Goal: Task Accomplishment & Management: Manage account settings

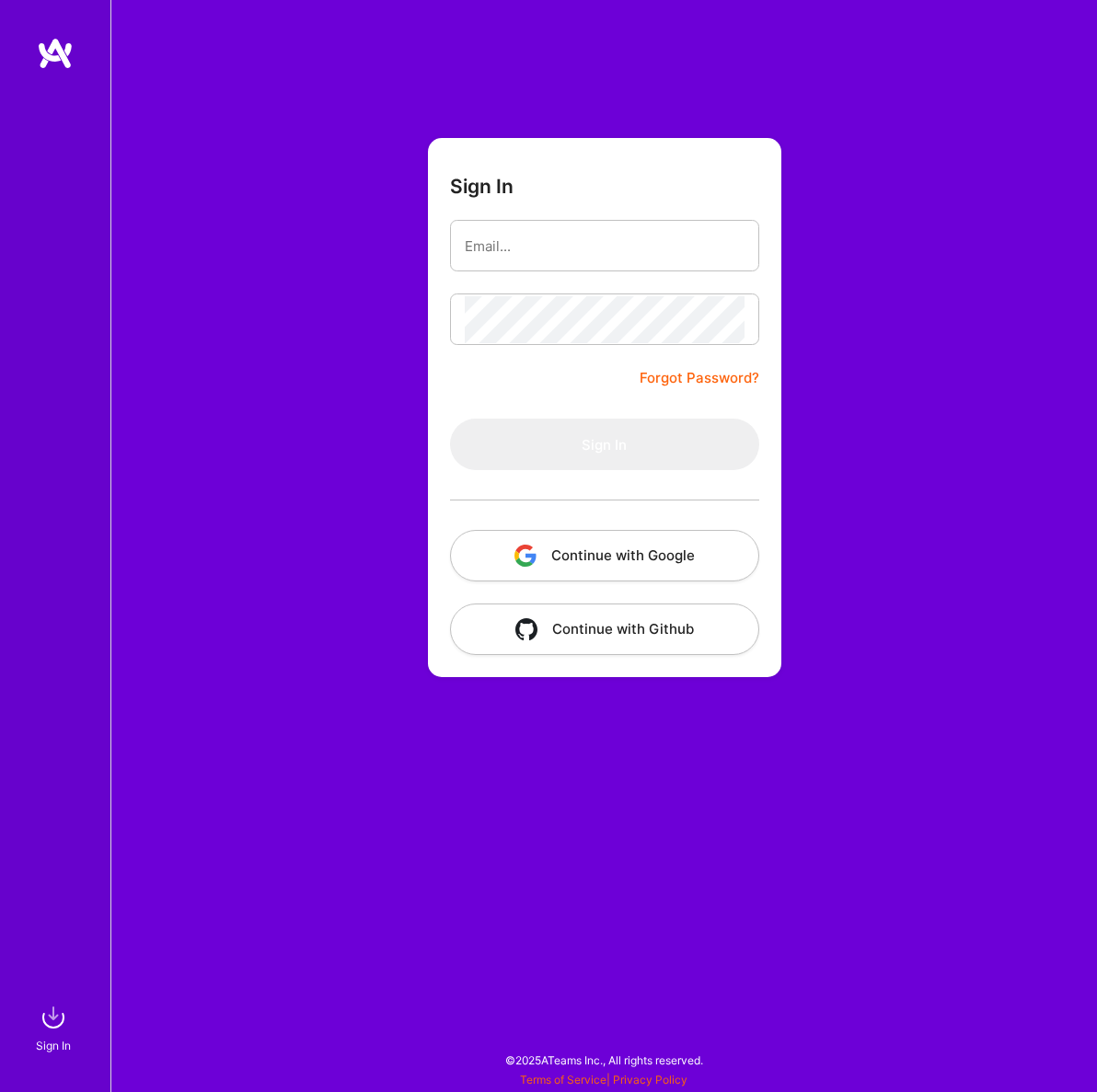
click at [542, 257] on input "email" at bounding box center [604, 246] width 280 height 46
type input "[EMAIL_ADDRESS][DOMAIN_NAME]"
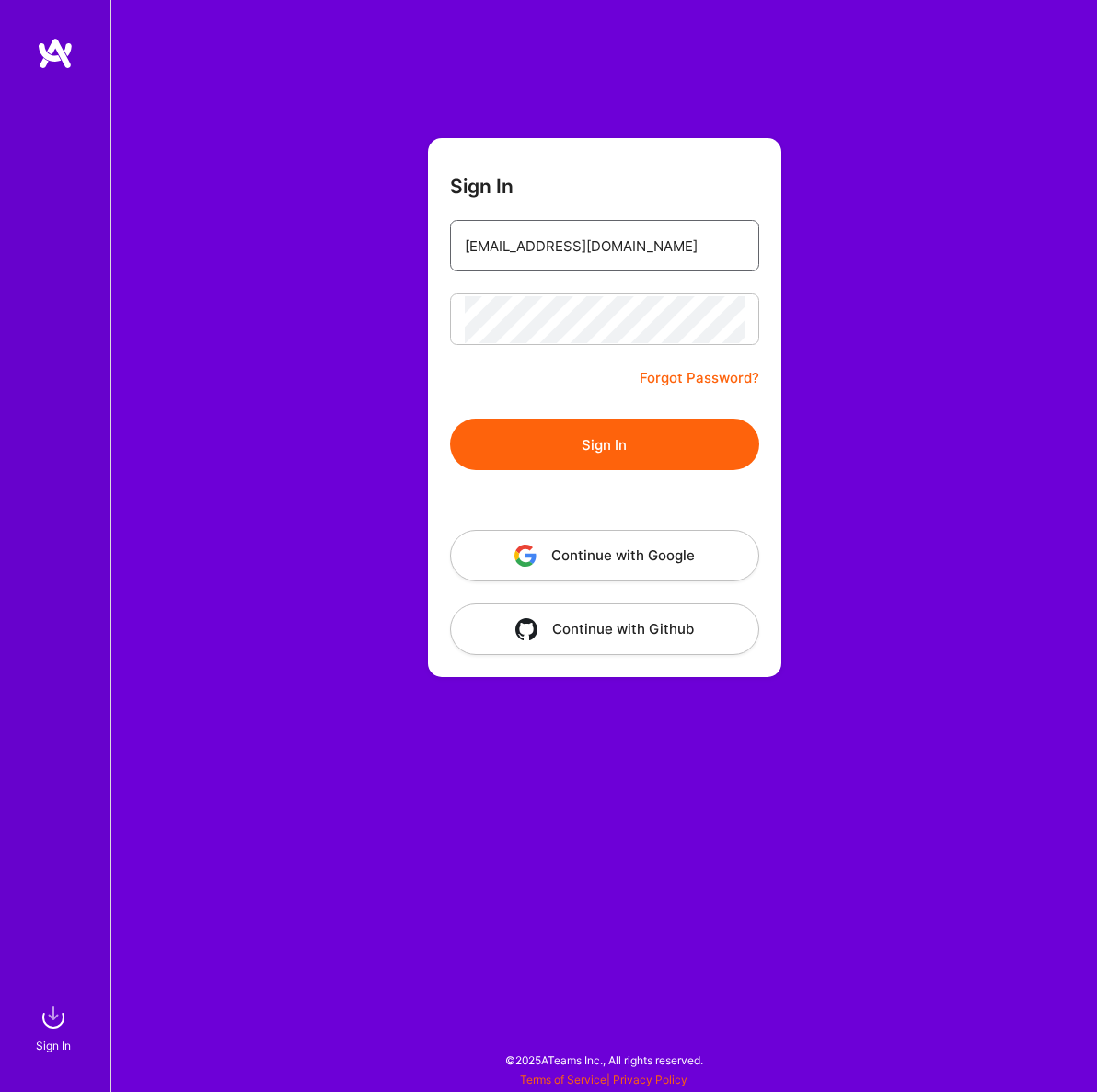
click at [604, 444] on button "Sign In" at bounding box center [604, 444] width 309 height 51
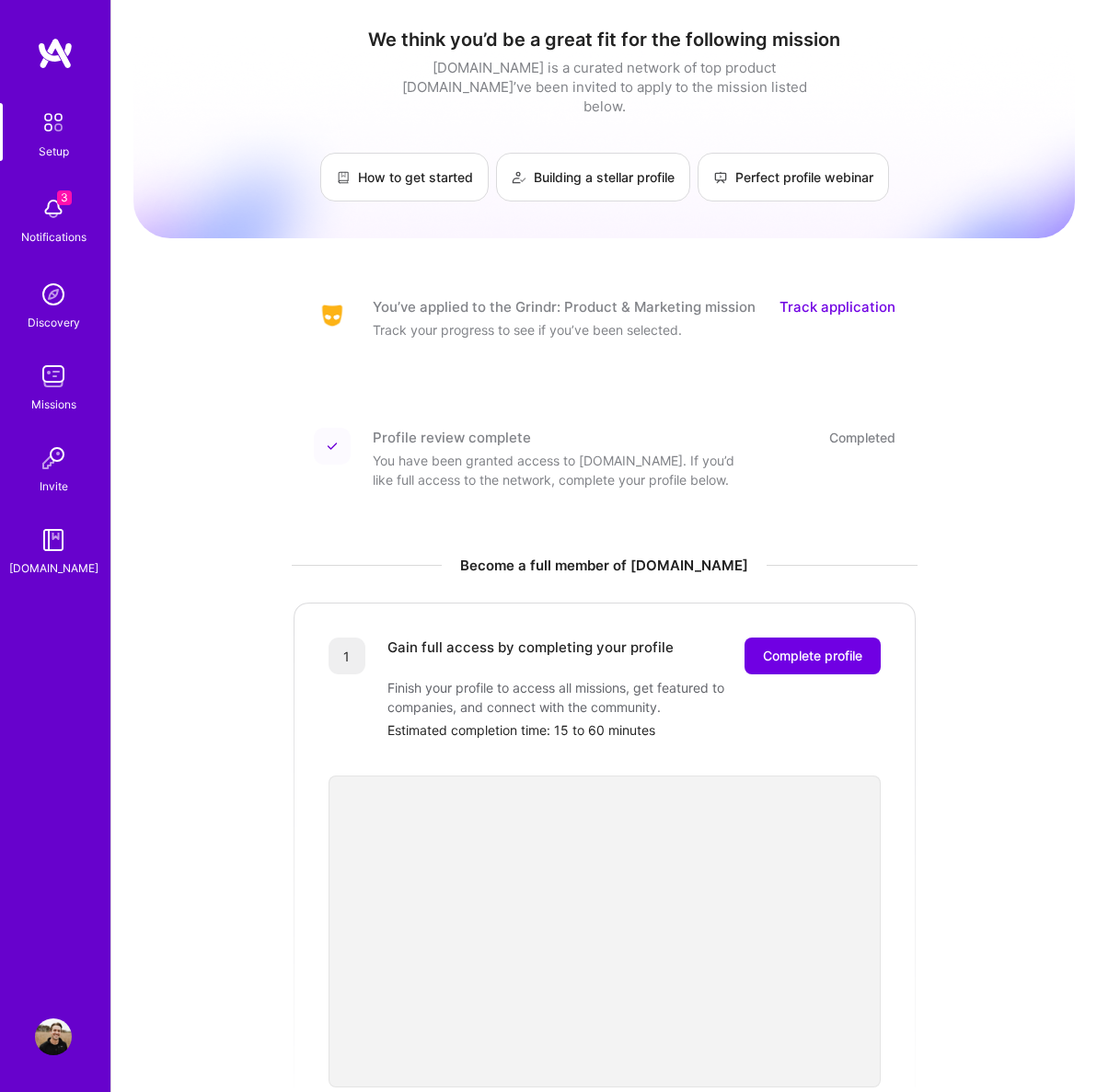
drag, startPoint x: 560, startPoint y: 776, endPoint x: -1, endPoint y: -1, distance: 958.4
click at [0, 0] on html "3 Setup 3 Notifications Discovery Missions Invite A.Guide Profile Close Mark al…" at bounding box center [548, 675] width 1097 height 1350
click at [46, 210] on img at bounding box center [53, 209] width 37 height 37
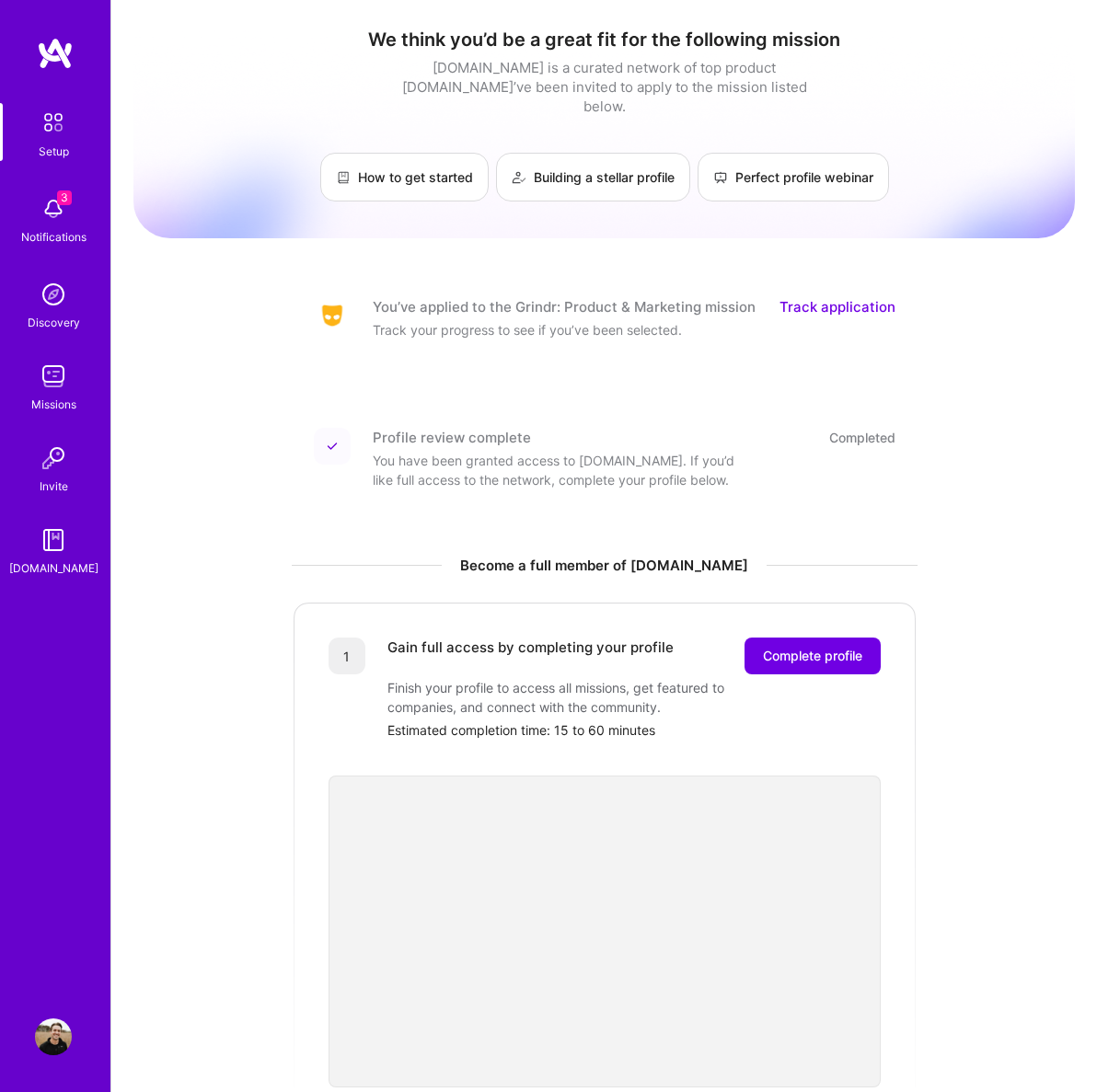
click at [65, 133] on img at bounding box center [53, 122] width 39 height 39
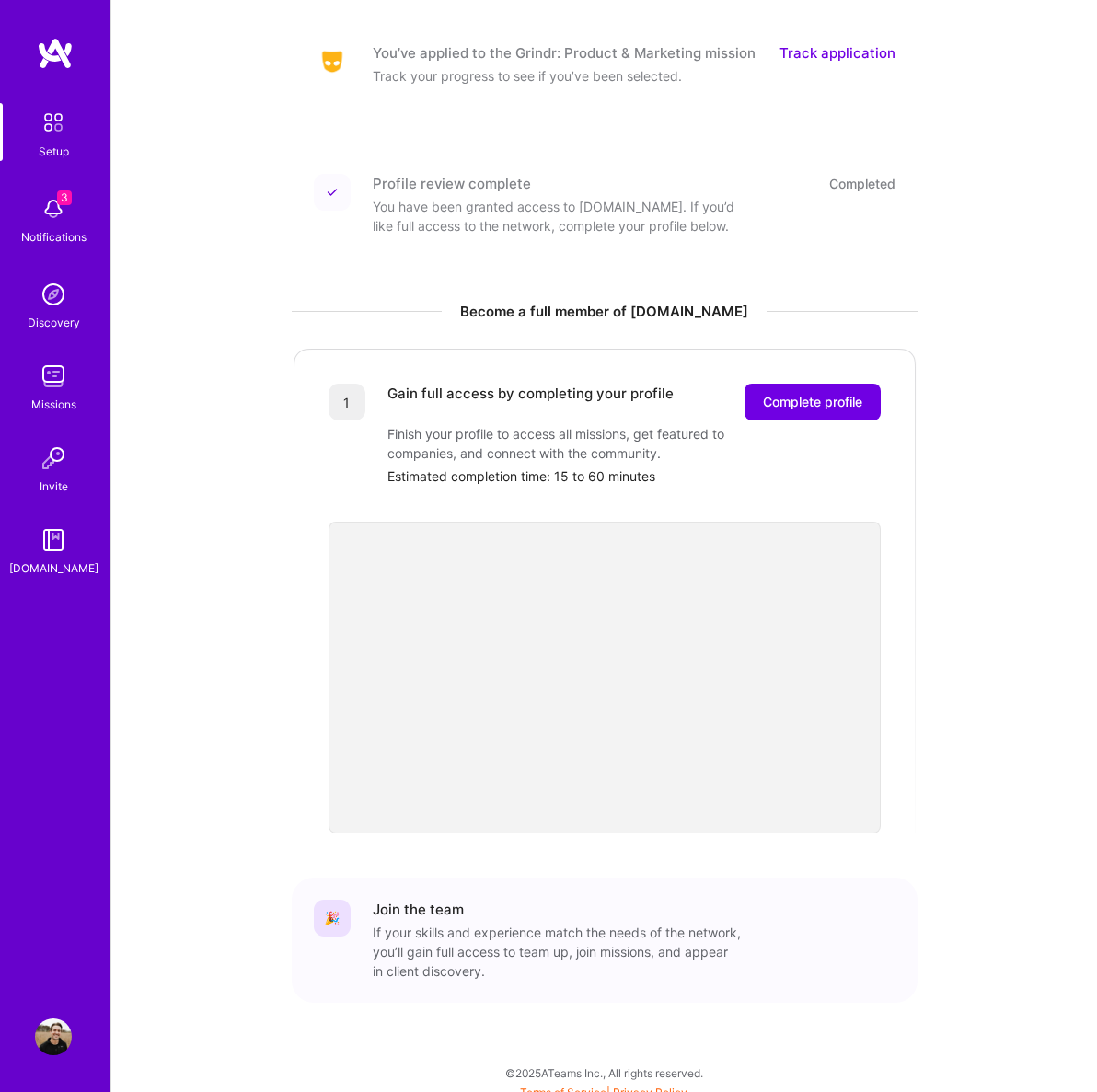
scroll to position [252, 0]
click at [59, 207] on img at bounding box center [53, 209] width 37 height 37
click at [57, 296] on img at bounding box center [53, 294] width 37 height 37
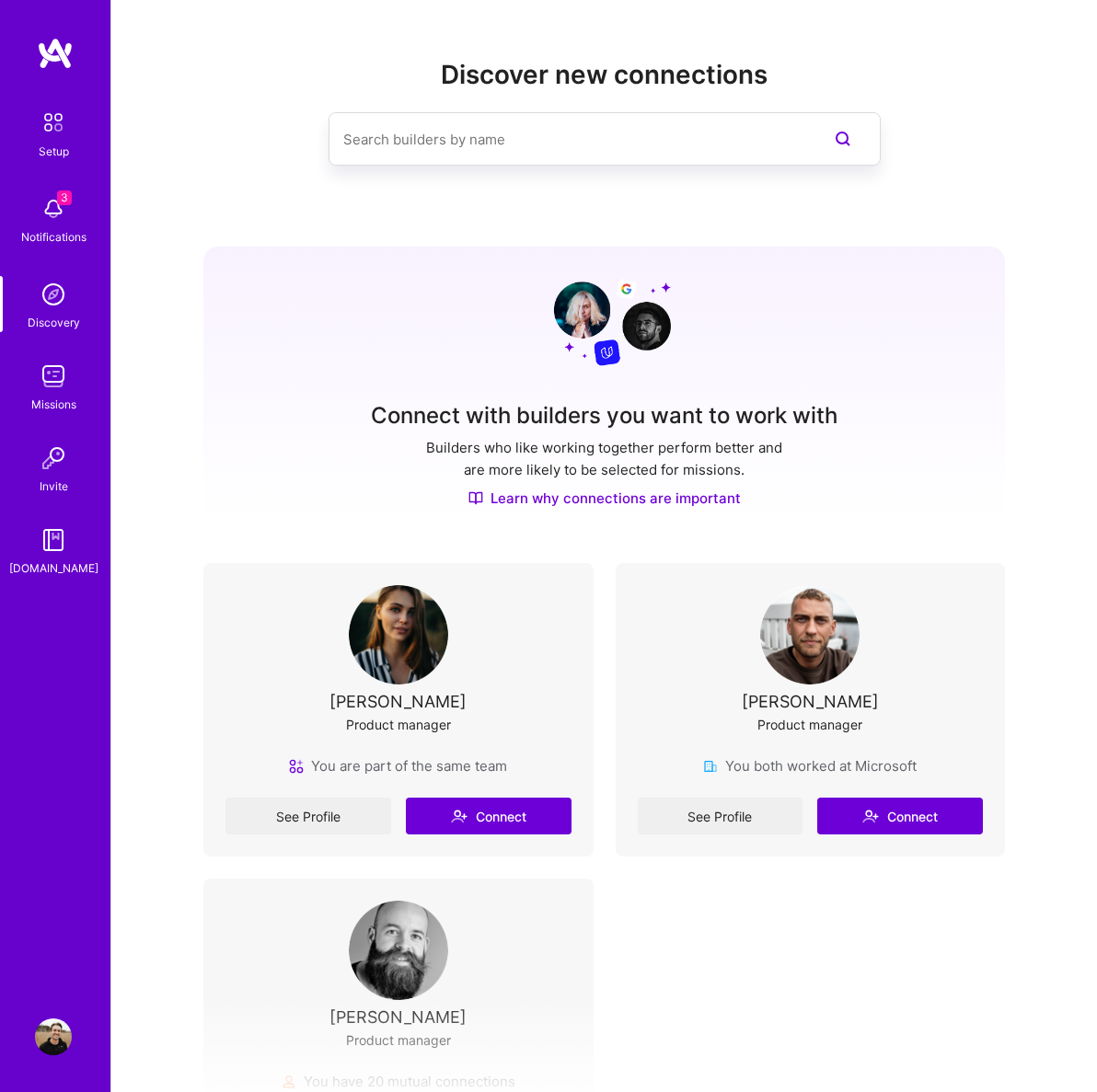
click at [51, 390] on img at bounding box center [53, 376] width 37 height 37
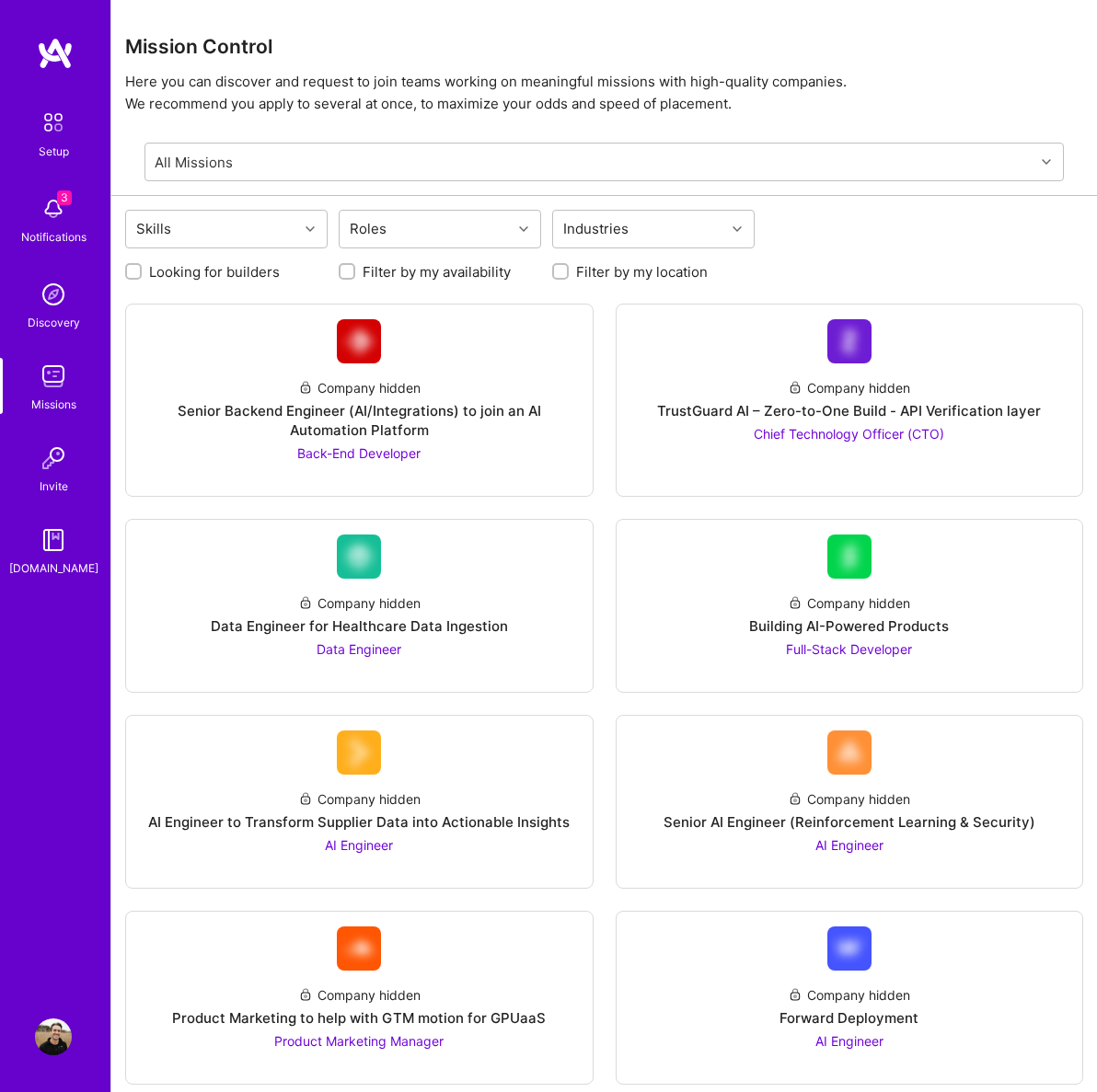
click at [46, 1055] on img at bounding box center [53, 1037] width 37 height 37
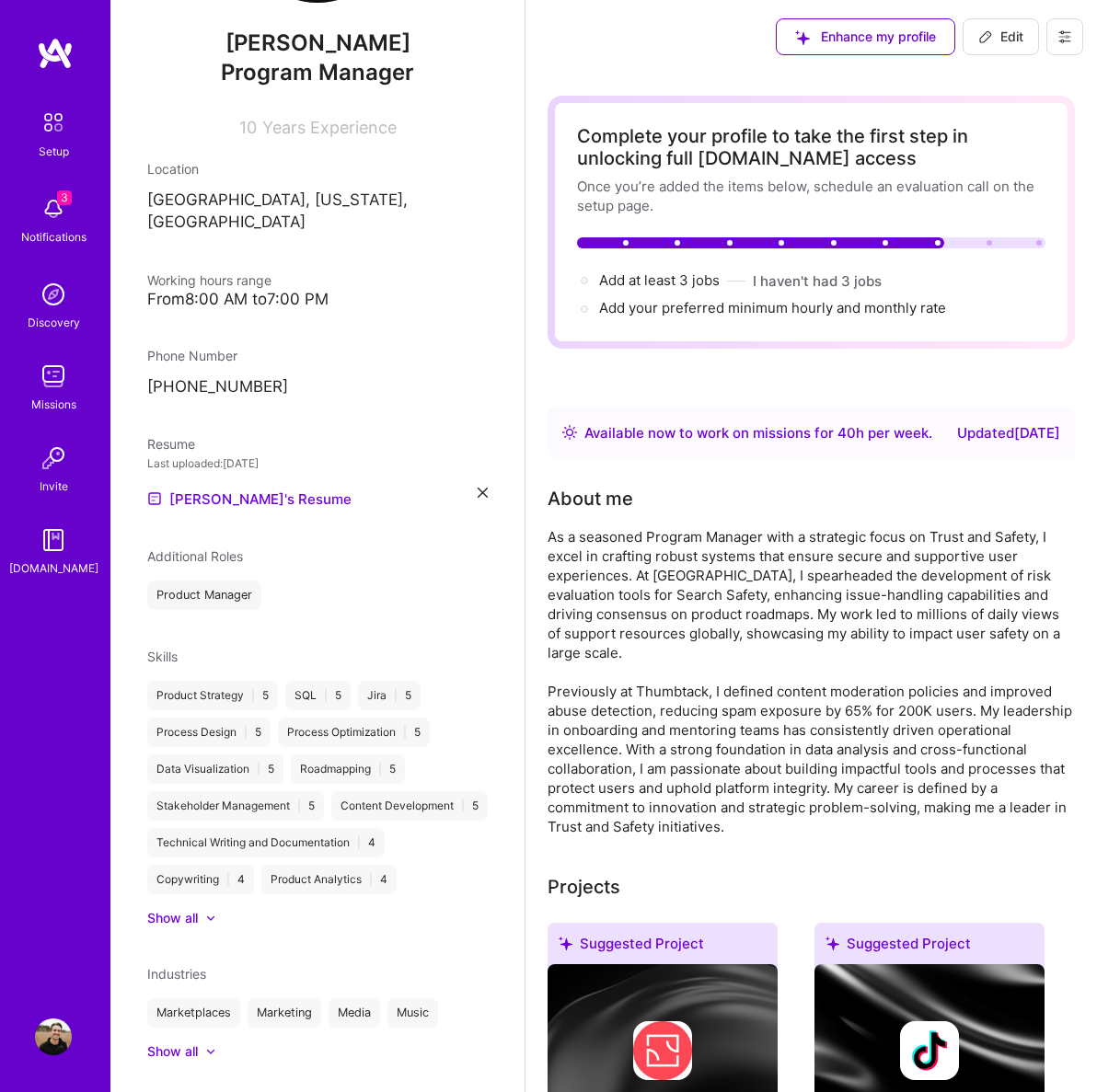
click at [1068, 38] on icon at bounding box center [1065, 37] width 11 height 3
click at [992, 81] on button "Settings" at bounding box center [1013, 78] width 138 height 46
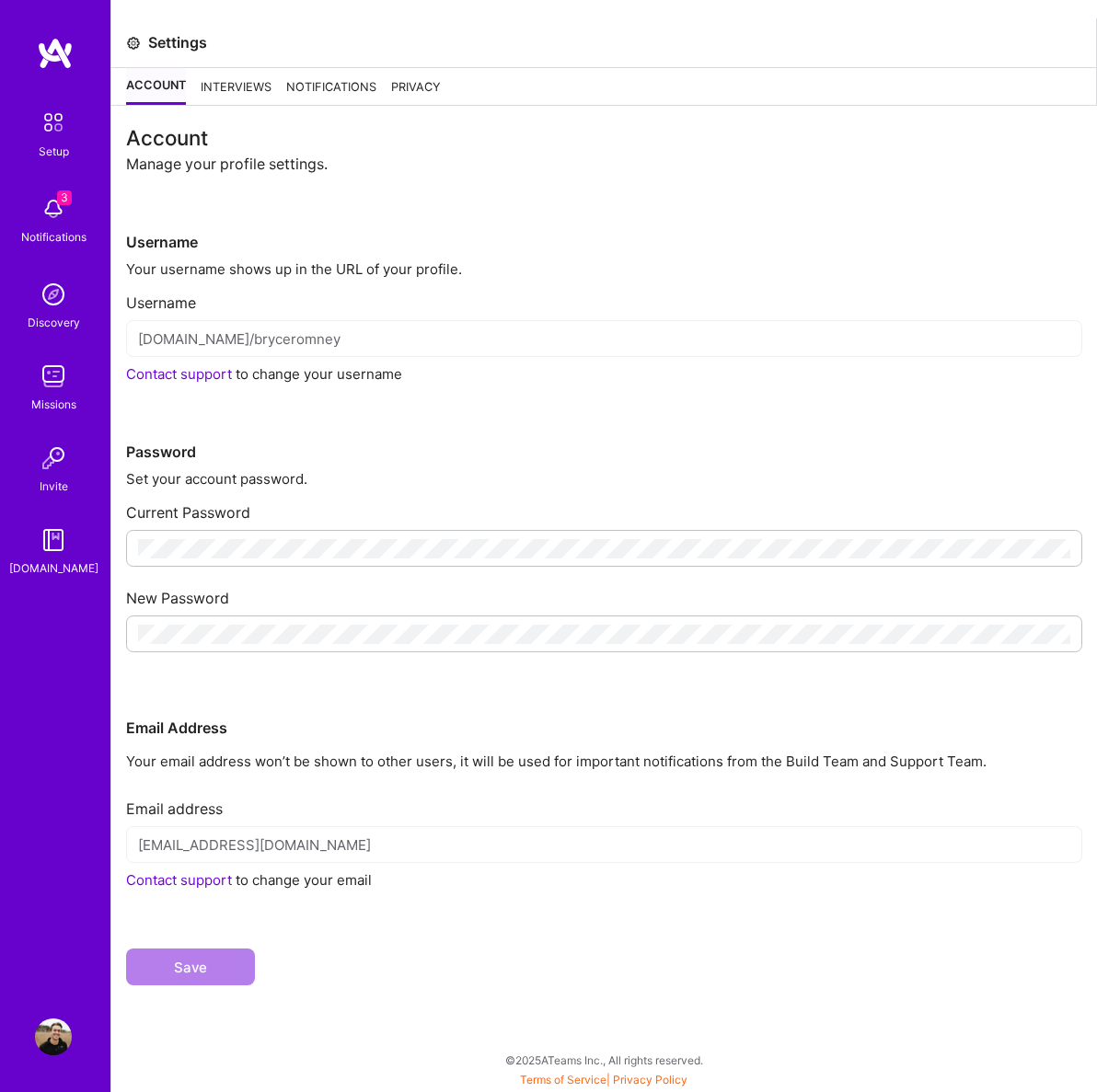
click at [258, 95] on div "Interviews" at bounding box center [235, 86] width 71 height 37
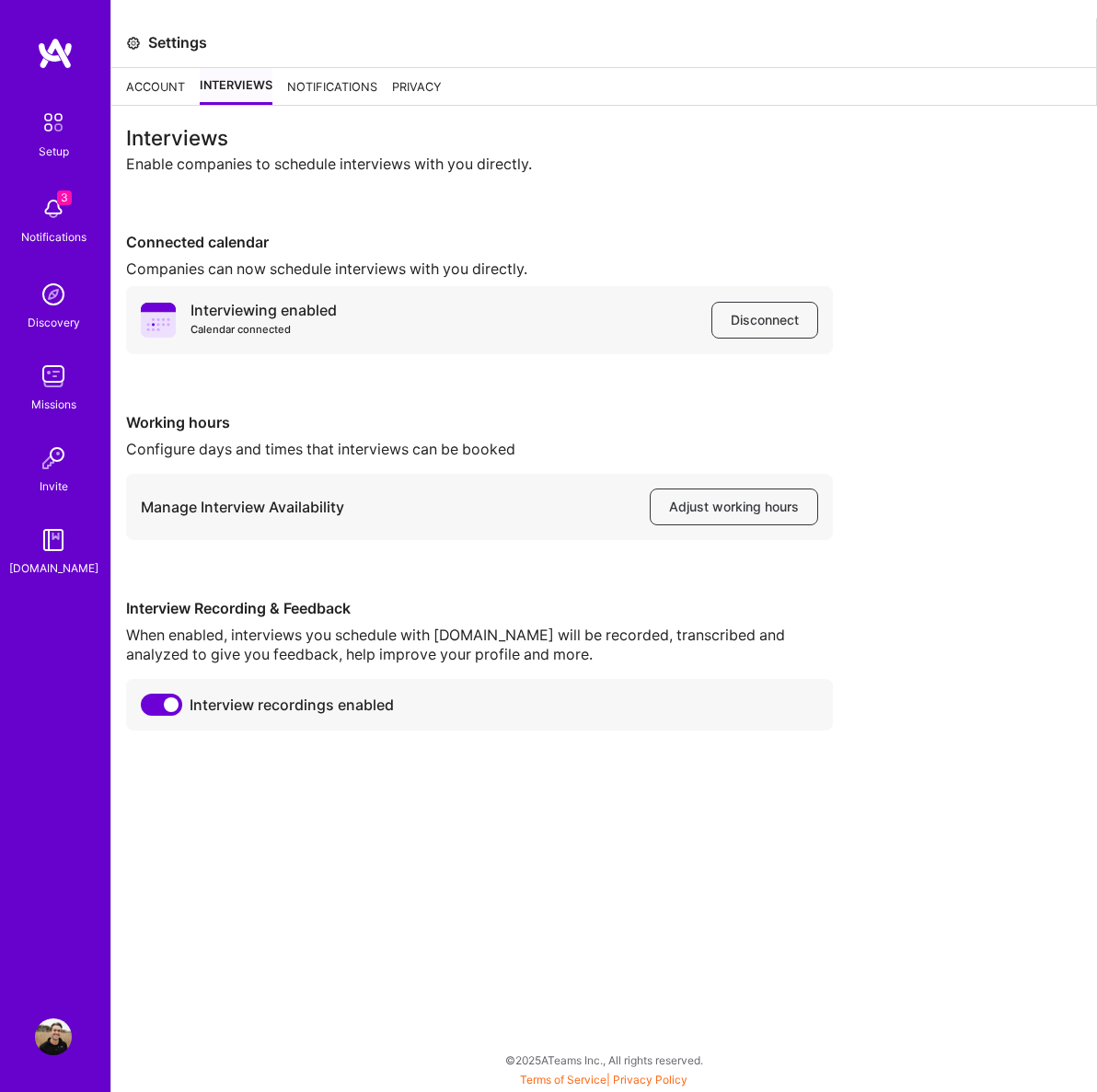
click at [241, 312] on div "Interviewing enabled Calendar connected" at bounding box center [264, 320] width 146 height 39
click at [158, 321] on icon at bounding box center [158, 320] width 35 height 35
click at [369, 315] on div "Interviewing enabled Calendar connected Disconnect" at bounding box center [479, 321] width 707 height 68
click at [344, 76] on div "Notifications" at bounding box center [332, 86] width 90 height 37
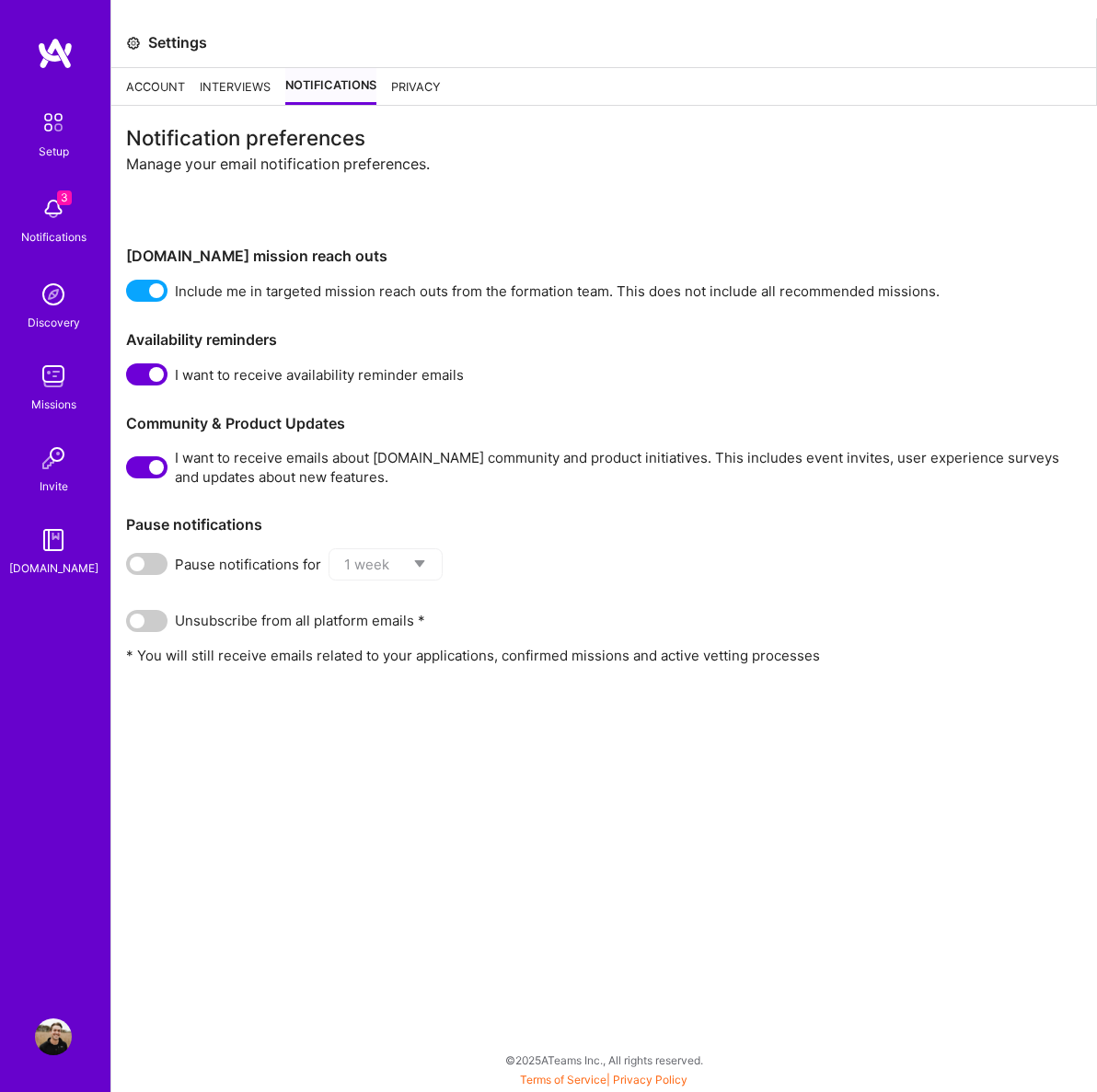
click at [420, 91] on div "Privacy" at bounding box center [416, 86] width 49 height 37
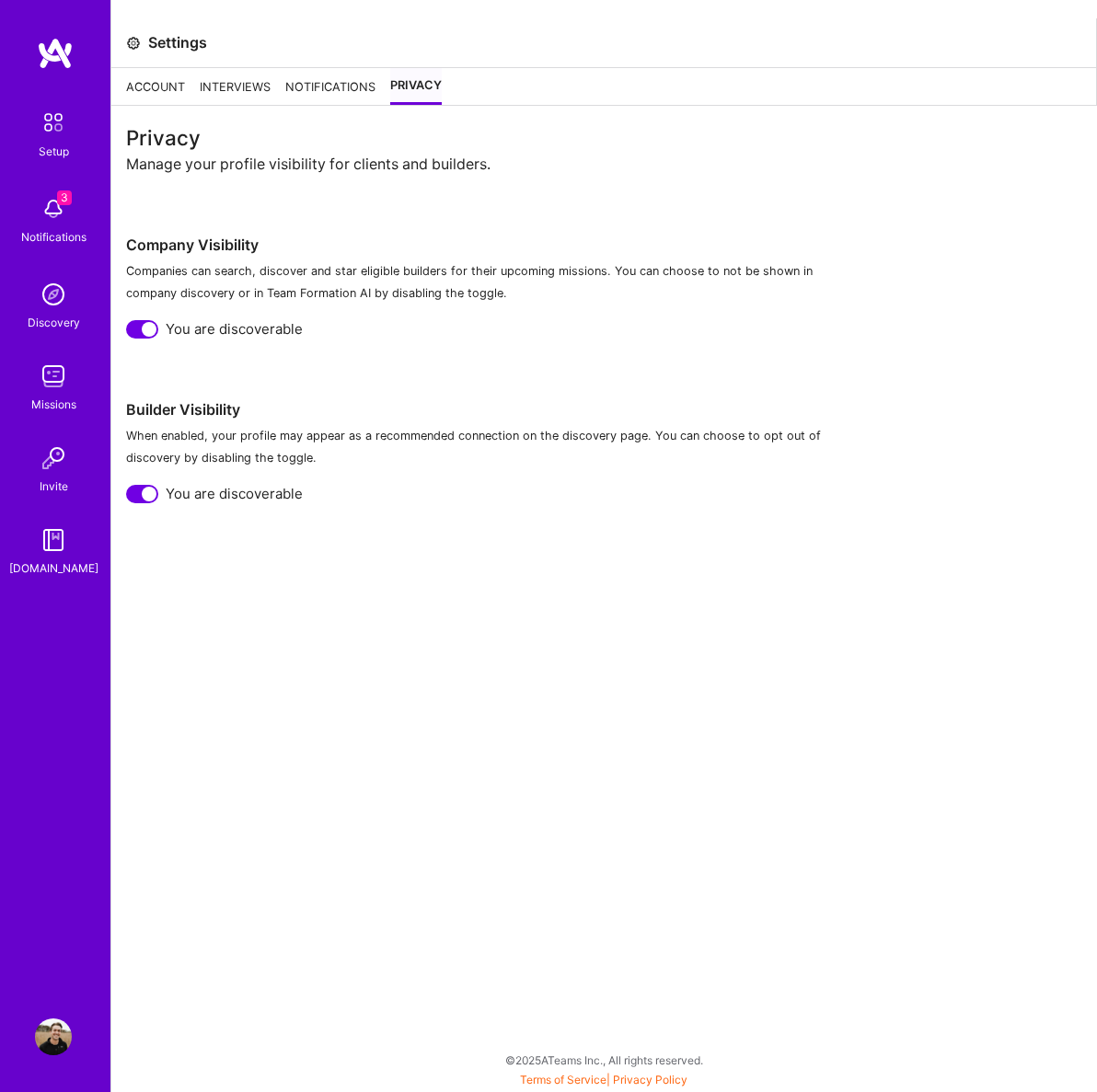
drag, startPoint x: 321, startPoint y: 86, endPoint x: 169, endPoint y: 90, distance: 152.1
click at [321, 86] on div "Notifications" at bounding box center [330, 86] width 90 height 37
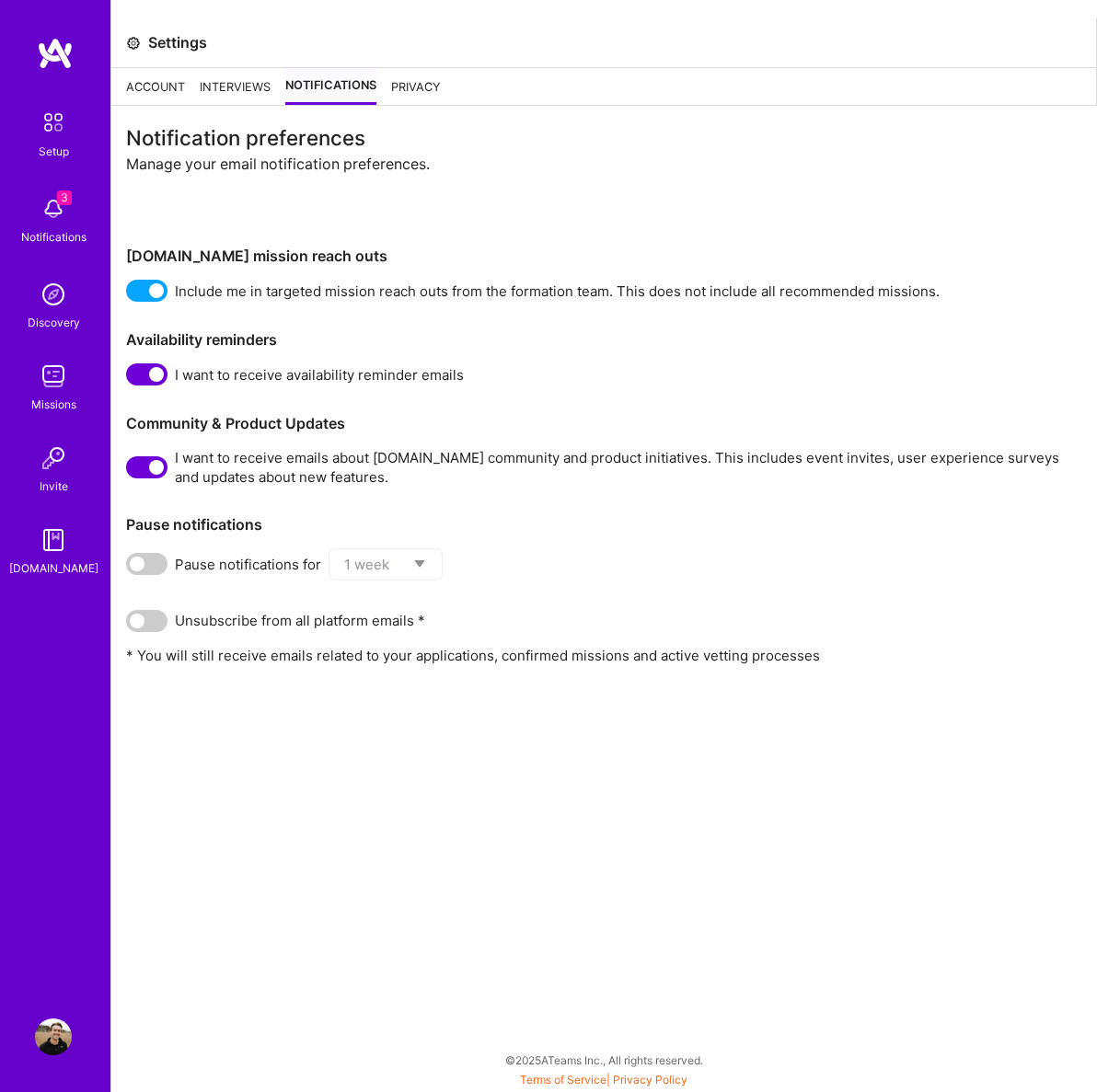
drag, startPoint x: 207, startPoint y: 86, endPoint x: 182, endPoint y: 90, distance: 25.3
click at [206, 86] on div "Interviews" at bounding box center [234, 86] width 71 height 37
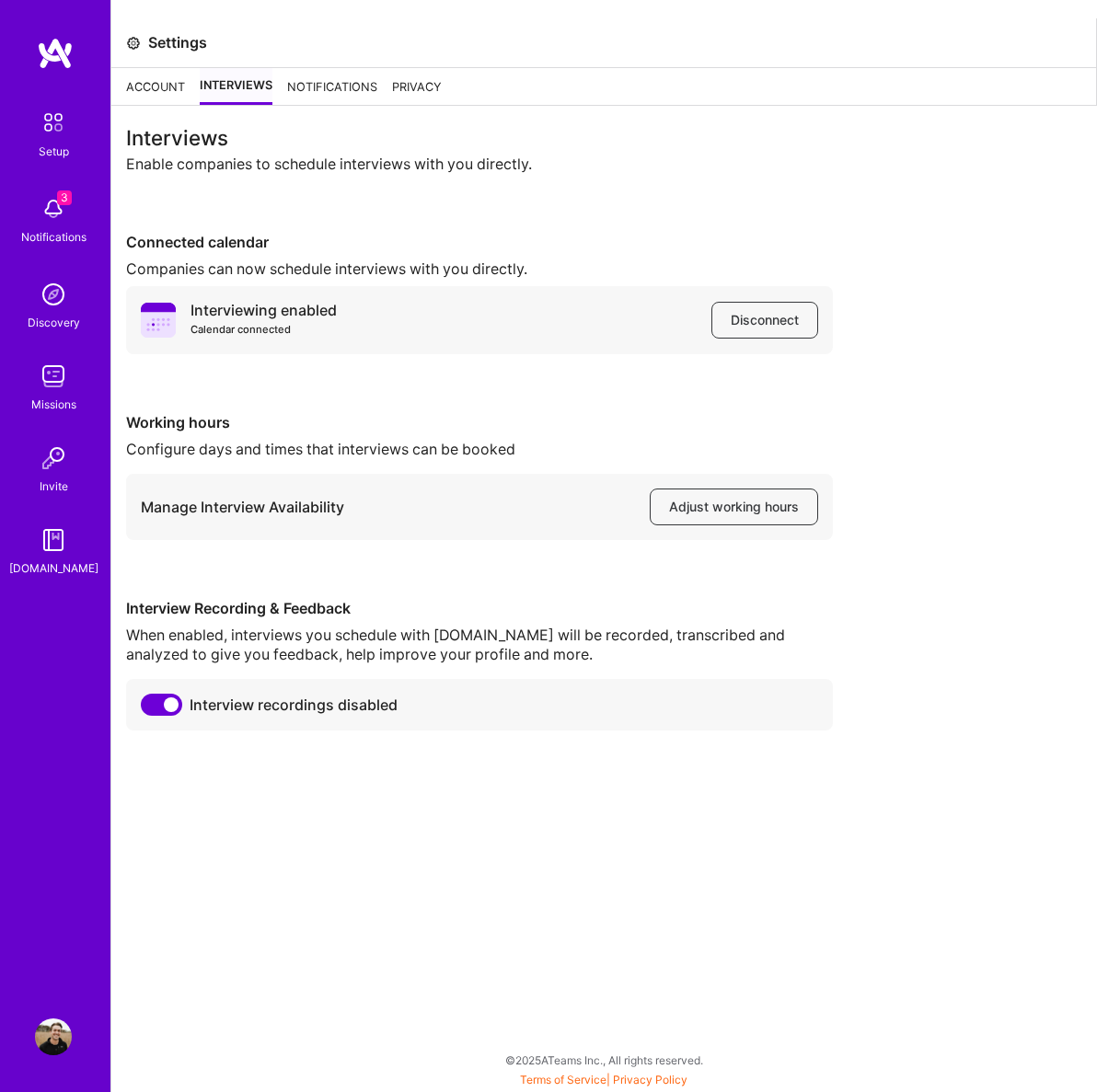
click at [159, 91] on div "Account" at bounding box center [156, 86] width 59 height 37
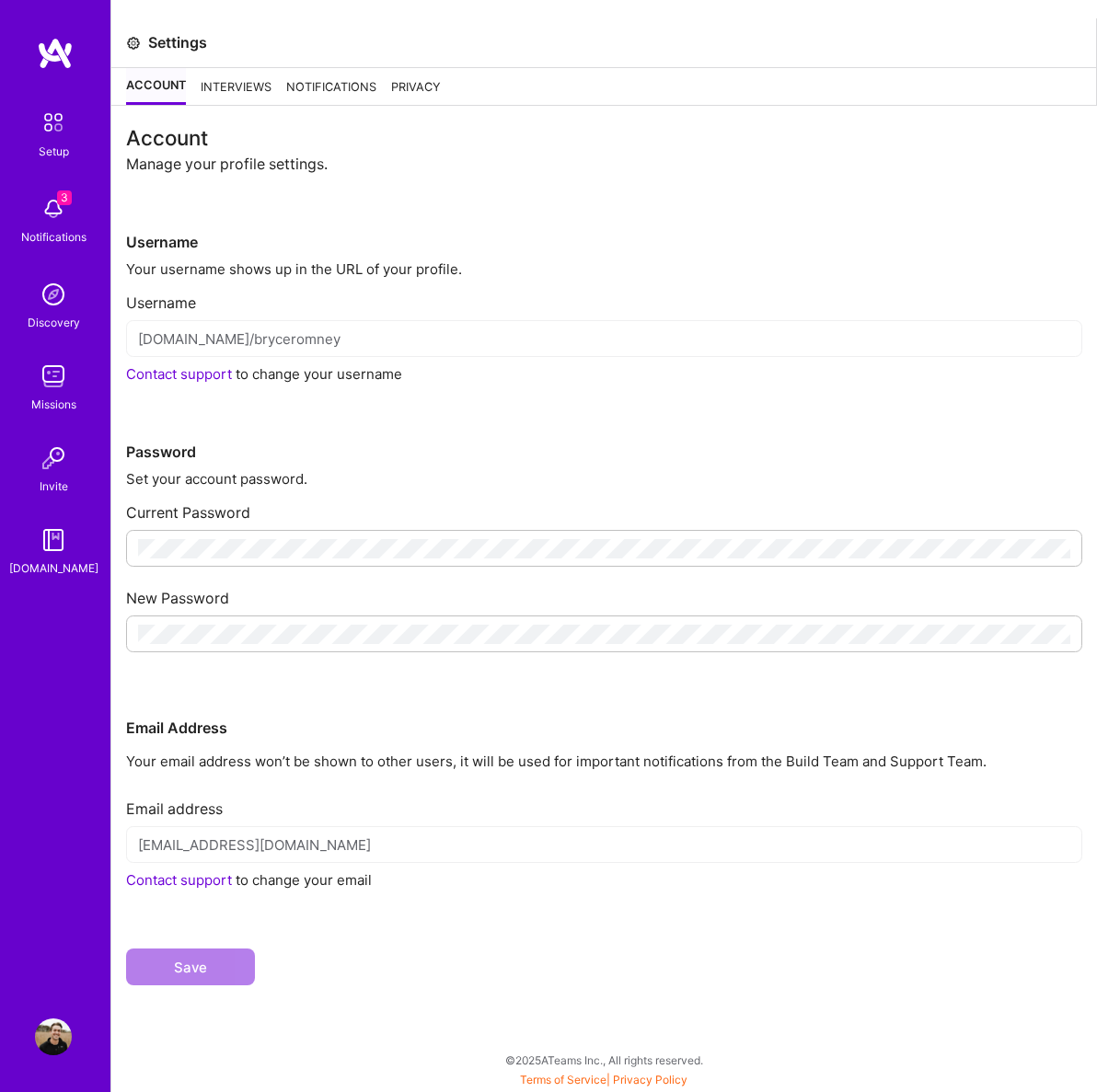
click at [45, 118] on img at bounding box center [53, 122] width 39 height 39
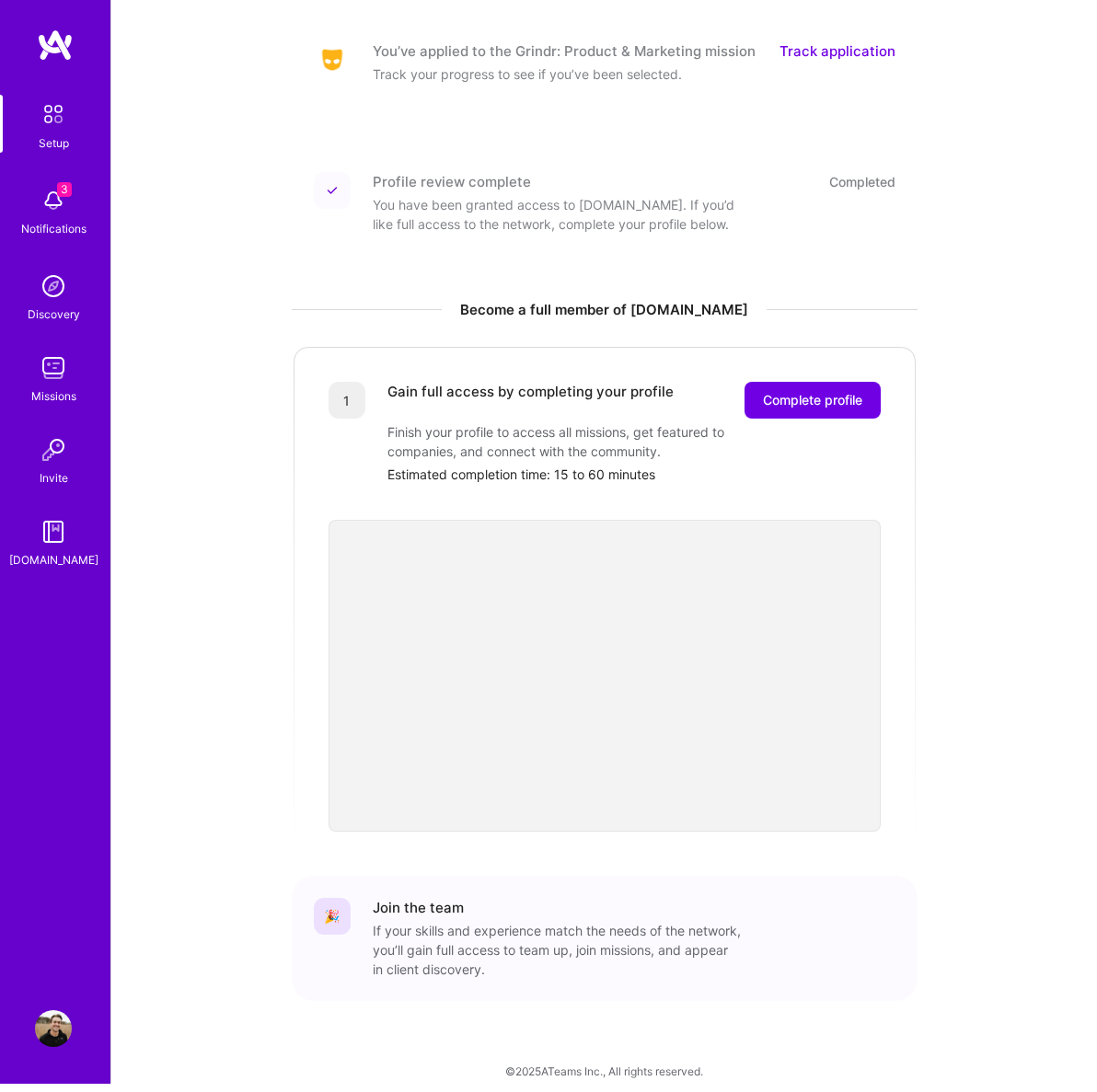
scroll to position [252, 0]
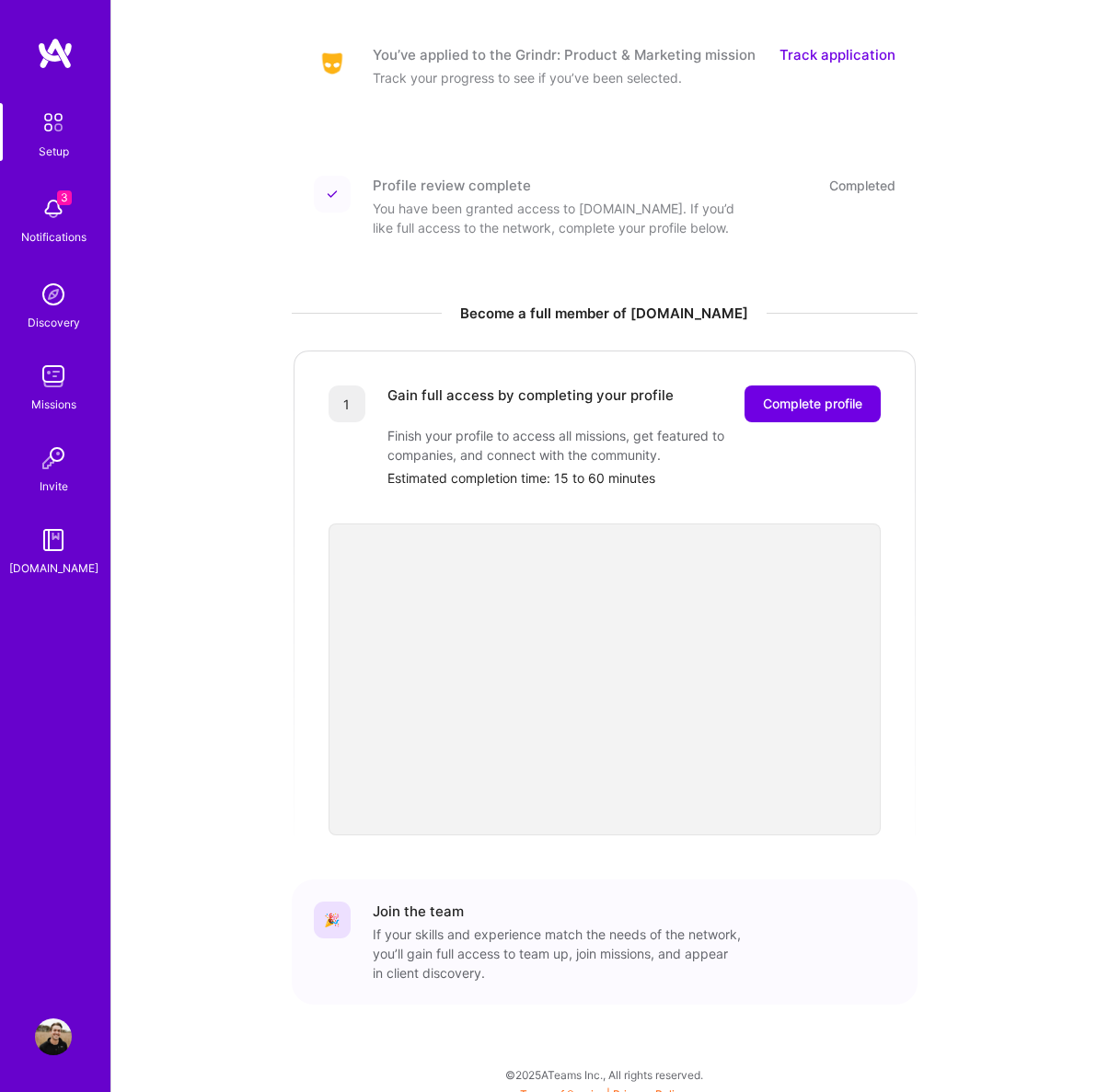
click at [45, 219] on img at bounding box center [53, 209] width 37 height 37
click at [55, 295] on img at bounding box center [53, 294] width 37 height 37
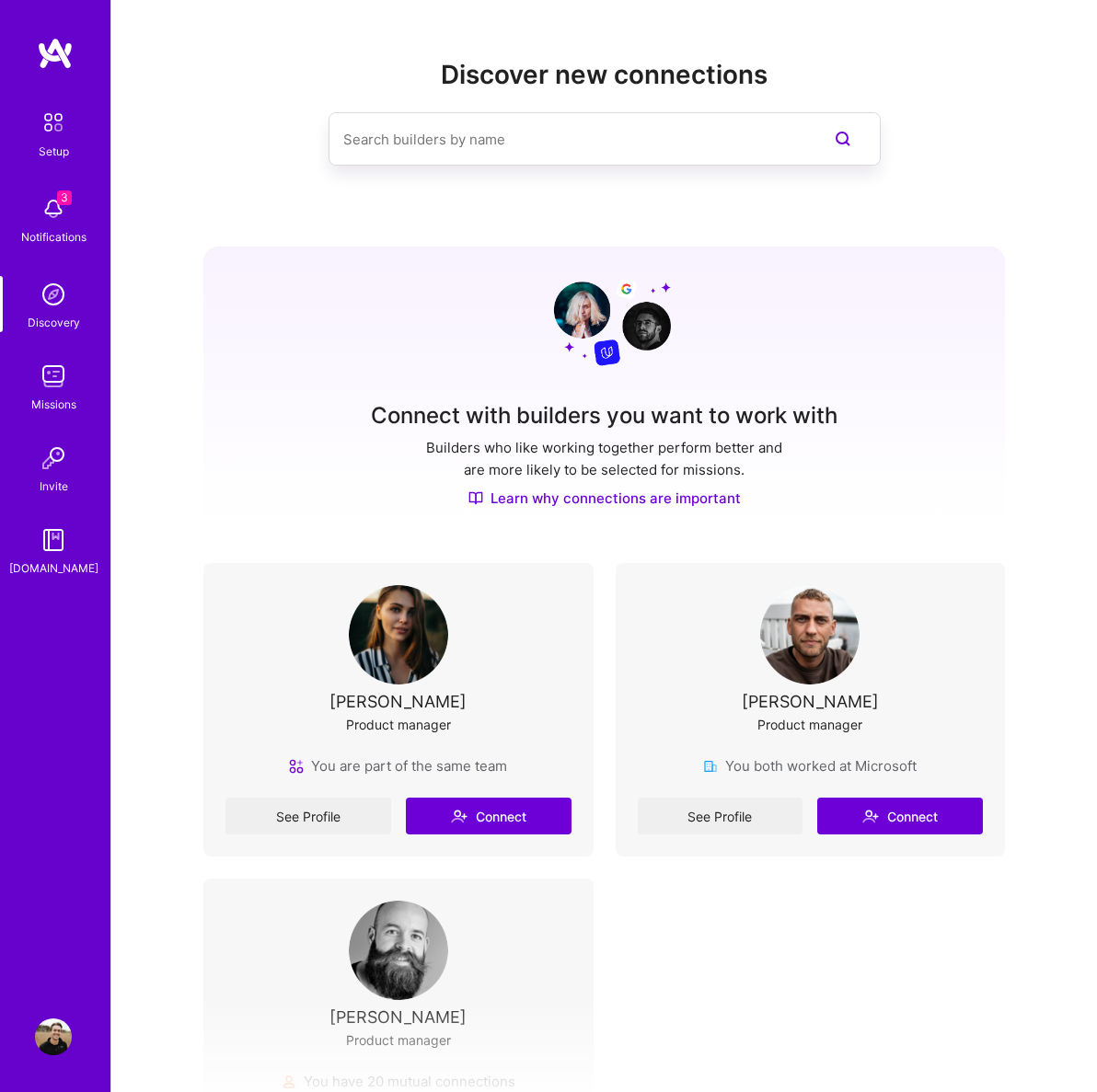
click at [63, 380] on img at bounding box center [53, 376] width 37 height 37
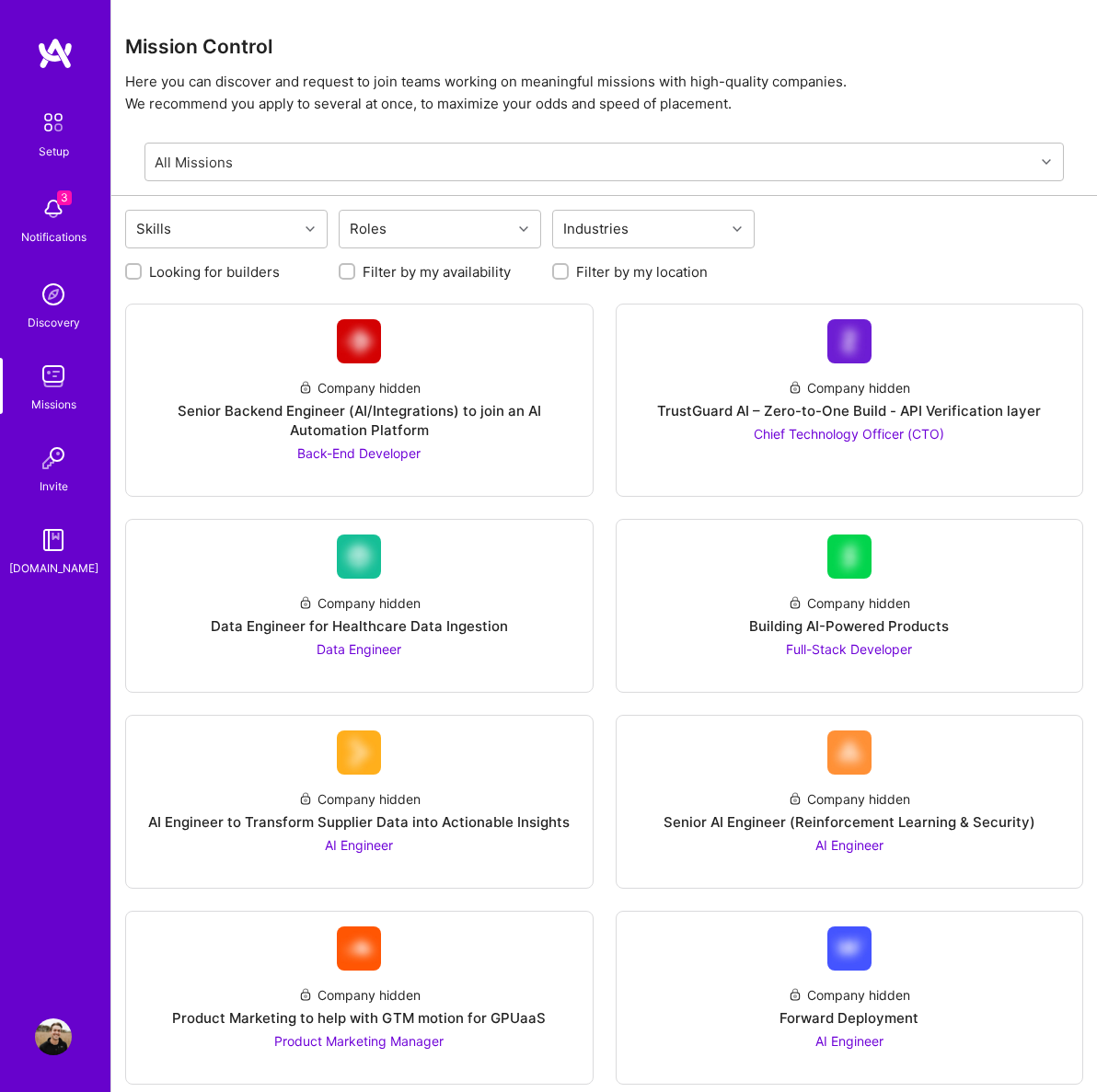
click at [46, 216] on img at bounding box center [53, 209] width 37 height 37
click at [54, 453] on img at bounding box center [53, 458] width 37 height 37
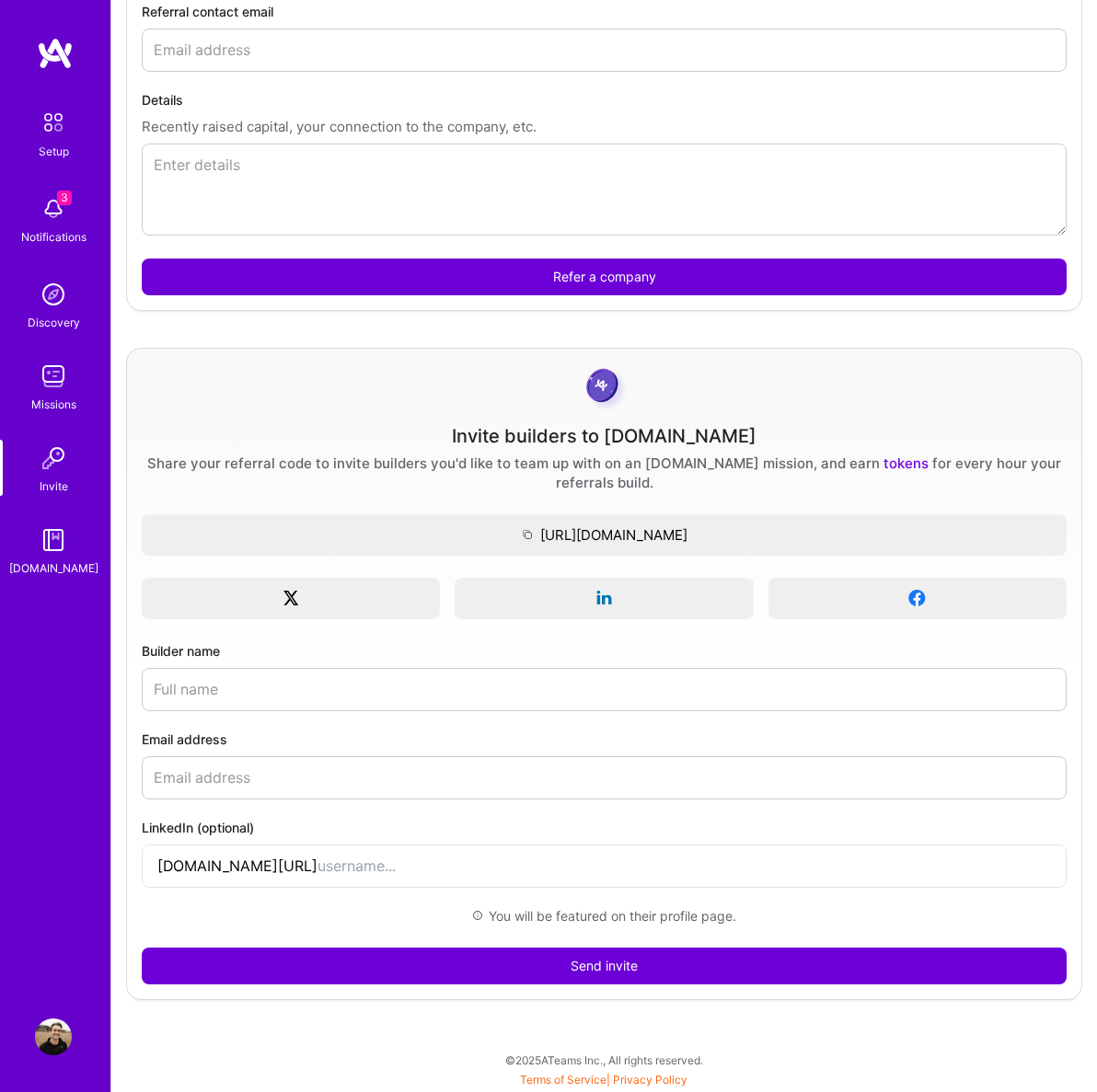
scroll to position [650, 0]
click at [45, 545] on img at bounding box center [53, 540] width 37 height 37
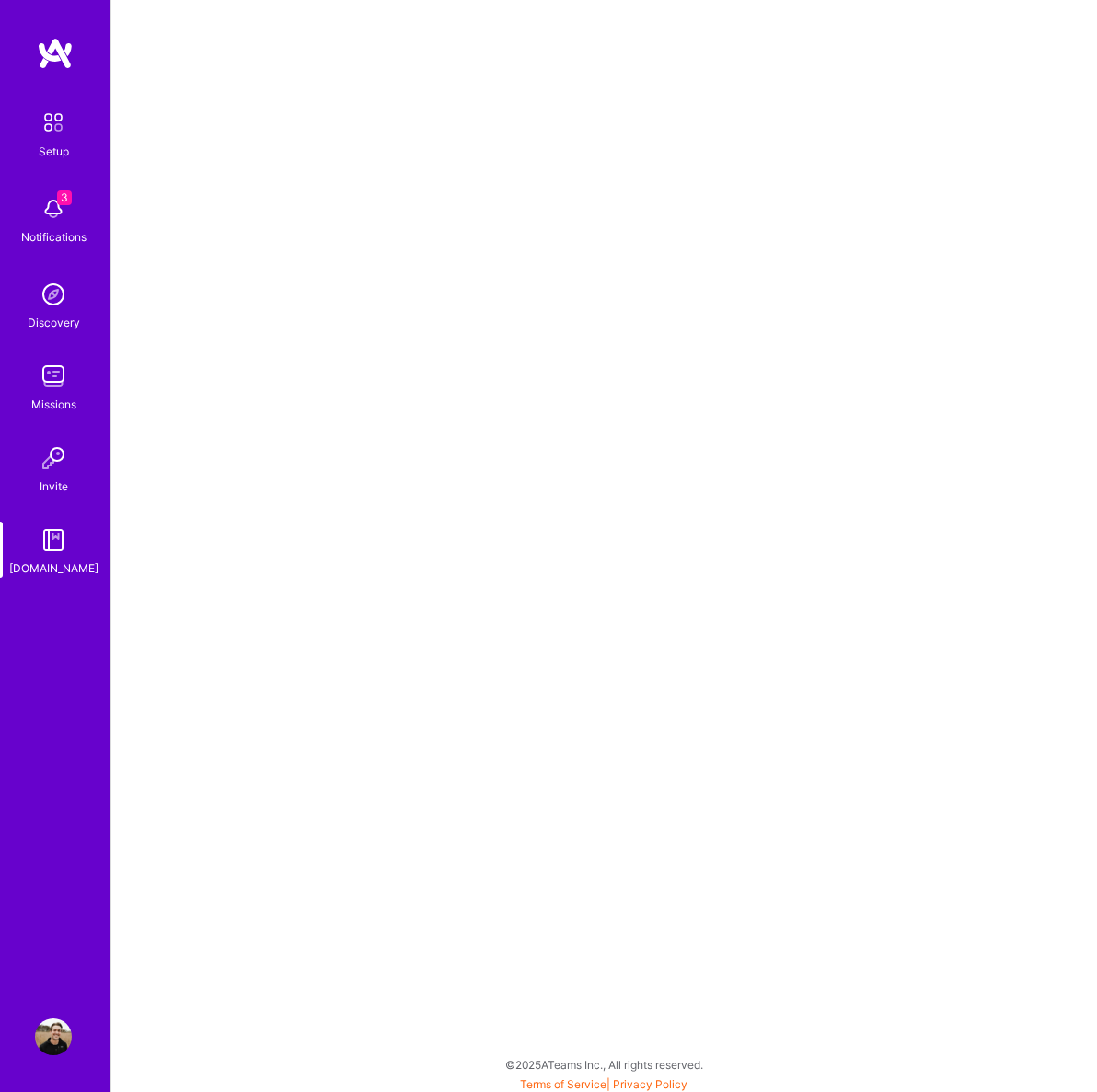
click at [48, 138] on img at bounding box center [53, 122] width 39 height 39
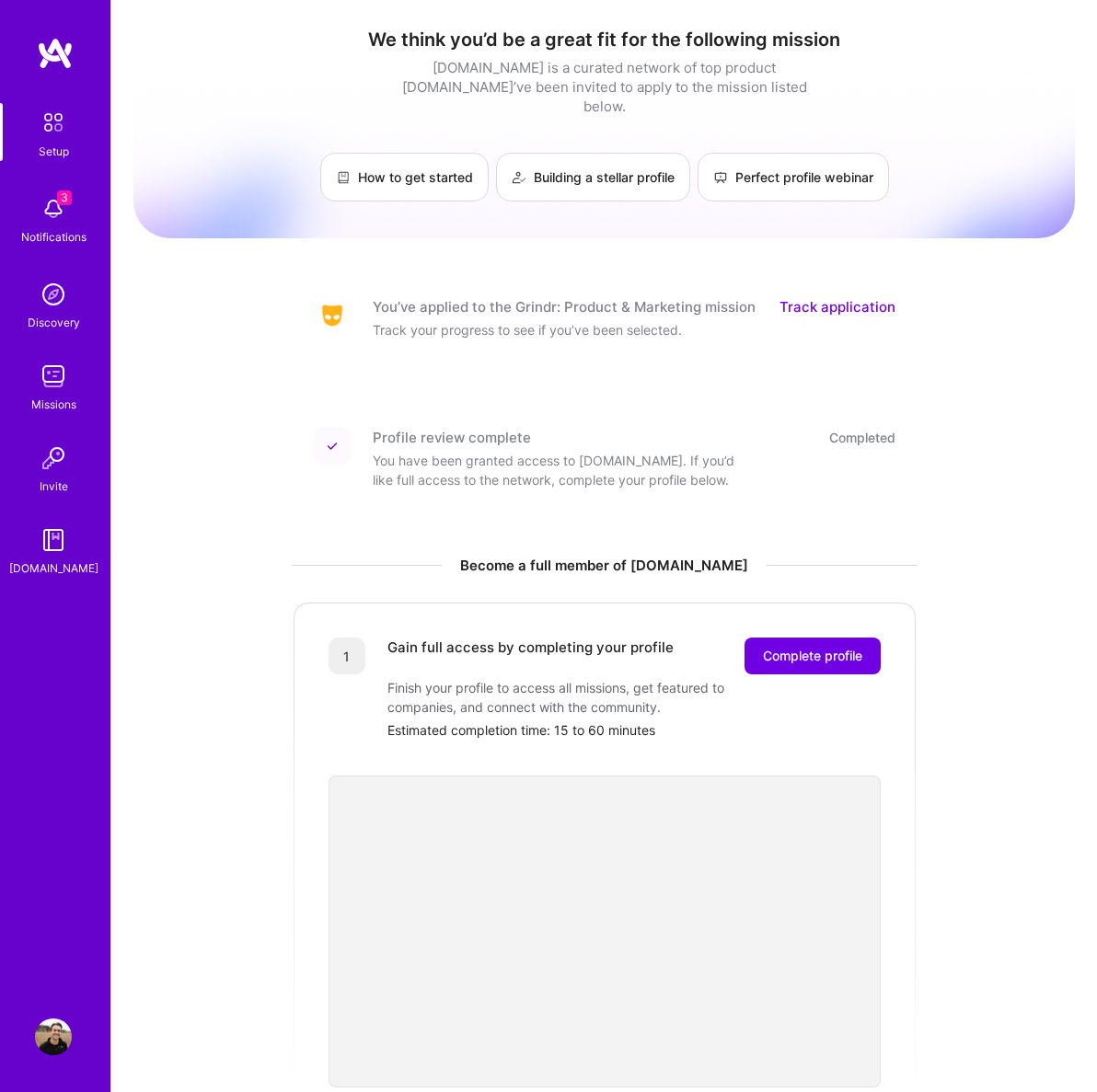
click at [38, 213] on img at bounding box center [53, 209] width 37 height 37
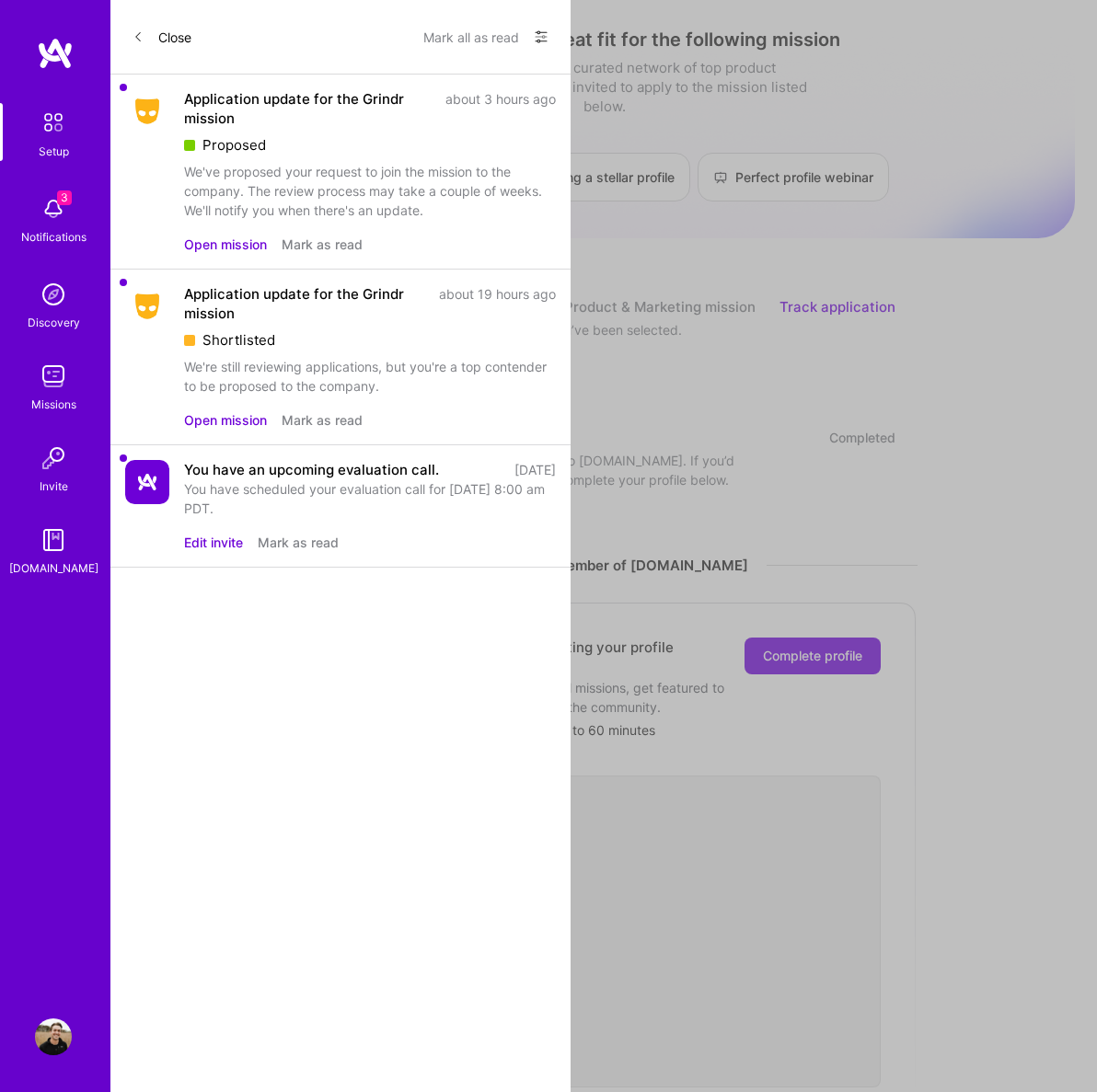
click at [64, 323] on div "Discovery" at bounding box center [53, 323] width 52 height 19
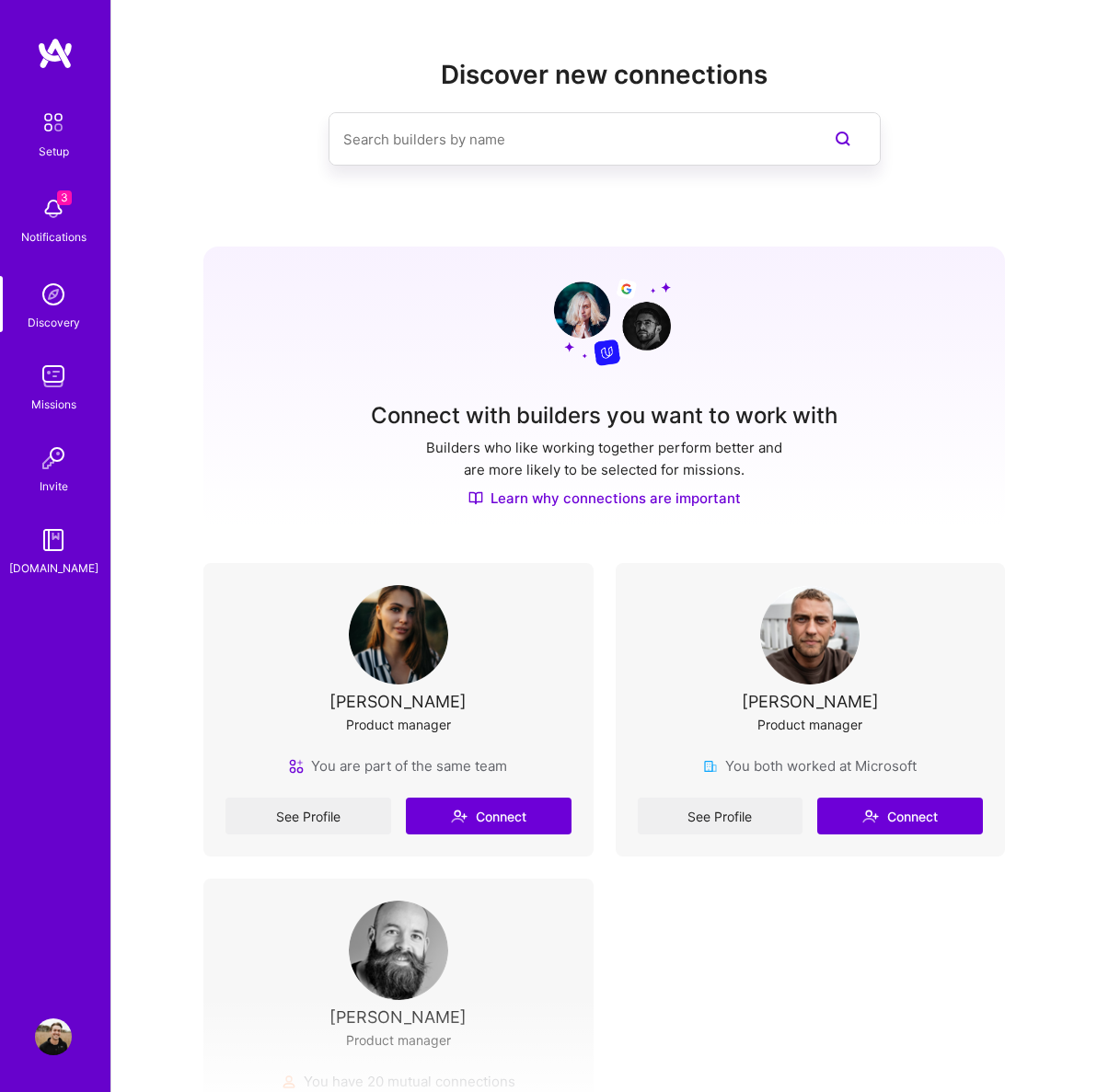
click at [57, 410] on div "Missions" at bounding box center [54, 404] width 46 height 19
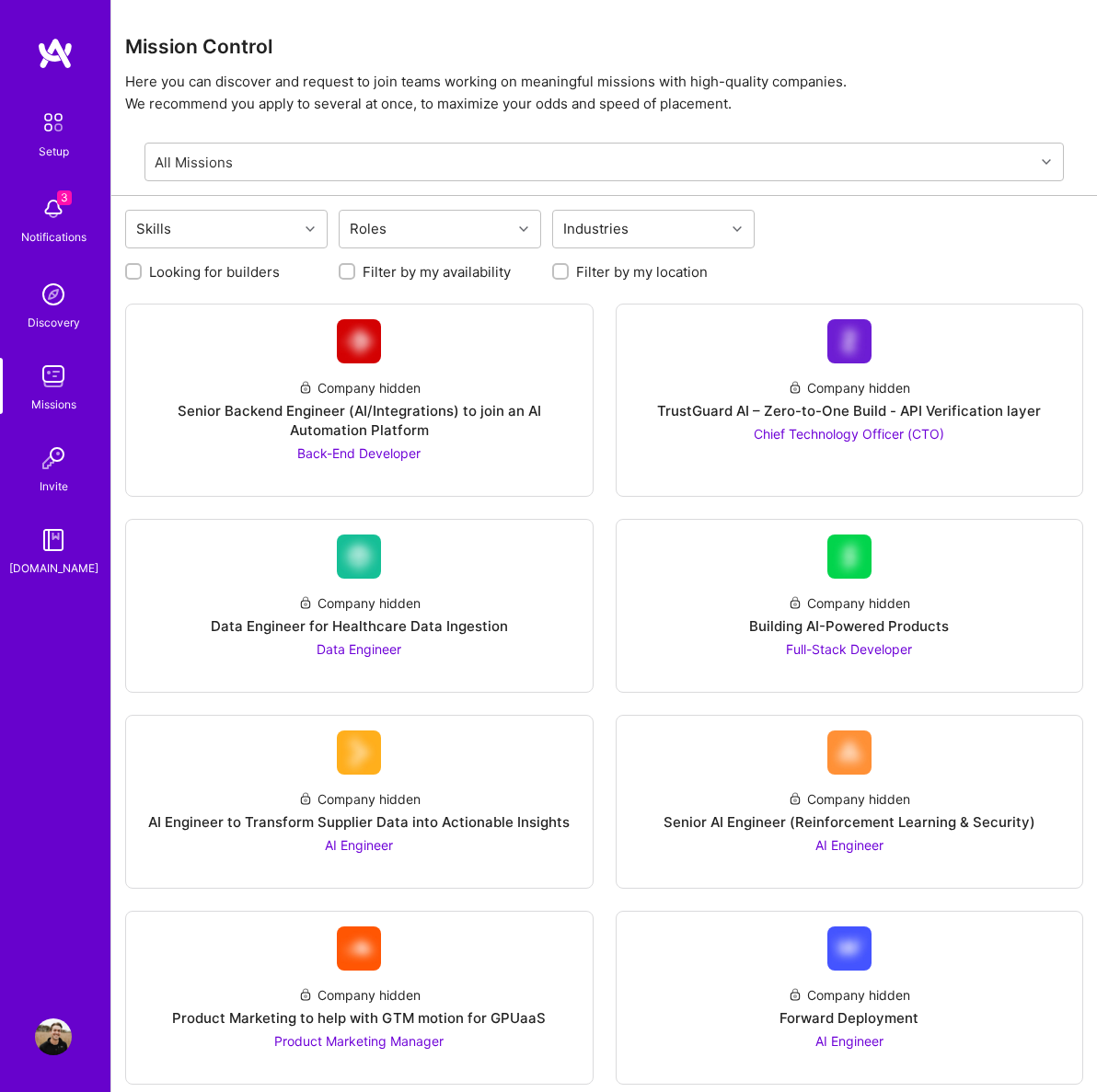
click at [60, 470] on img at bounding box center [53, 458] width 37 height 37
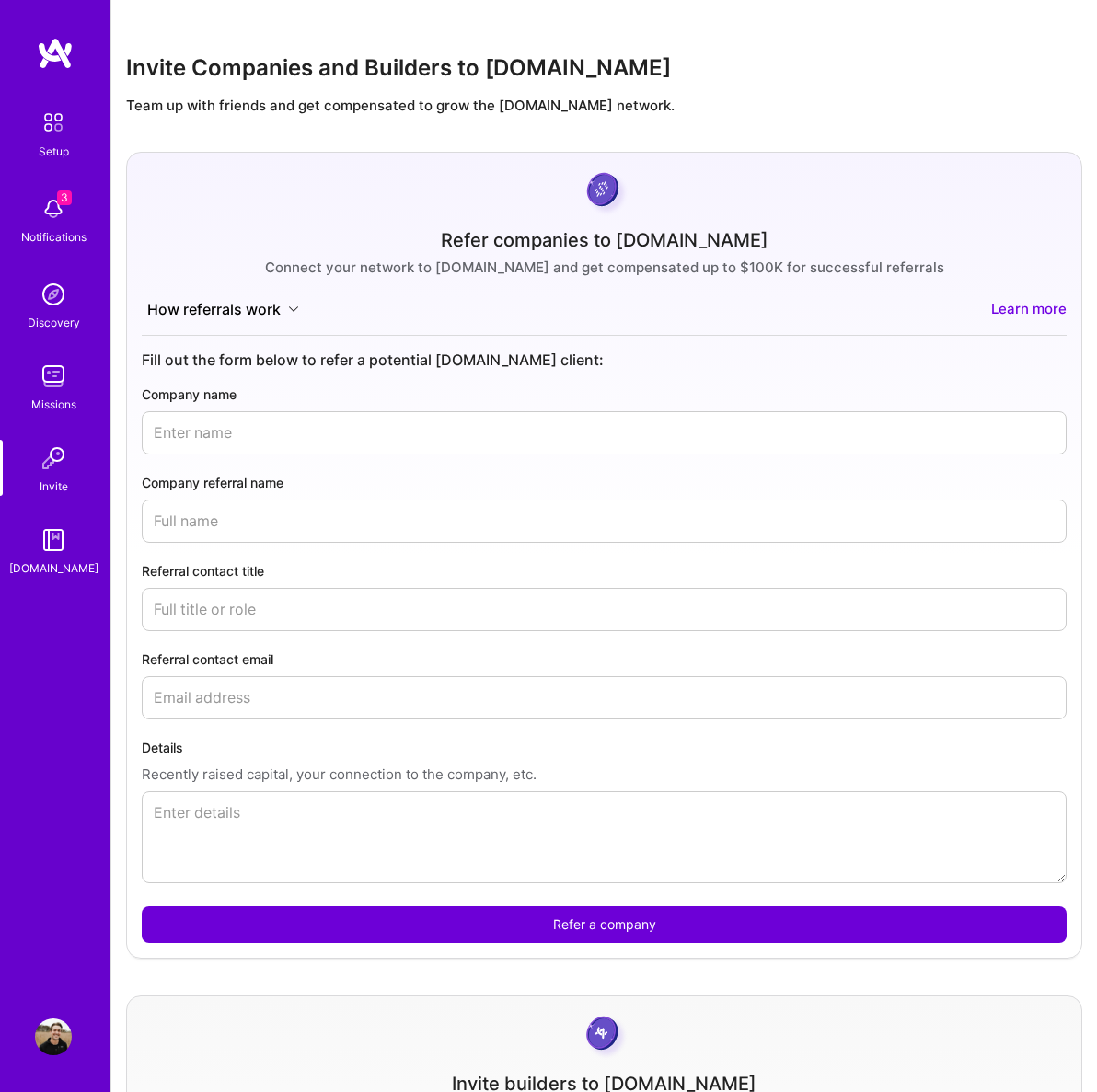
click at [63, 526] on img at bounding box center [53, 540] width 37 height 37
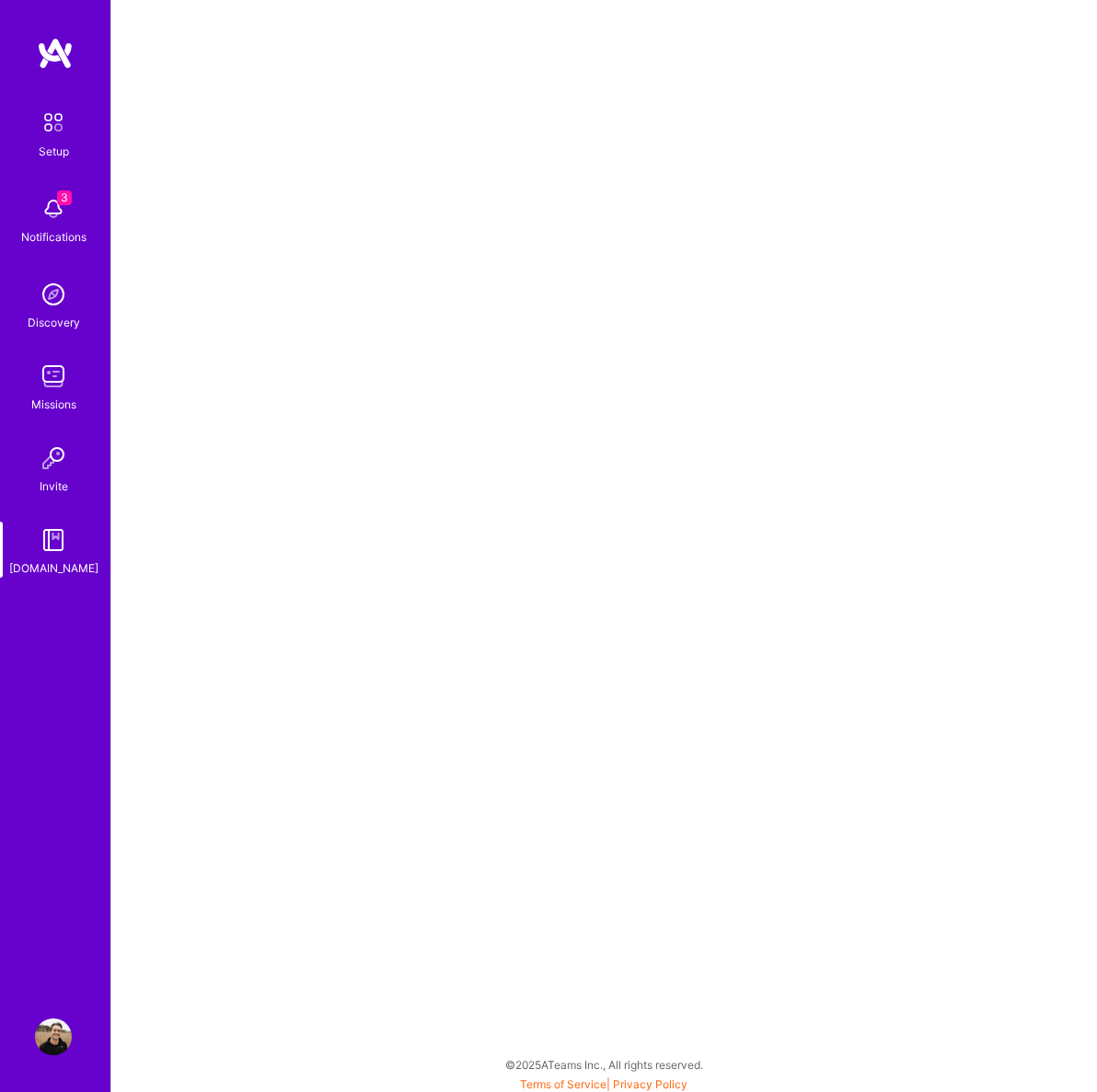
click at [55, 142] on div "Setup" at bounding box center [54, 151] width 30 height 19
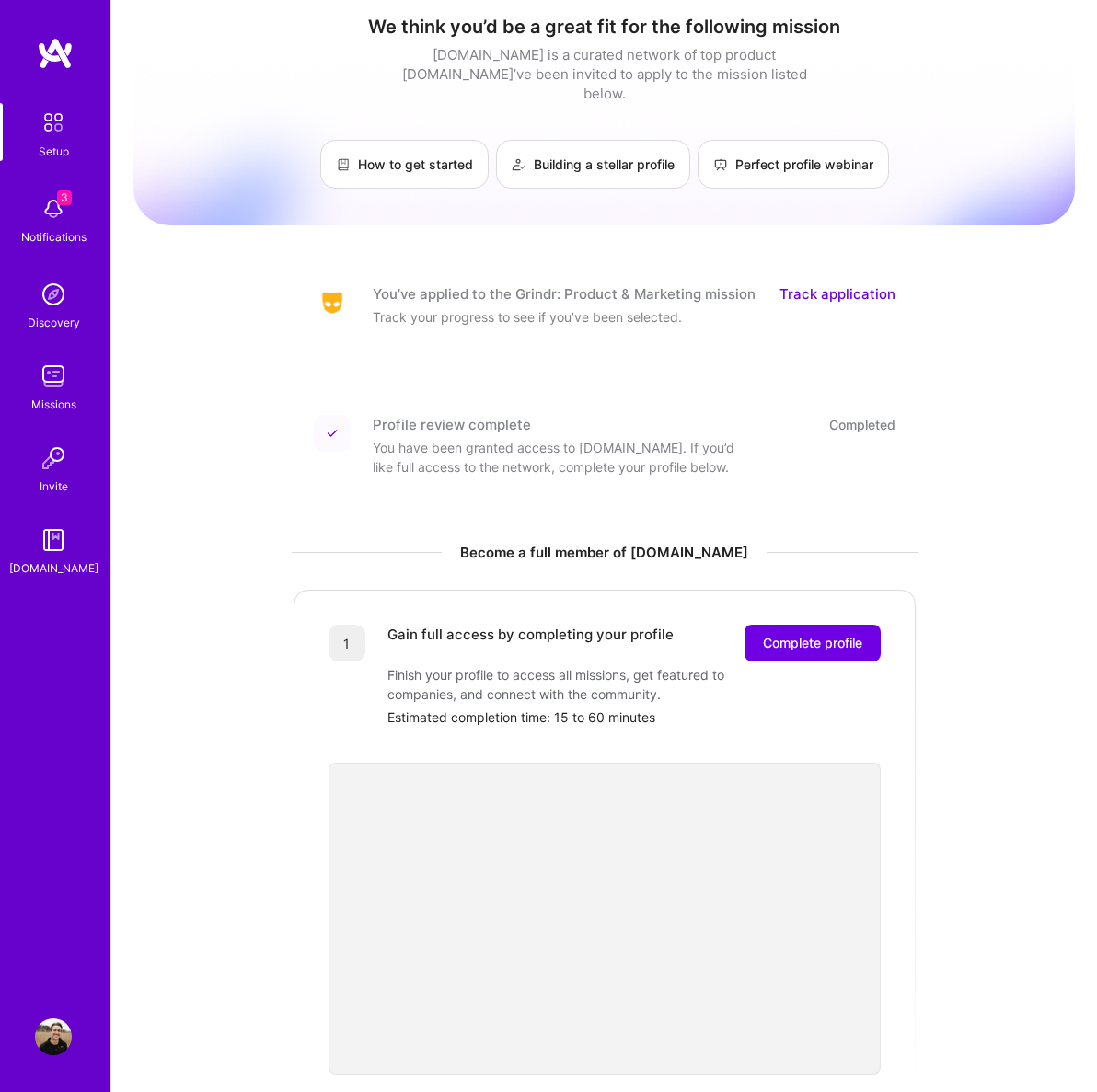
scroll to position [4, 0]
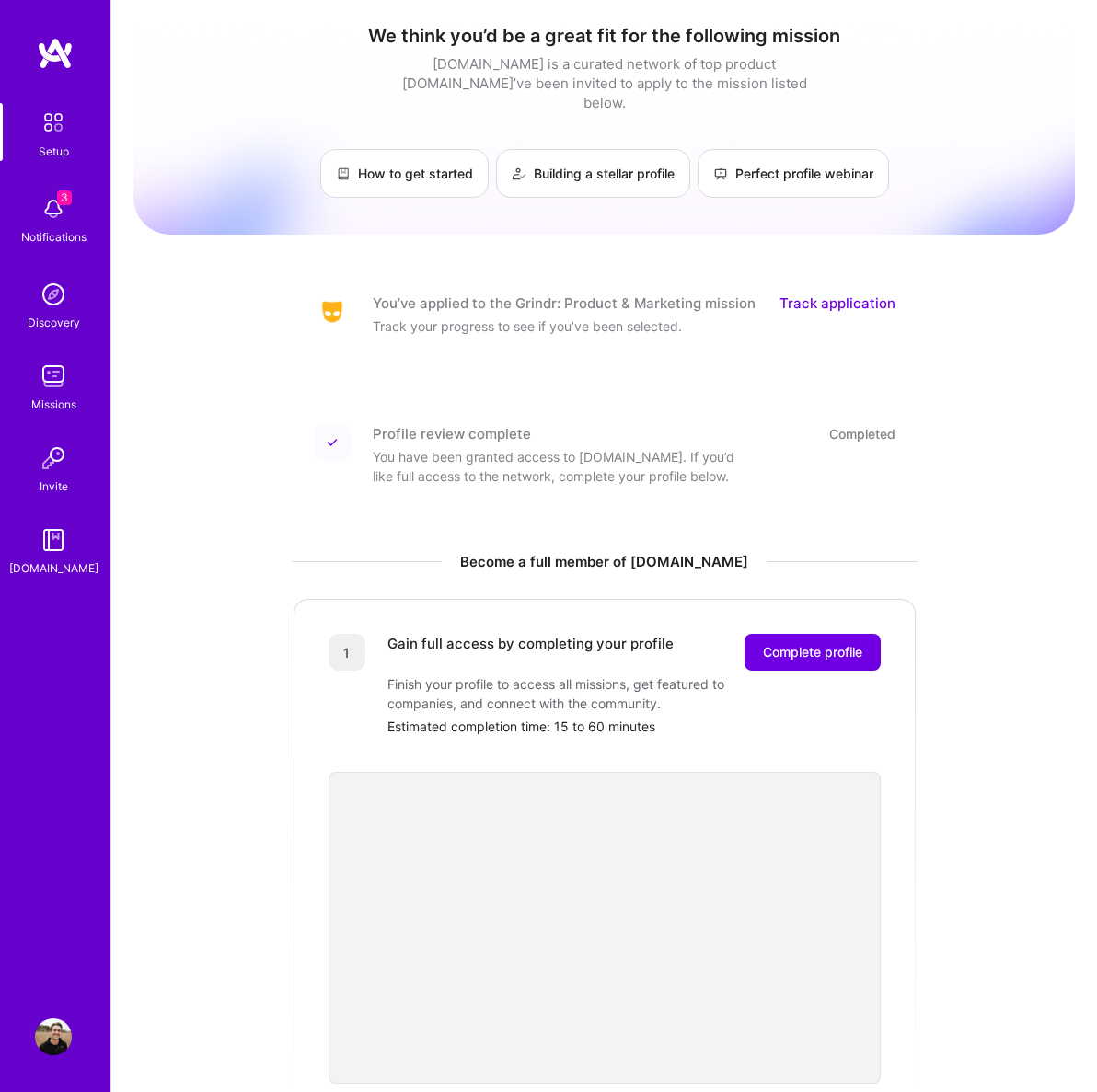
click at [816, 293] on link "Track application" at bounding box center [837, 303] width 116 height 19
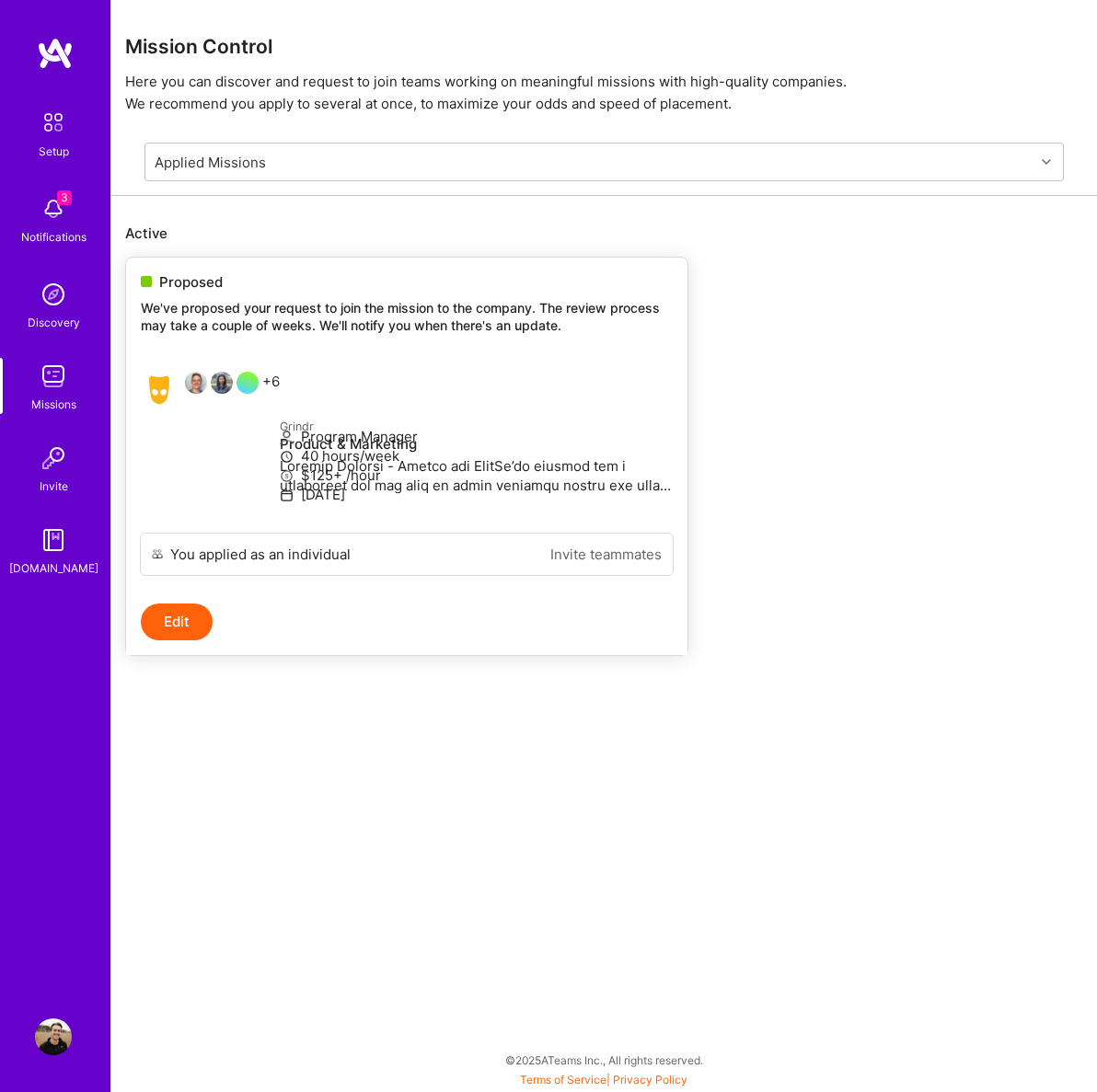
click at [275, 379] on div "+6" at bounding box center [210, 390] width 139 height 37
click at [172, 640] on button "Edit" at bounding box center [177, 621] width 72 height 37
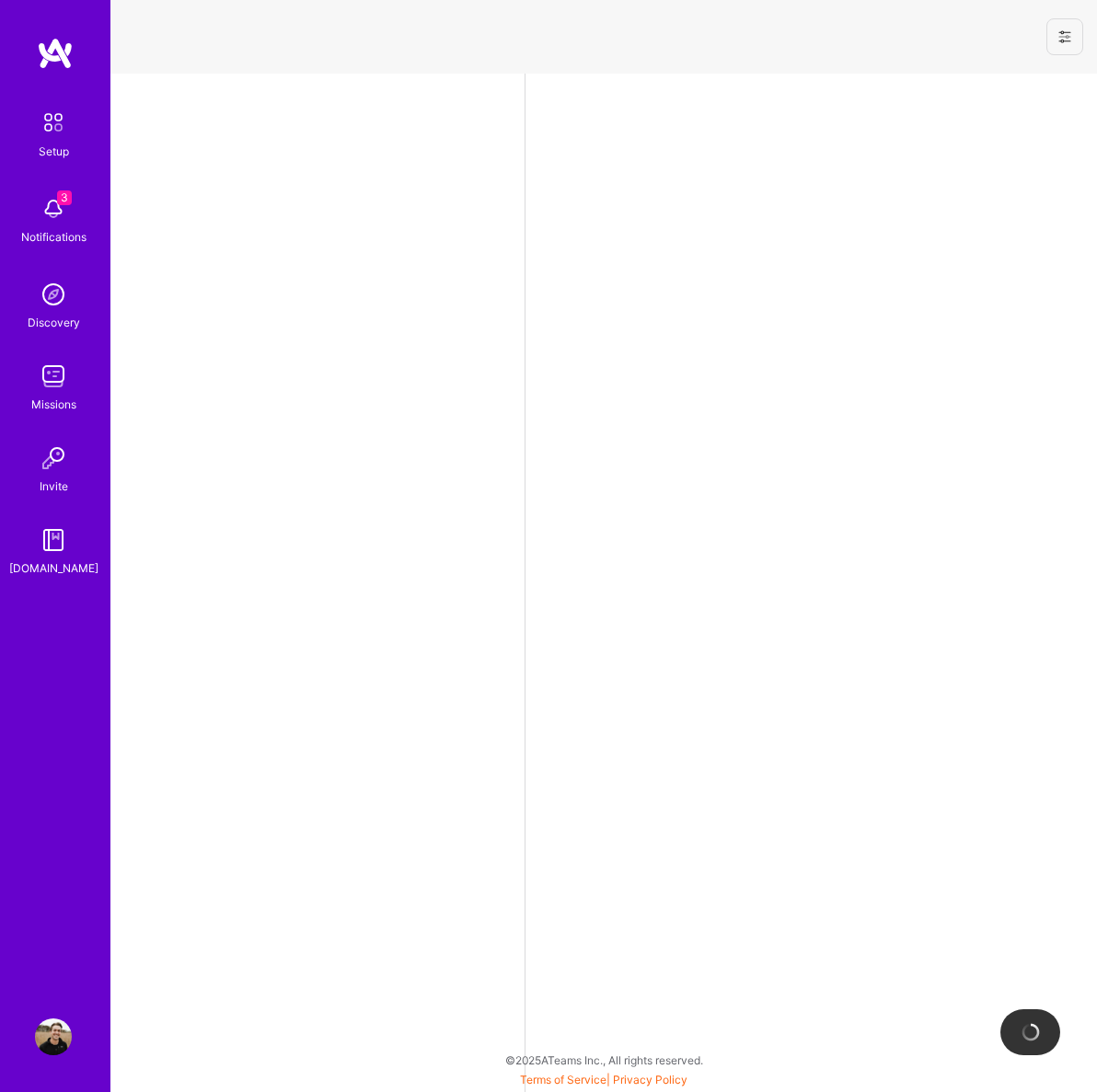
select select "US"
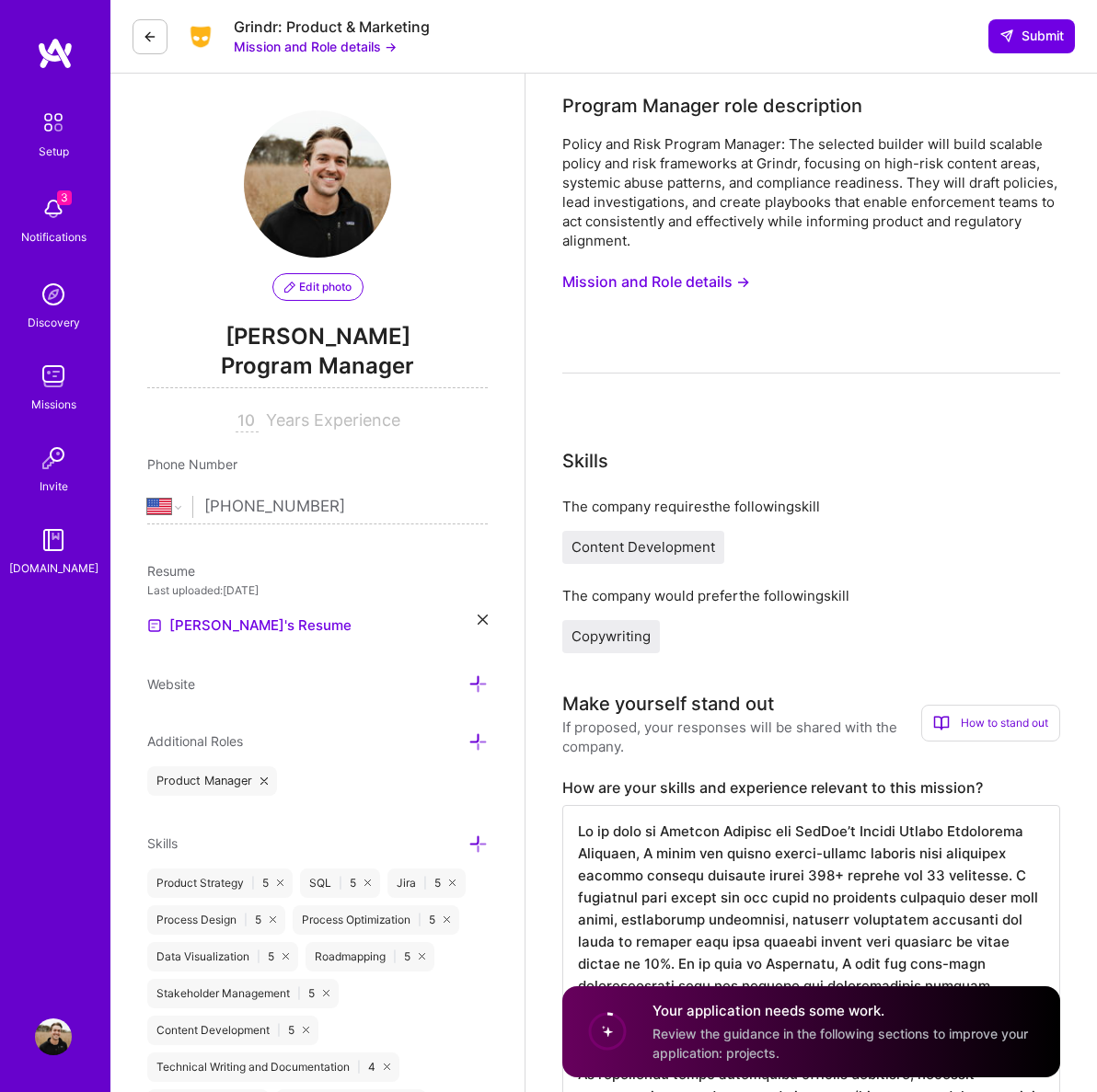
click at [136, 28] on button at bounding box center [150, 36] width 35 height 35
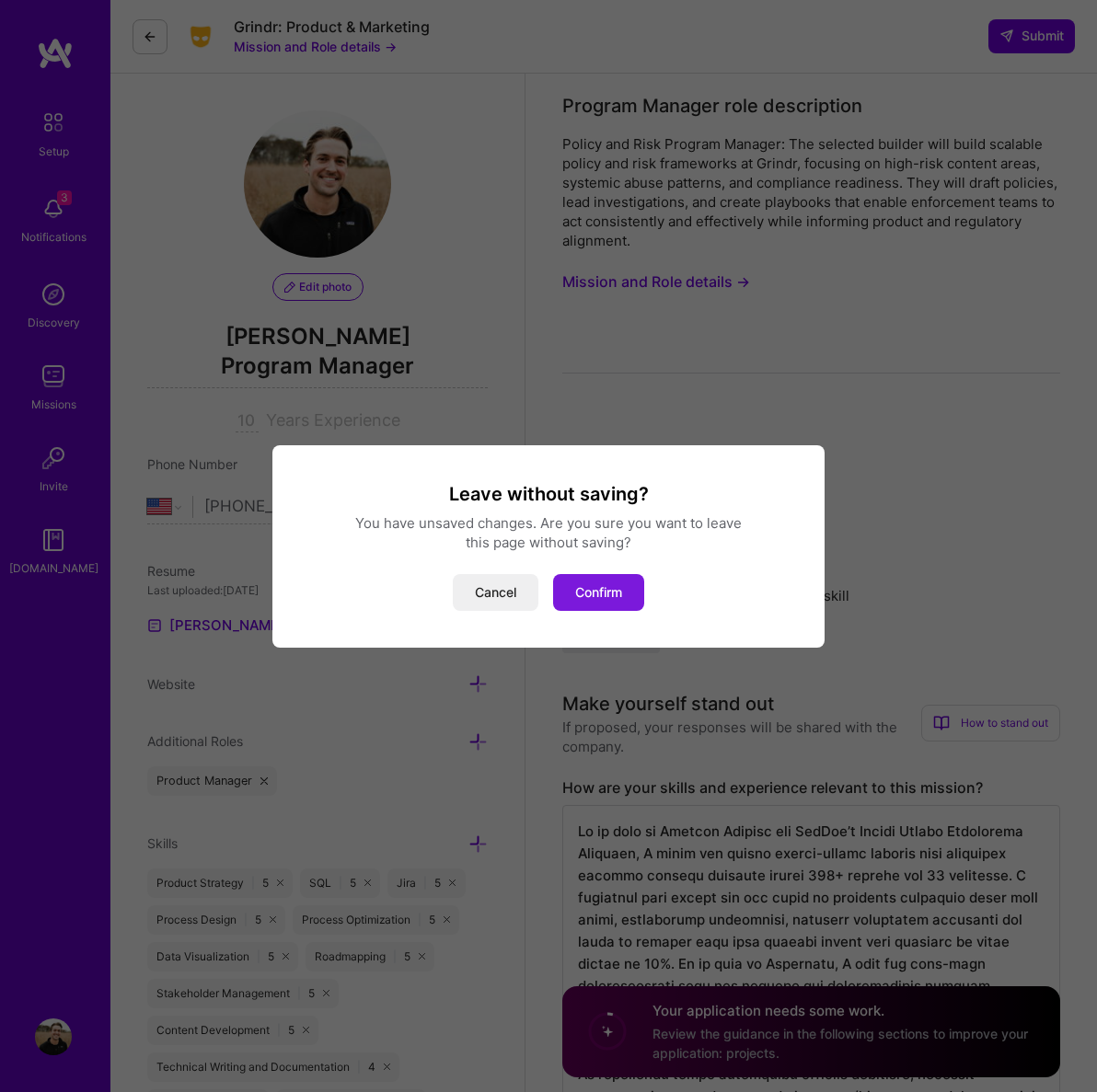
click at [600, 596] on button "Confirm" at bounding box center [599, 592] width 91 height 37
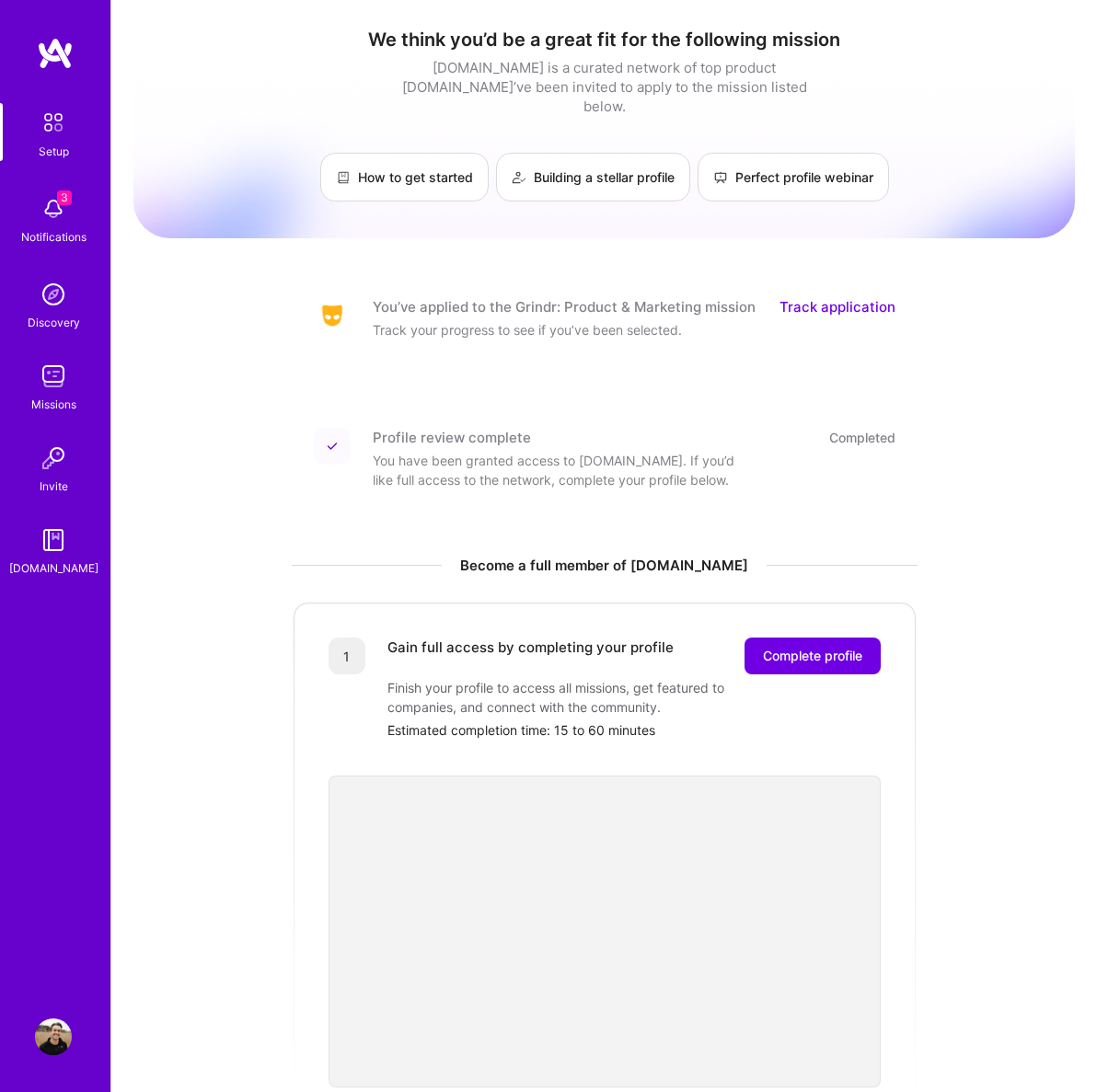
click at [57, 114] on img at bounding box center [53, 122] width 39 height 39
click at [430, 163] on link "How to get started" at bounding box center [404, 176] width 168 height 48
click at [787, 647] on span "Complete profile" at bounding box center [812, 656] width 100 height 18
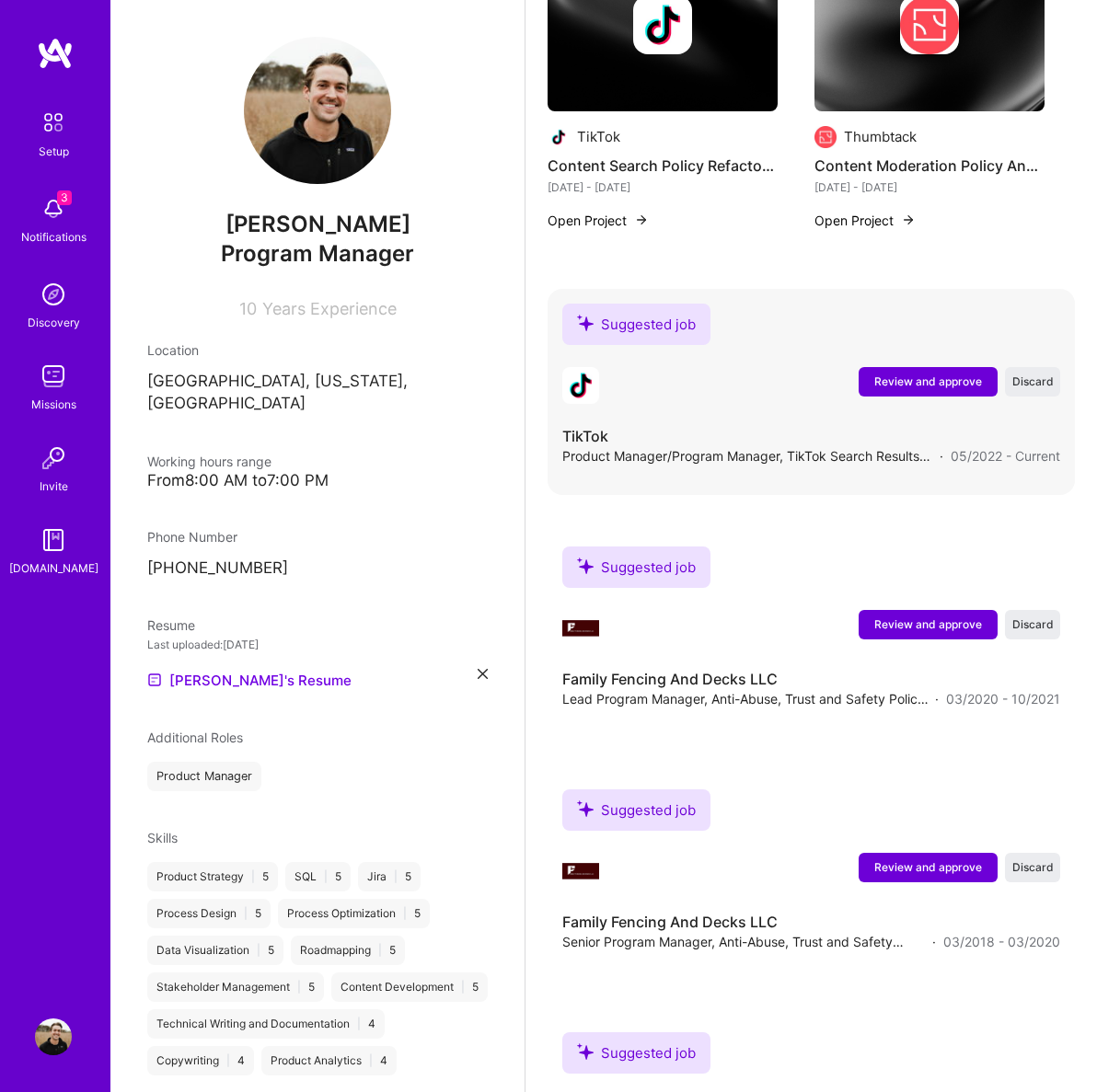
scroll to position [1818, 0]
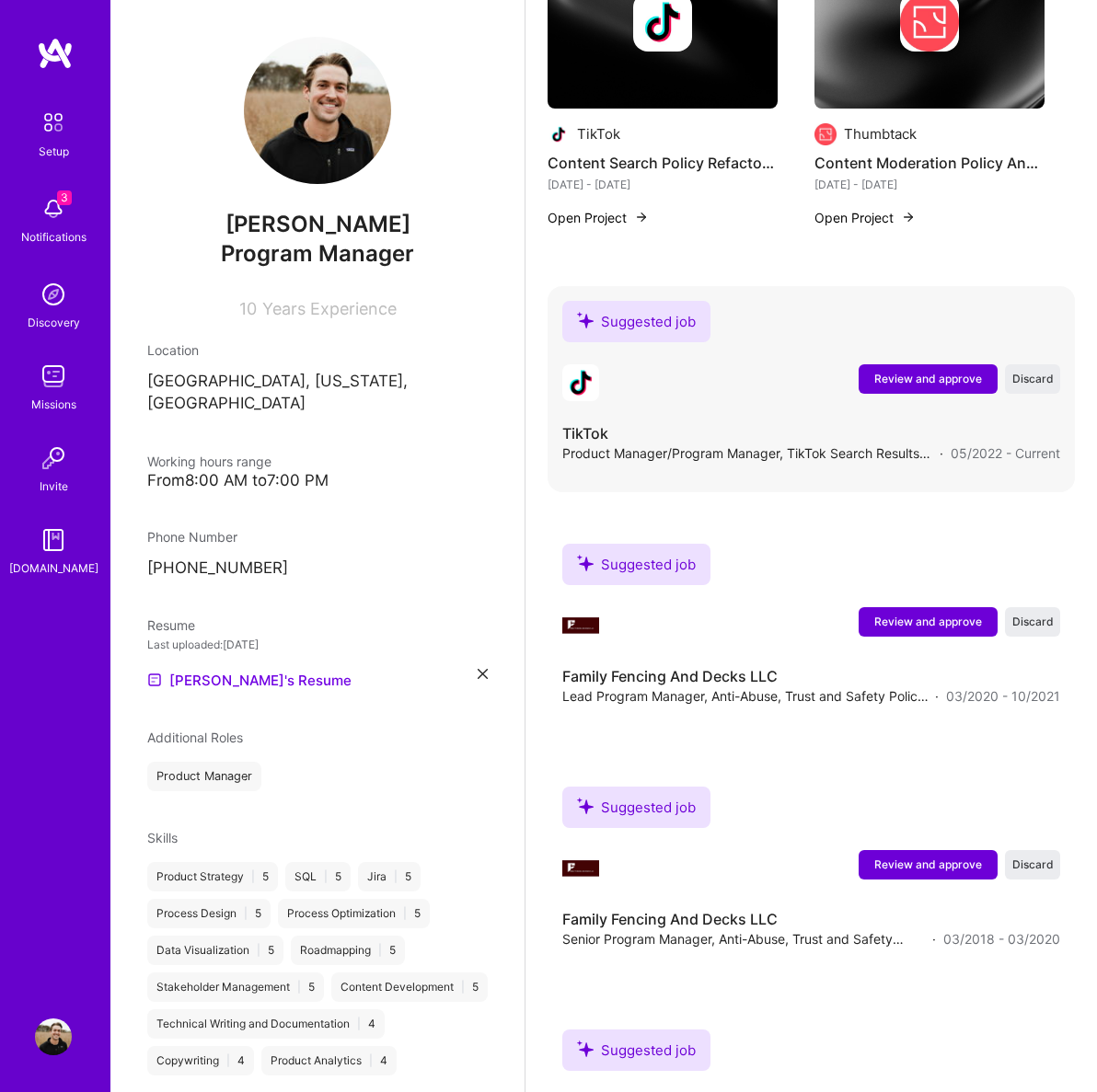
click at [935, 390] on button "Review and approve" at bounding box center [928, 379] width 139 height 29
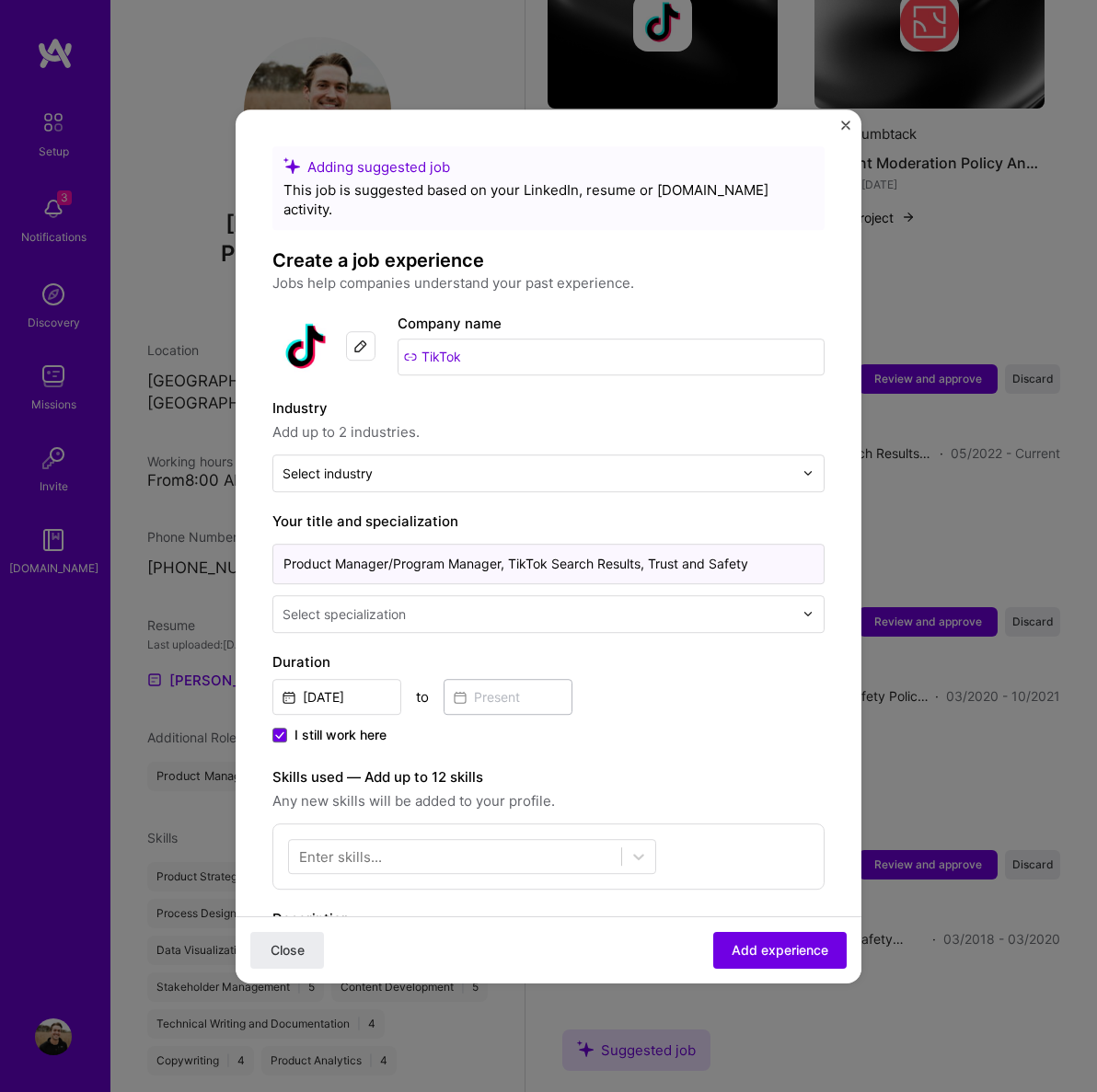
drag, startPoint x: 392, startPoint y: 547, endPoint x: 463, endPoint y: 553, distance: 71.3
click at [392, 547] on input "Product Manager/Program Manager, TikTok Search Results, Trust and Safety" at bounding box center [548, 564] width 552 height 41
click at [387, 547] on input "Product Program Manager, TikTok Search Results, Trust and Safety" at bounding box center [548, 564] width 552 height 41
type input "Product Manager, TikTok Search Results, Trust and Safety"
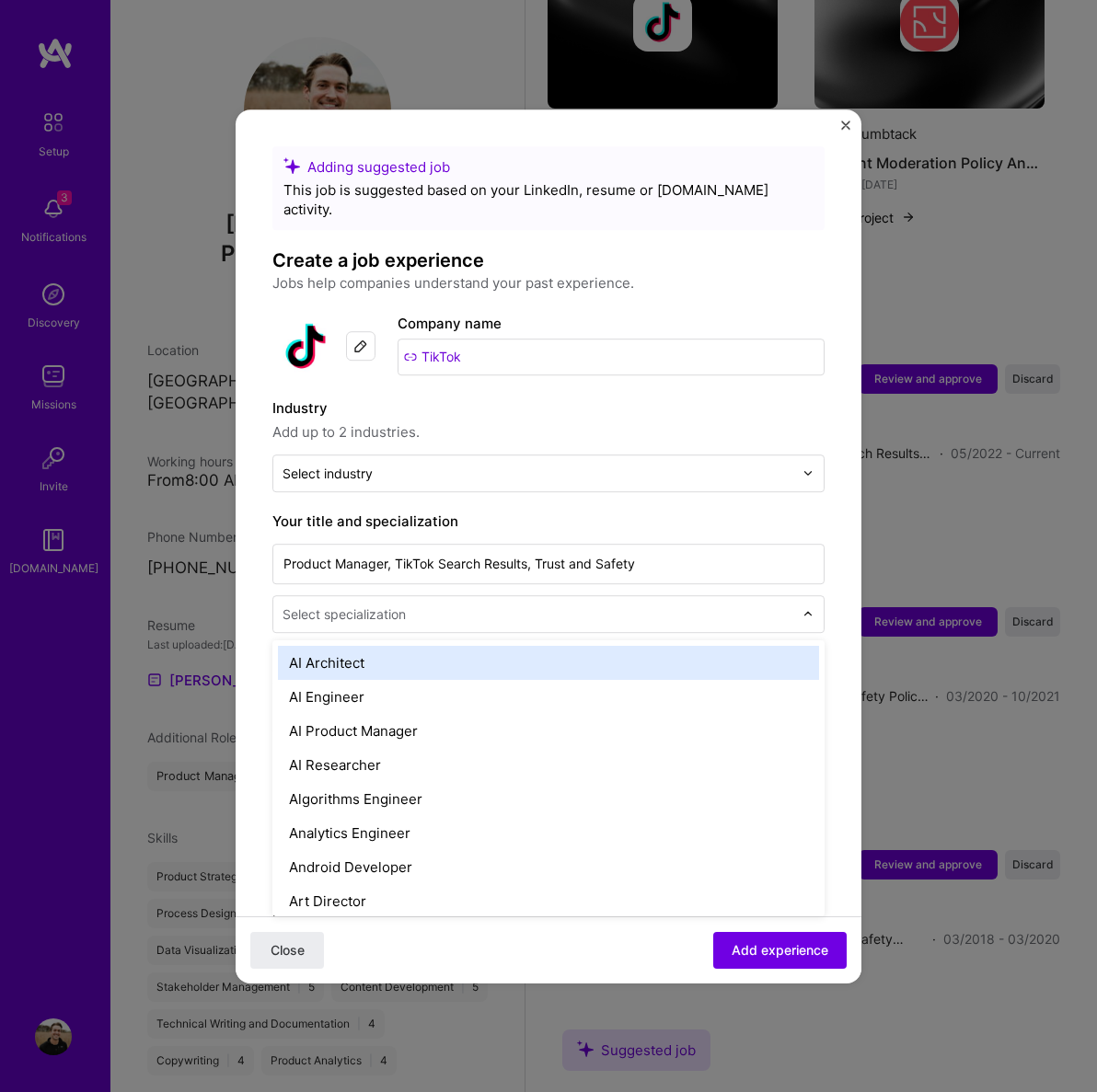
click at [405, 604] on div "Select specialization" at bounding box center [344, 614] width 123 height 19
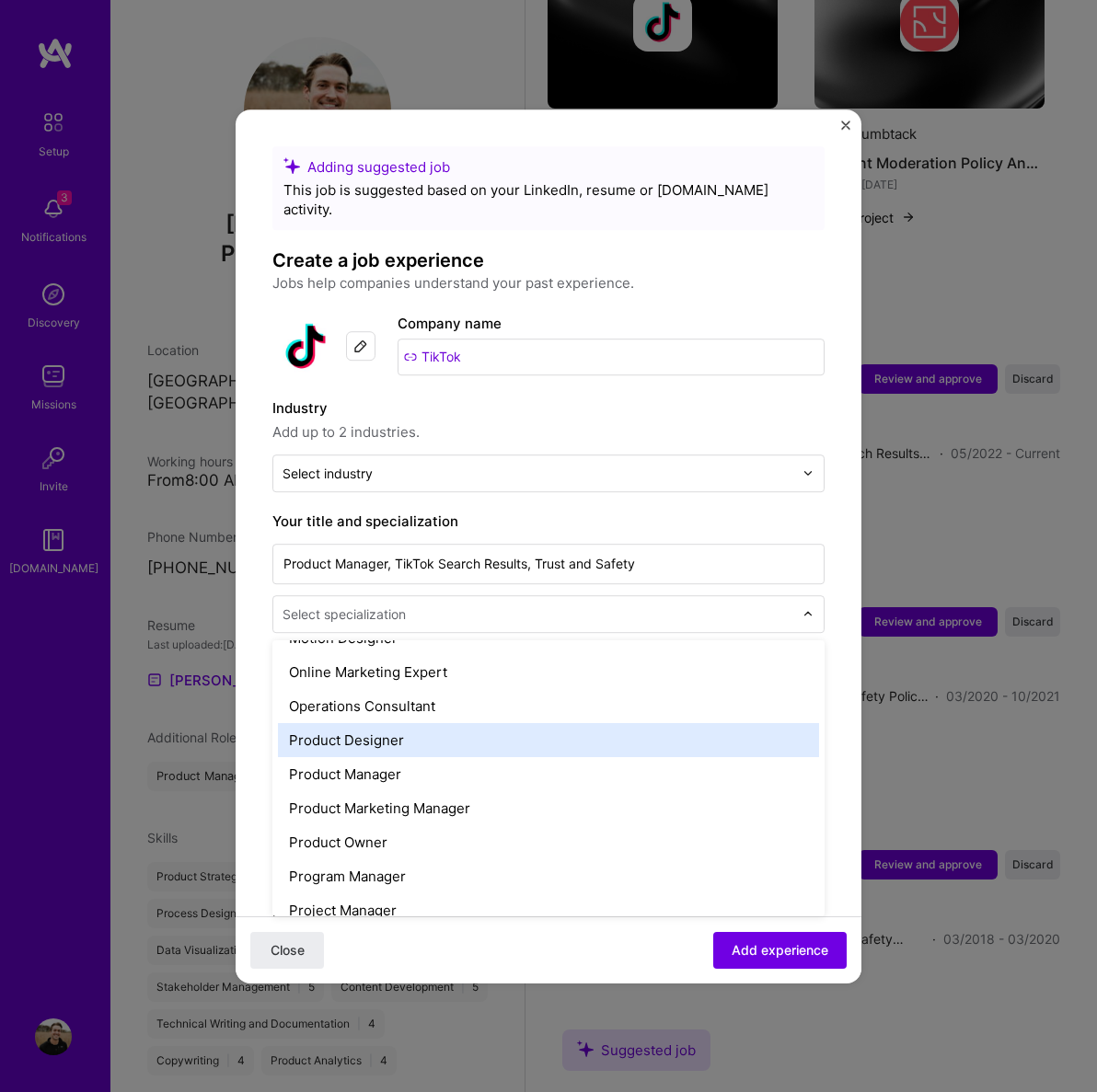
scroll to position [1603, 0]
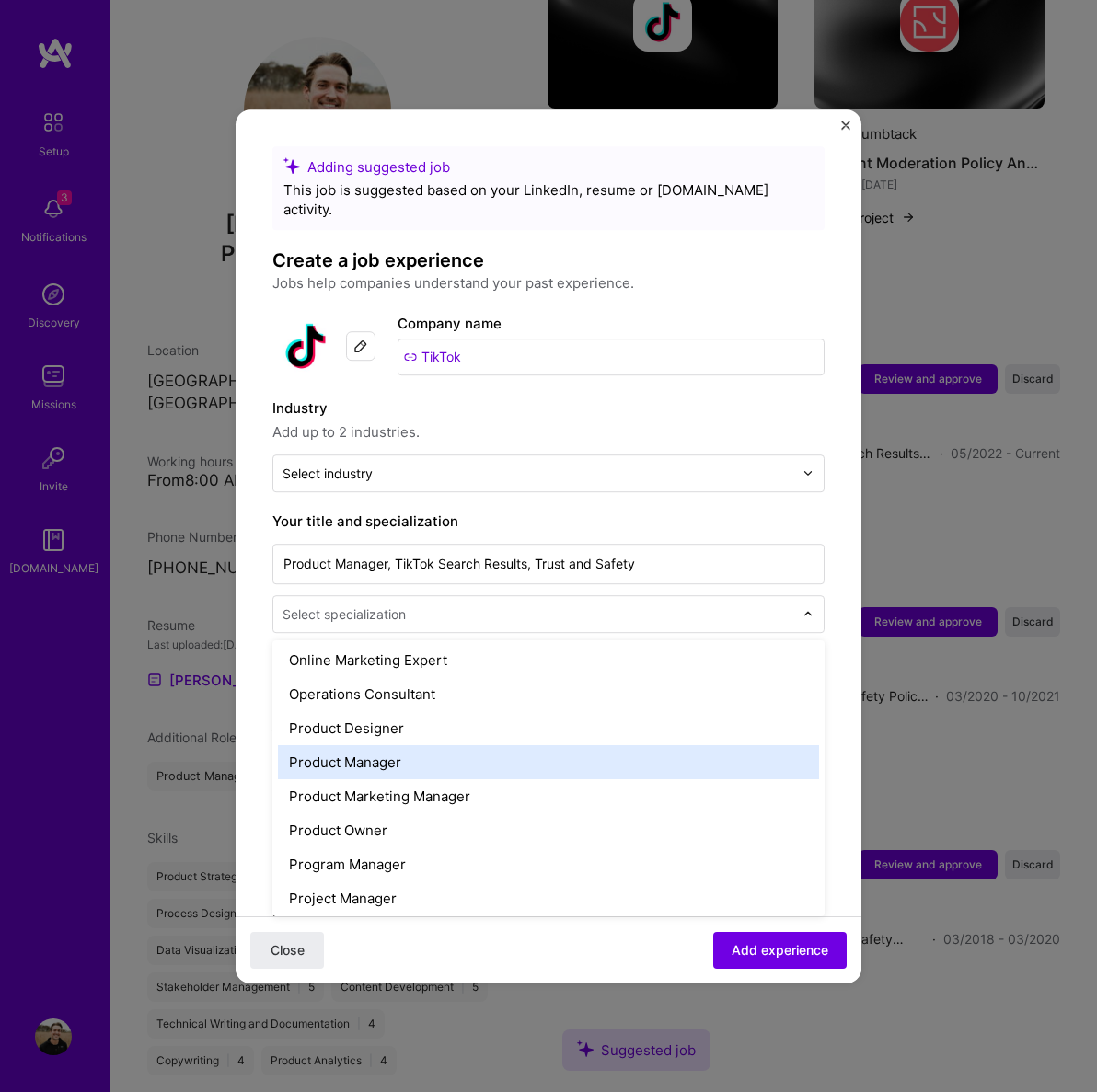
click at [405, 748] on div "Product Manager" at bounding box center [548, 763] width 541 height 34
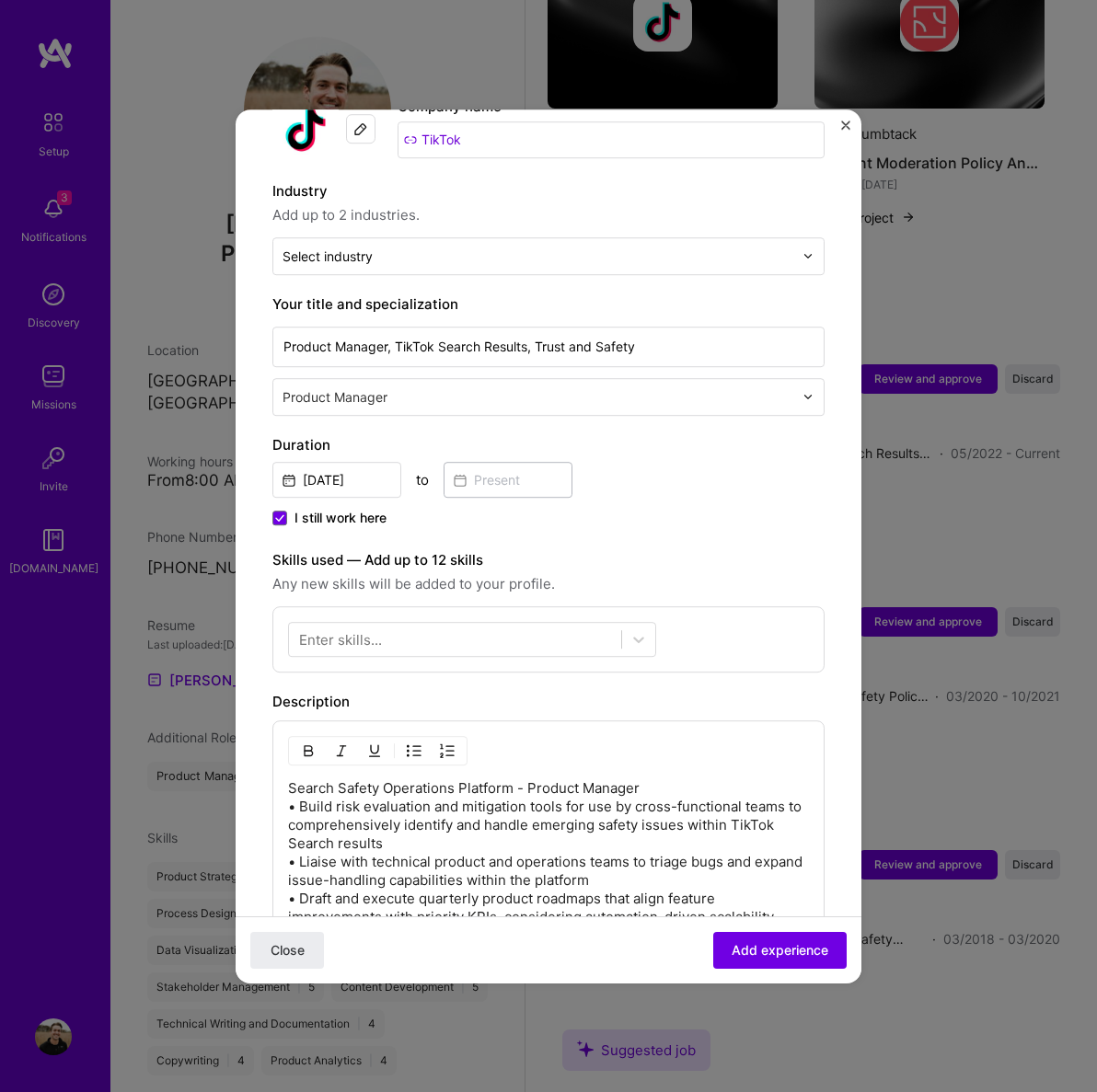
scroll to position [228, 0]
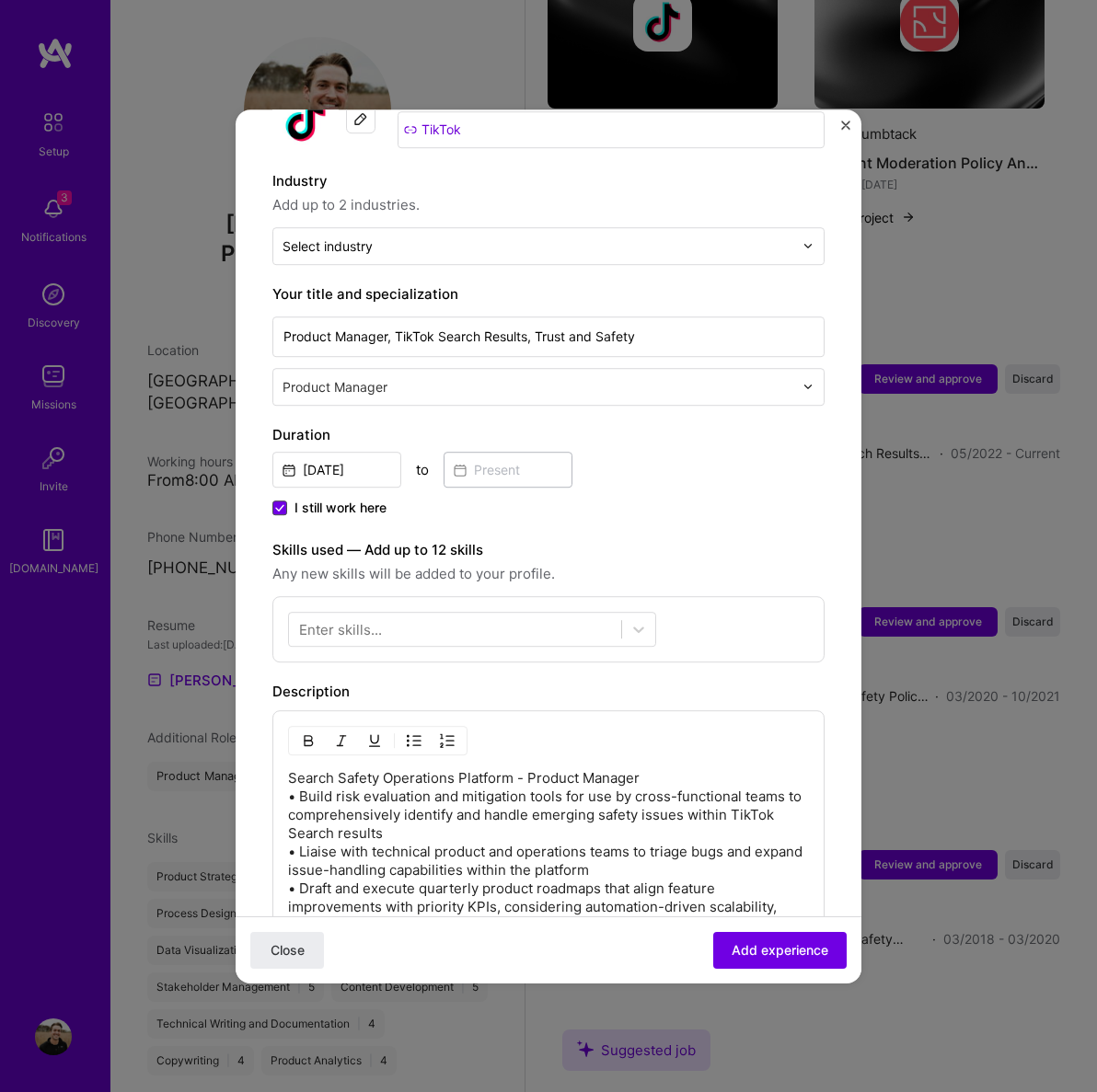
click at [277, 505] on icon at bounding box center [280, 508] width 8 height 6
click at [0, 0] on input "I still work here" at bounding box center [0, 0] width 0 height 0
click at [484, 462] on input at bounding box center [508, 470] width 129 height 36
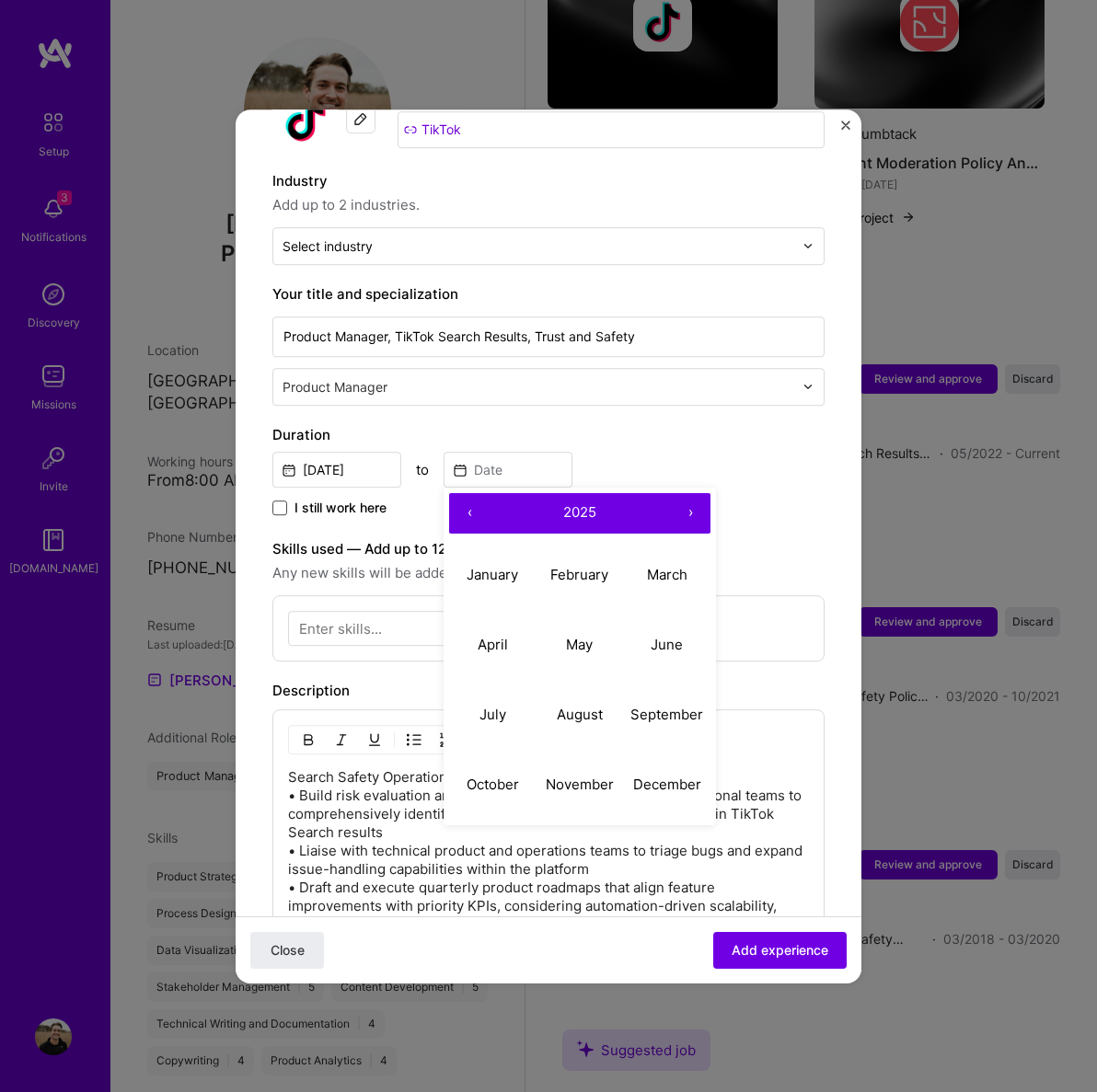
click at [573, 706] on abbr "August" at bounding box center [580, 714] width 46 height 17
type input "Aug, 2025"
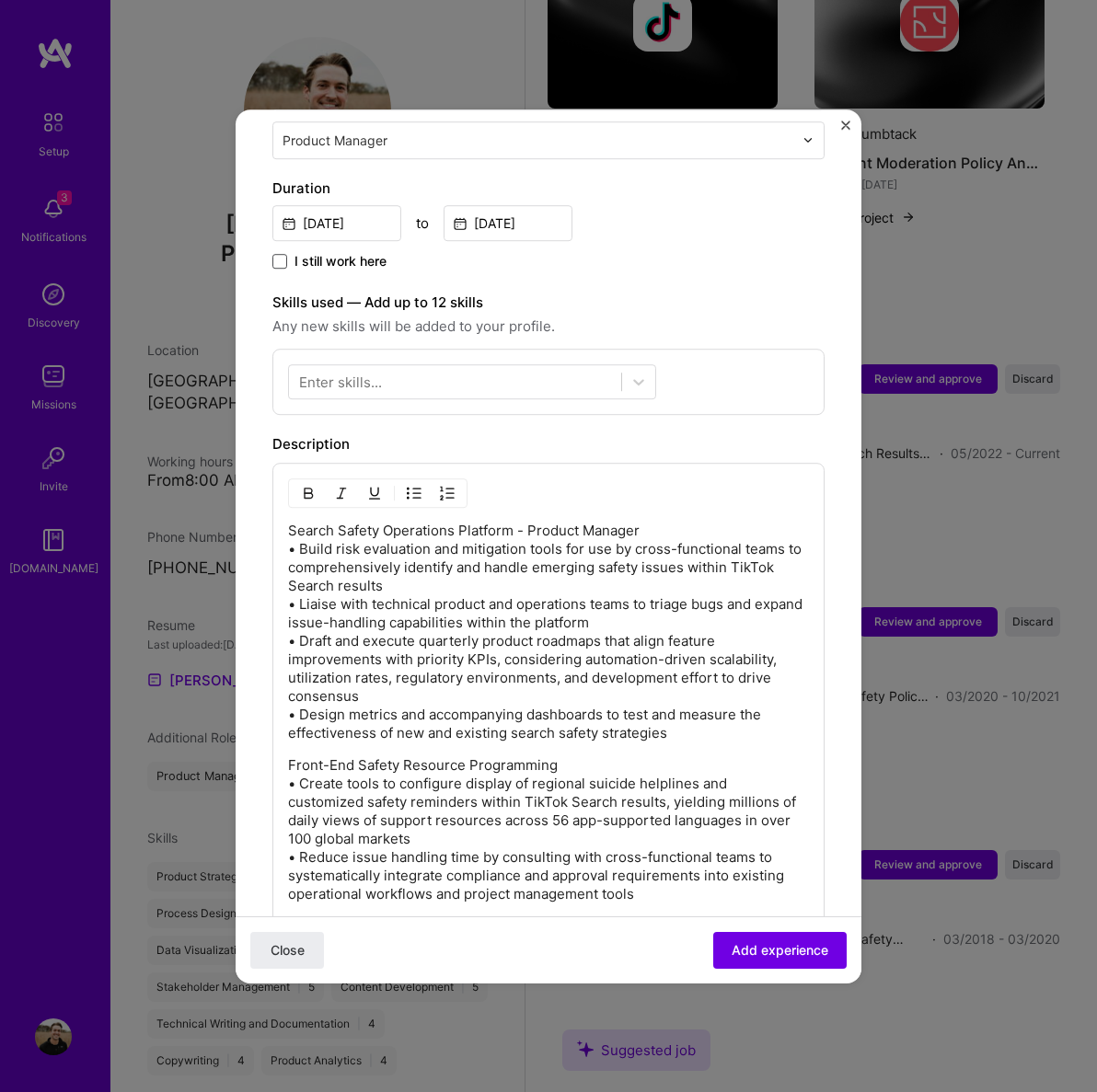
scroll to position [481, 0]
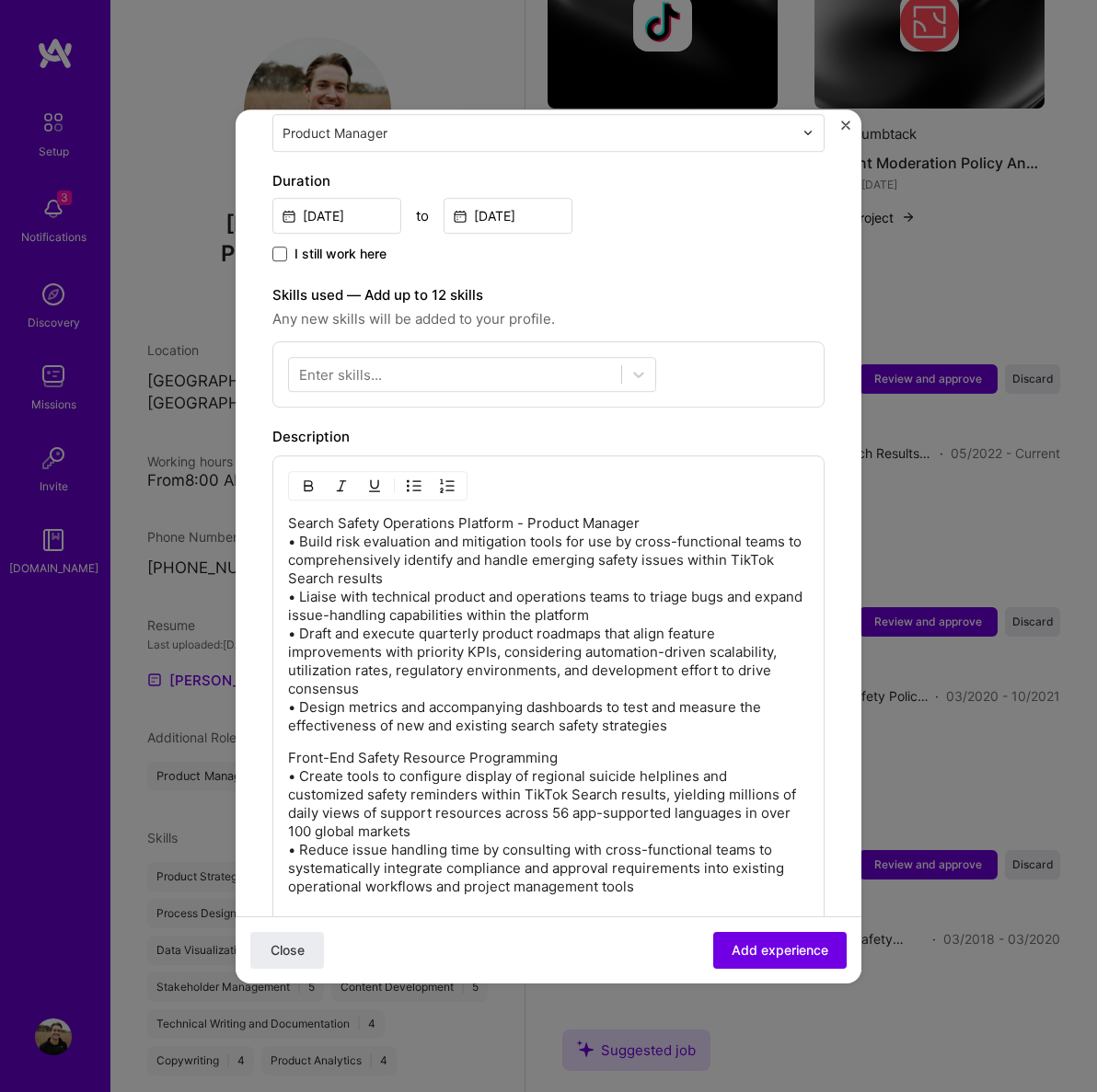
click at [566, 749] on p "Front-End Safety Resource Programming • Create tools to configure display of re…" at bounding box center [548, 822] width 521 height 147
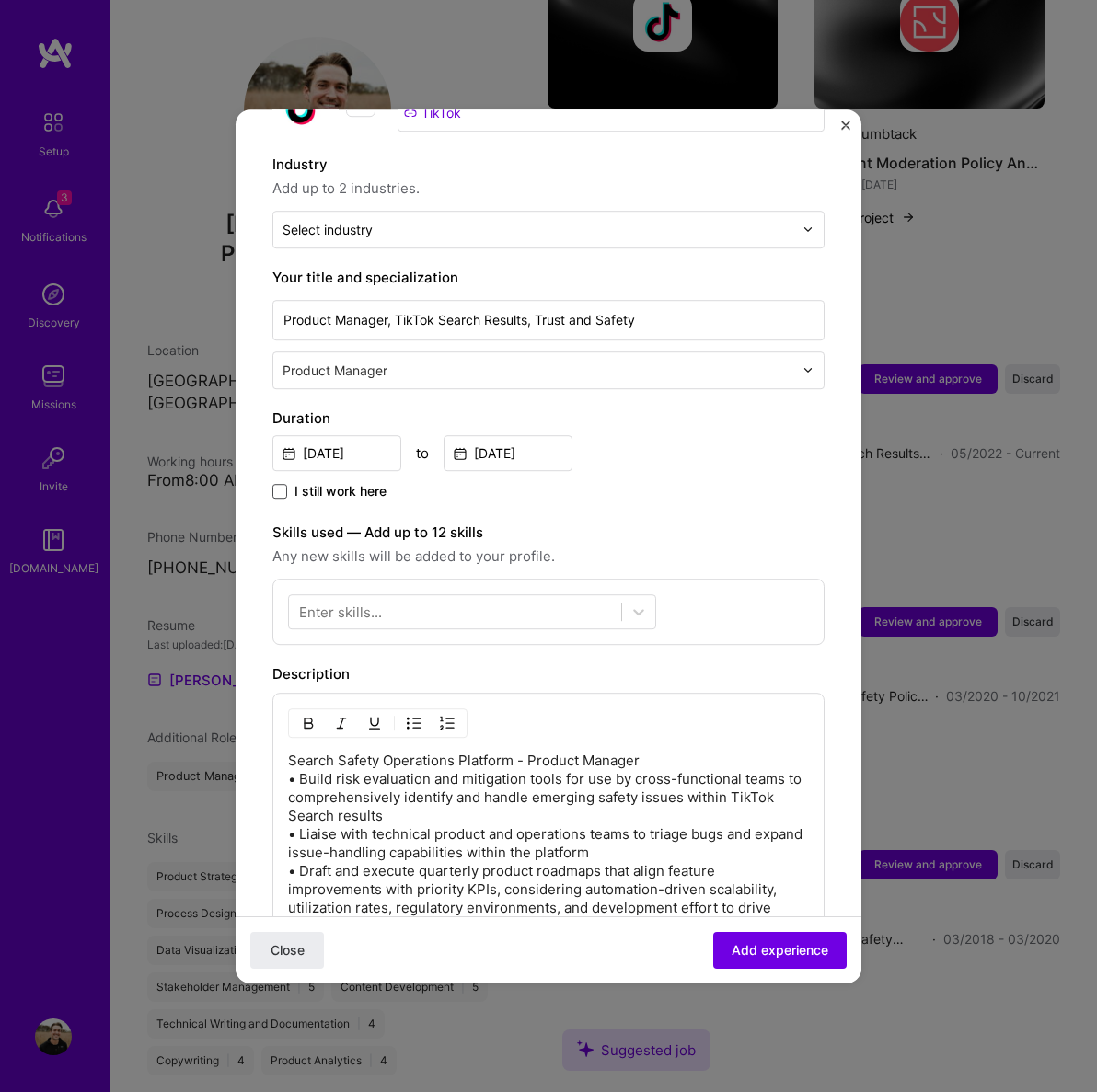
scroll to position [225, 0]
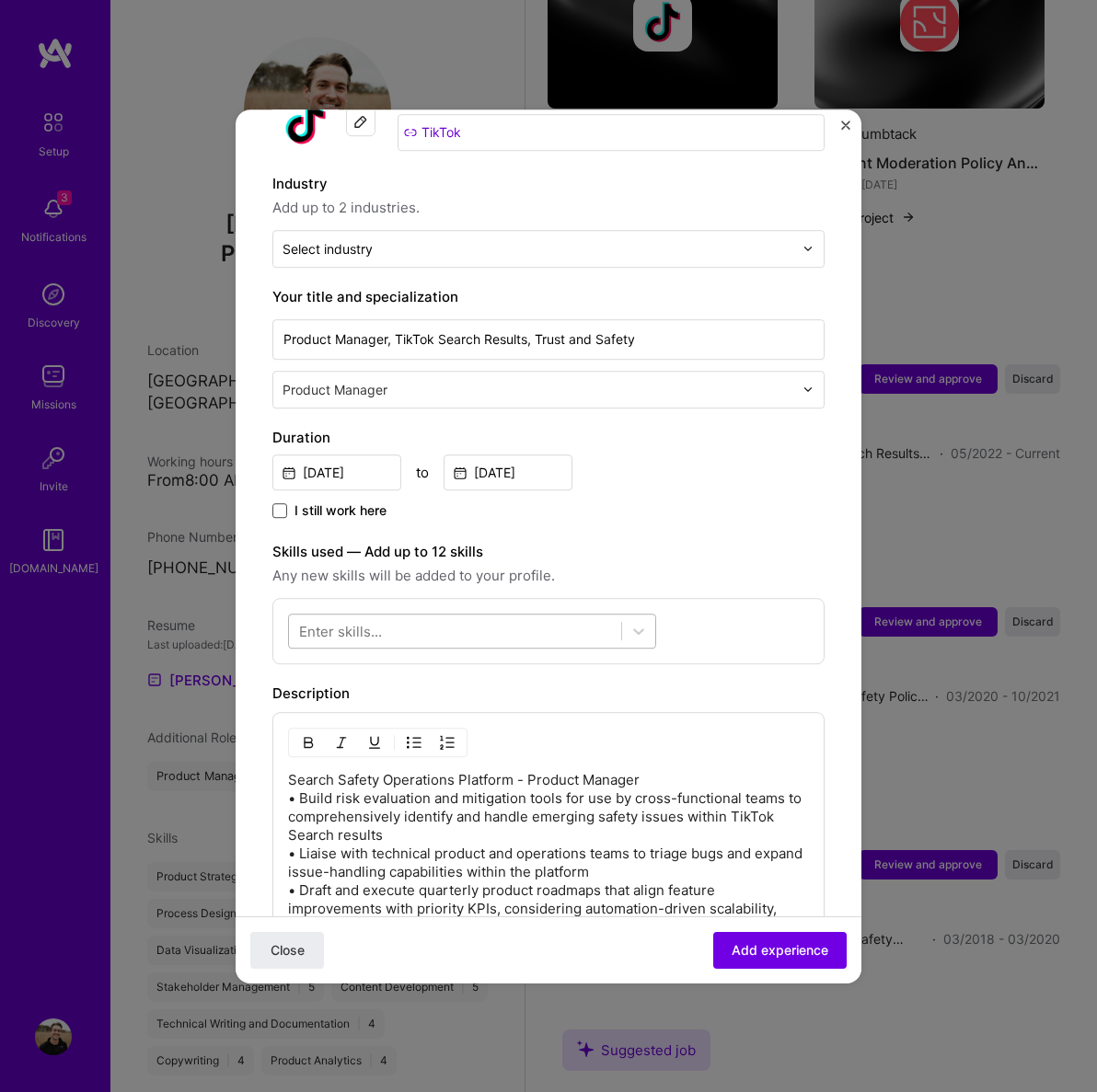
click at [386, 623] on div at bounding box center [456, 631] width 332 height 30
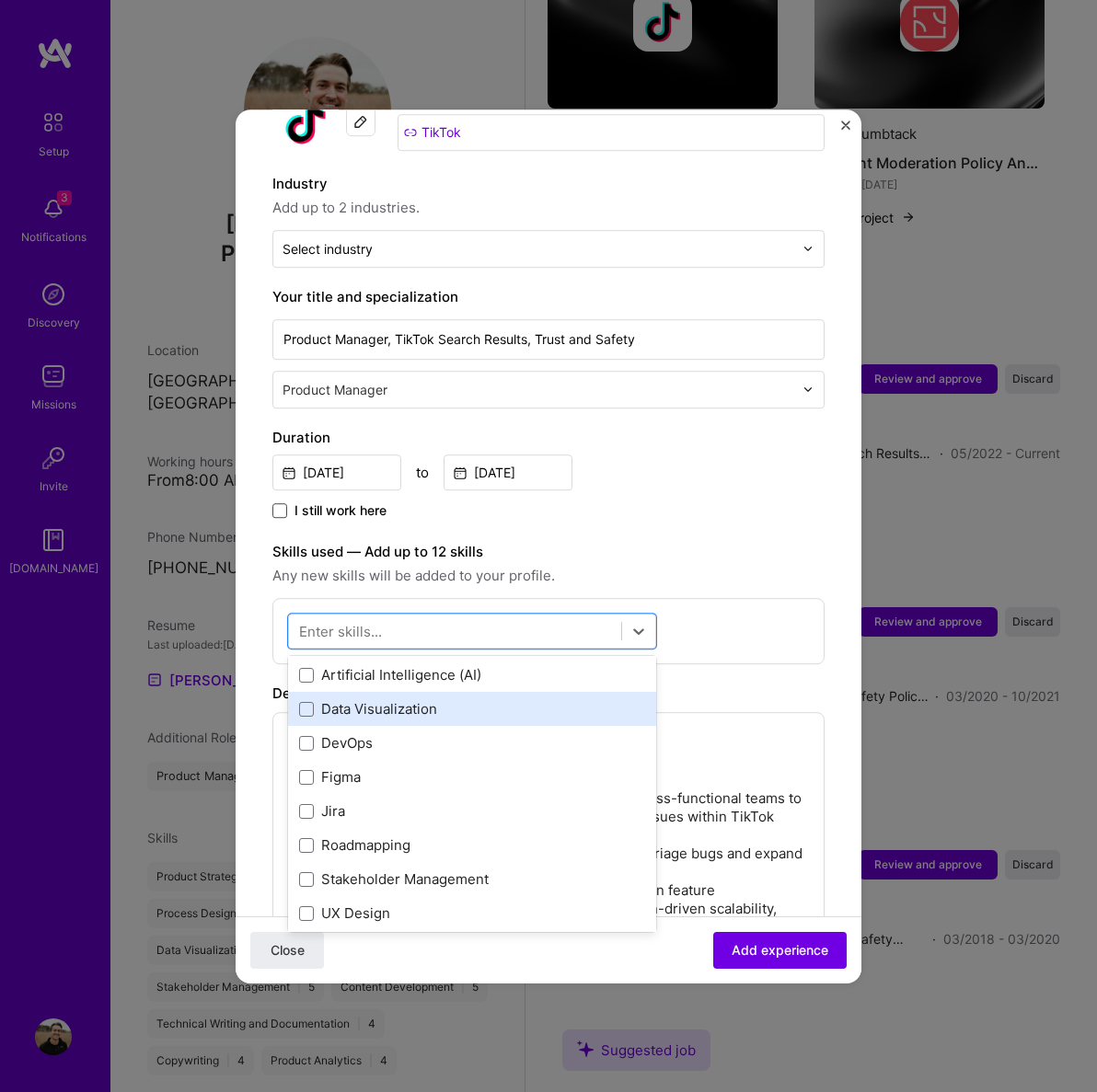
scroll to position [270, 0]
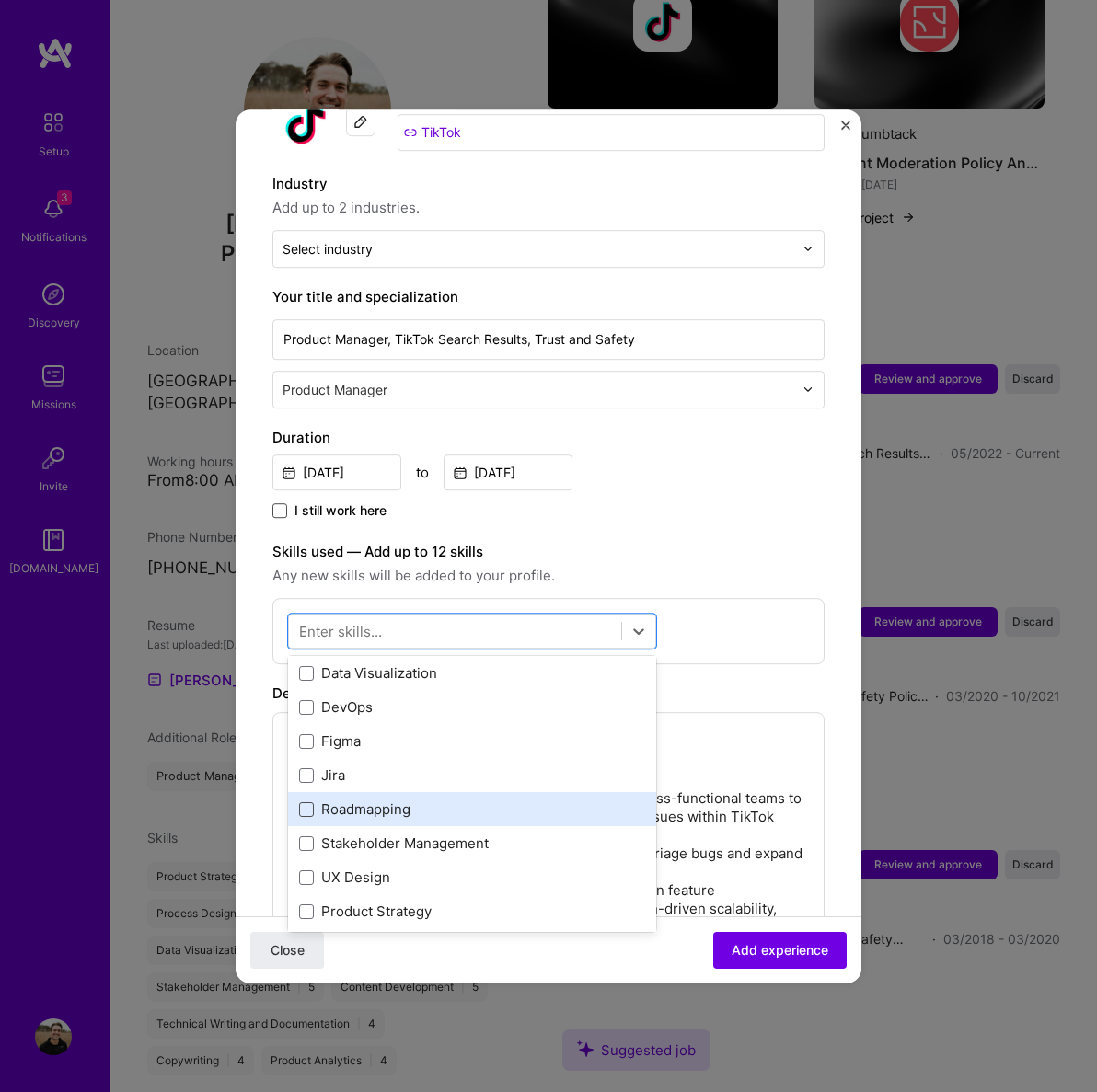
click at [307, 803] on span at bounding box center [307, 810] width 15 height 15
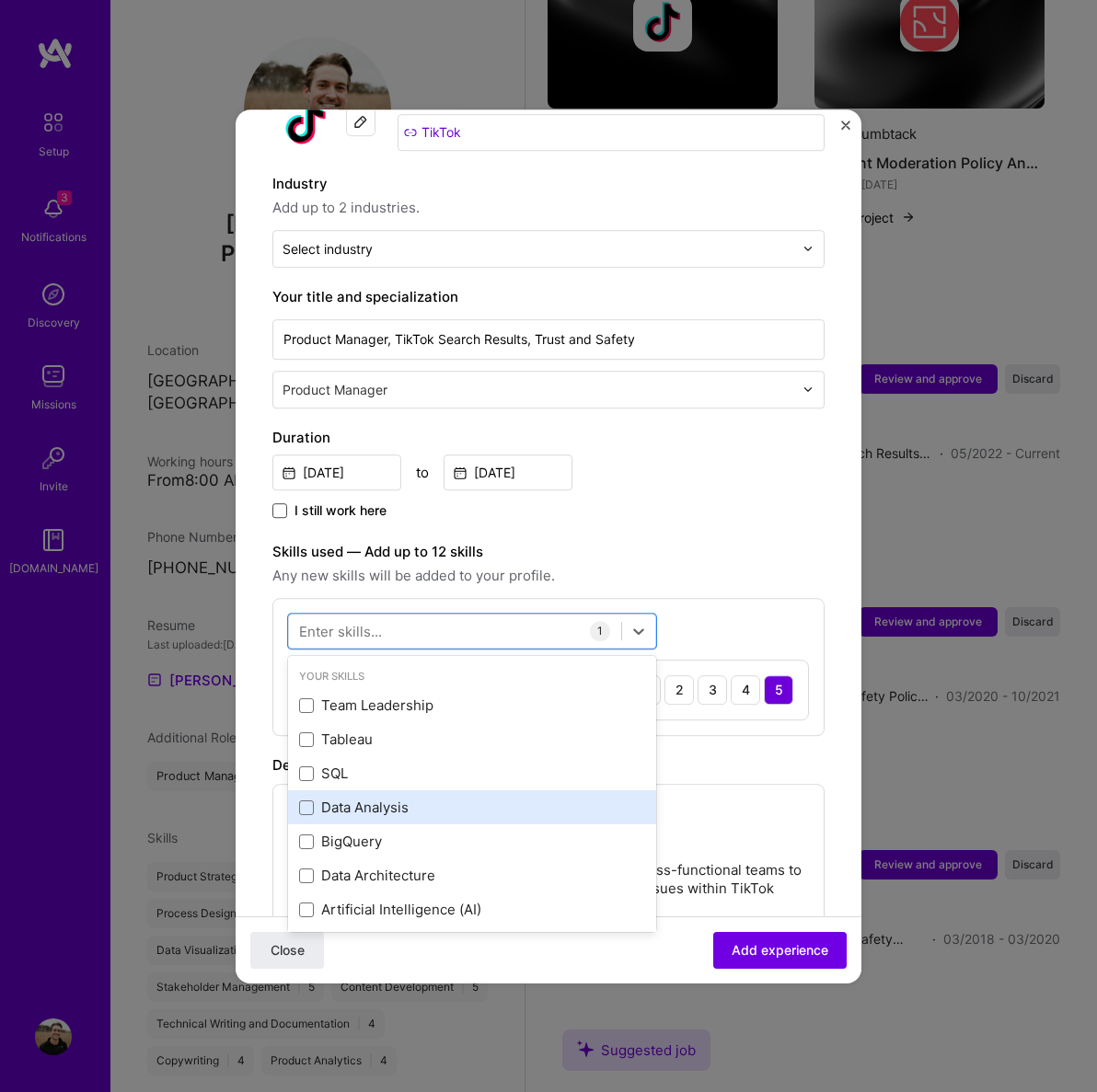
drag, startPoint x: 414, startPoint y: 619, endPoint x: 400, endPoint y: 781, distance: 162.6
click at [414, 619] on div at bounding box center [456, 631] width 332 height 30
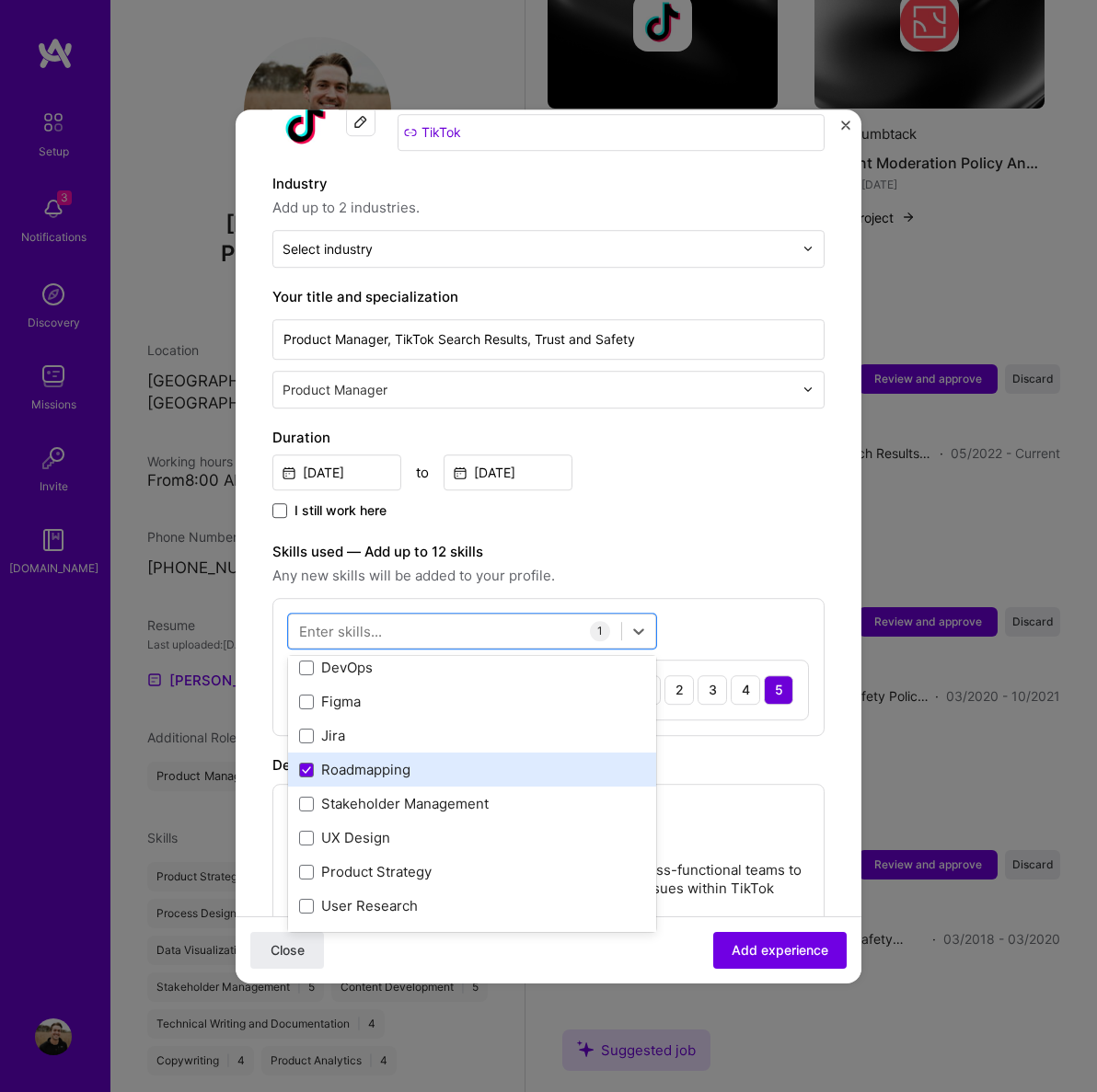
scroll to position [314, 0]
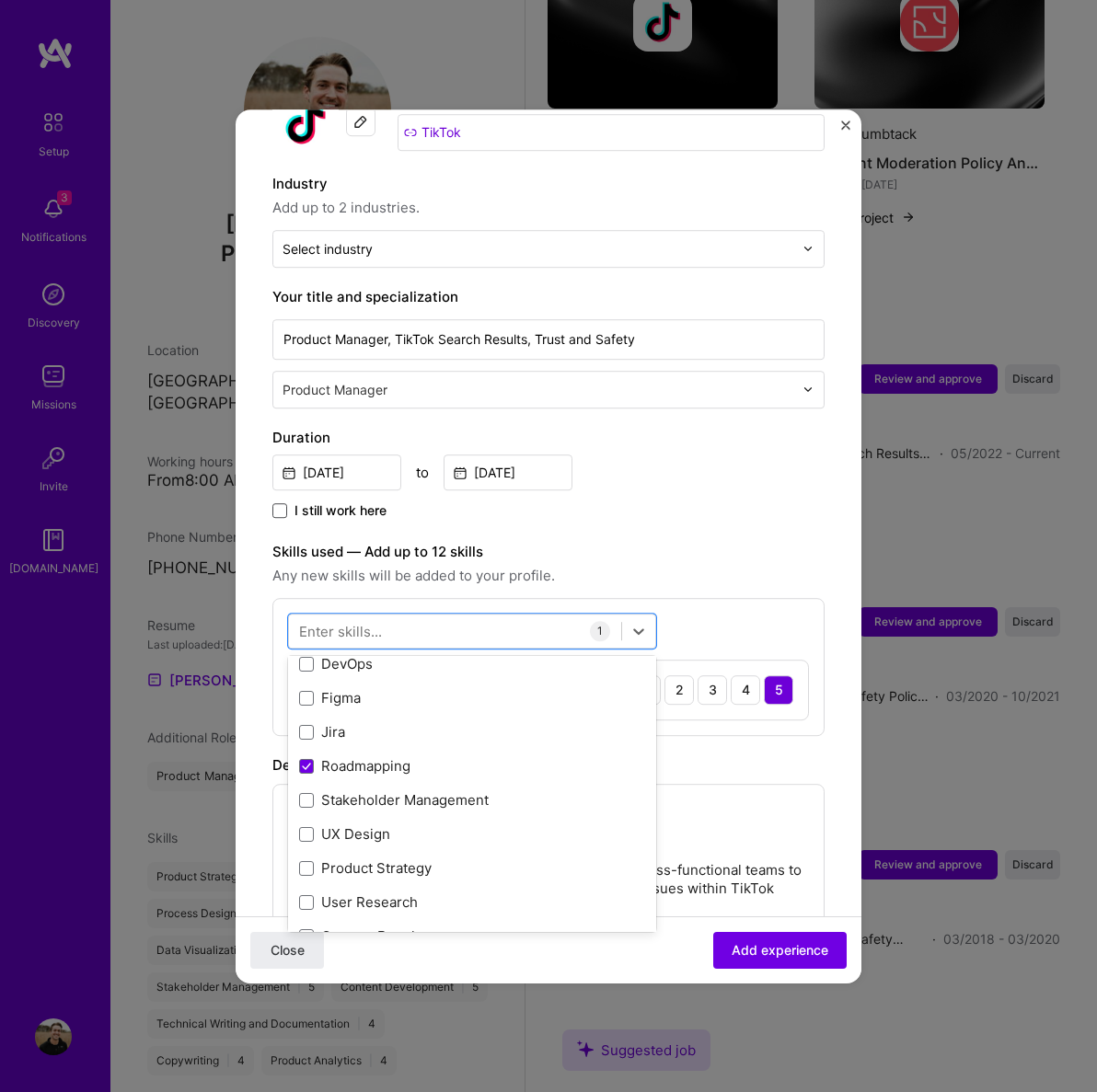
click at [309, 793] on span at bounding box center [307, 801] width 15 height 15
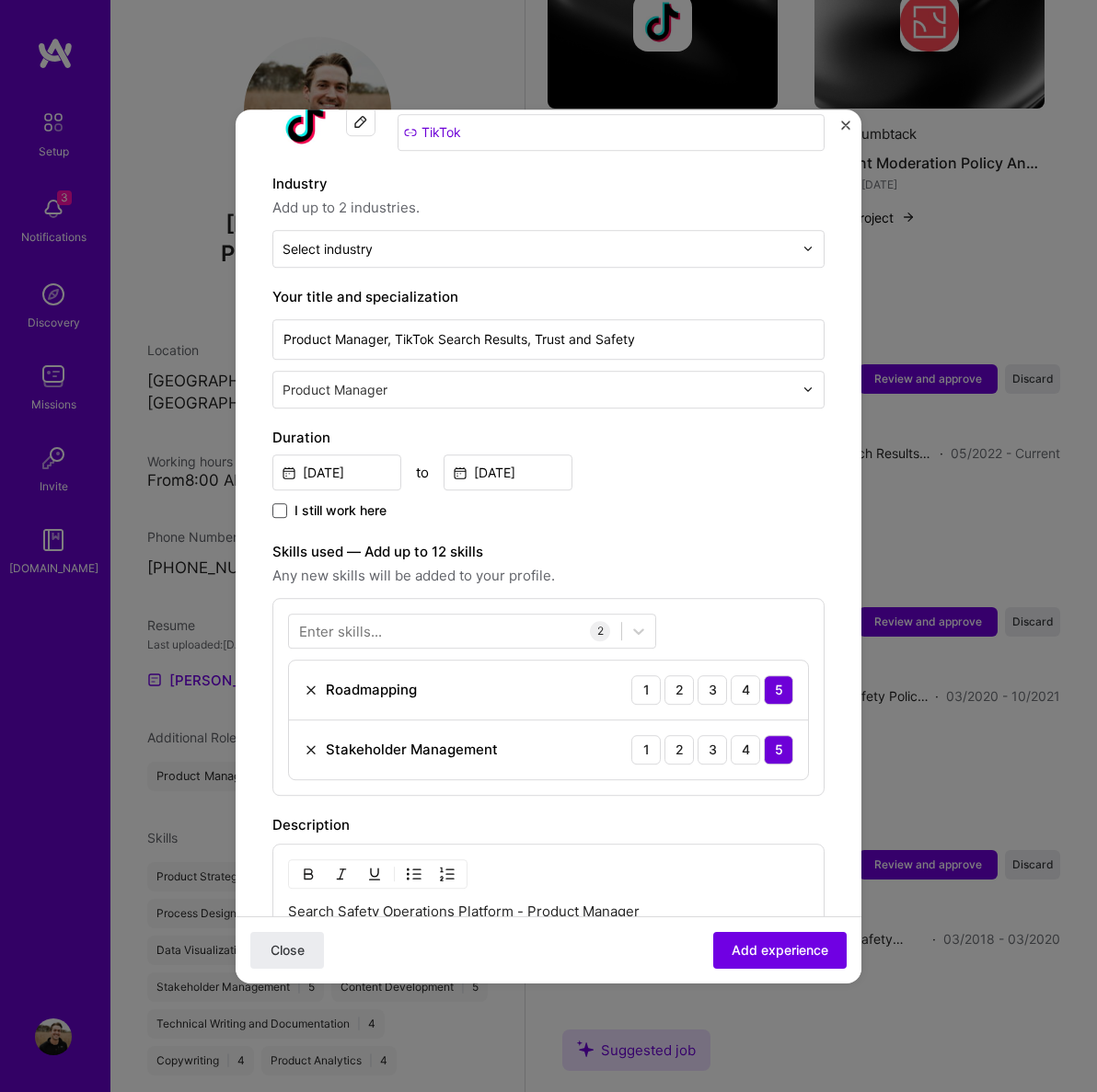
click at [346, 621] on div "Enter skills..." at bounding box center [340, 631] width 83 height 19
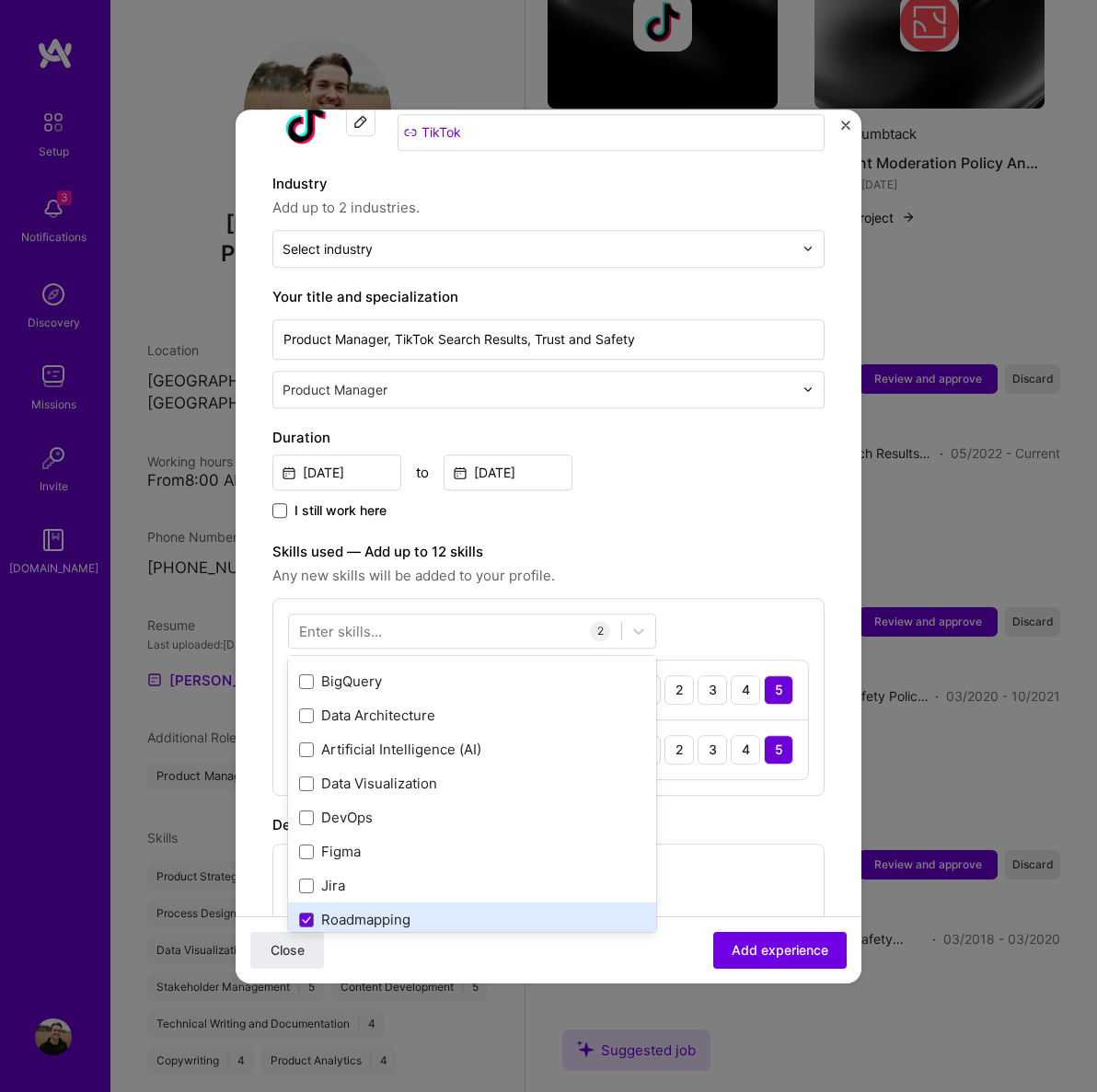
scroll to position [291, 0]
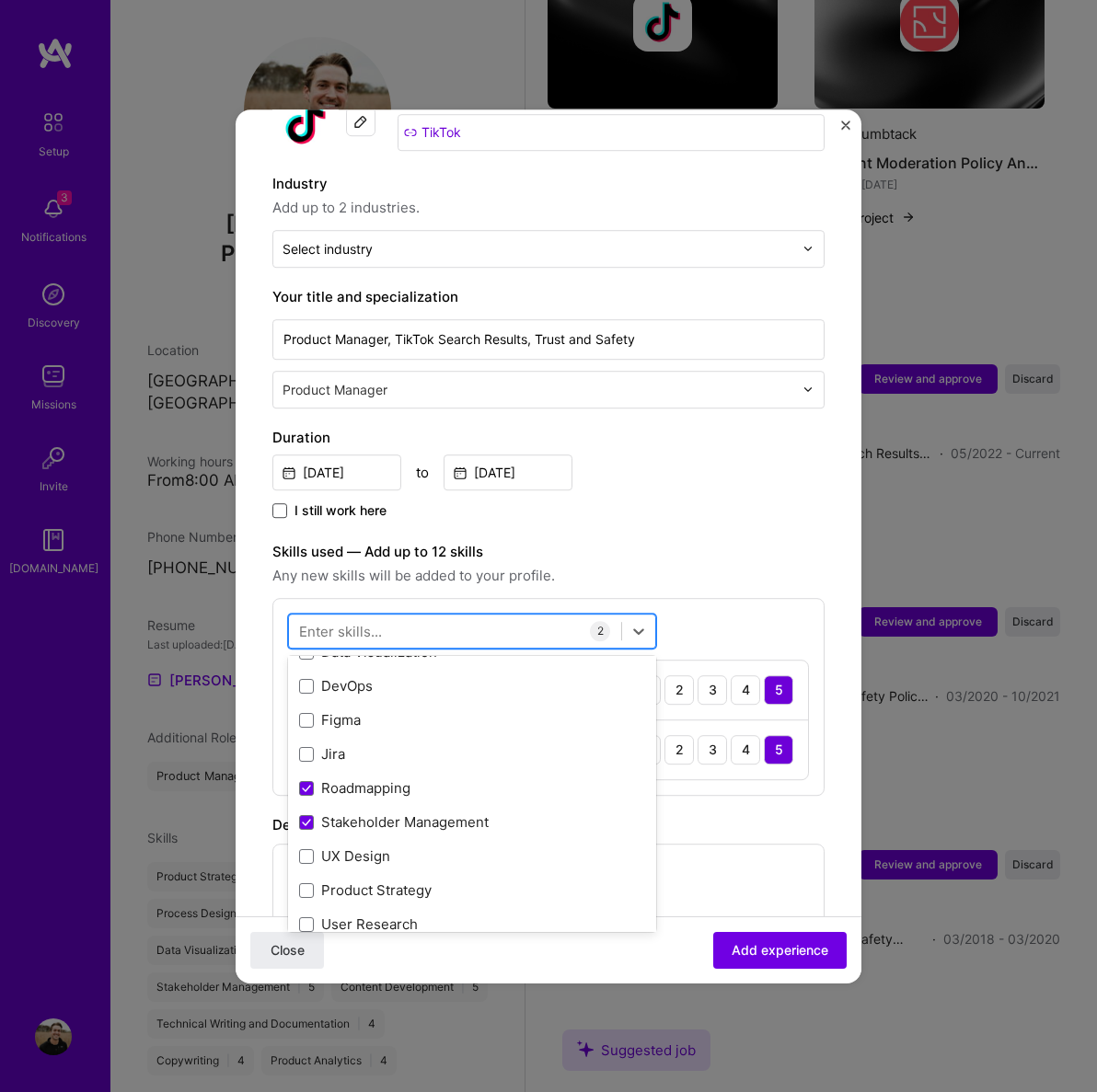
drag, startPoint x: 309, startPoint y: 873, endPoint x: 392, endPoint y: 615, distance: 271.0
click at [309, 873] on div "Team Leadership Tableau SQL Data Analysis BigQuery Data Architecture Artificial…" at bounding box center [473, 840] width 368 height 885
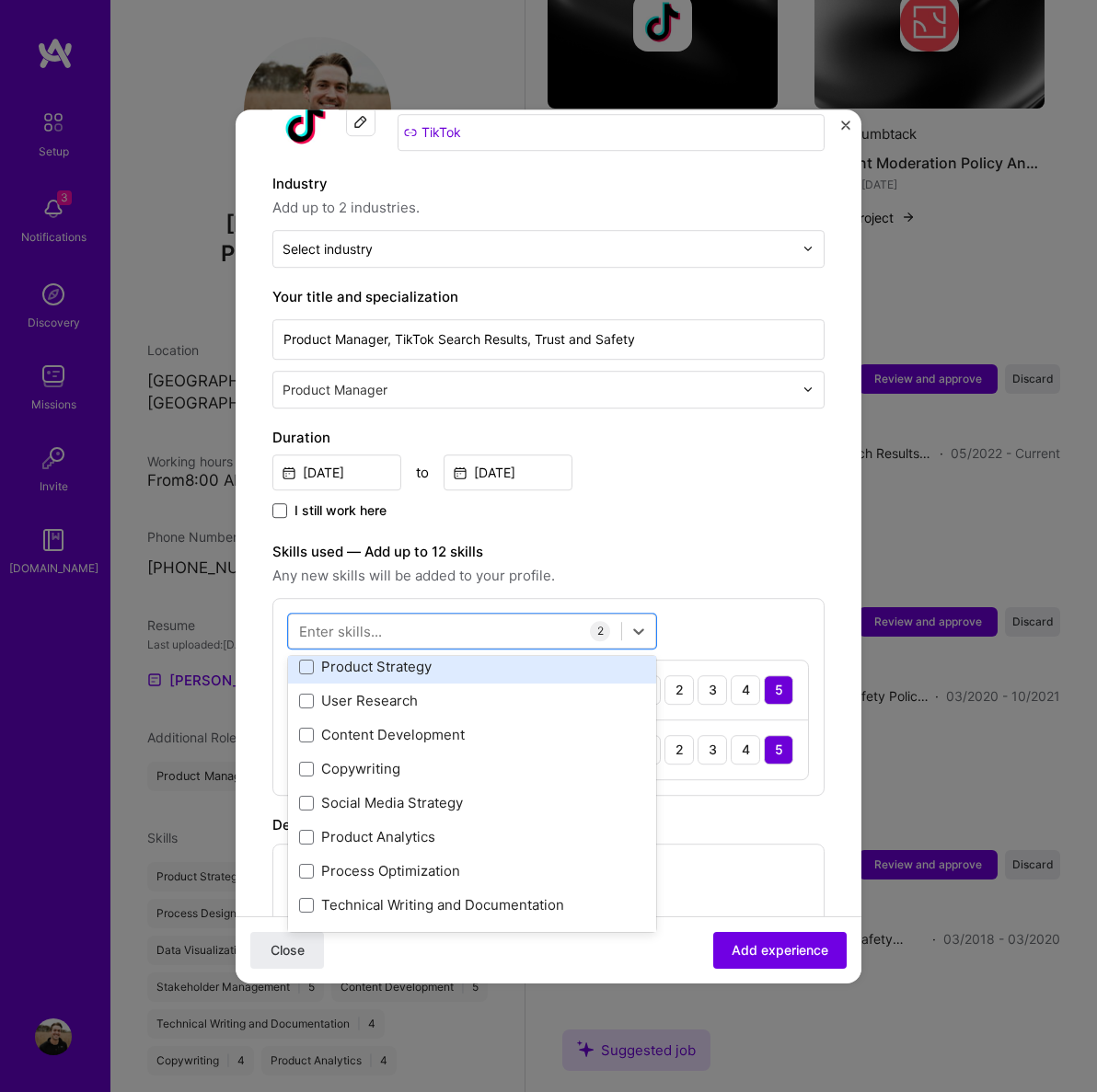
scroll to position [456, 0]
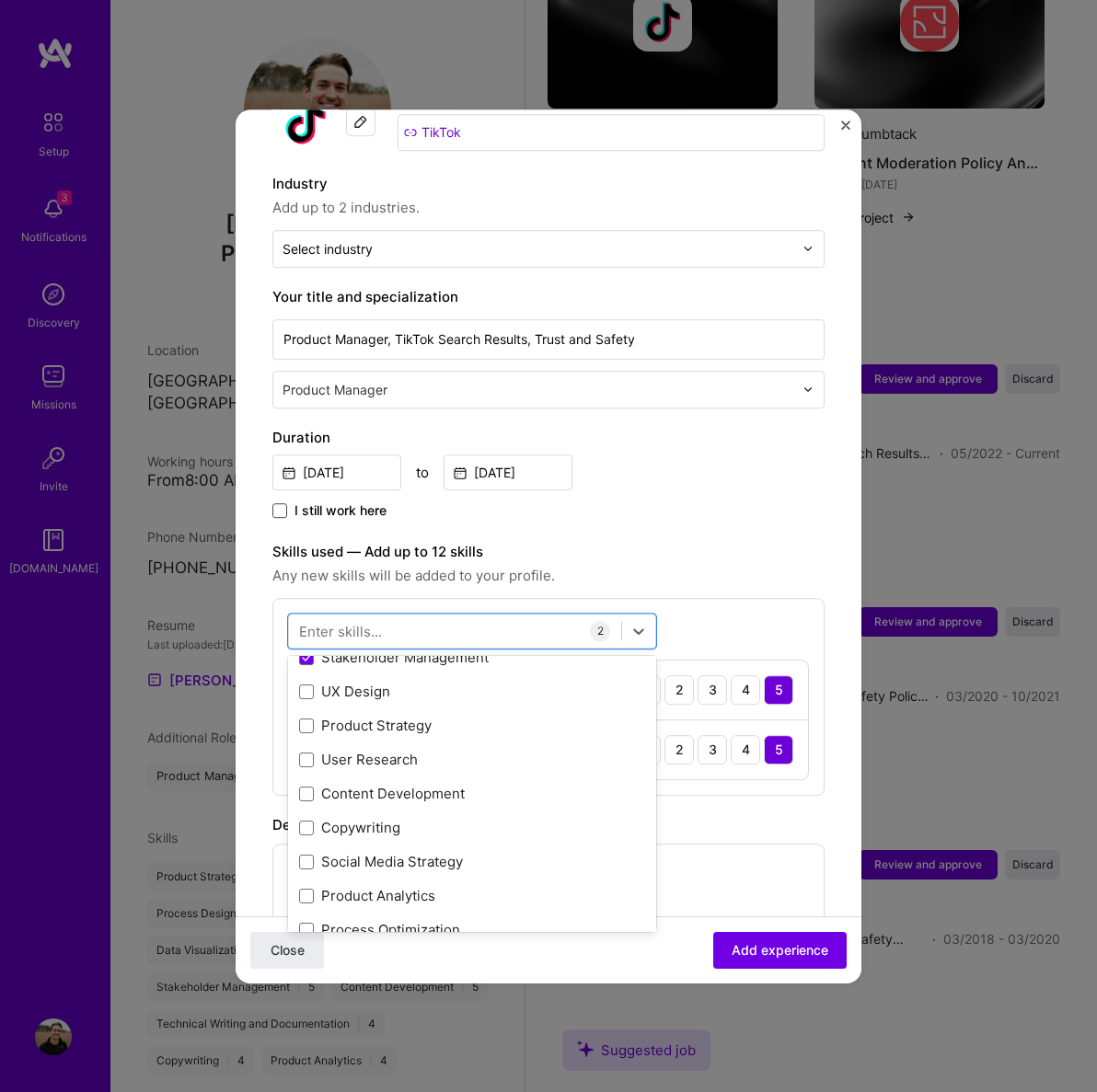
click at [365, 723] on div "Product Strategy" at bounding box center [473, 727] width 368 height 34
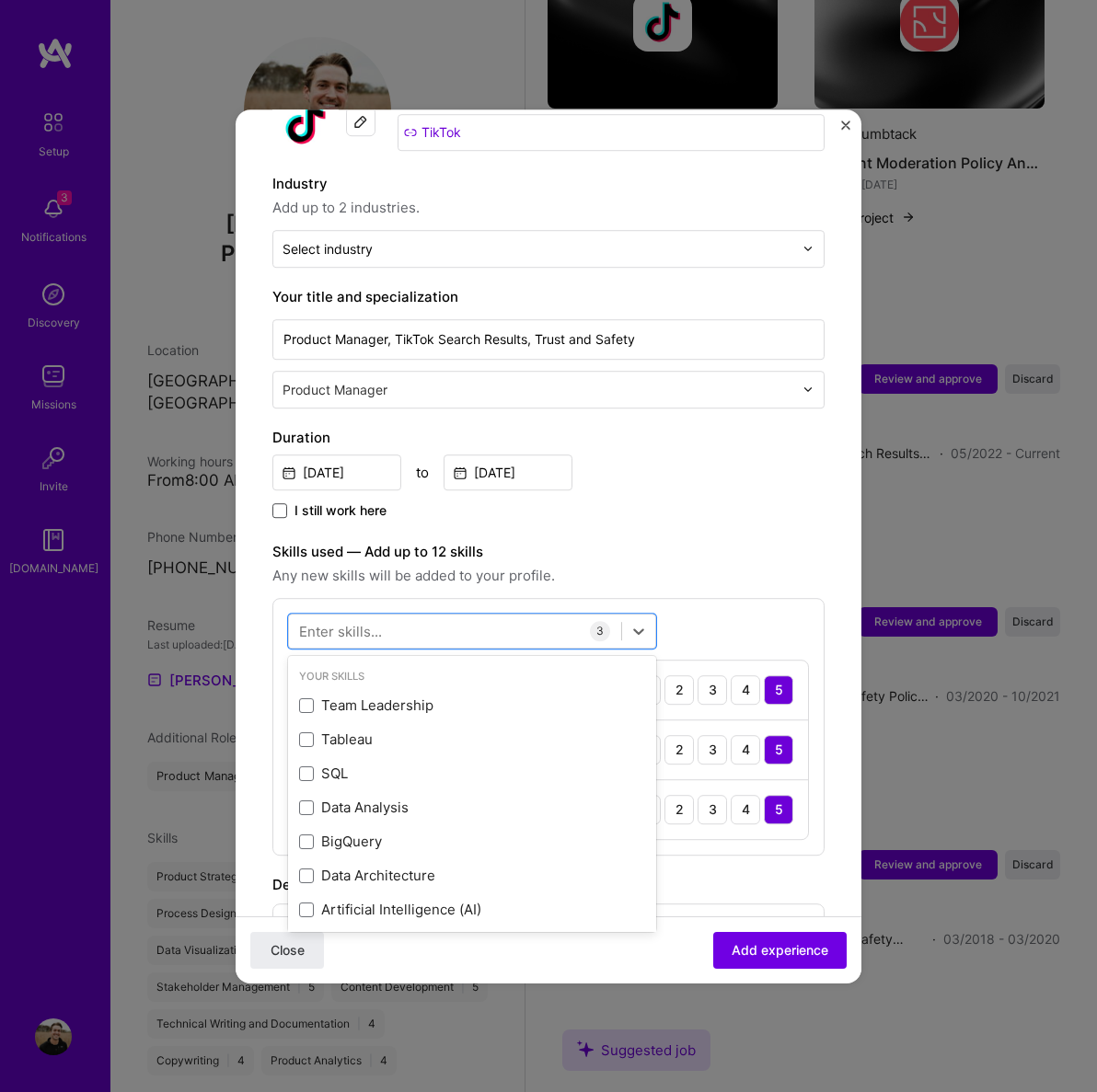
click at [381, 617] on div at bounding box center [456, 631] width 332 height 30
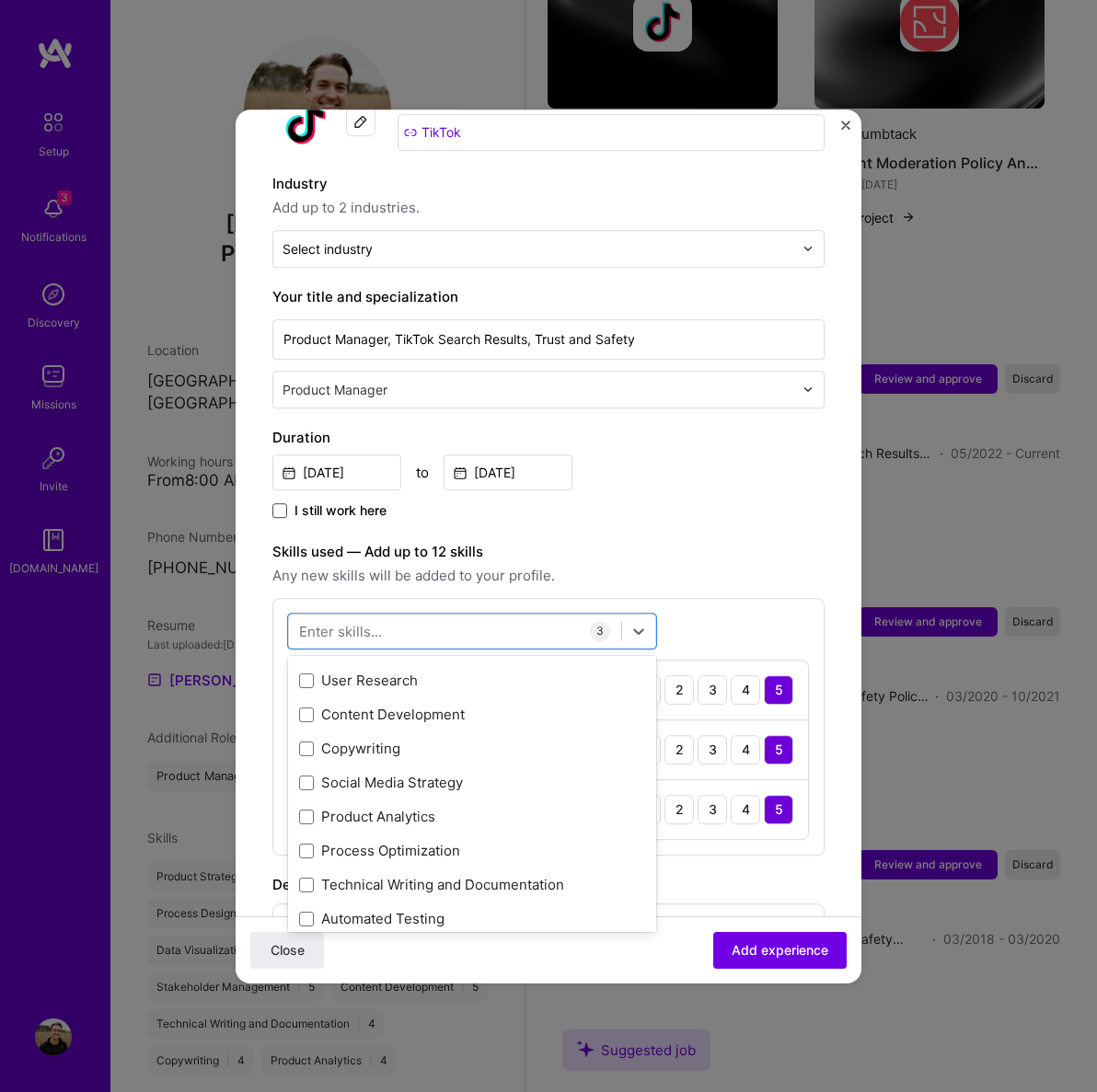
scroll to position [540, 0]
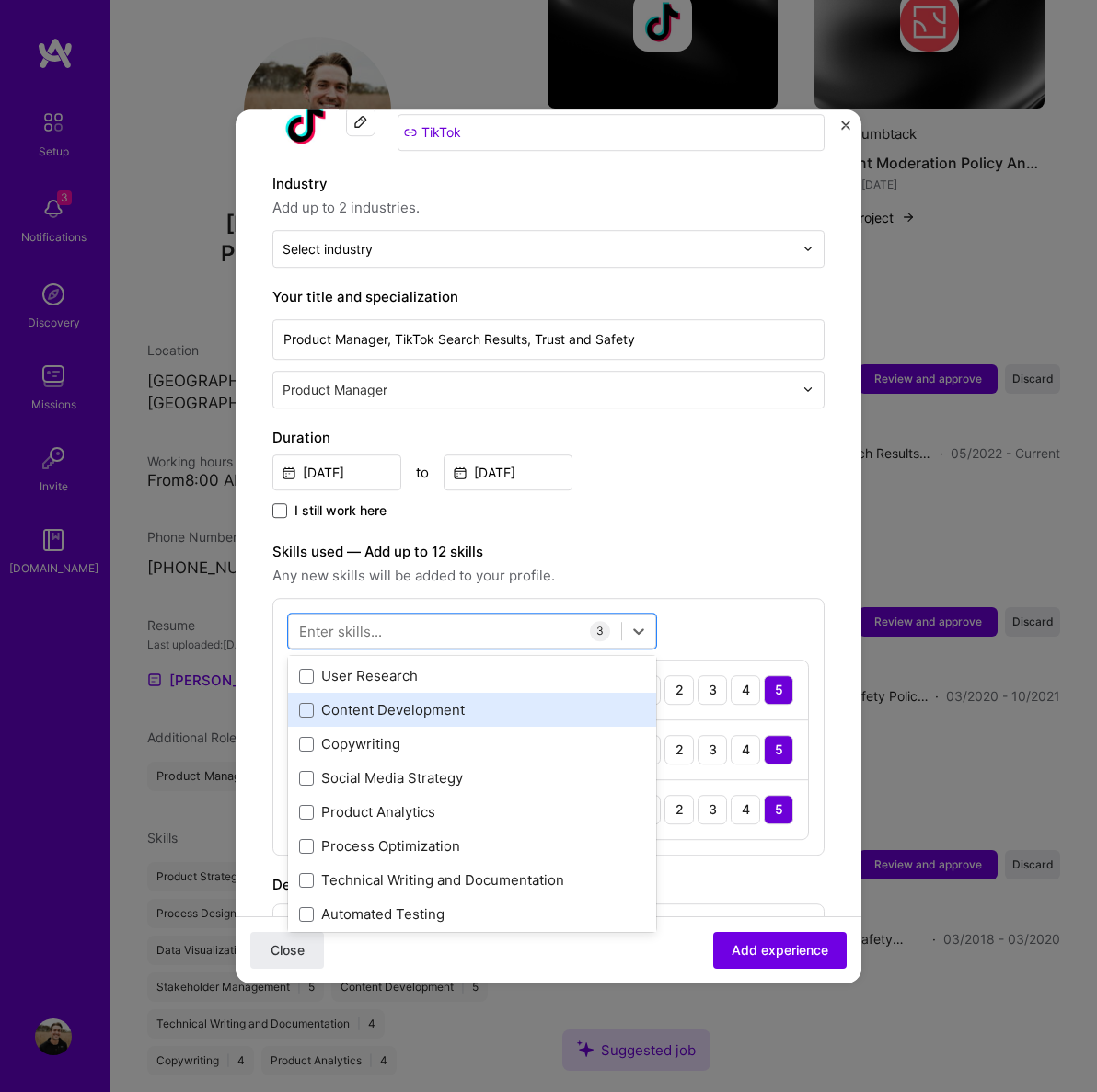
click at [414, 701] on div "Content Development" at bounding box center [472, 711] width 346 height 19
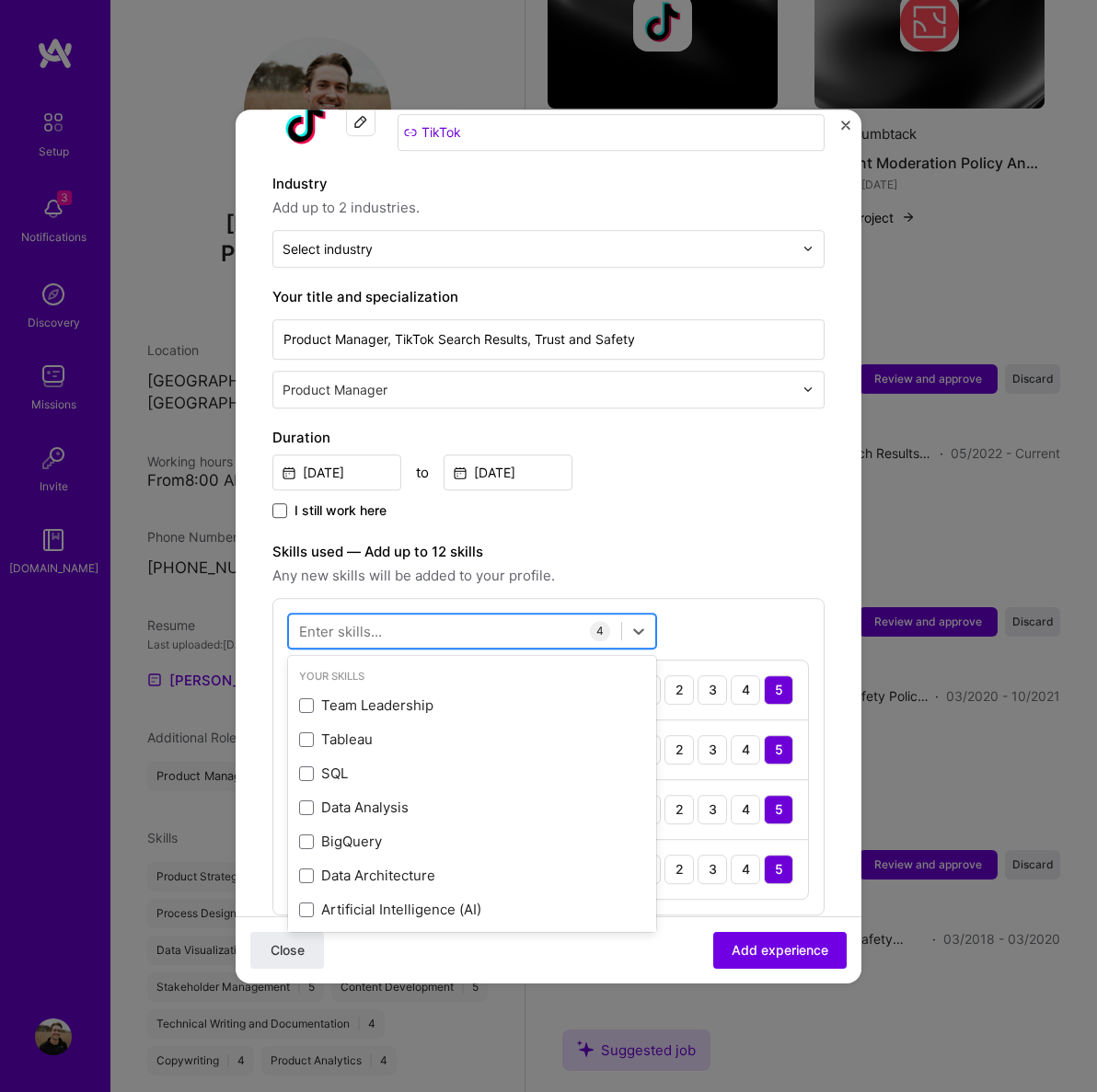
click at [411, 616] on div at bounding box center [456, 631] width 332 height 30
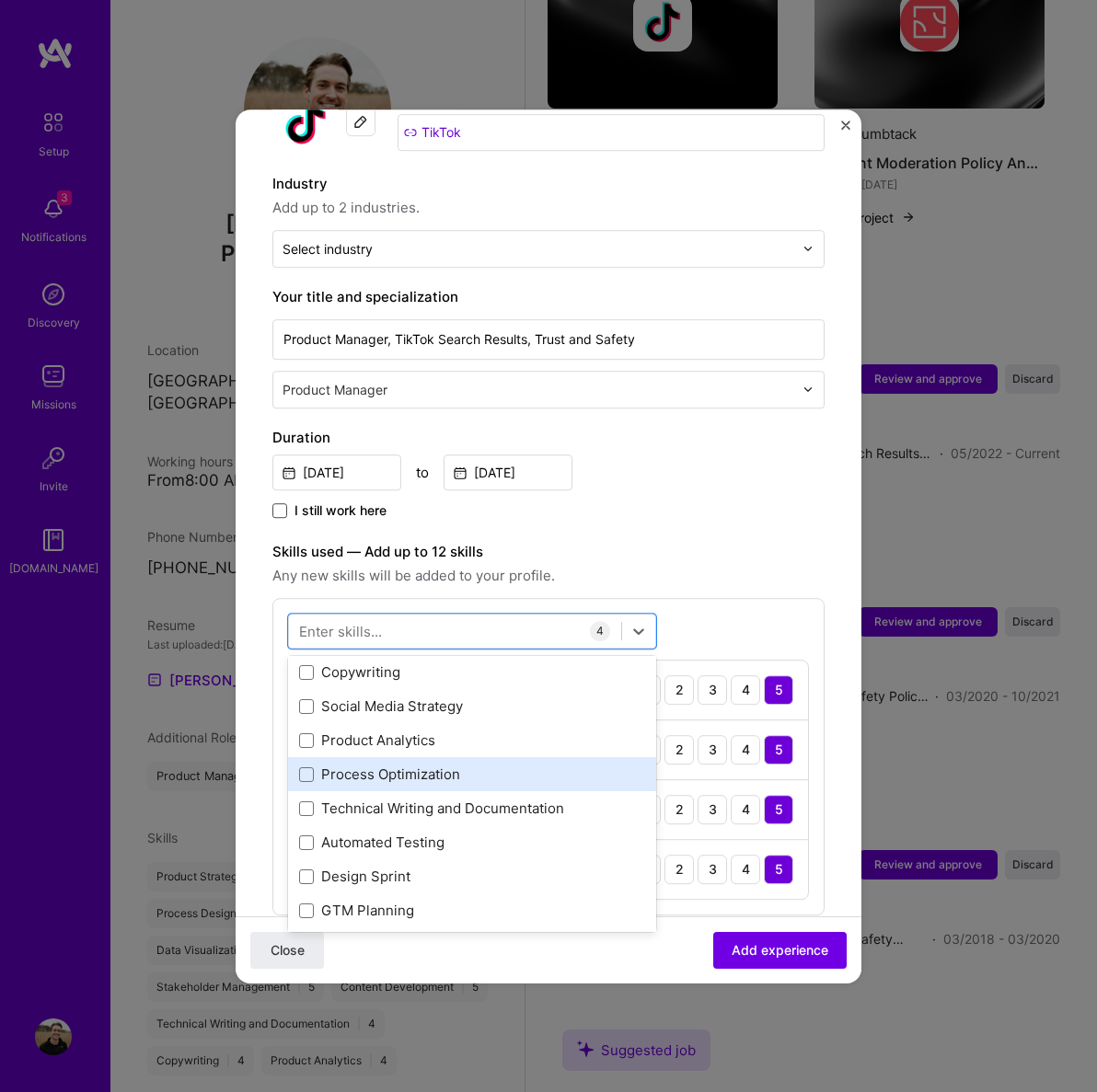
scroll to position [617, 0]
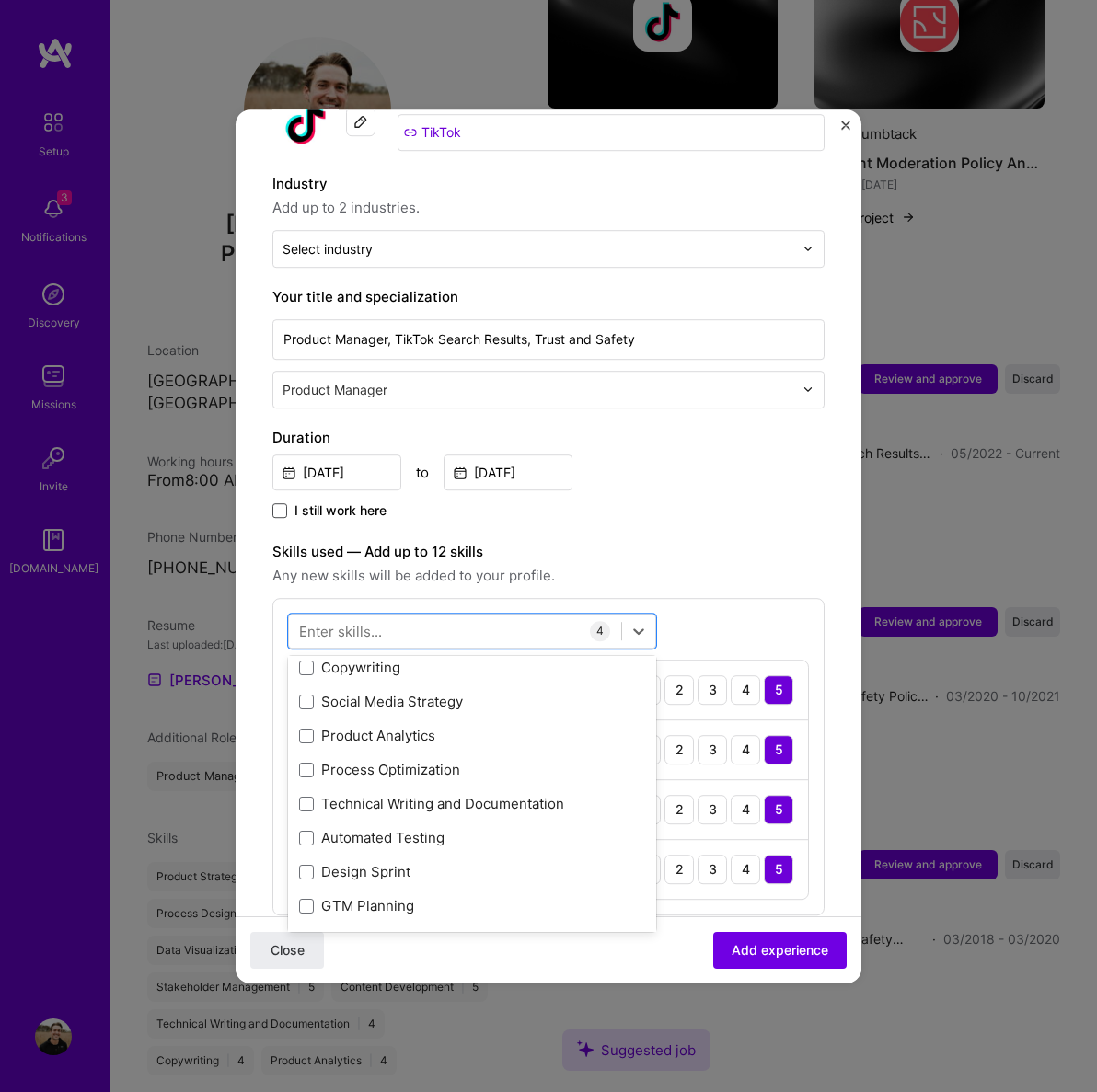
click at [386, 727] on div "Product Analytics" at bounding box center [472, 736] width 346 height 19
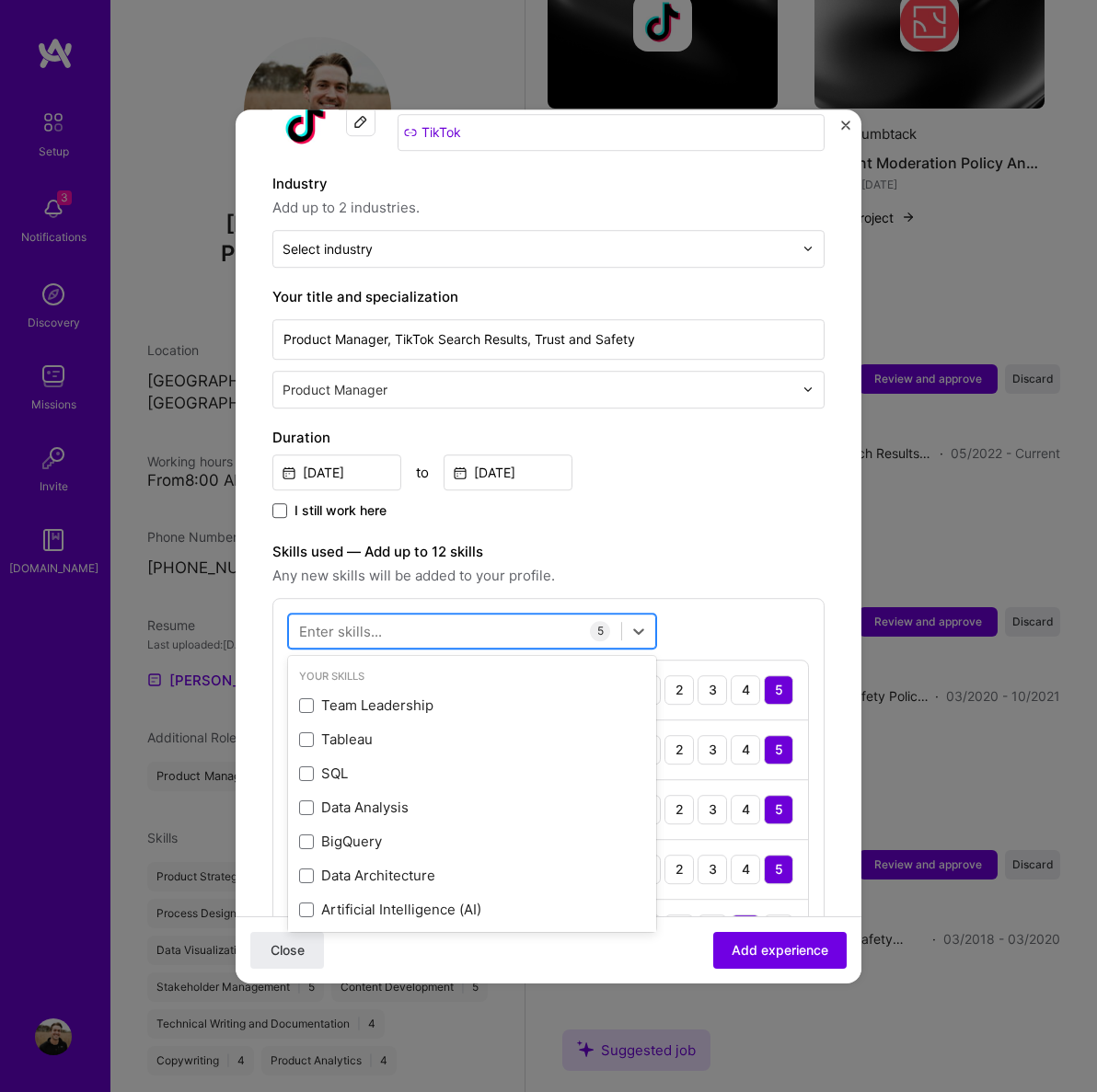
click at [393, 618] on div at bounding box center [456, 631] width 332 height 30
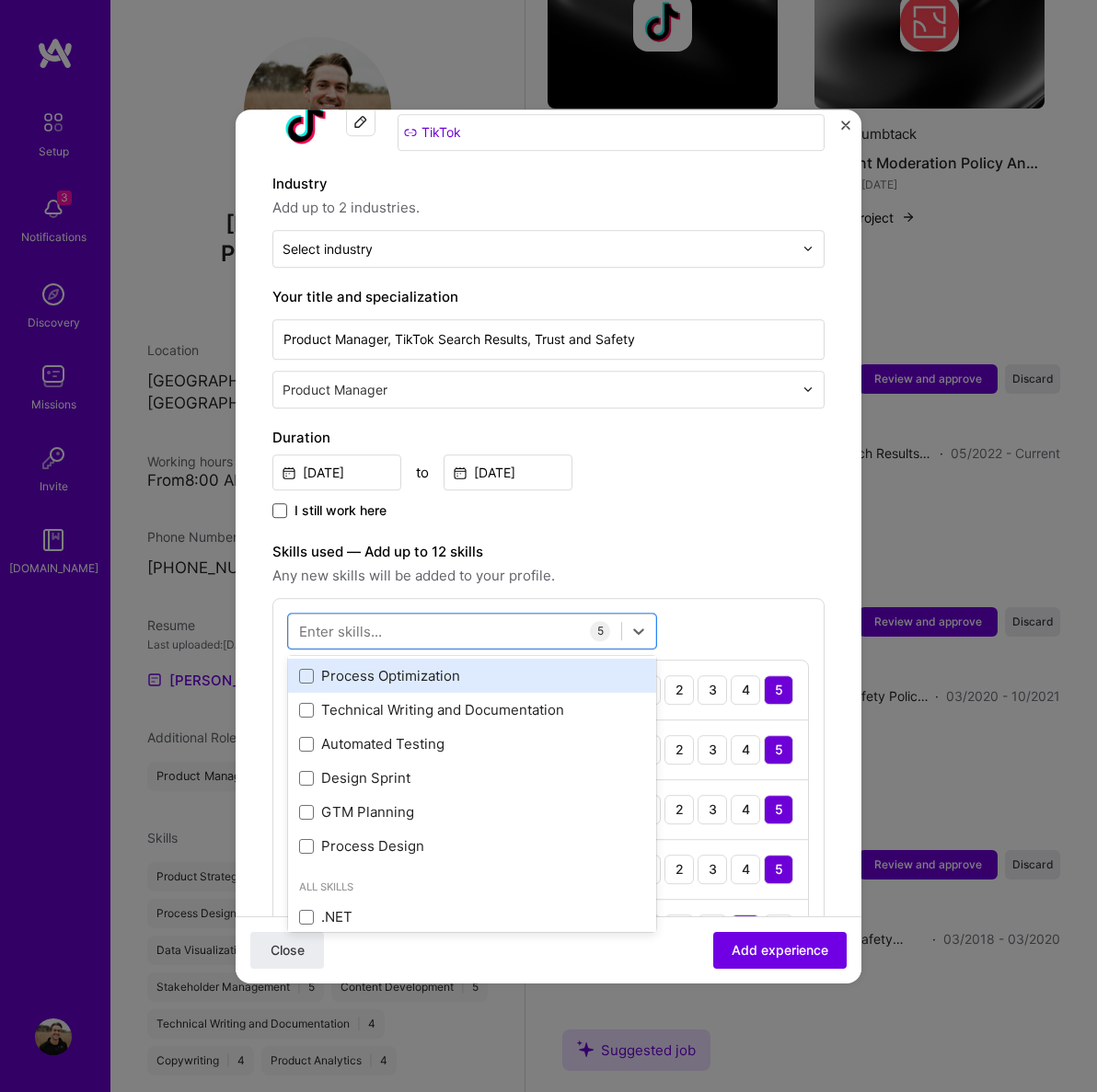
scroll to position [710, 0]
click at [307, 840] on span at bounding box center [307, 847] width 15 height 15
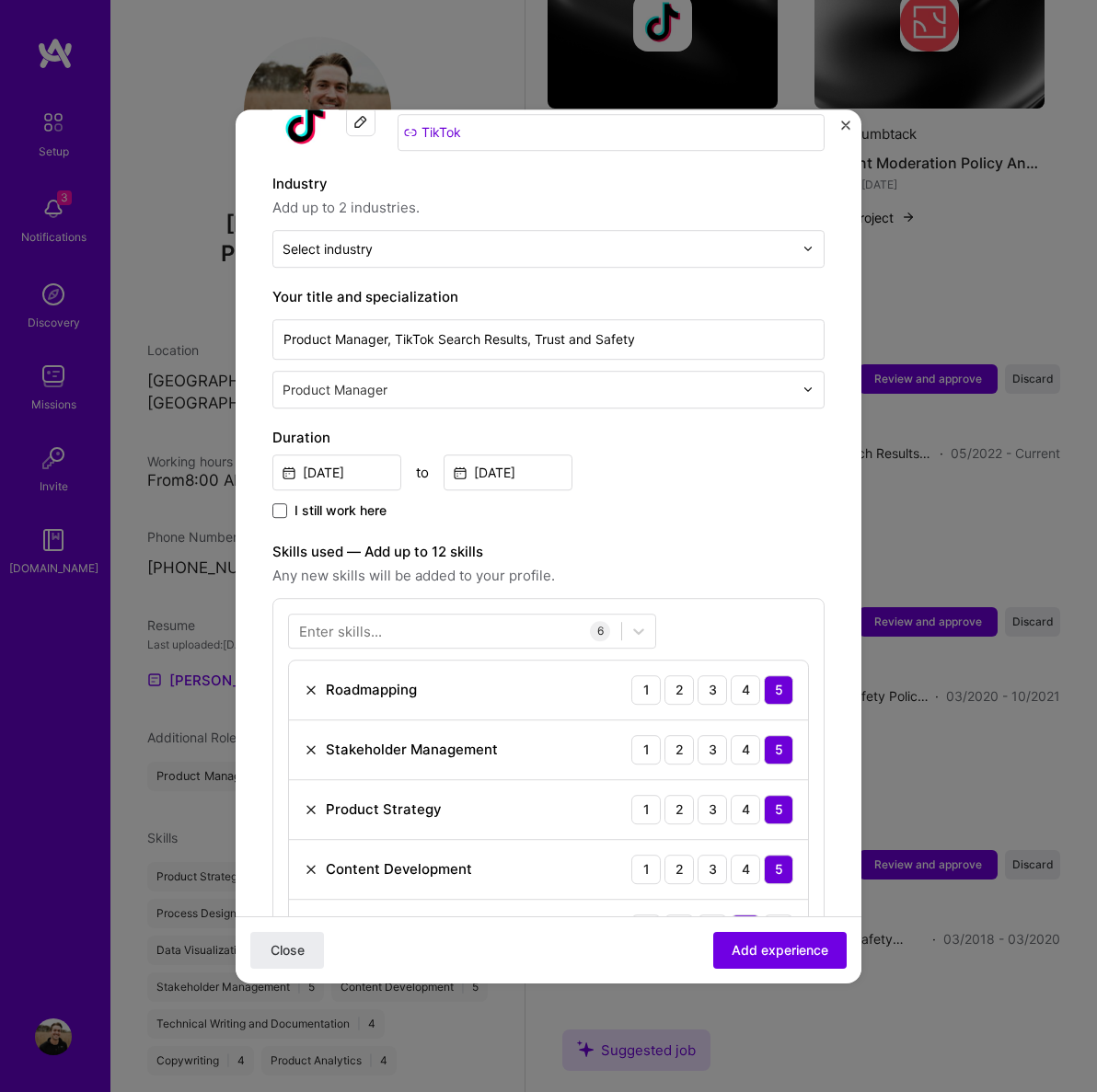
click at [374, 622] on div "Enter skills..." at bounding box center [340, 631] width 83 height 19
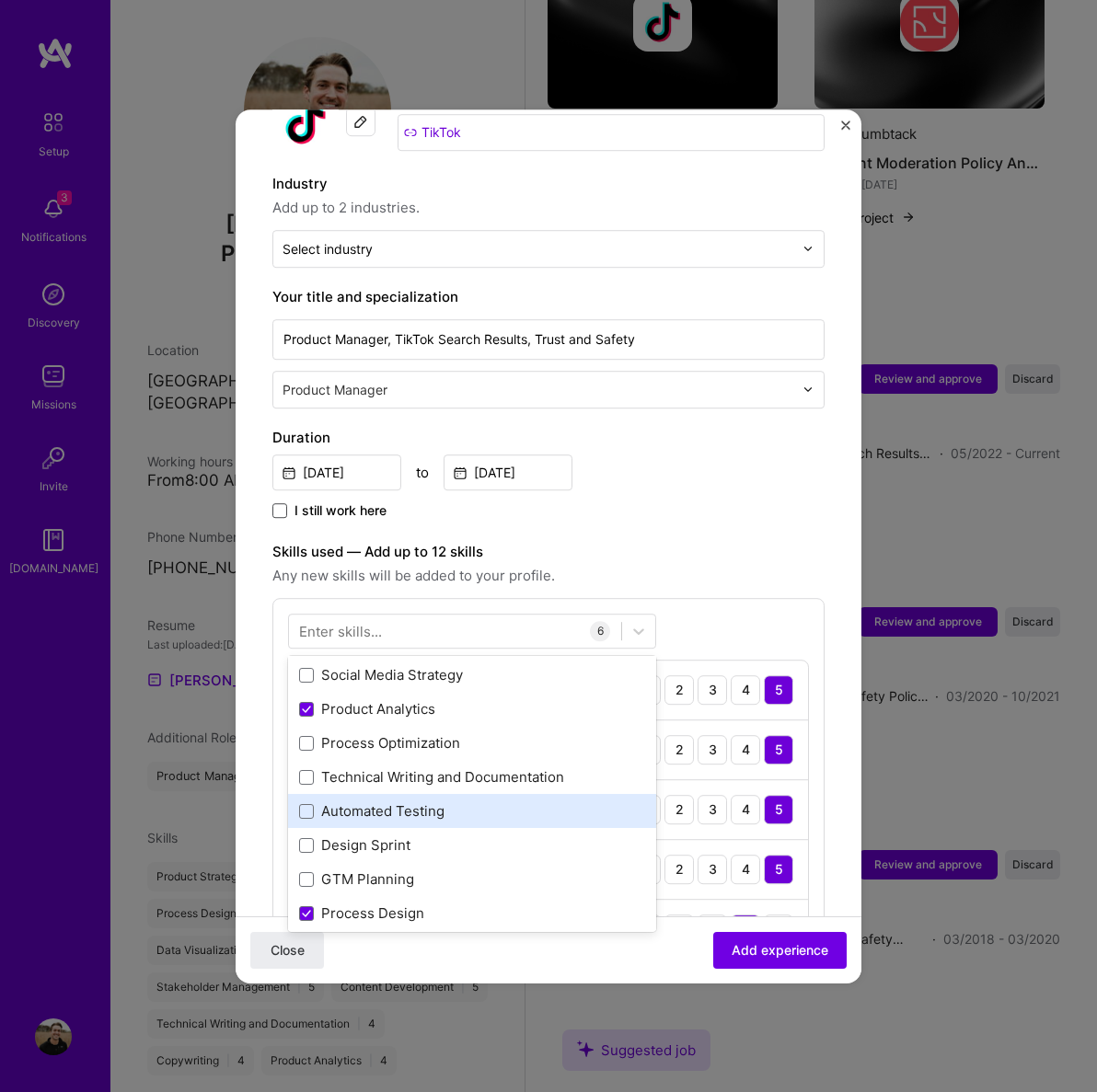
scroll to position [637, 0]
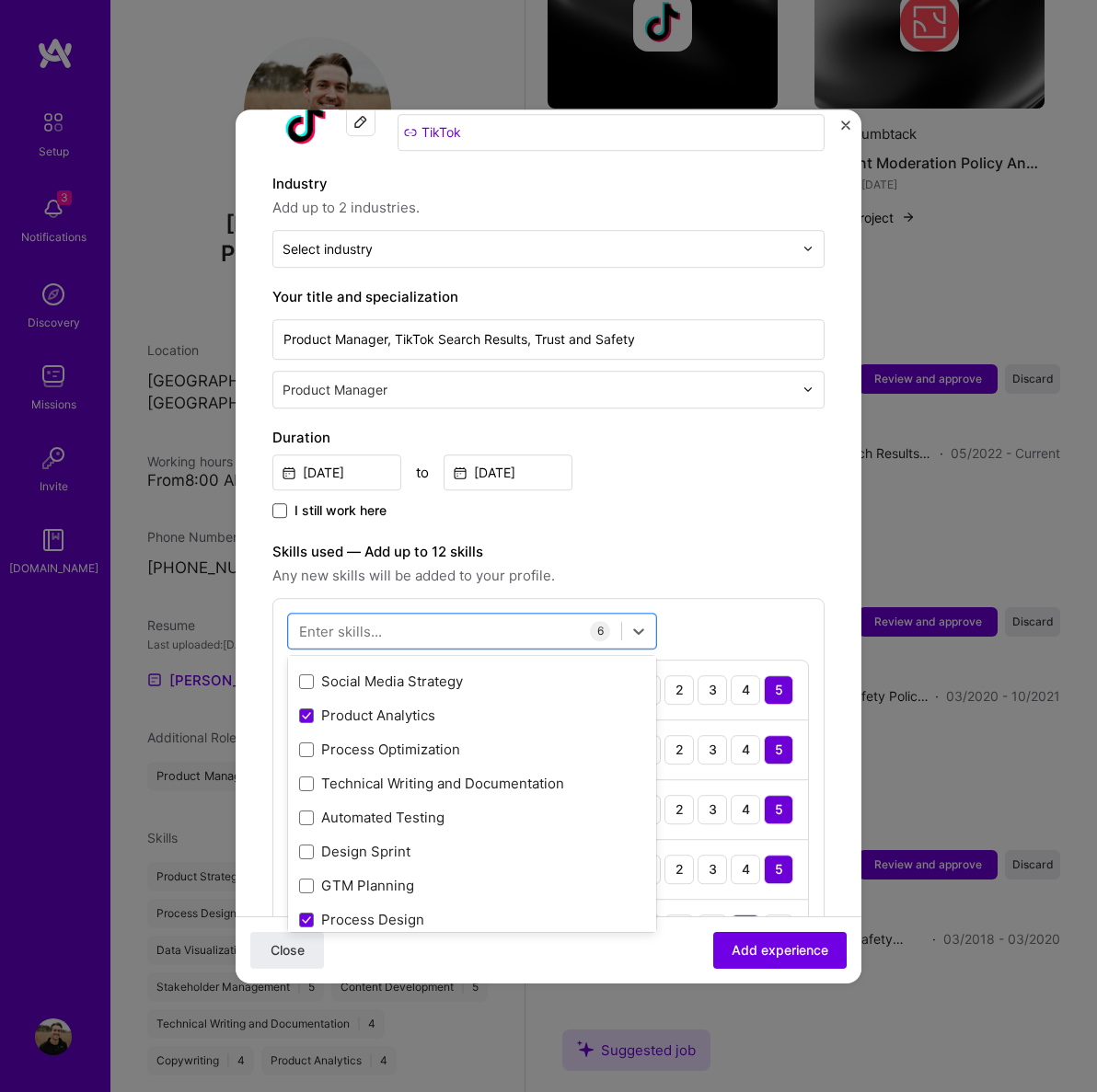
drag, startPoint x: 307, startPoint y: 805, endPoint x: 314, endPoint y: 799, distance: 9.2
click at [307, 805] on div "Team Leadership Tableau SQL Data Analysis BigQuery Data Architecture Artificial…" at bounding box center [473, 494] width 368 height 885
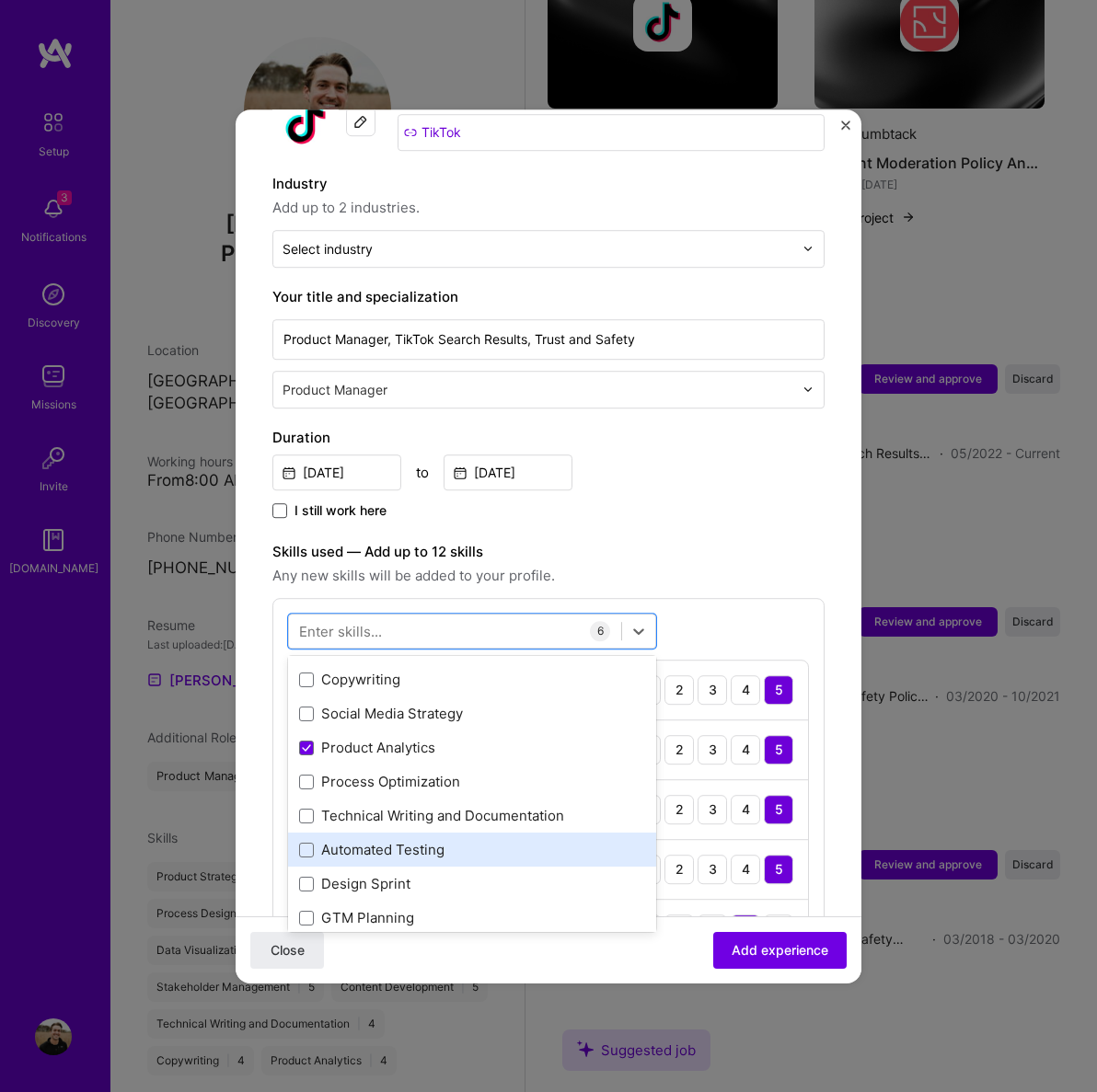
scroll to position [670, 0]
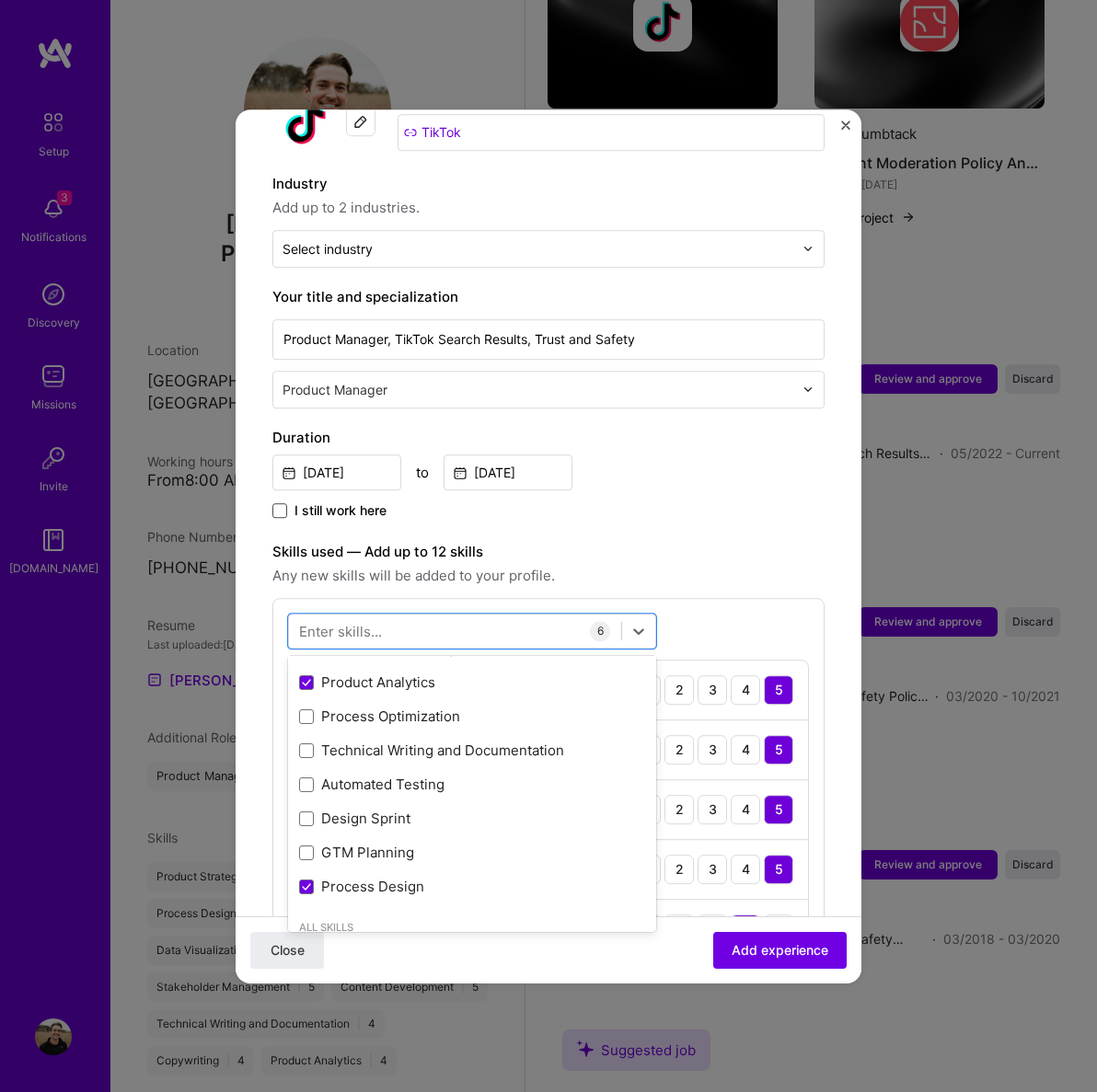
click at [382, 776] on div "Automated Testing" at bounding box center [472, 786] width 346 height 19
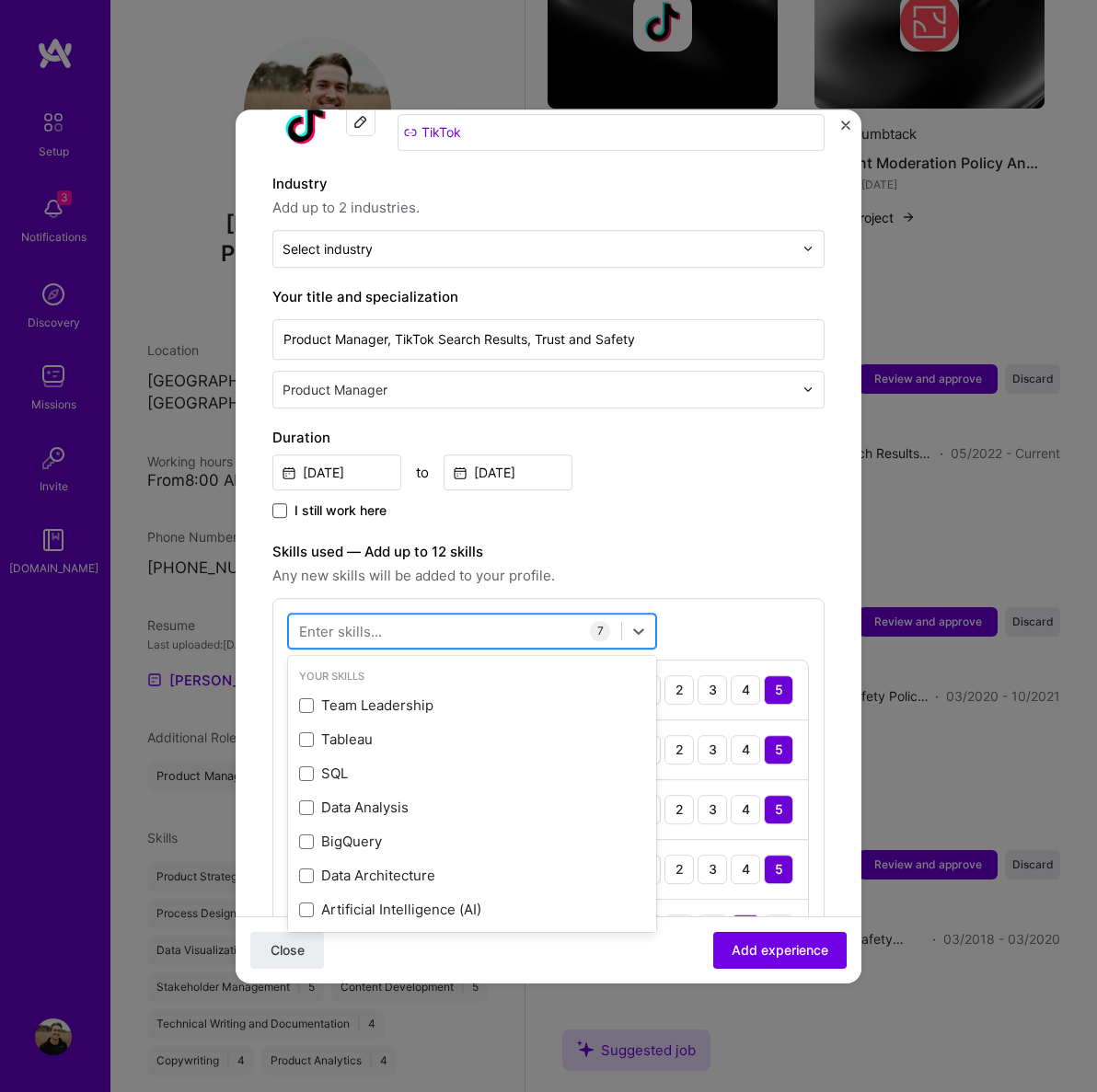
click at [386, 616] on div at bounding box center [456, 631] width 332 height 30
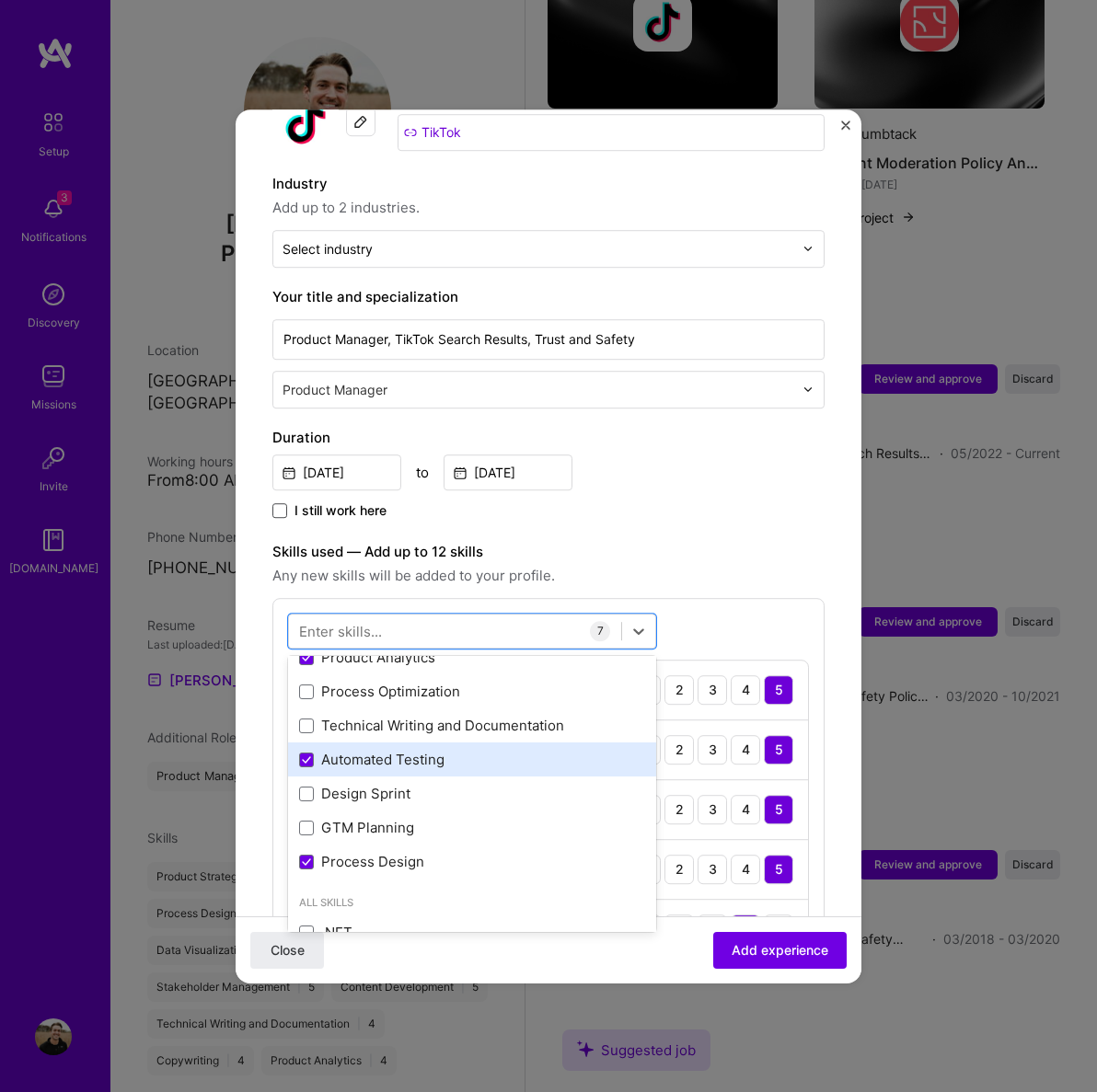
scroll to position [712, 0]
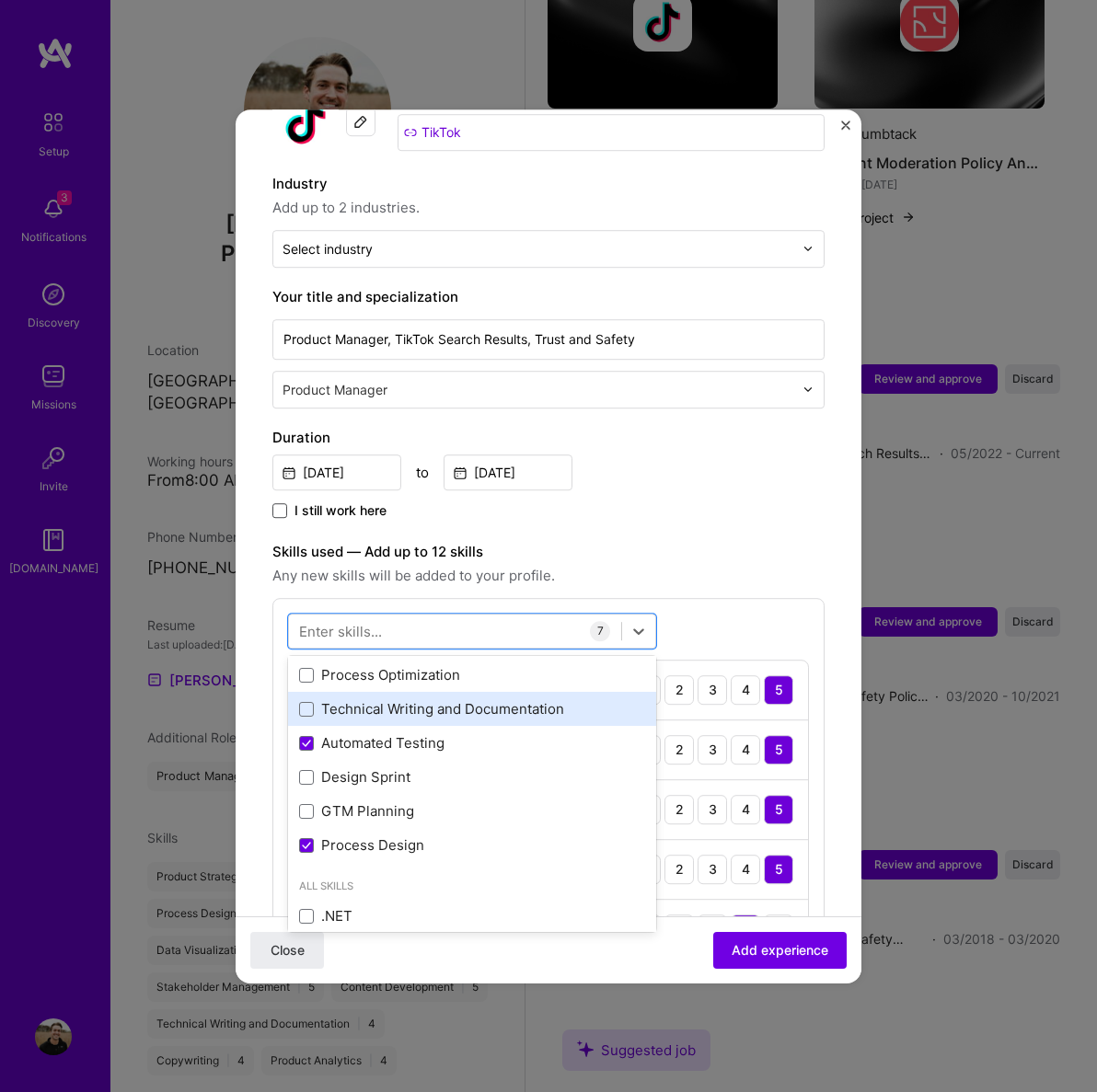
click at [411, 701] on div "Technical Writing and Documentation" at bounding box center [472, 710] width 346 height 19
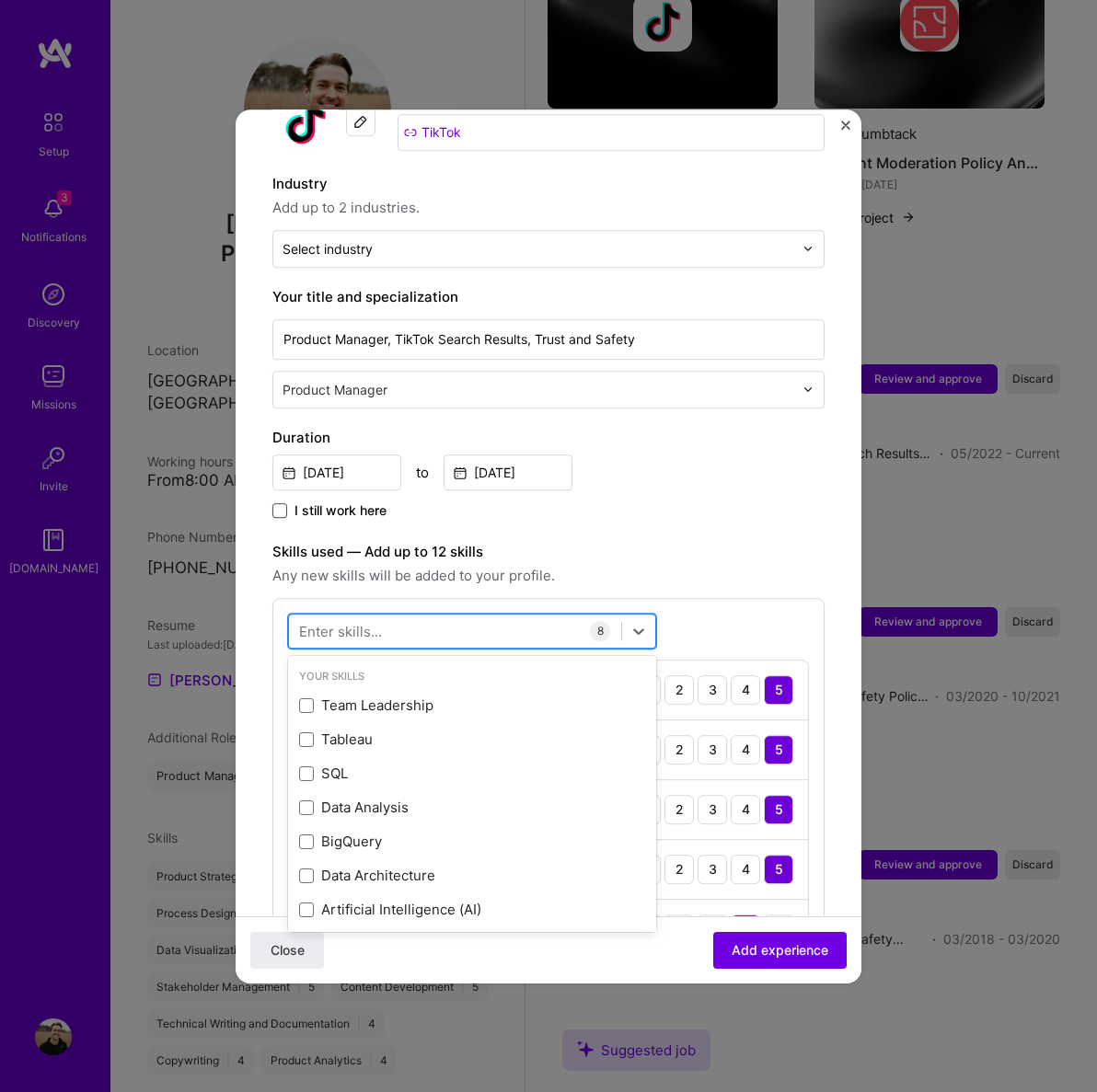
click at [427, 616] on div at bounding box center [456, 631] width 332 height 30
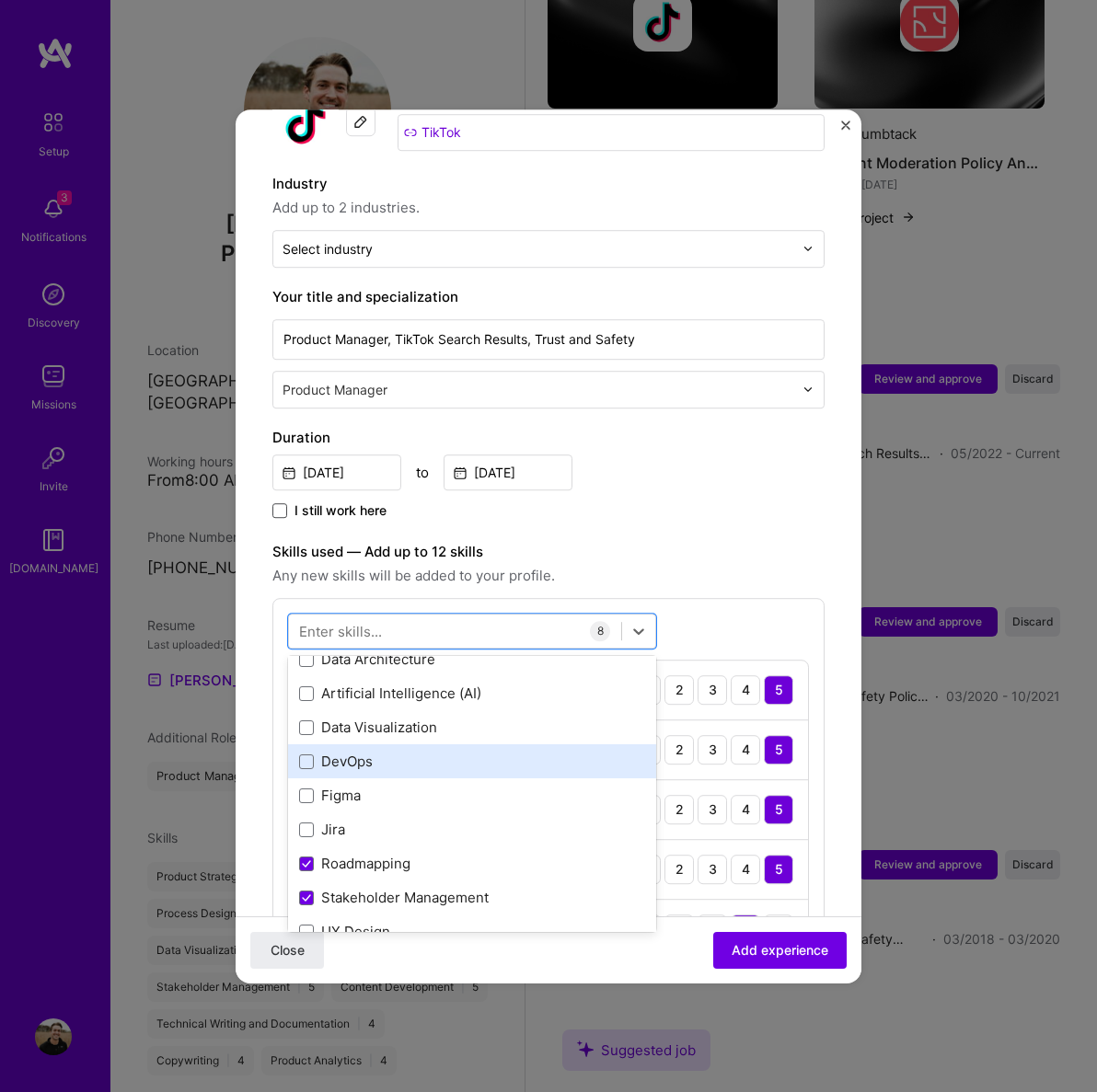
scroll to position [201, 0]
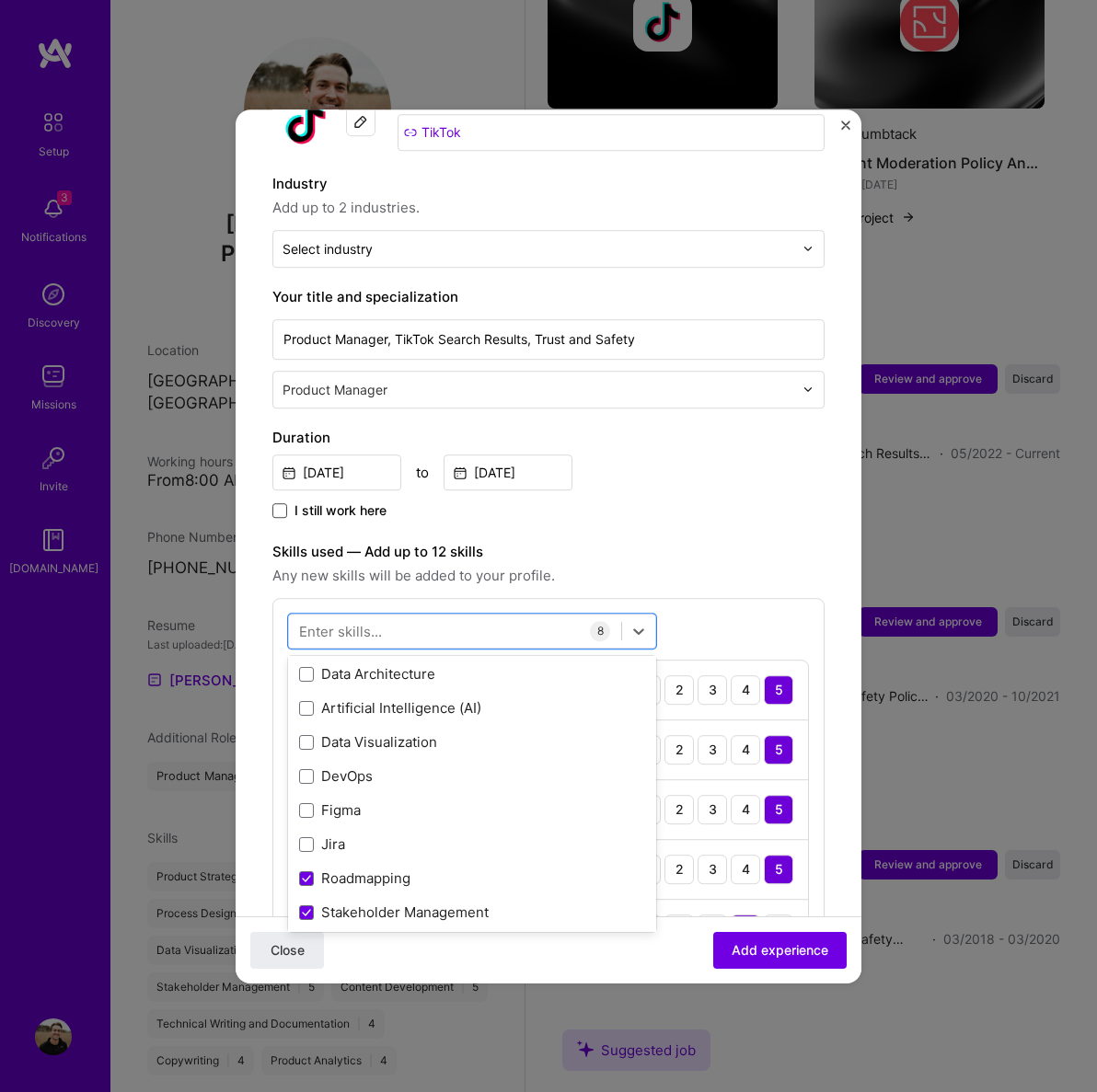
click at [373, 699] on div "Artificial Intelligence (AI)" at bounding box center [472, 709] width 346 height 19
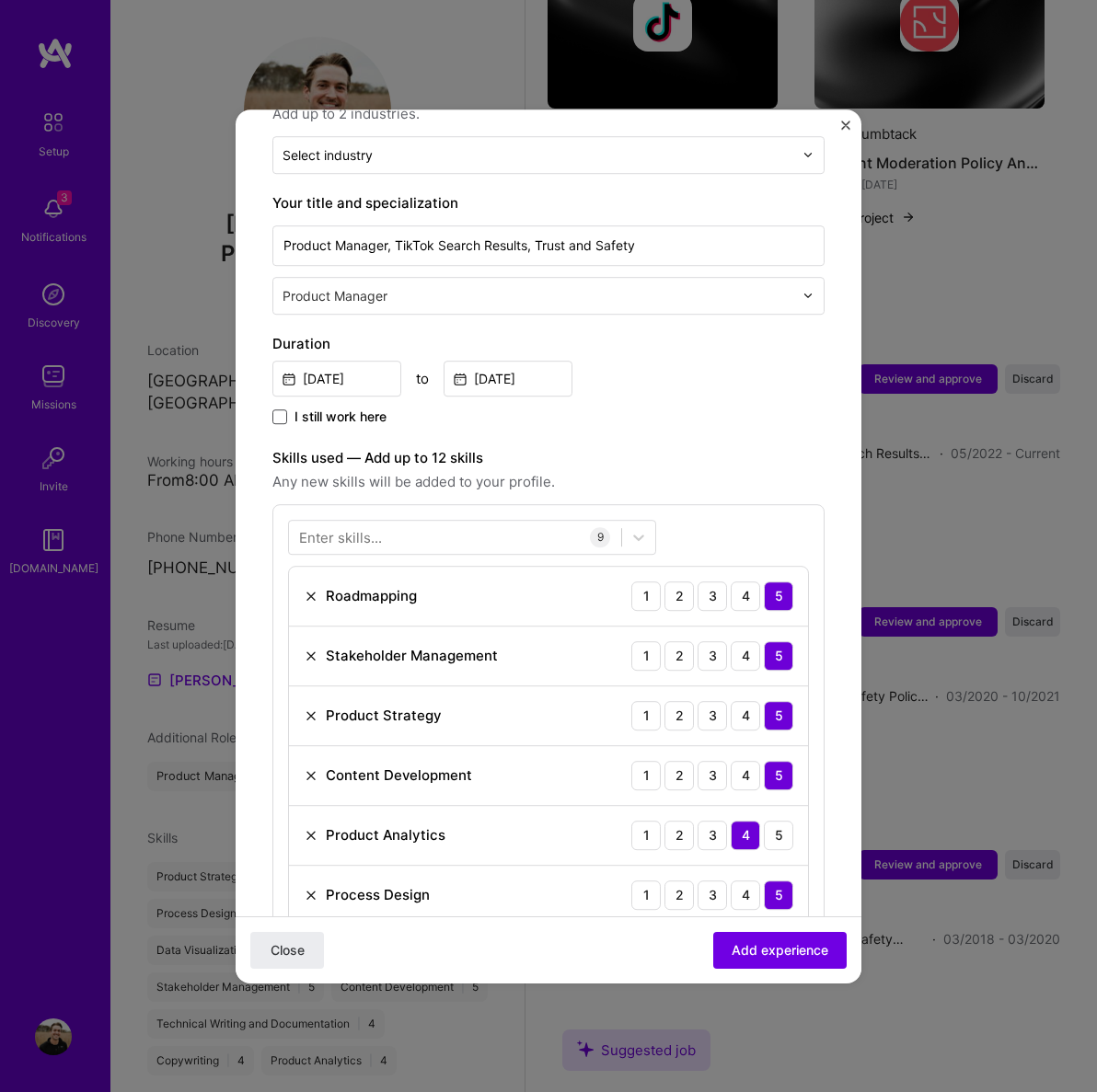
scroll to position [304, 0]
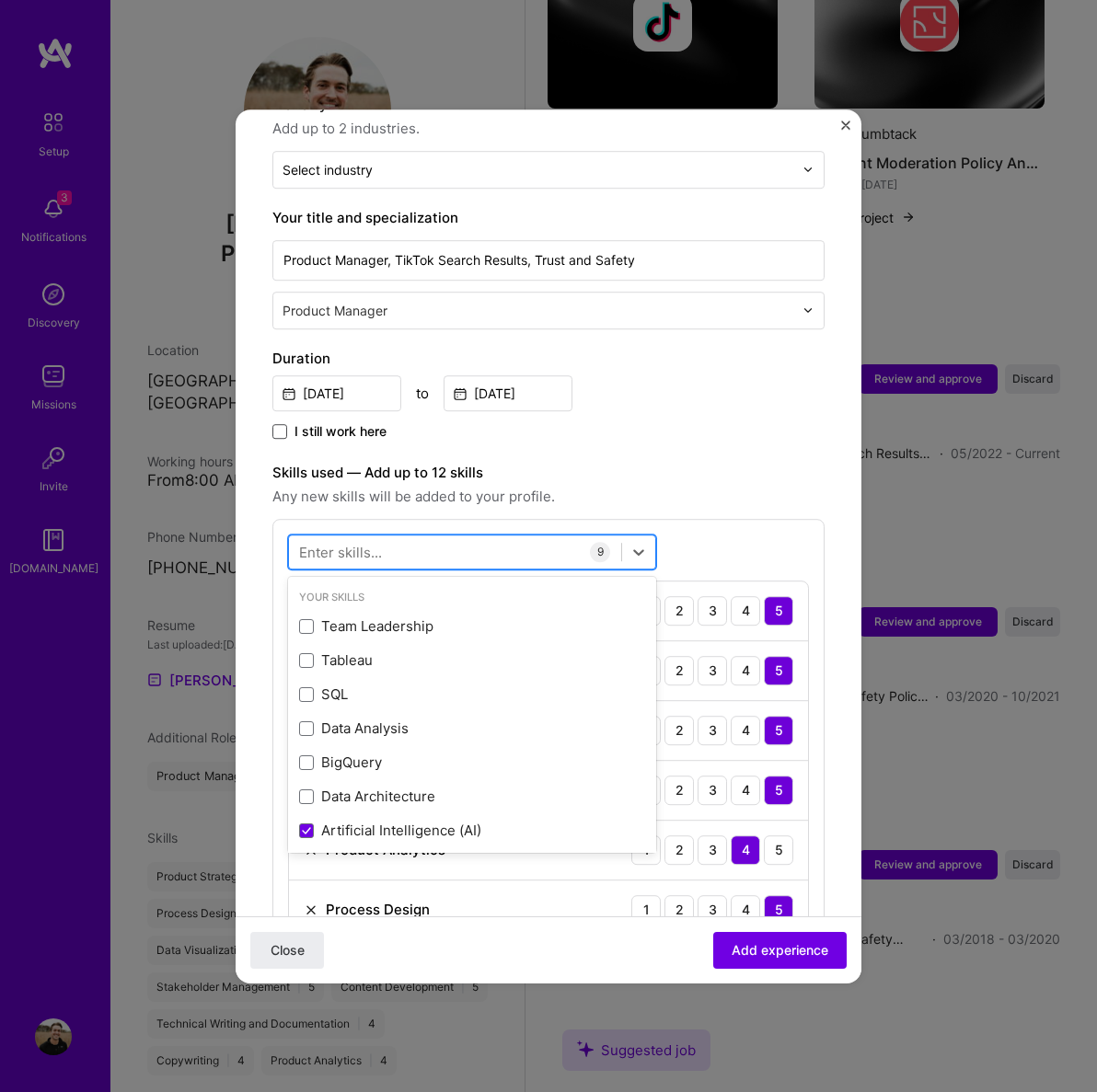
click at [370, 551] on div at bounding box center [456, 551] width 332 height 30
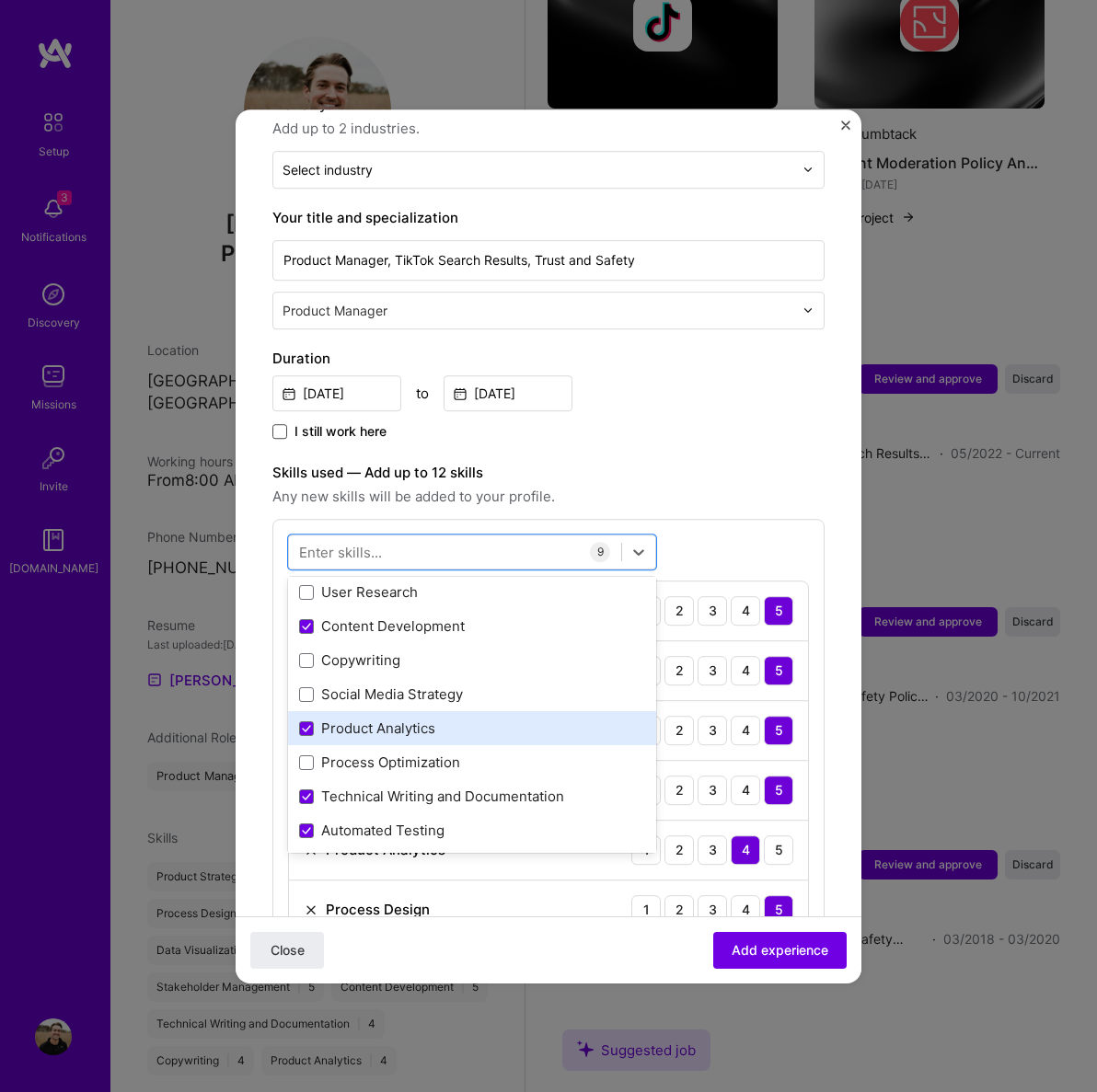
scroll to position [643, 0]
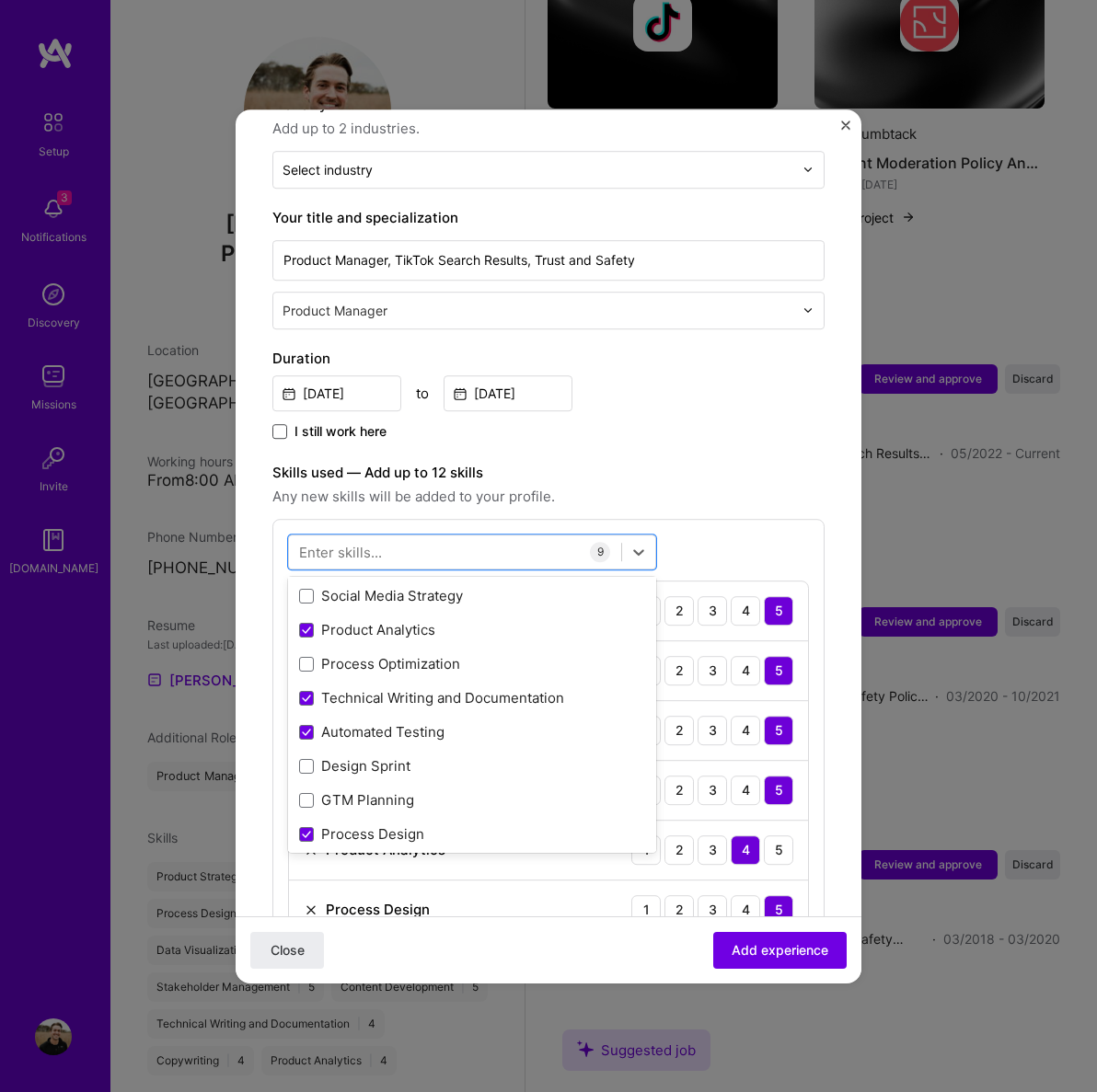
click at [394, 656] on div "Process Optimization" at bounding box center [472, 665] width 346 height 19
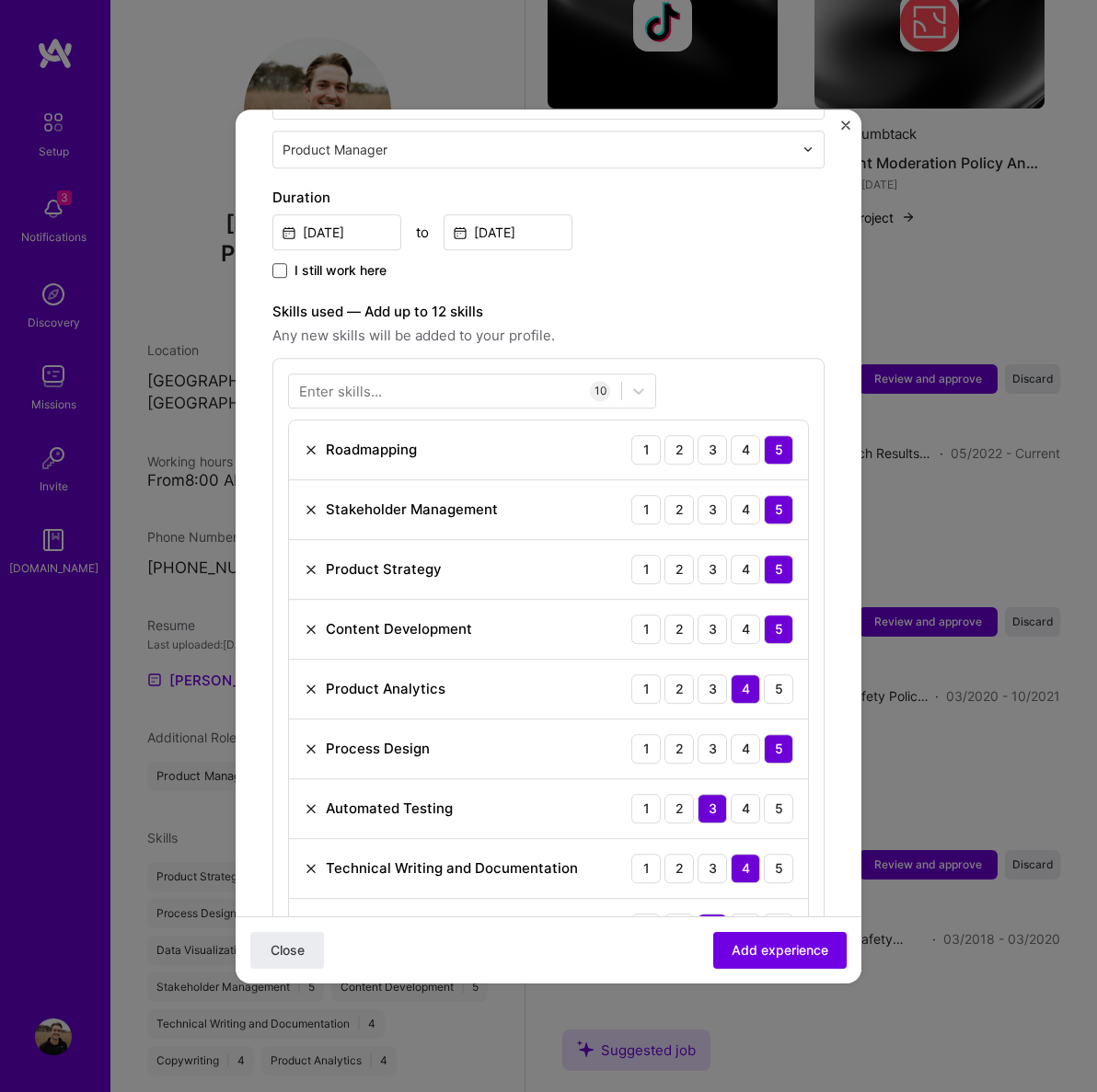
scroll to position [453, 0]
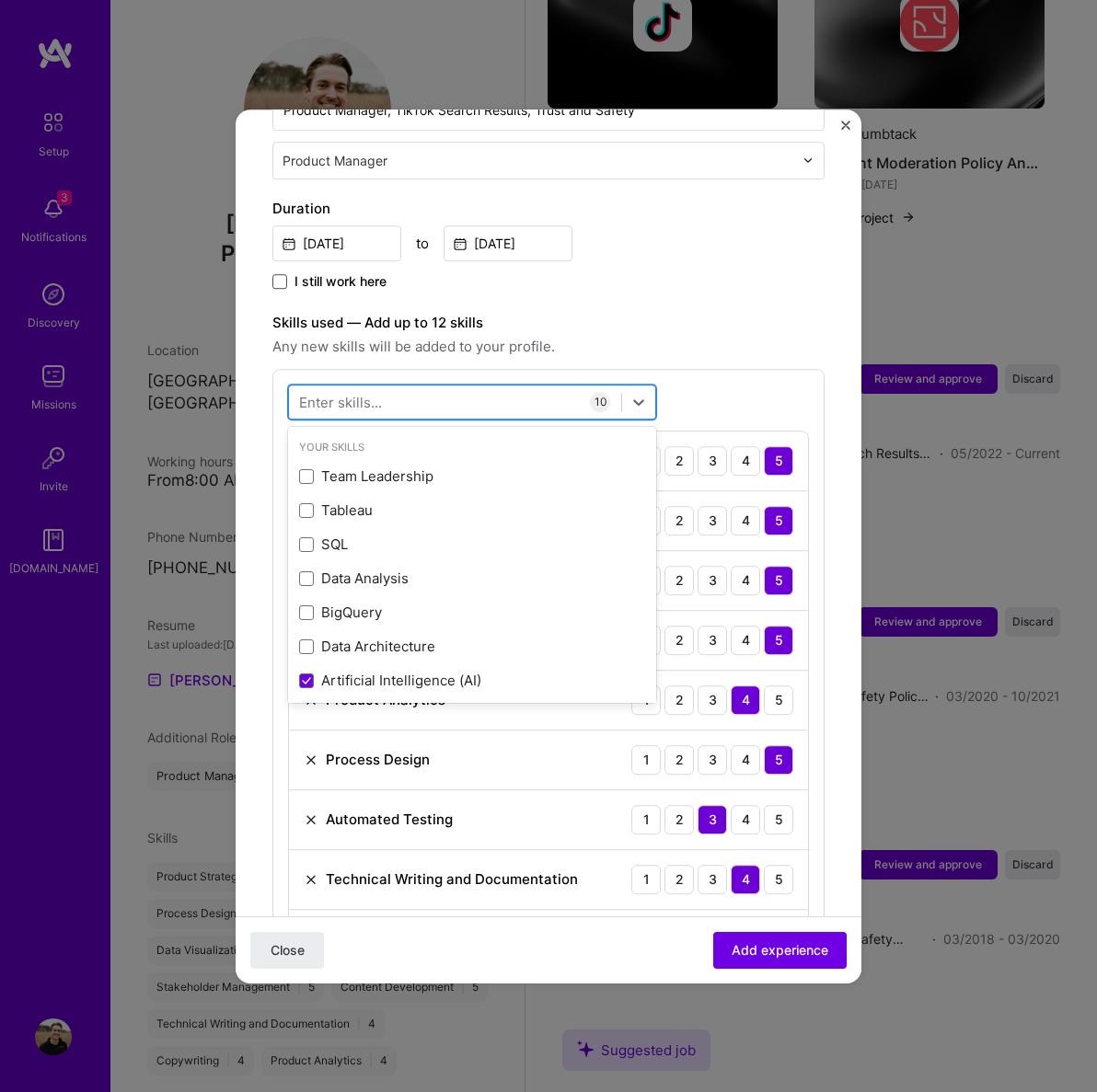
click at [392, 386] on div at bounding box center [456, 401] width 332 height 30
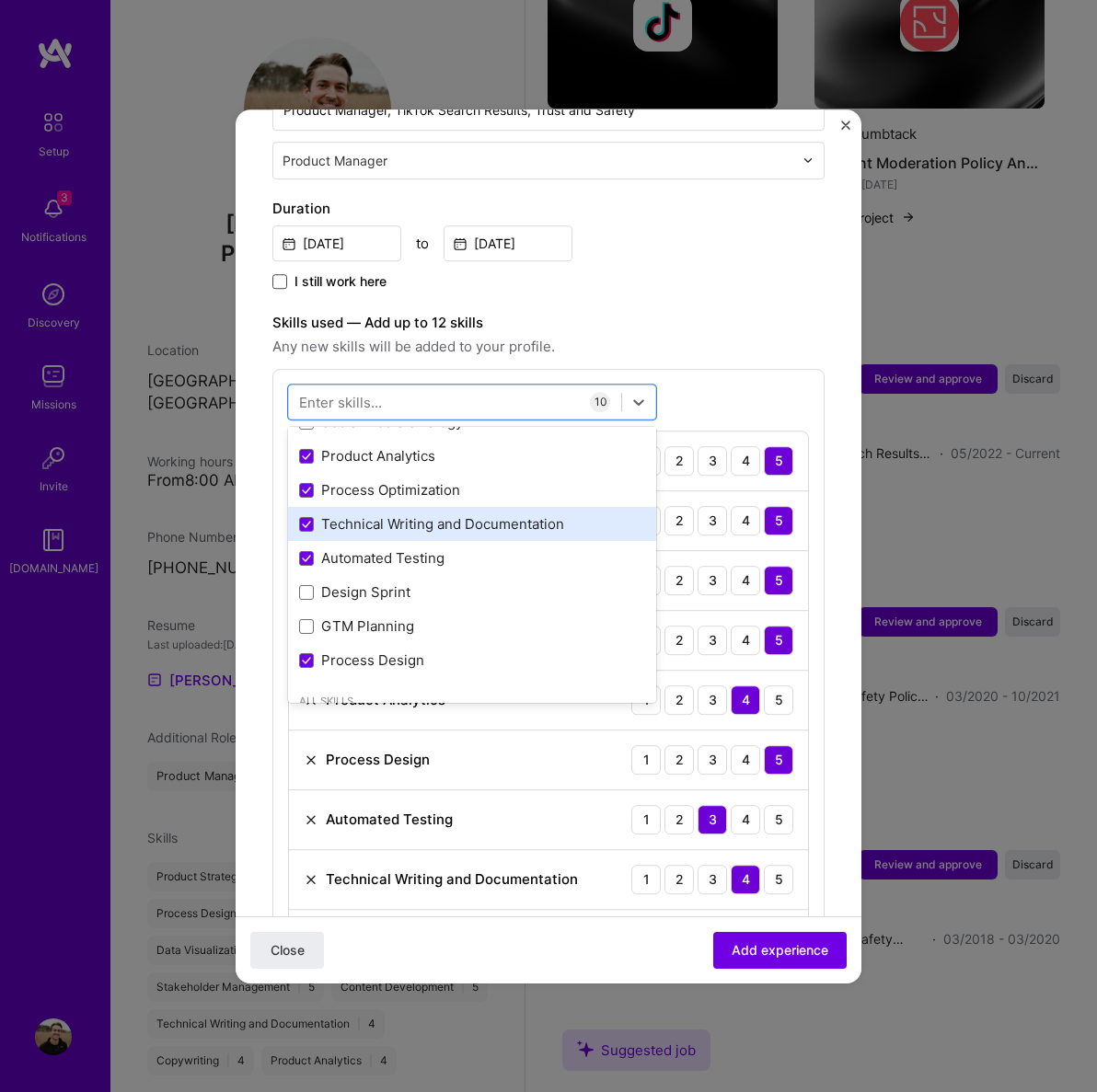
scroll to position [680, 0]
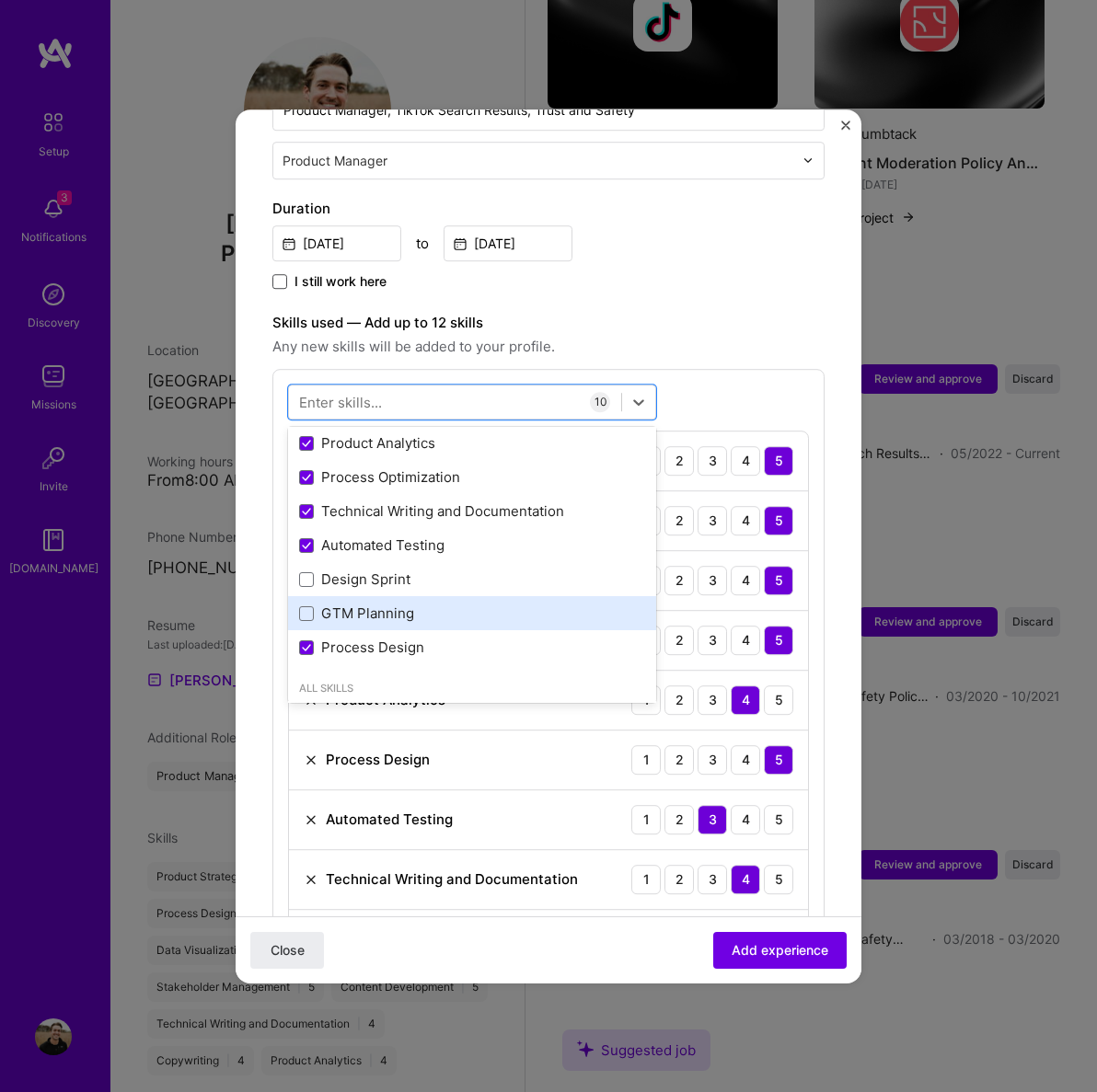
click at [347, 604] on div "GTM Planning" at bounding box center [472, 614] width 346 height 19
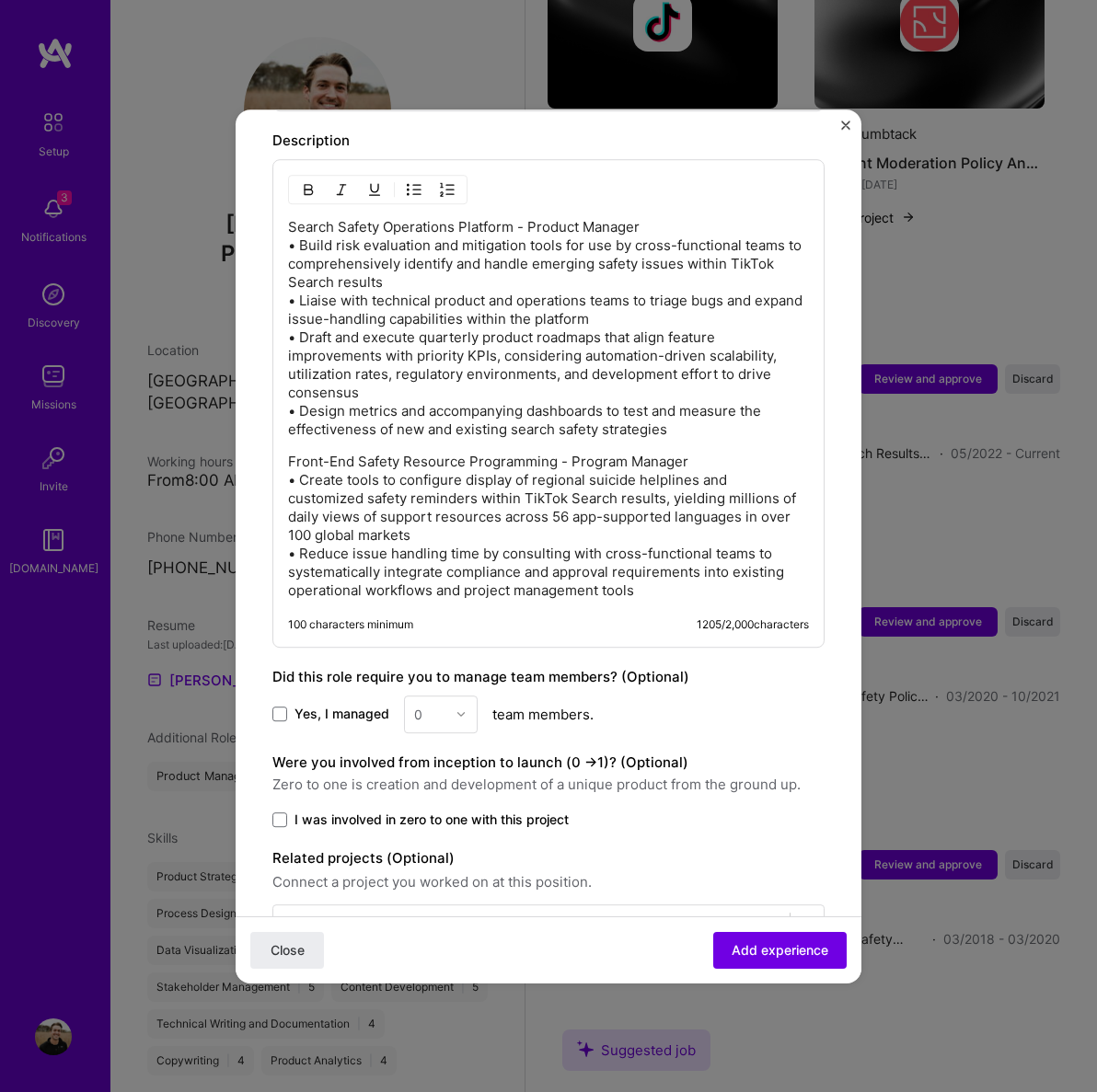
scroll to position [1447, 0]
click at [772, 959] on span "Add experience" at bounding box center [780, 949] width 97 height 18
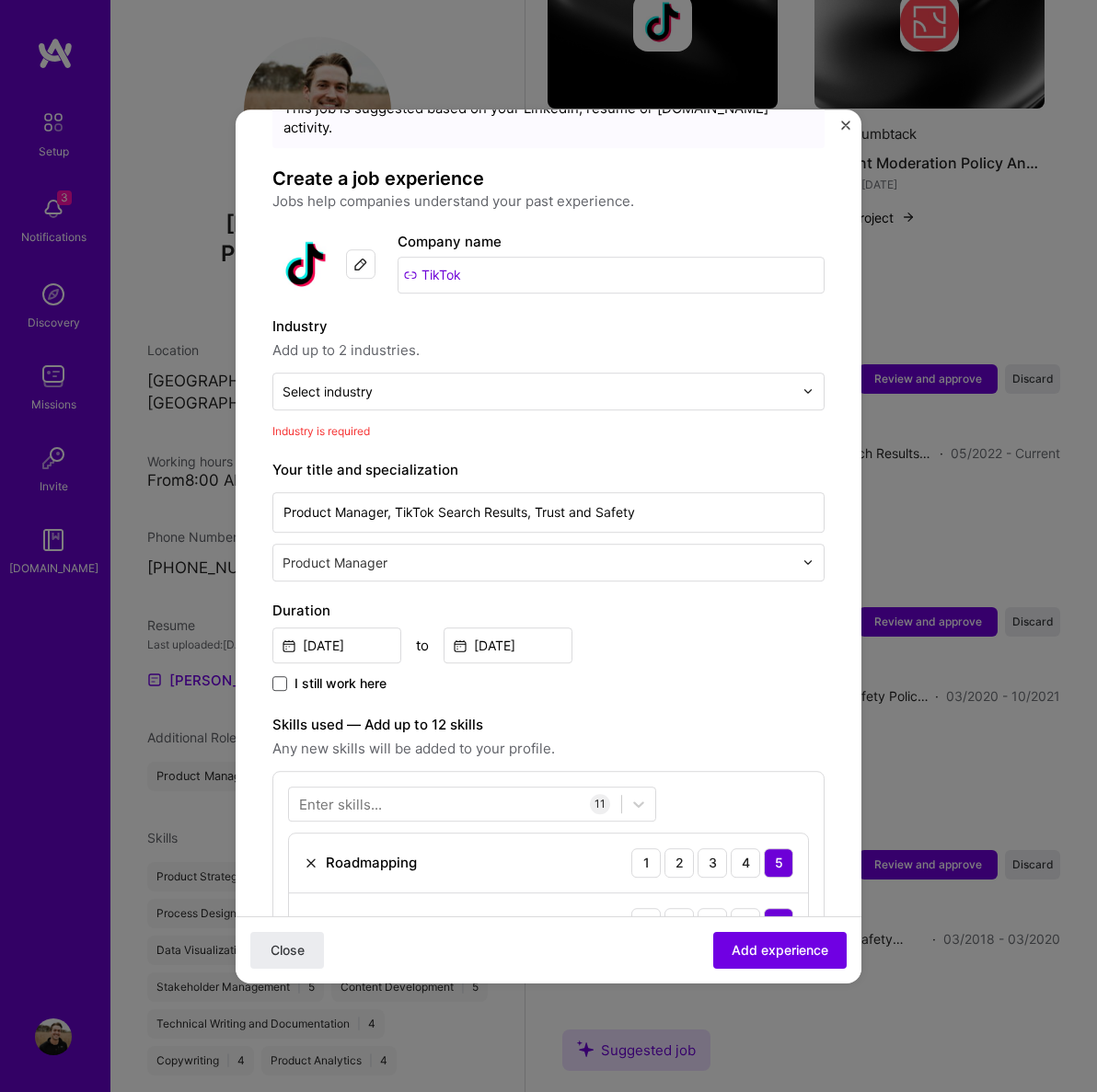
scroll to position [44, 0]
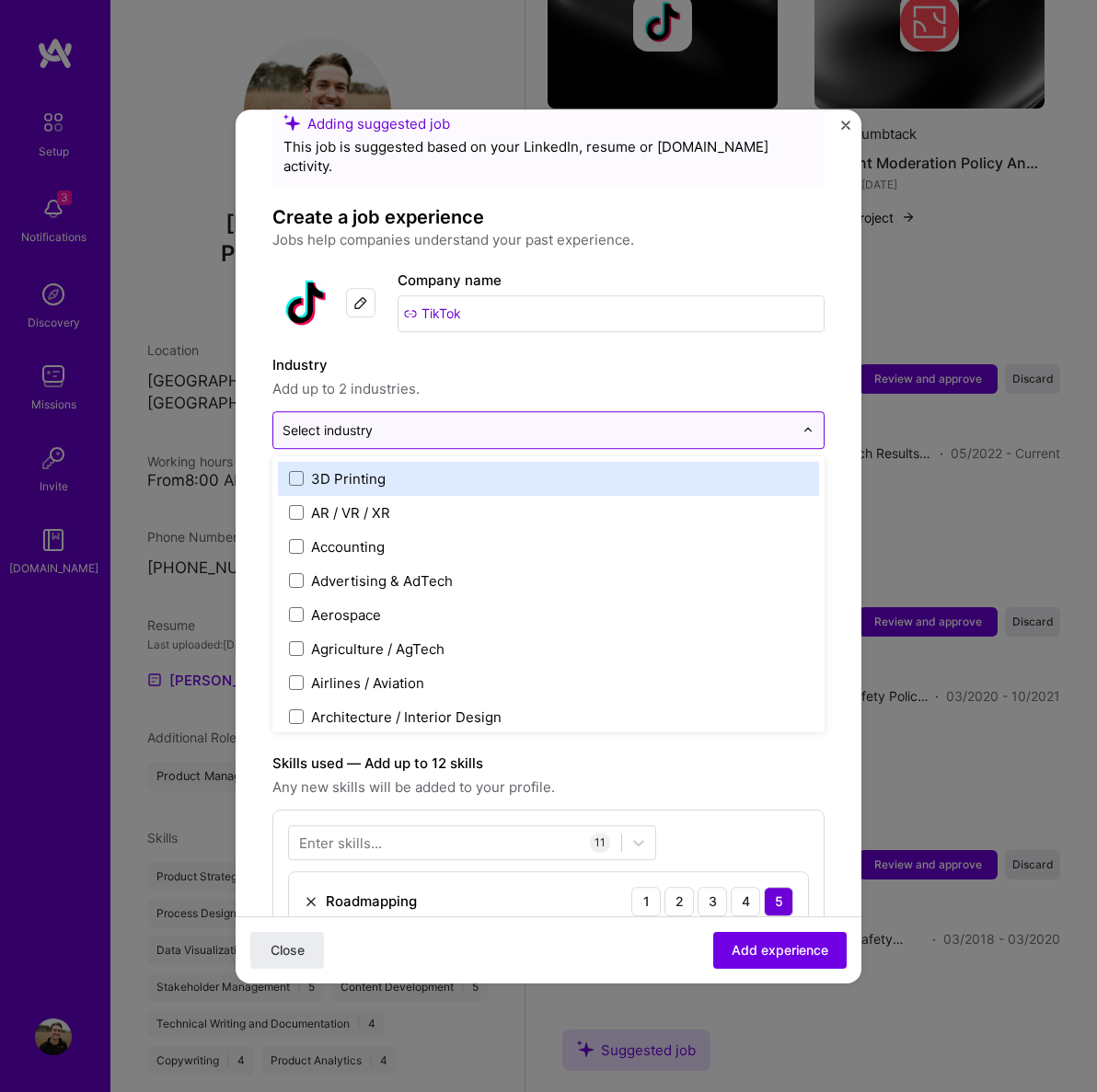
click at [476, 420] on input "text" at bounding box center [538, 430] width 511 height 19
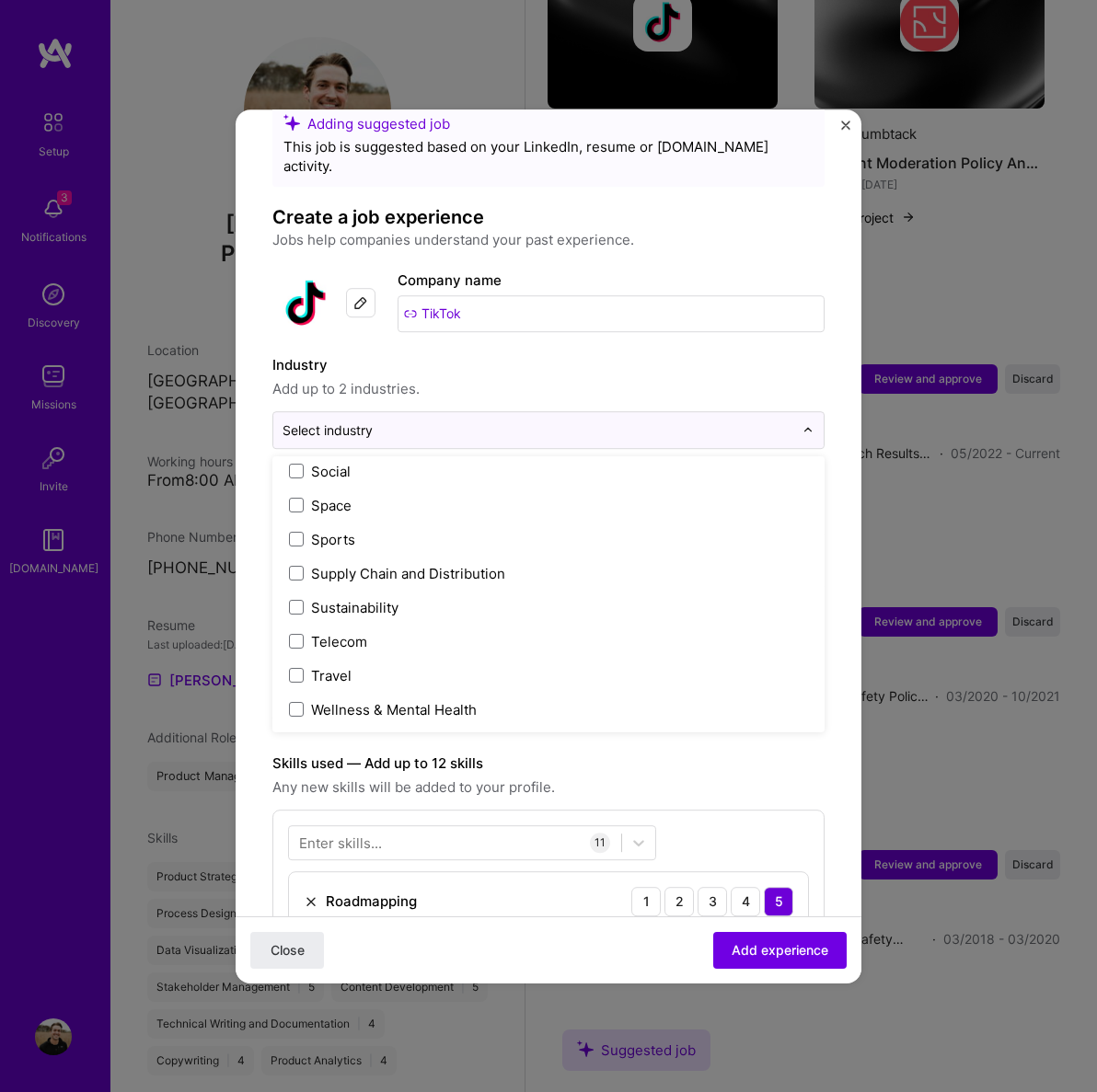
scroll to position [3821, 0]
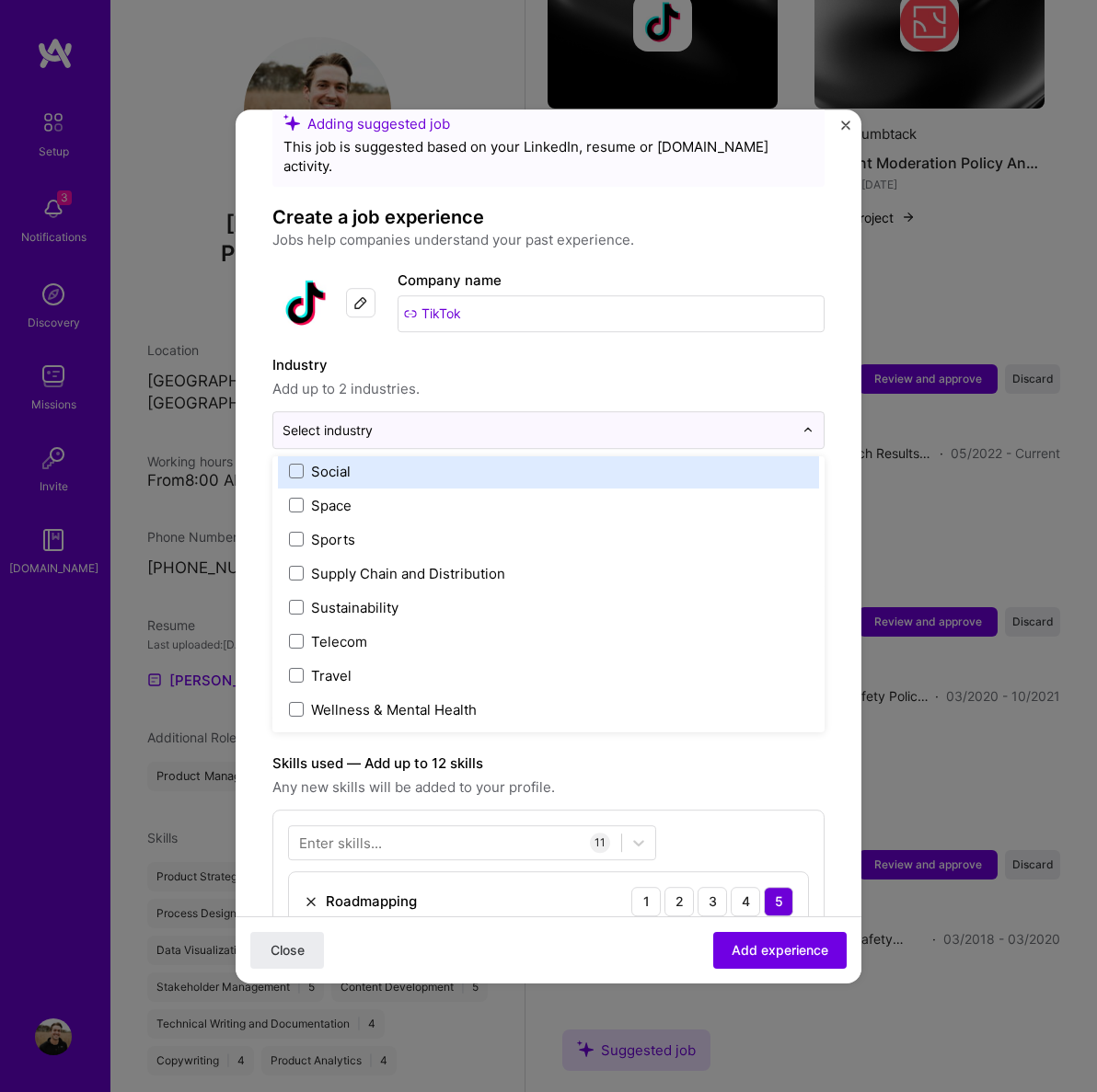
click at [358, 465] on label "Social" at bounding box center [548, 472] width 519 height 19
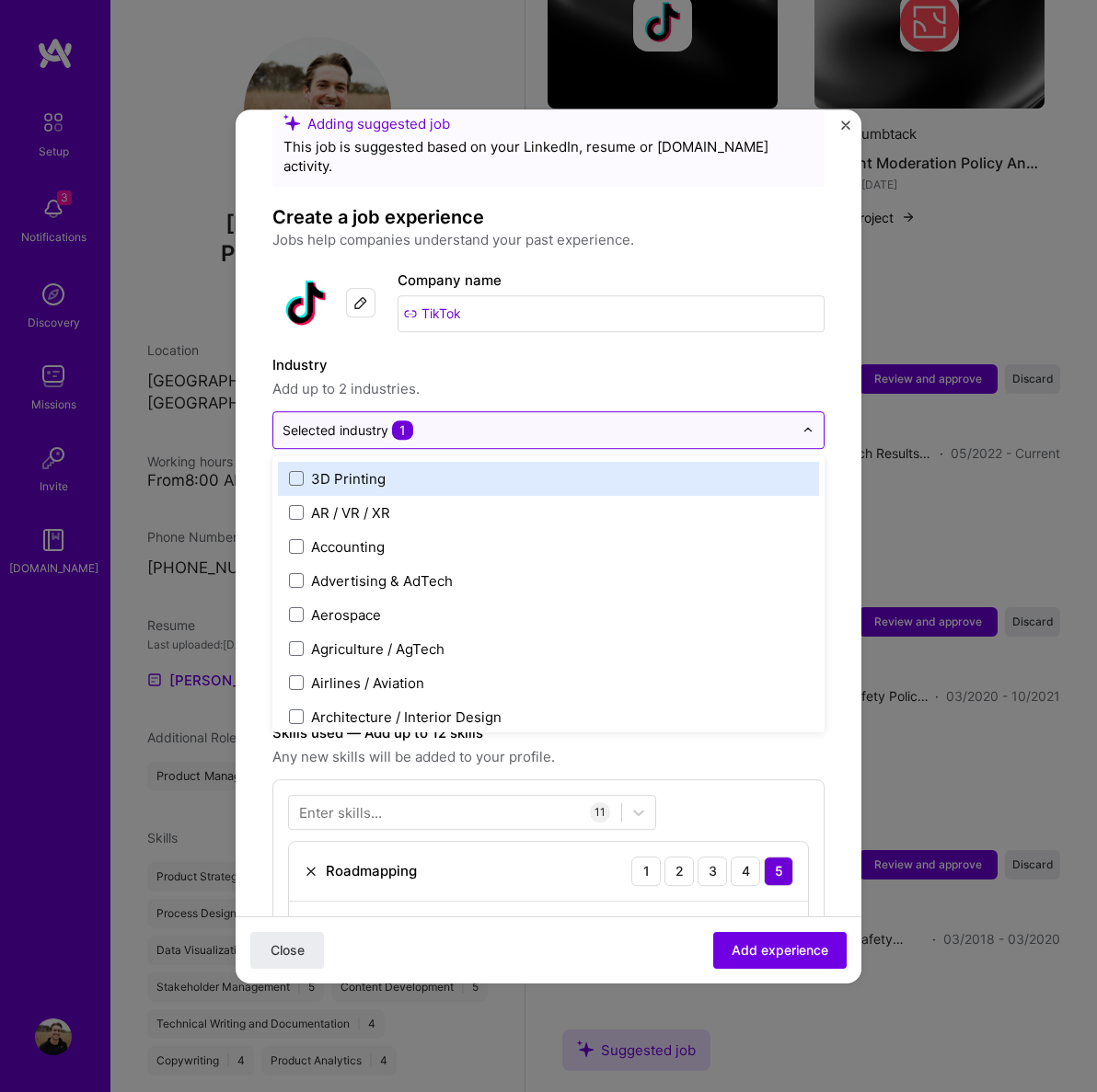
click at [800, 417] on div "Selected industry 1" at bounding box center [538, 431] width 530 height 36
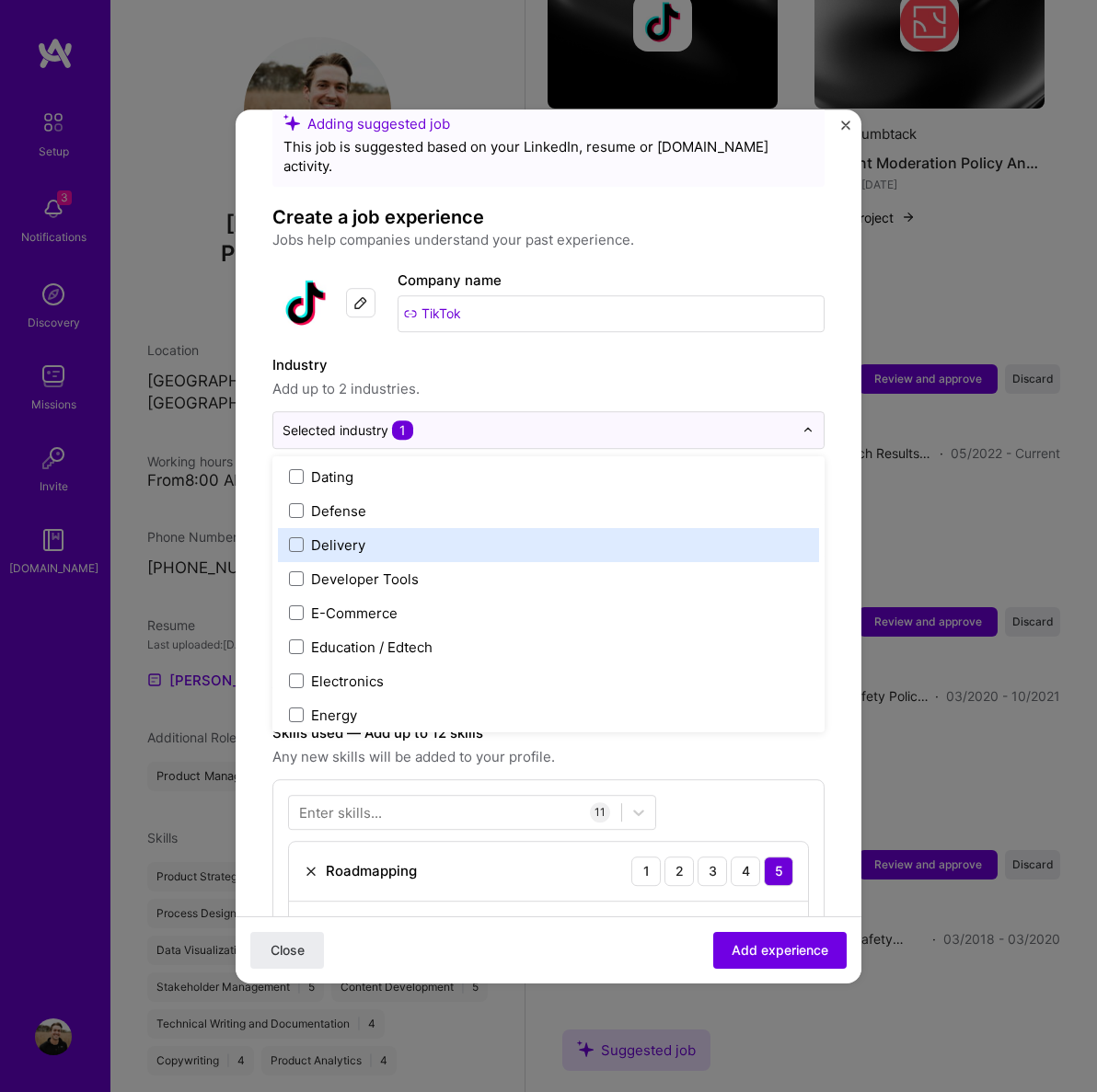
scroll to position [1503, 0]
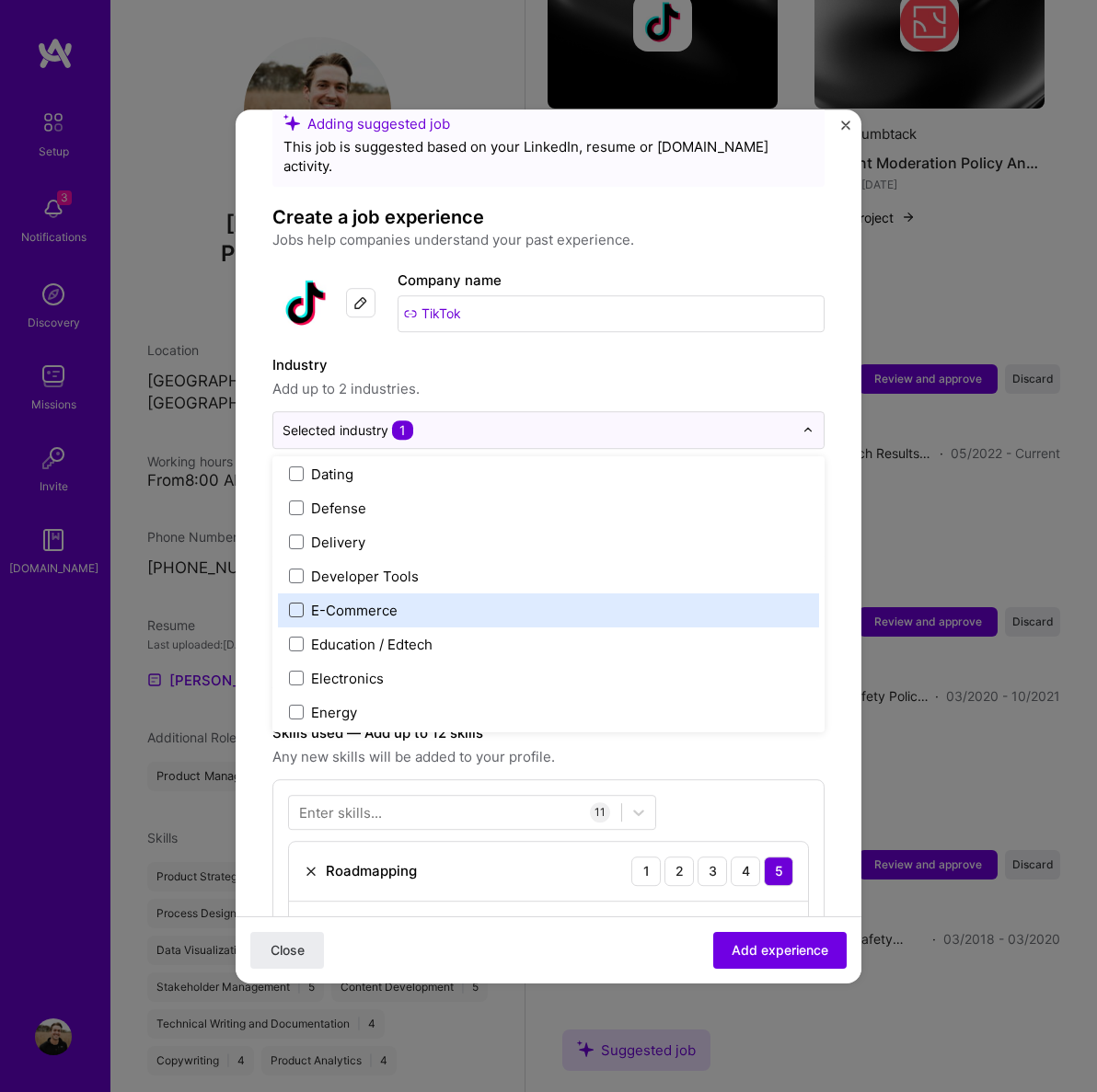
click at [297, 602] on span at bounding box center [297, 610] width 15 height 15
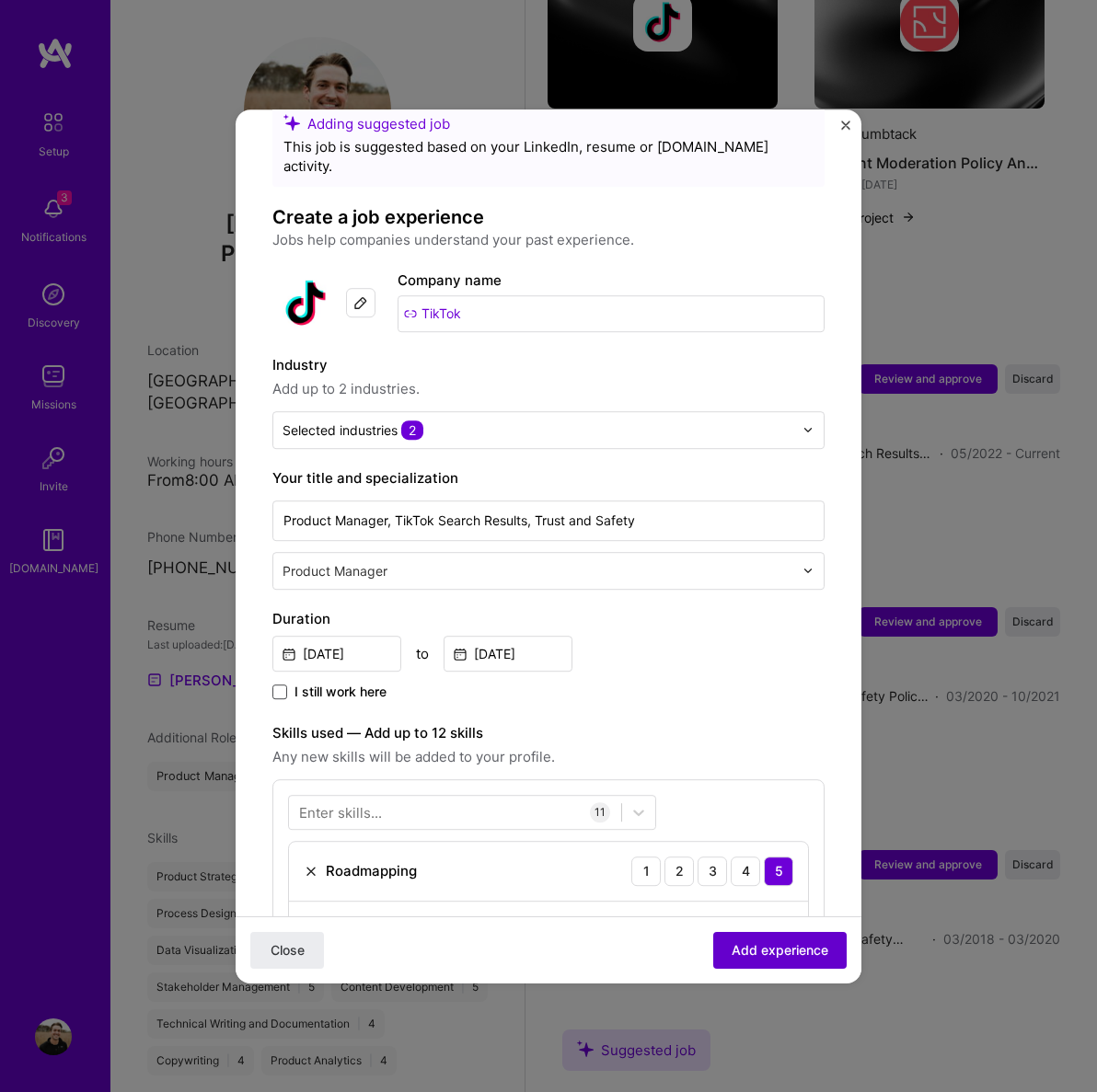
click at [772, 959] on span "Add experience" at bounding box center [780, 949] width 97 height 18
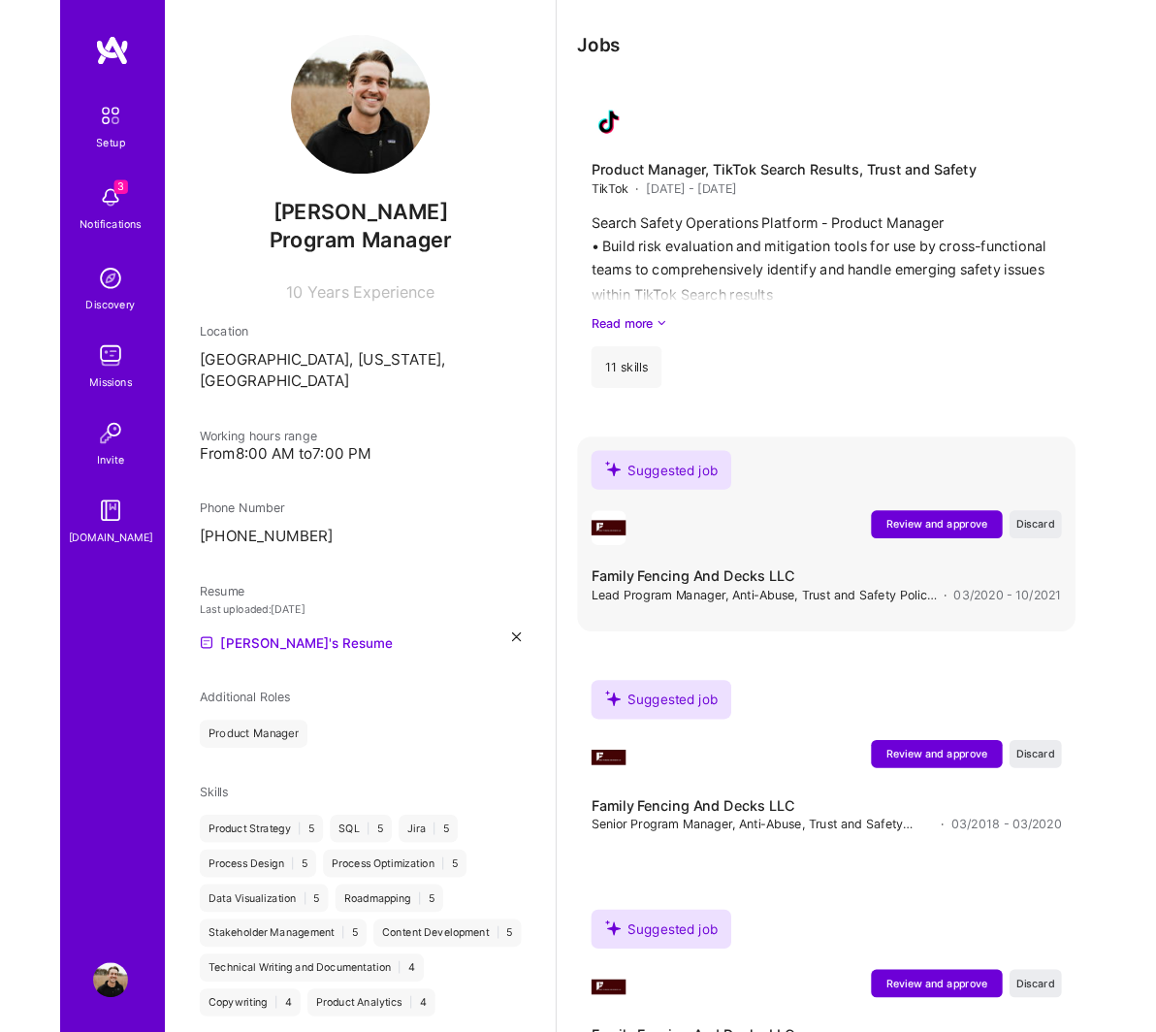
scroll to position [2177, 0]
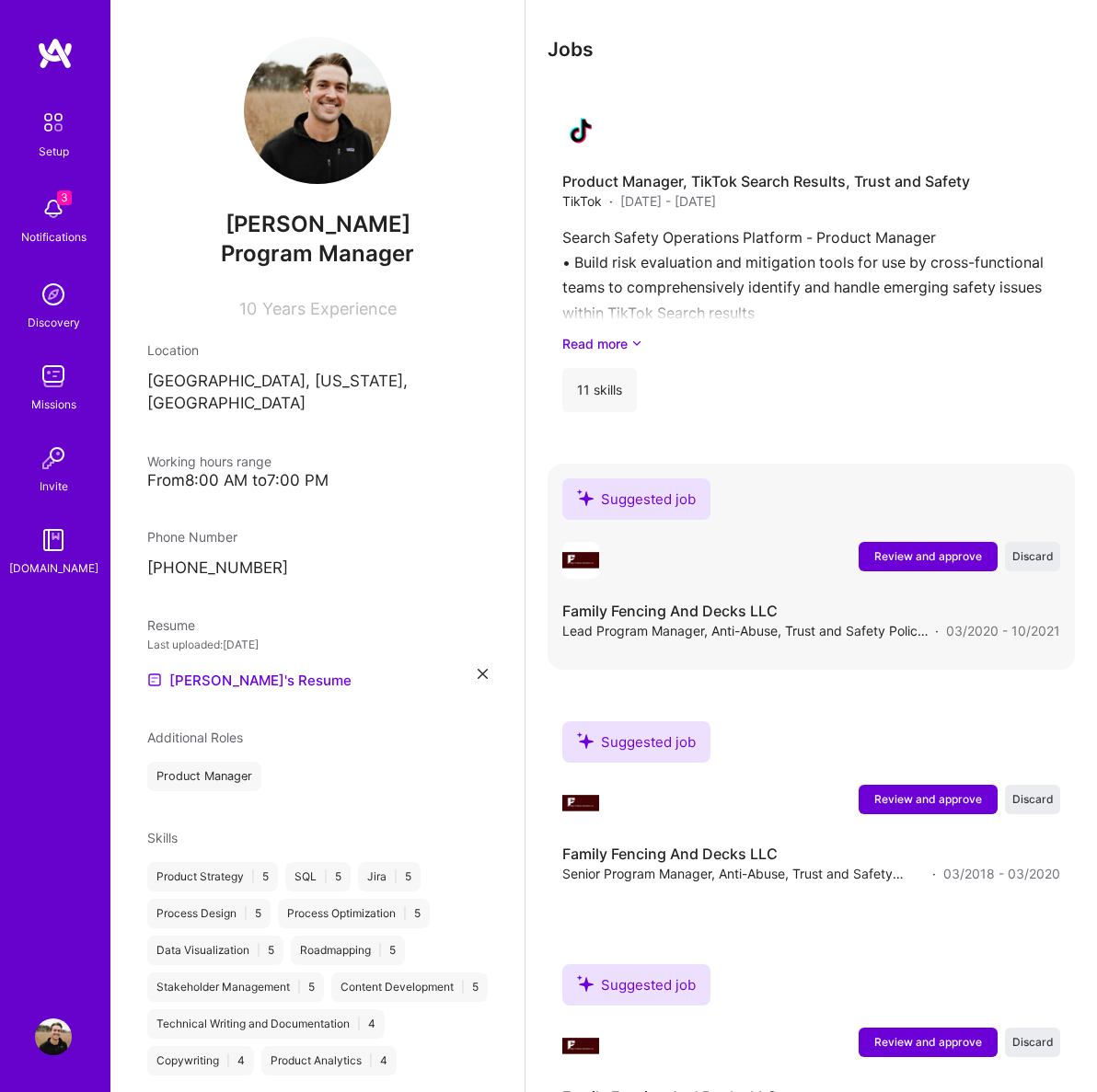
click at [929, 563] on span "Review and approve" at bounding box center [927, 556] width 107 height 15
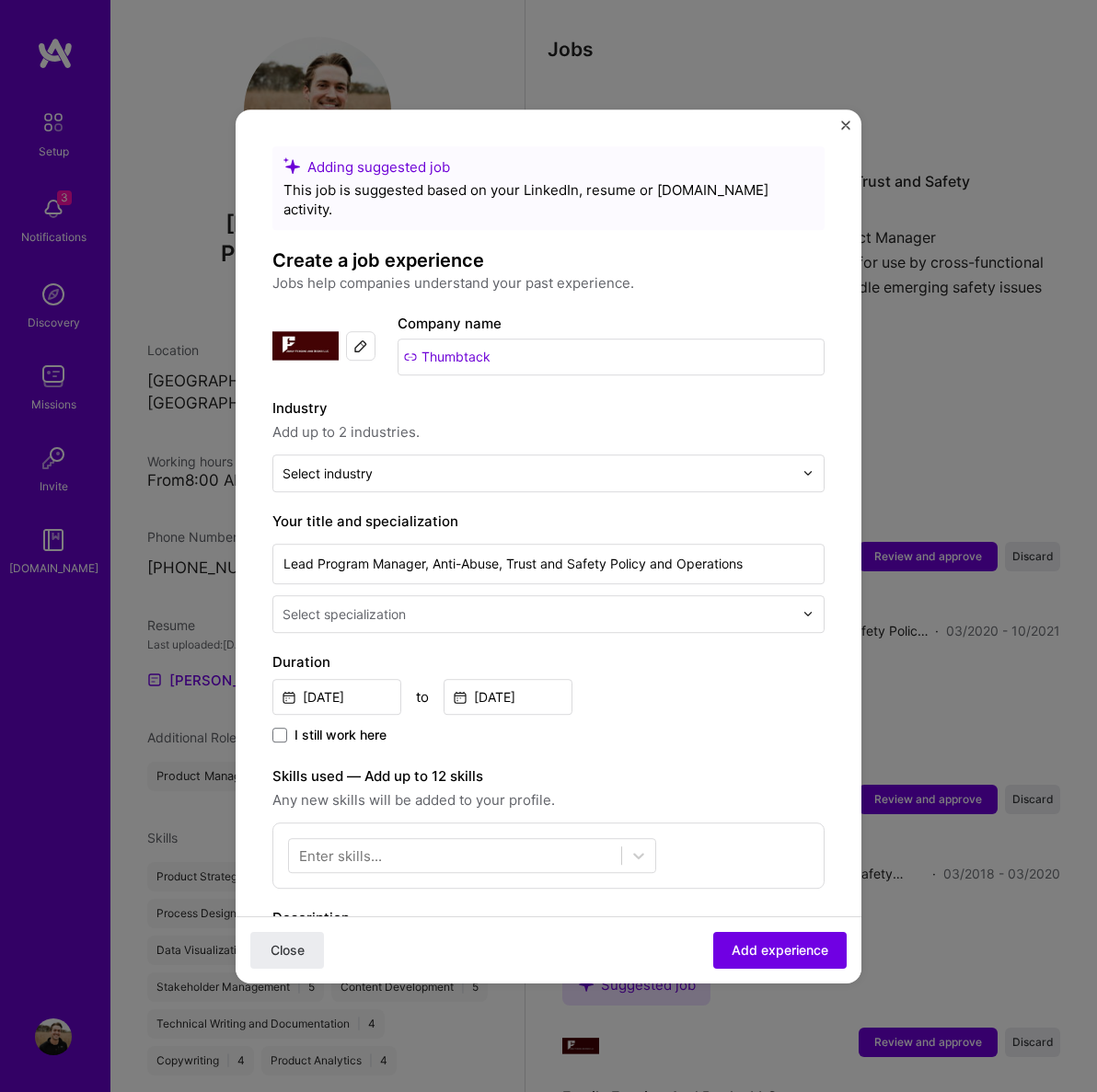
drag, startPoint x: 511, startPoint y: 344, endPoint x: 500, endPoint y: 346, distance: 11.2
click at [511, 343] on input "Thumbtack" at bounding box center [611, 357] width 427 height 37
click at [353, 339] on img at bounding box center [361, 346] width 15 height 15
drag, startPoint x: 438, startPoint y: 346, endPoint x: 452, endPoint y: 343, distance: 14.3
click at [438, 346] on input "Thumbtack" at bounding box center [611, 357] width 427 height 37
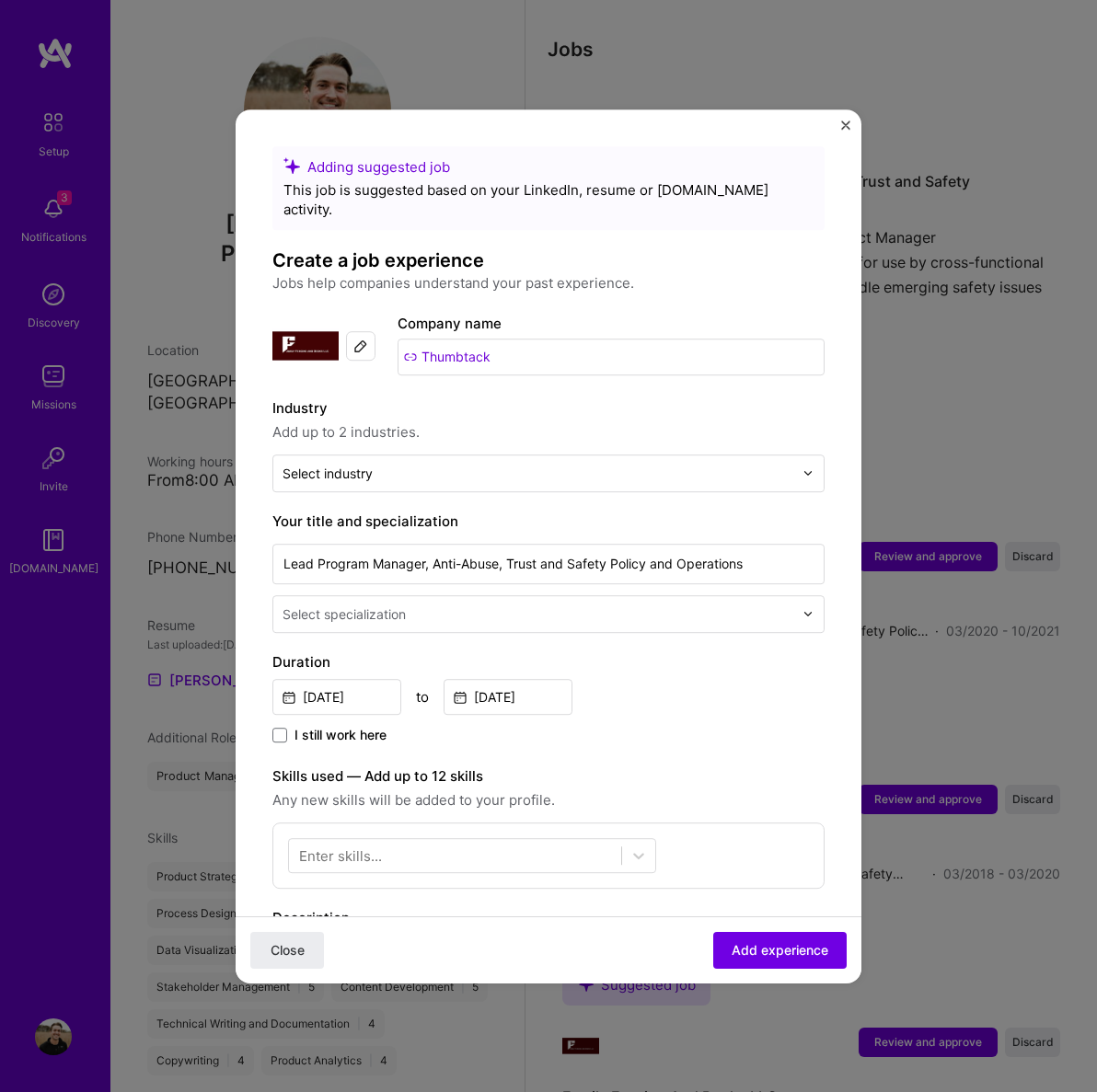
click at [536, 348] on input "Thumbtack" at bounding box center [611, 357] width 427 height 37
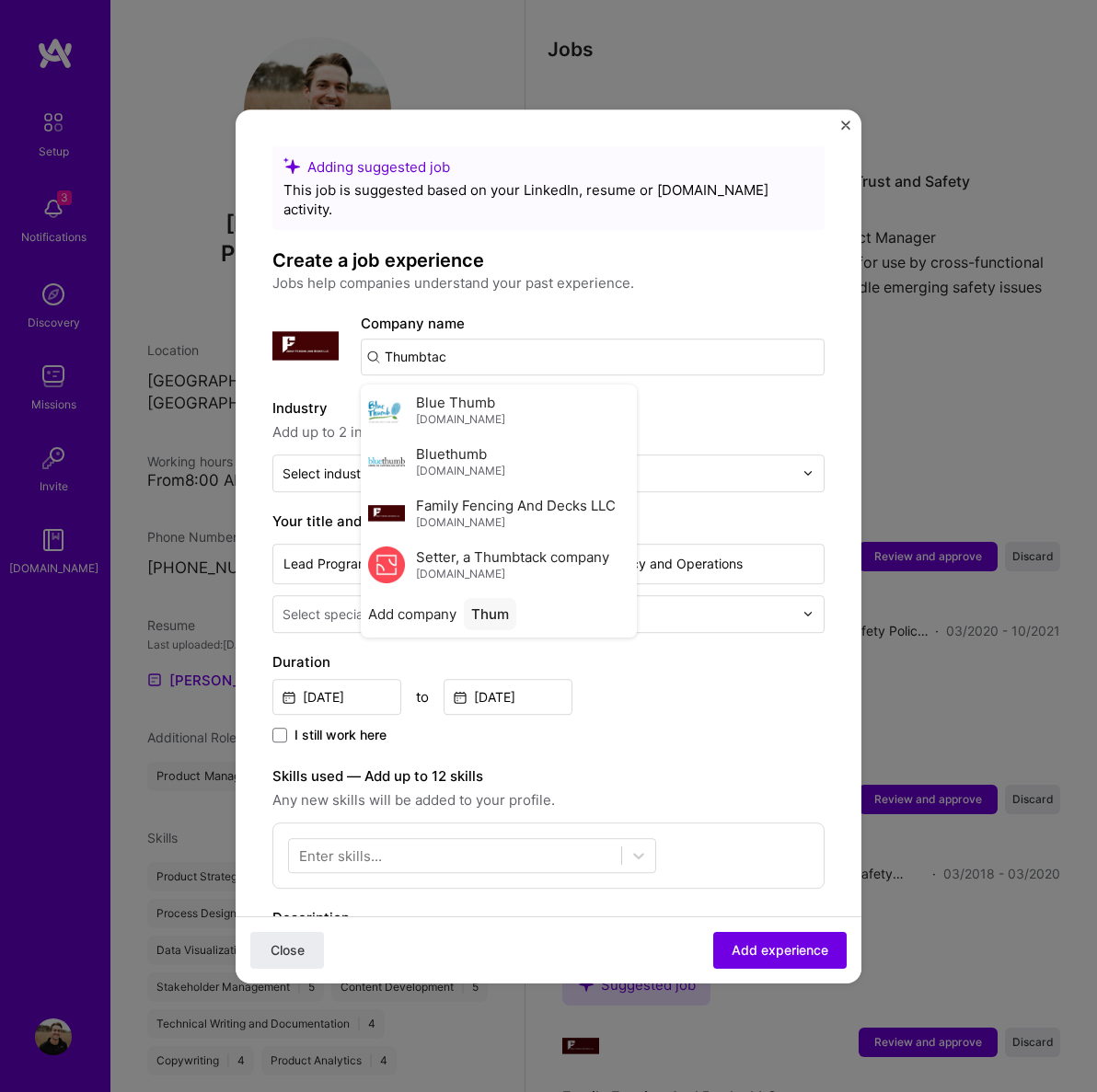
type input "Thumbtack"
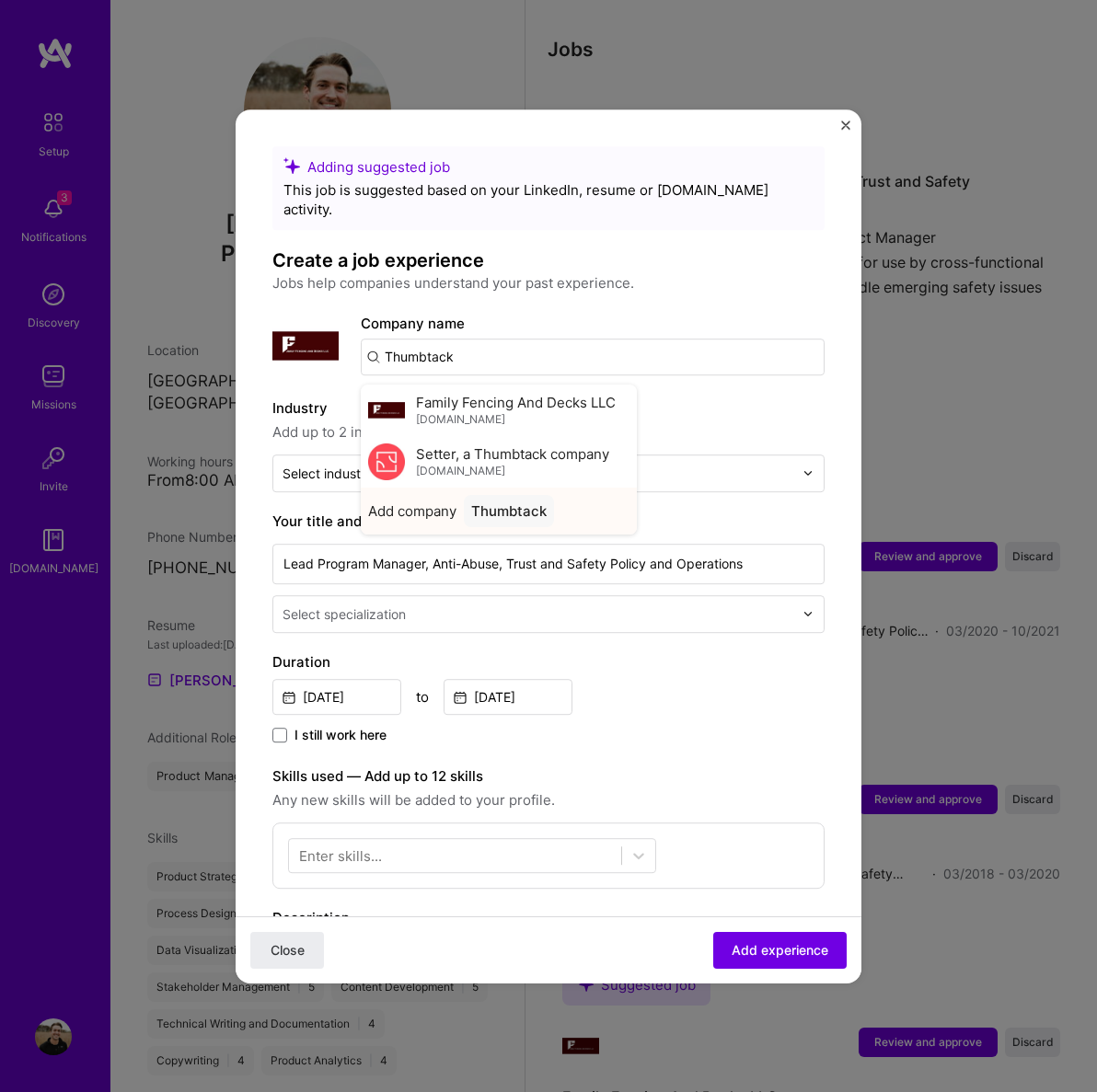
click at [510, 501] on div "Thumbtack" at bounding box center [509, 511] width 90 height 32
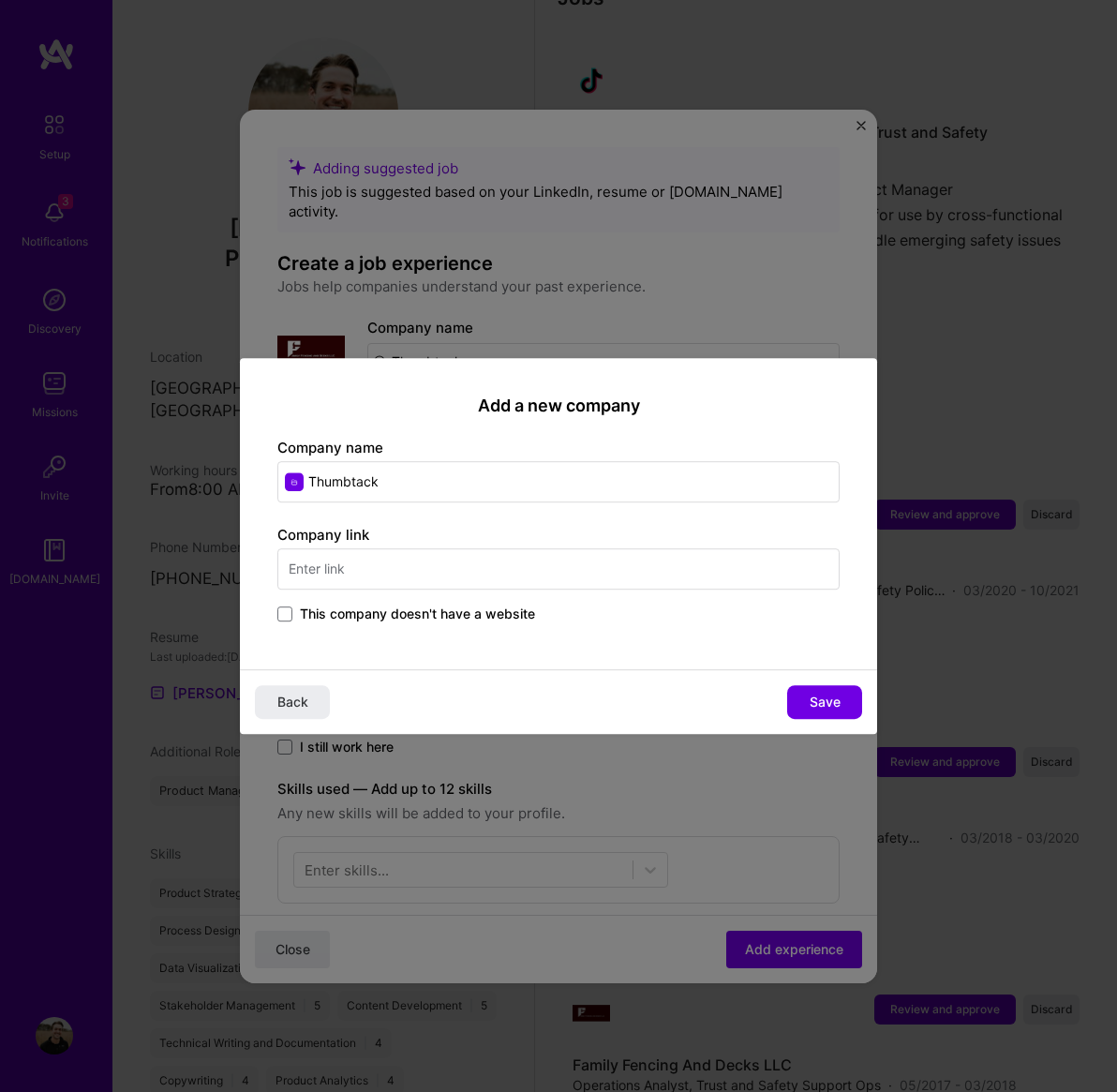
scroll to position [2163, 0]
click at [377, 554] on input "text" at bounding box center [558, 568] width 562 height 42
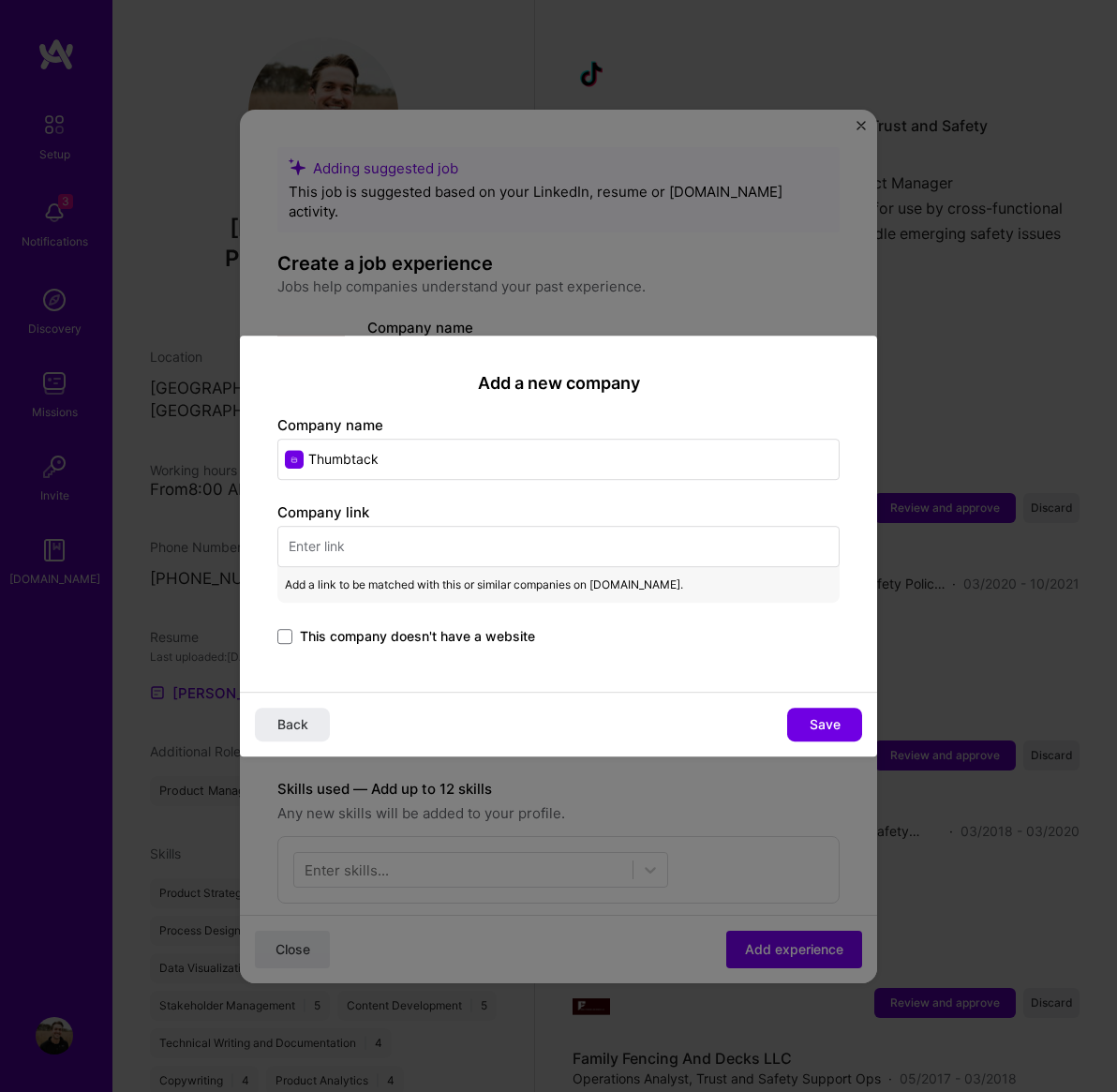
paste input "https://www.thumbtack.com/"
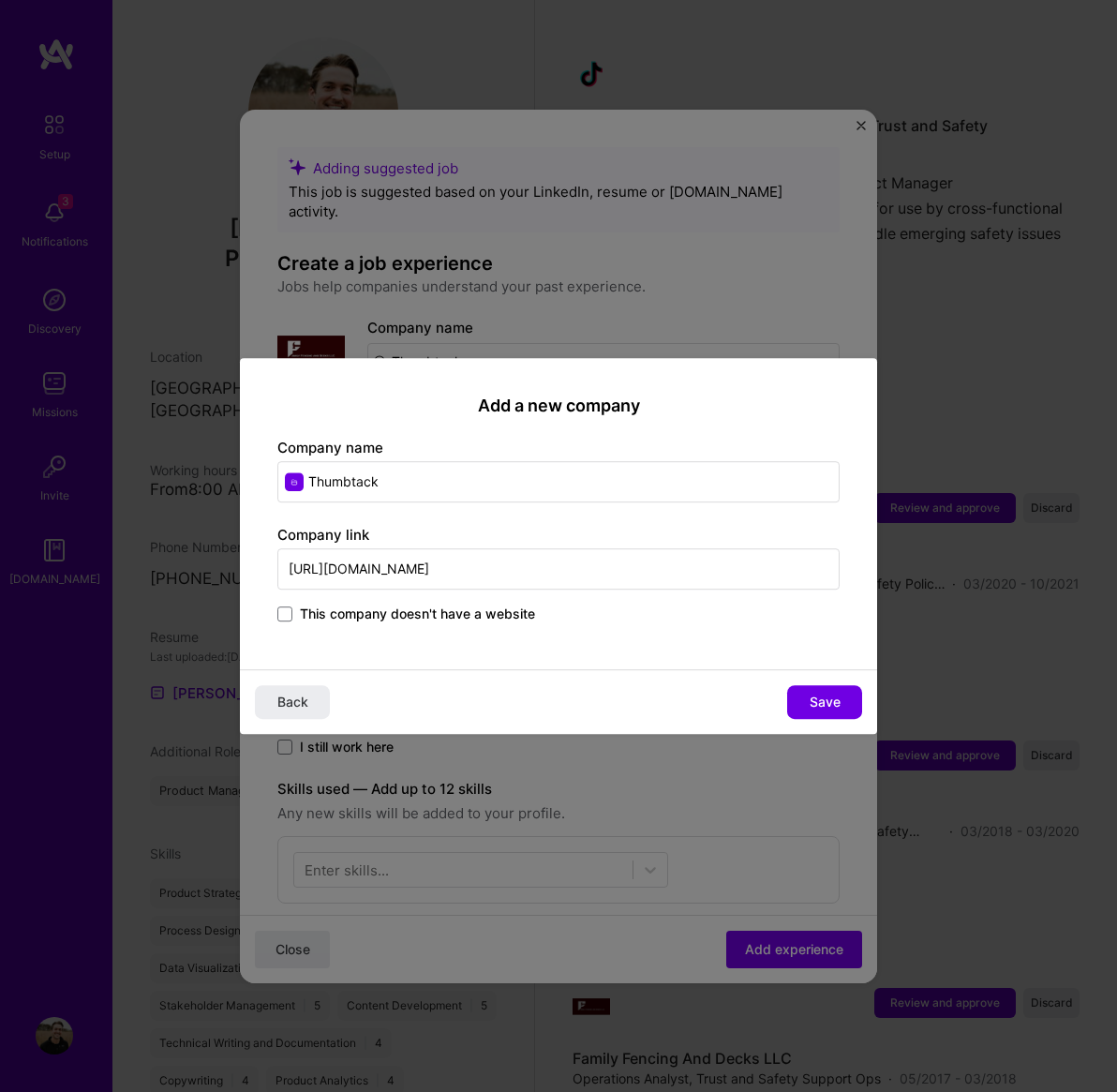
type input "https://www.thumbtack.com/"
click at [561, 633] on div "Add a new company Company name Thumbtack Company link https://www.thumbtack.com…" at bounding box center [558, 513] width 638 height 312
click at [830, 704] on span "Save" at bounding box center [825, 702] width 31 height 18
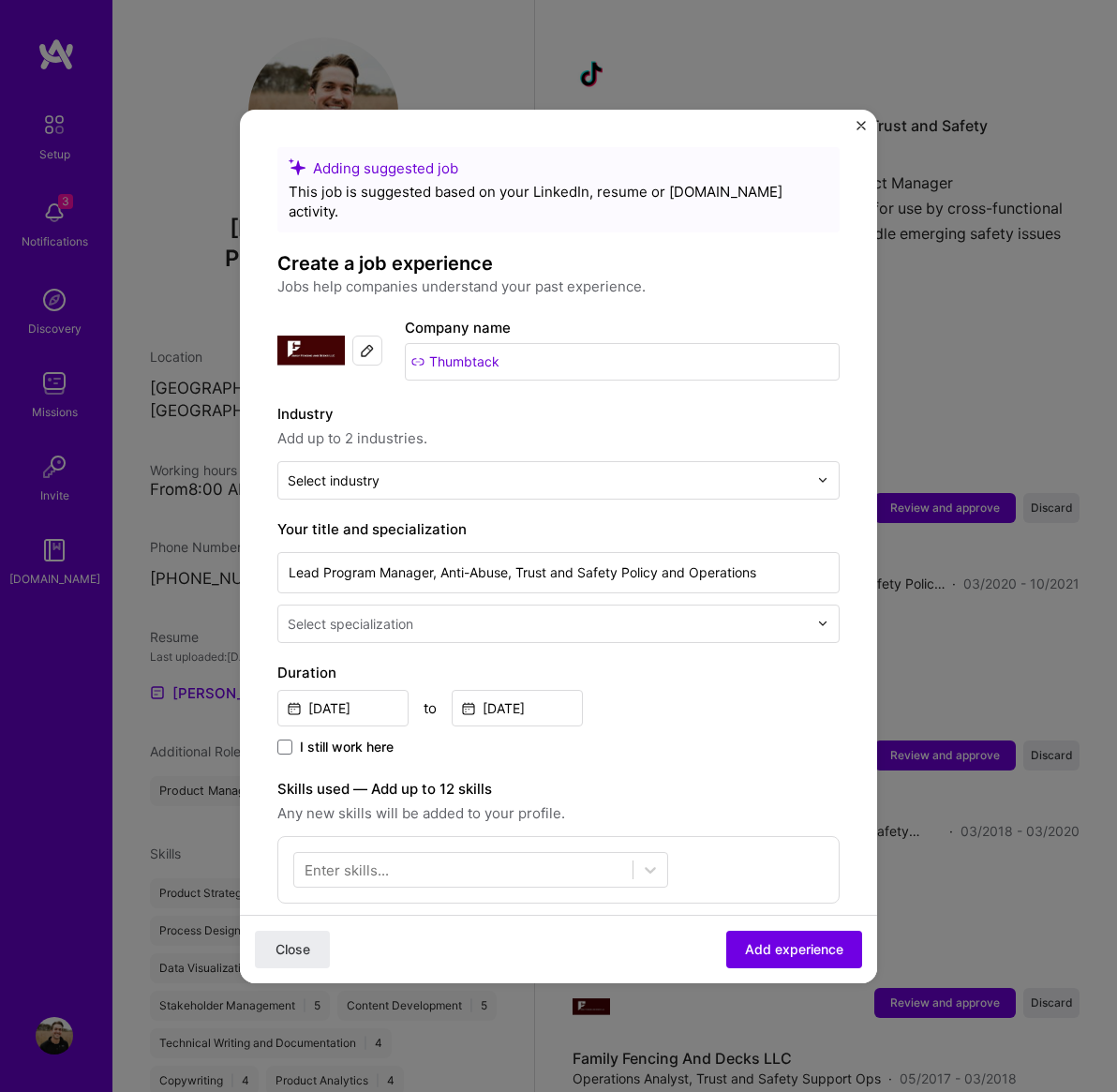
click at [462, 343] on input "Thumbtack" at bounding box center [622, 361] width 435 height 38
click at [356, 335] on div at bounding box center [367, 350] width 30 height 30
drag, startPoint x: 556, startPoint y: -63, endPoint x: 369, endPoint y: 309, distance: 416.4
click at [369, 343] on img at bounding box center [367, 351] width 15 height 15
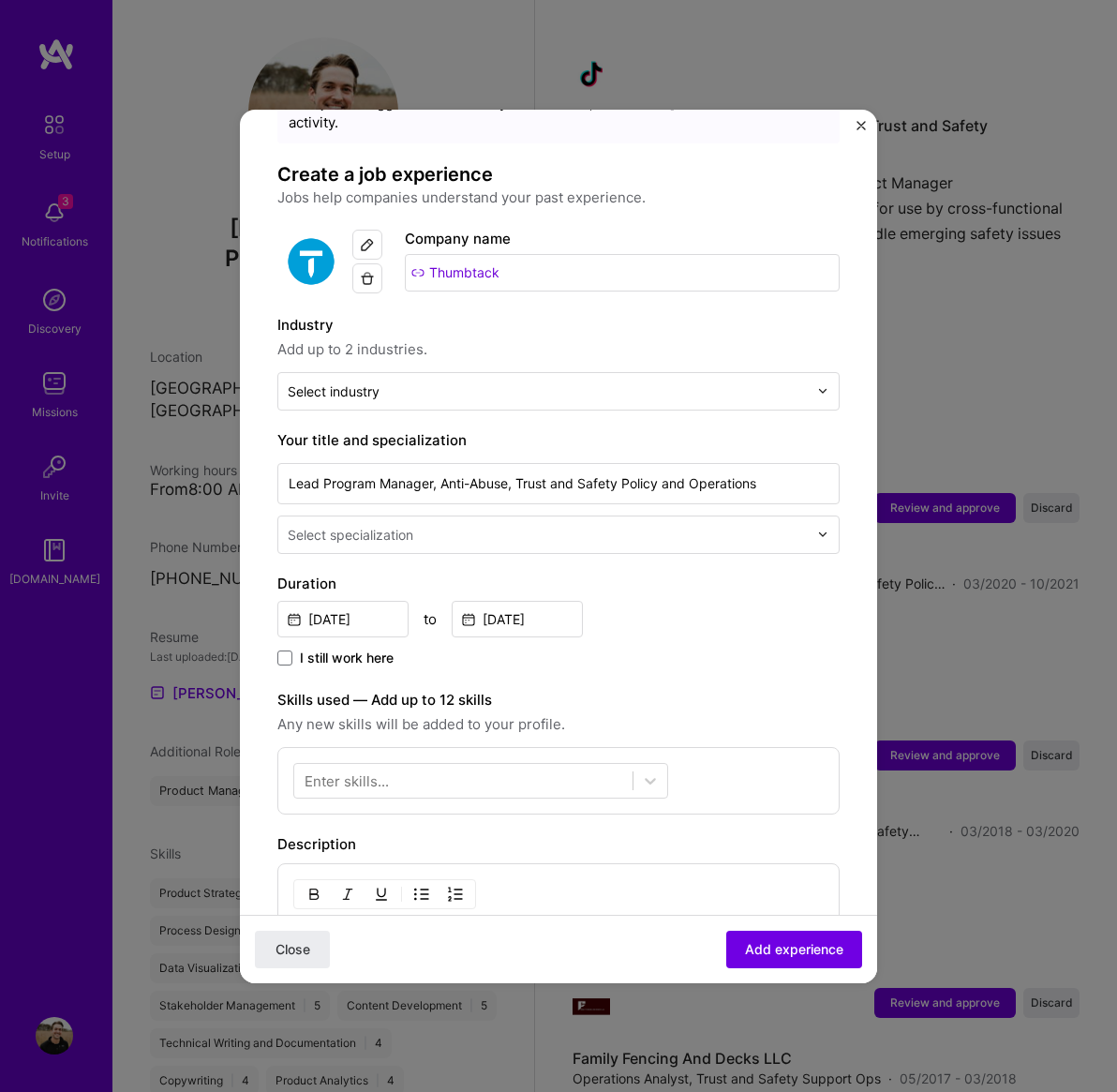
scroll to position [54, 0]
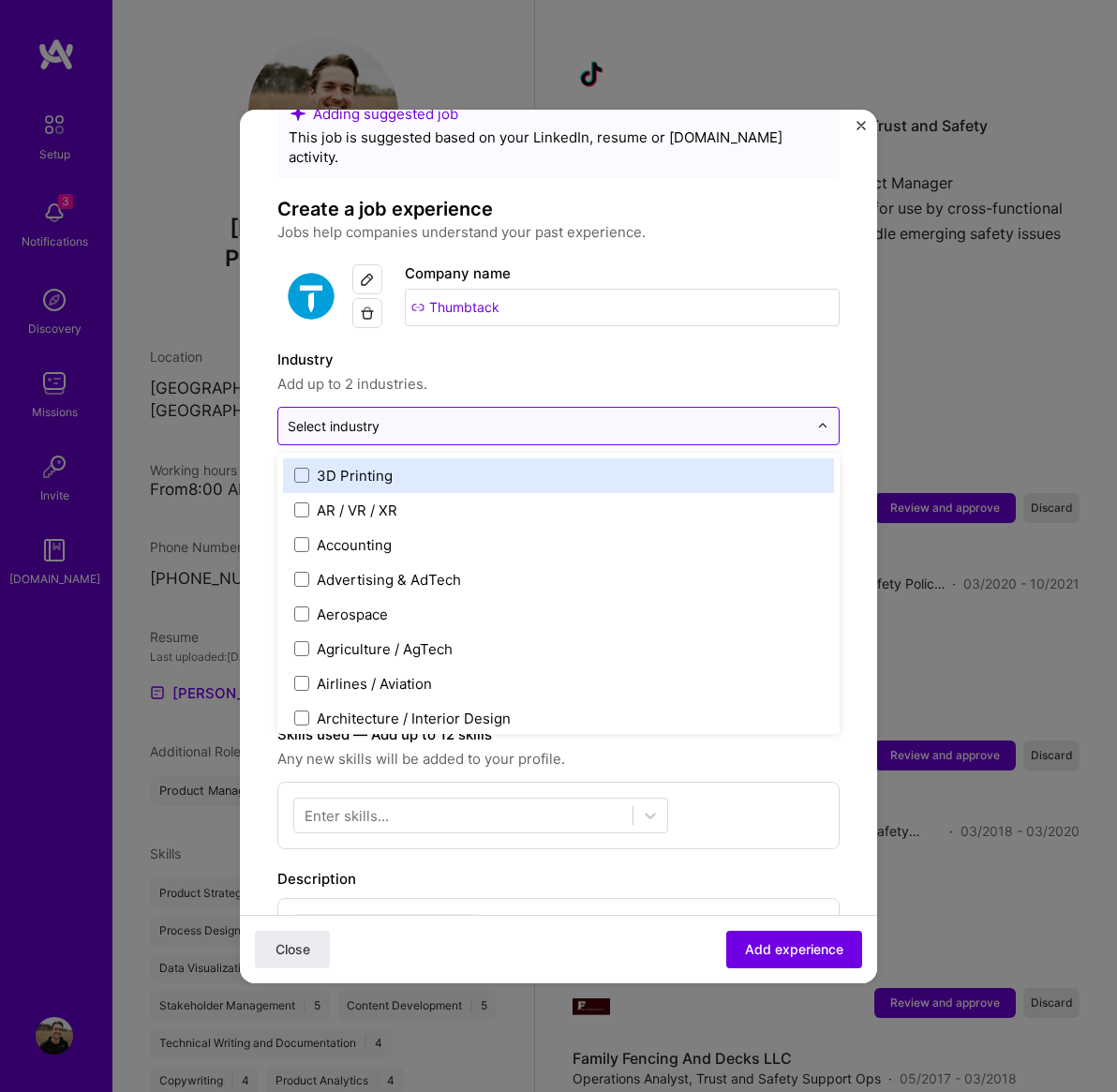
click at [540, 417] on input "text" at bounding box center [548, 426] width 520 height 19
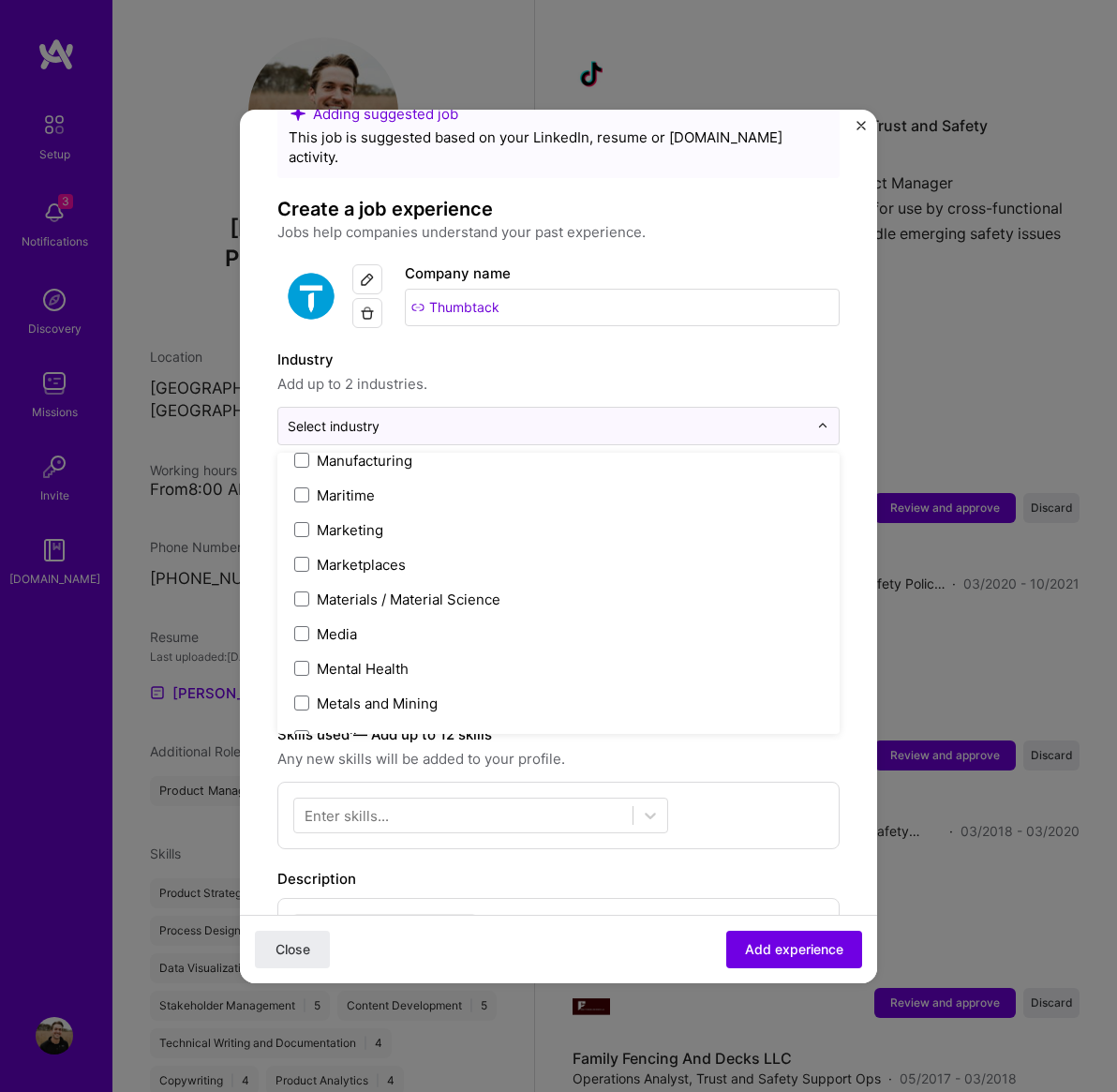
scroll to position [2835, 0]
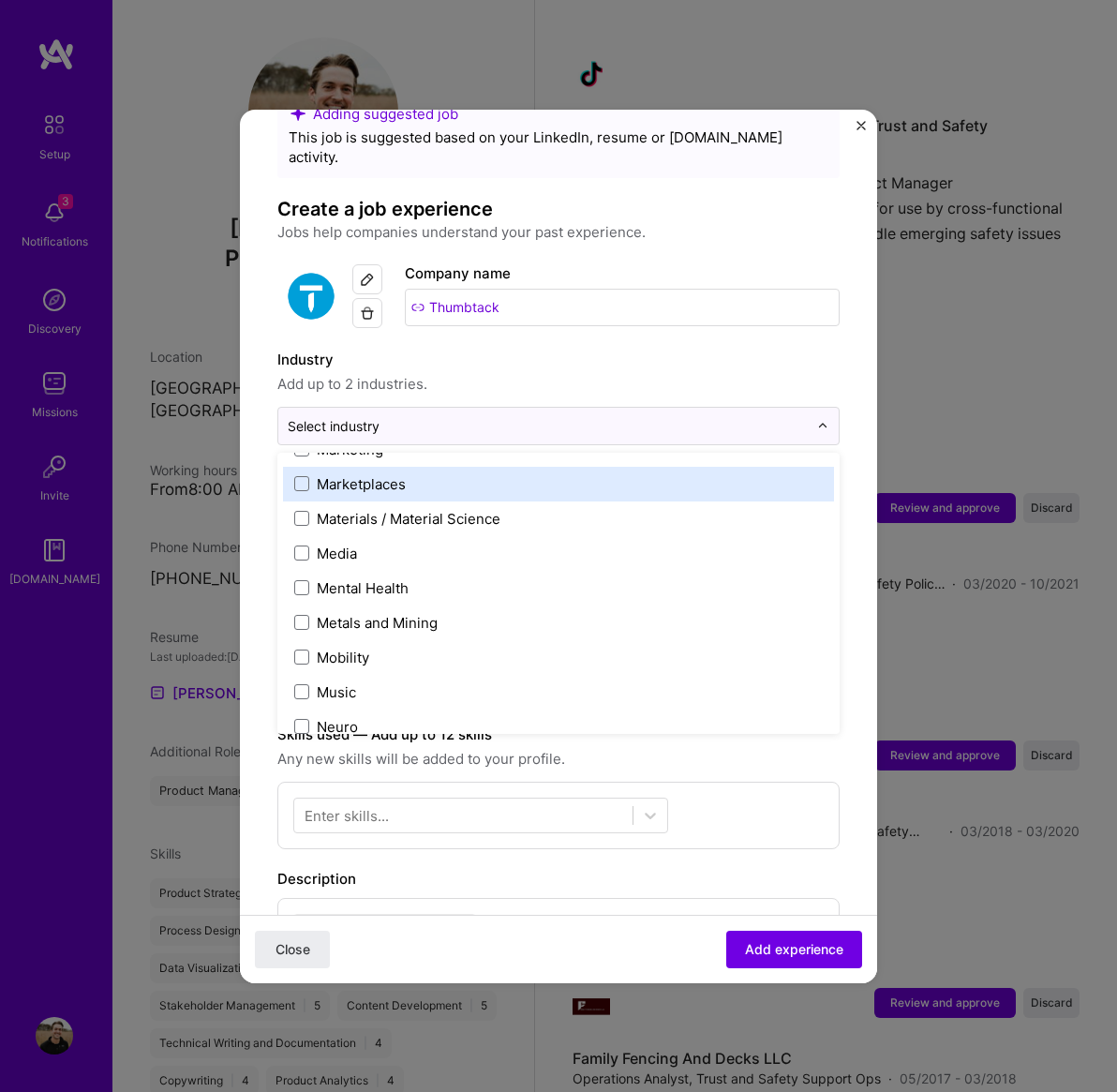
click at [296, 476] on span at bounding box center [302, 484] width 15 height 15
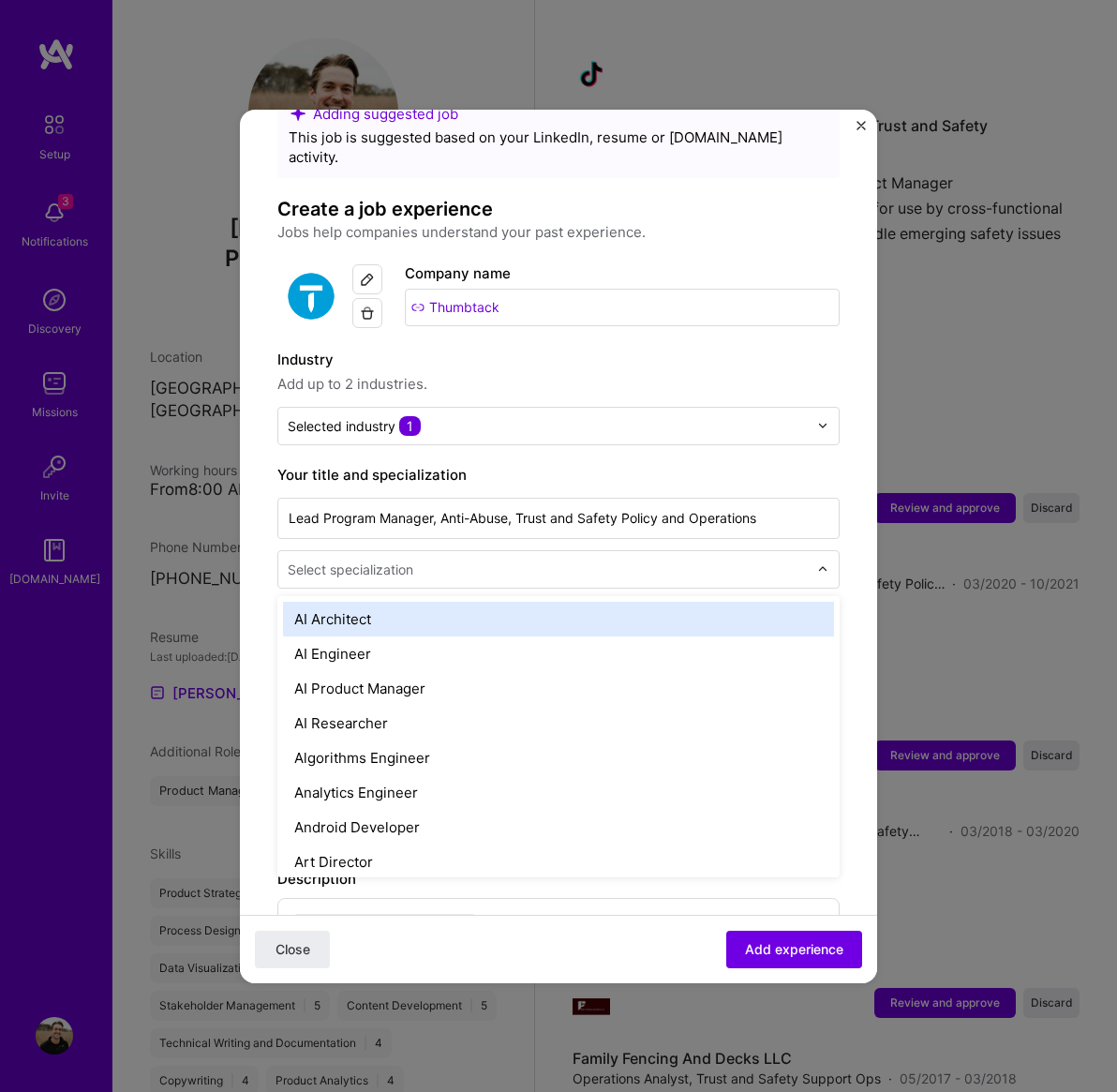
click at [478, 560] on input "text" at bounding box center [550, 569] width 524 height 19
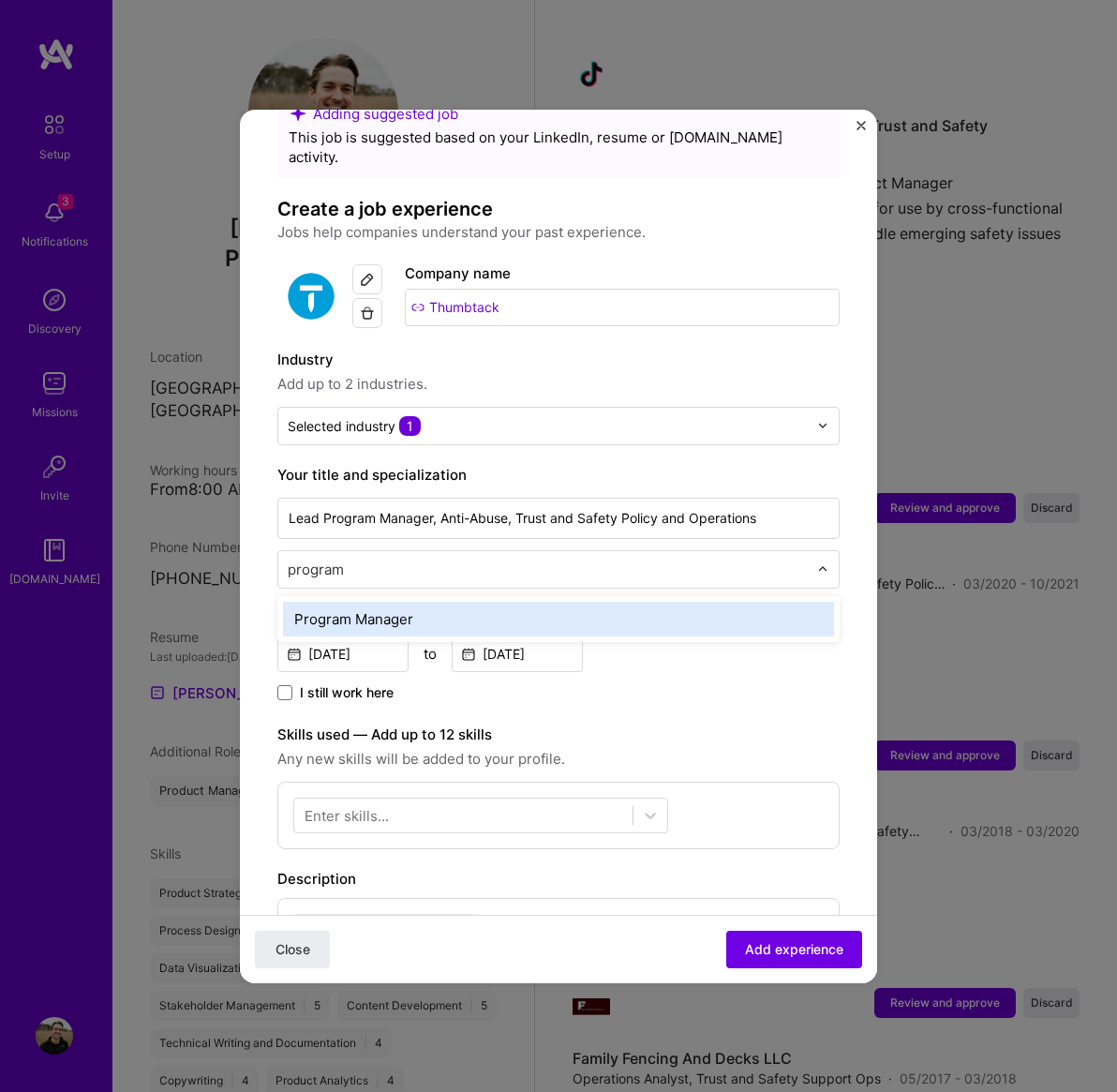
click at [466, 602] on div "Program Manager" at bounding box center [558, 619] width 551 height 35
type input "program"
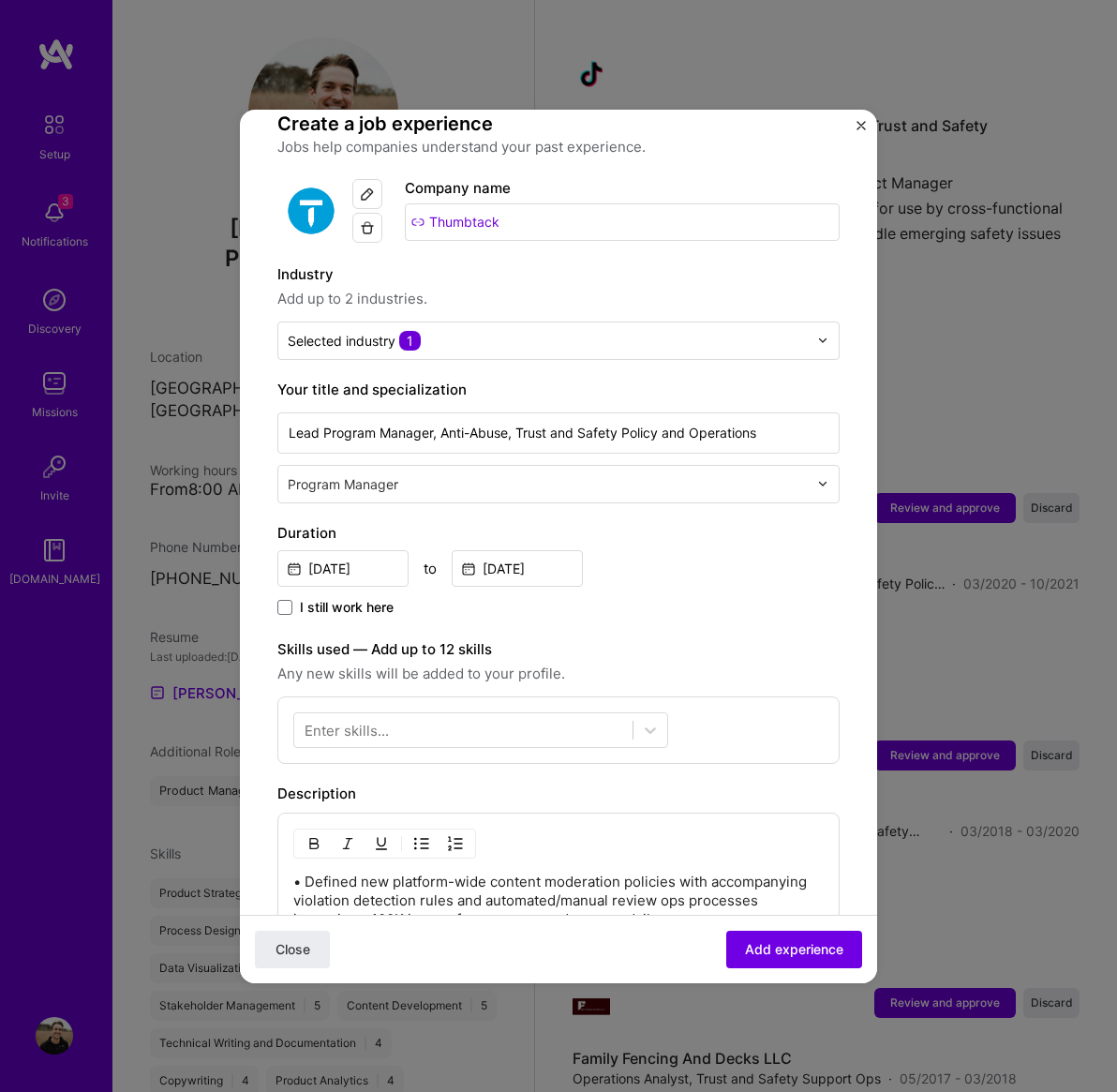
scroll to position [145, 0]
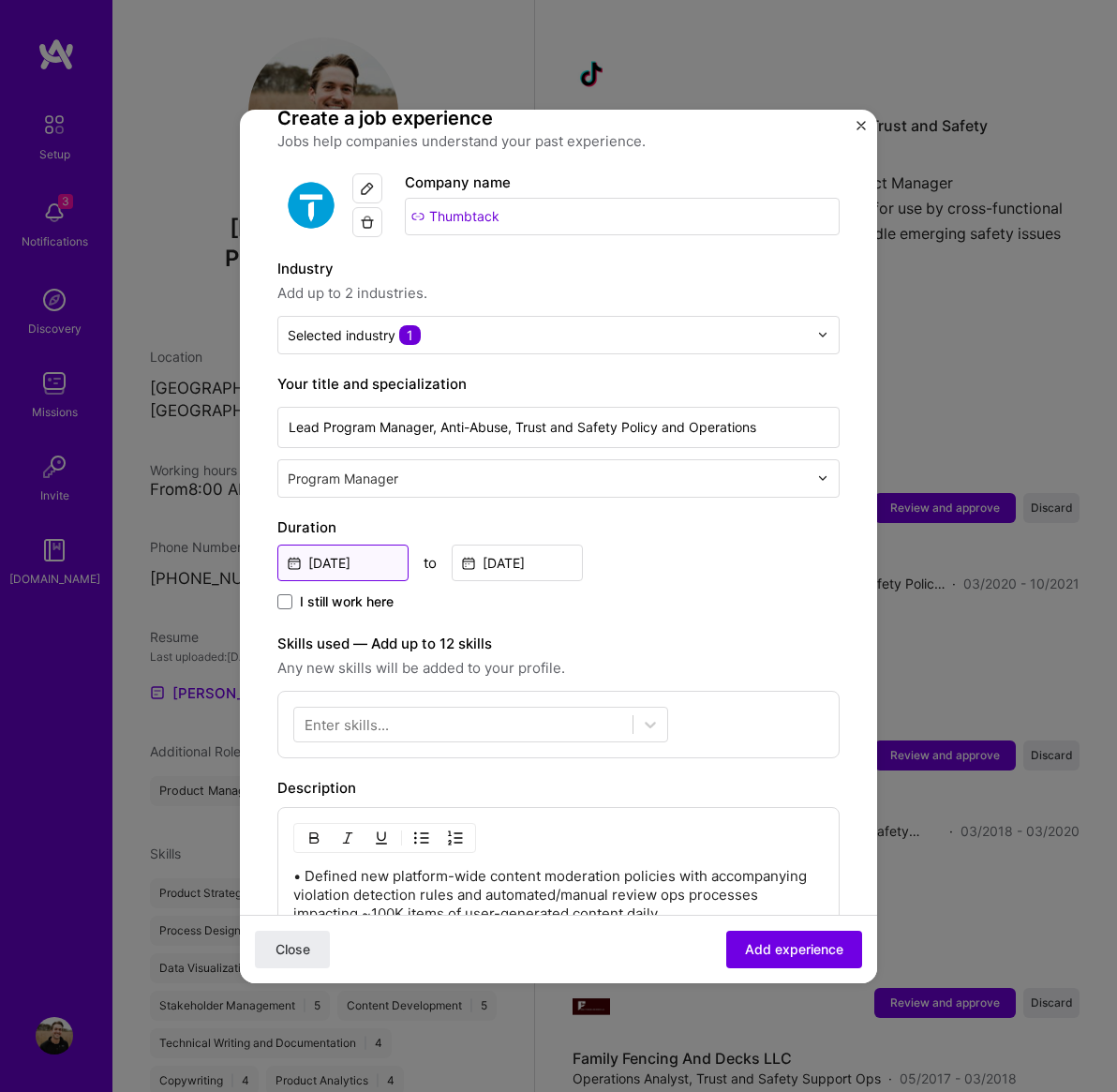
click at [333, 544] on input "Mar, 2020" at bounding box center [343, 562] width 131 height 37
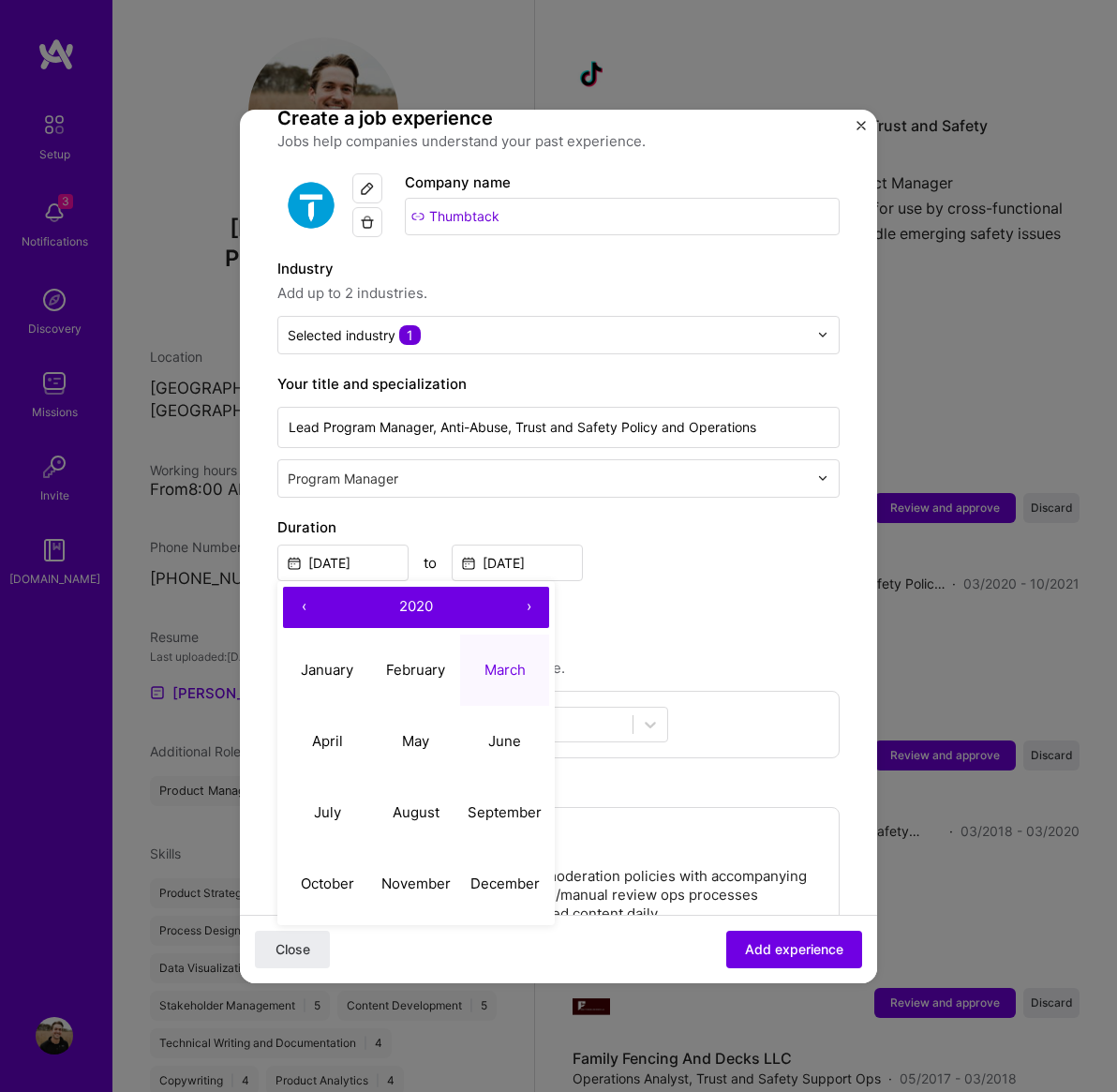
click at [301, 587] on button "‹" at bounding box center [303, 607] width 42 height 42
click at [490, 661] on abbr "March" at bounding box center [504, 670] width 42 height 17
type input "Mar, 2018"
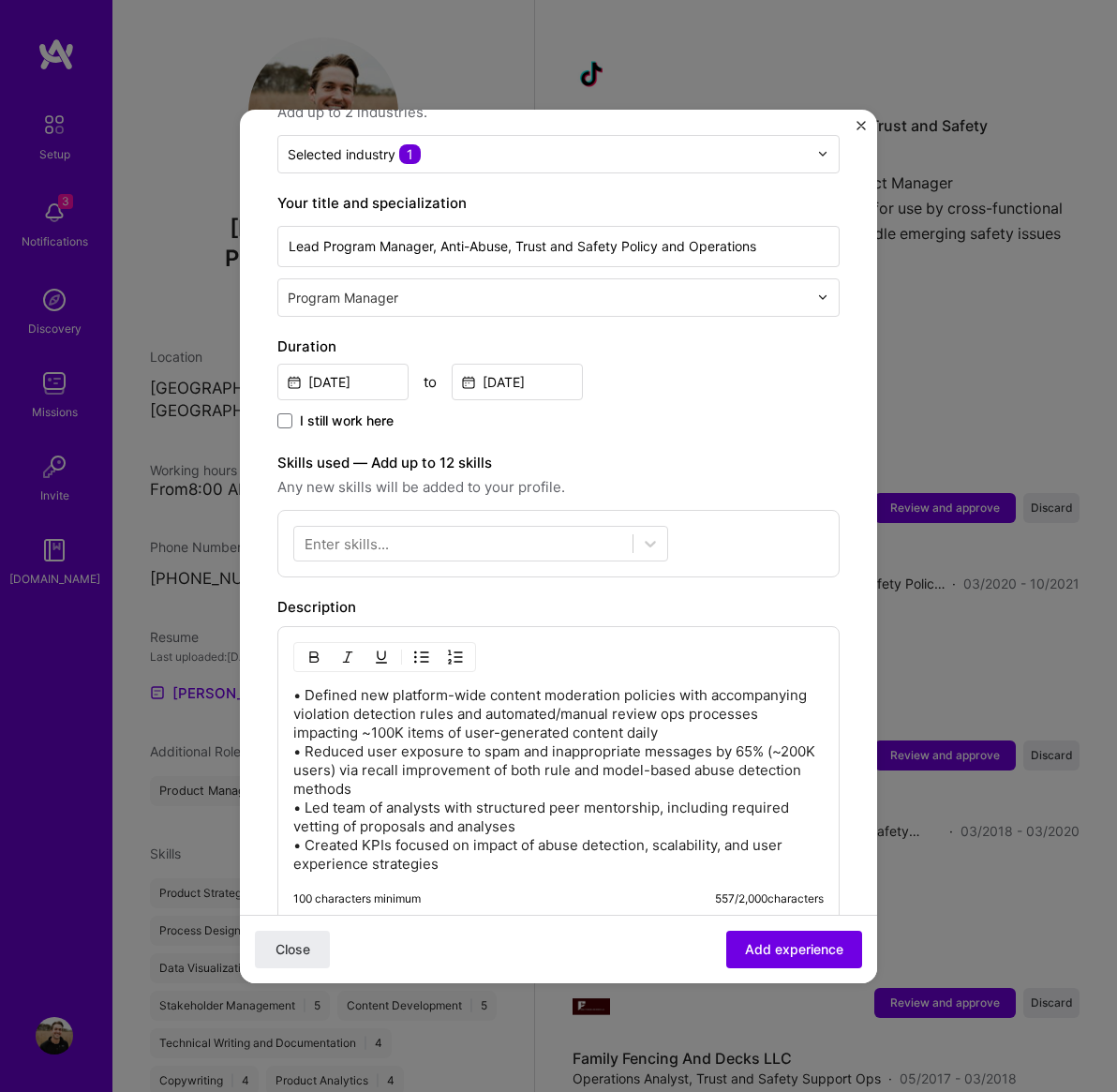
scroll to position [306, 0]
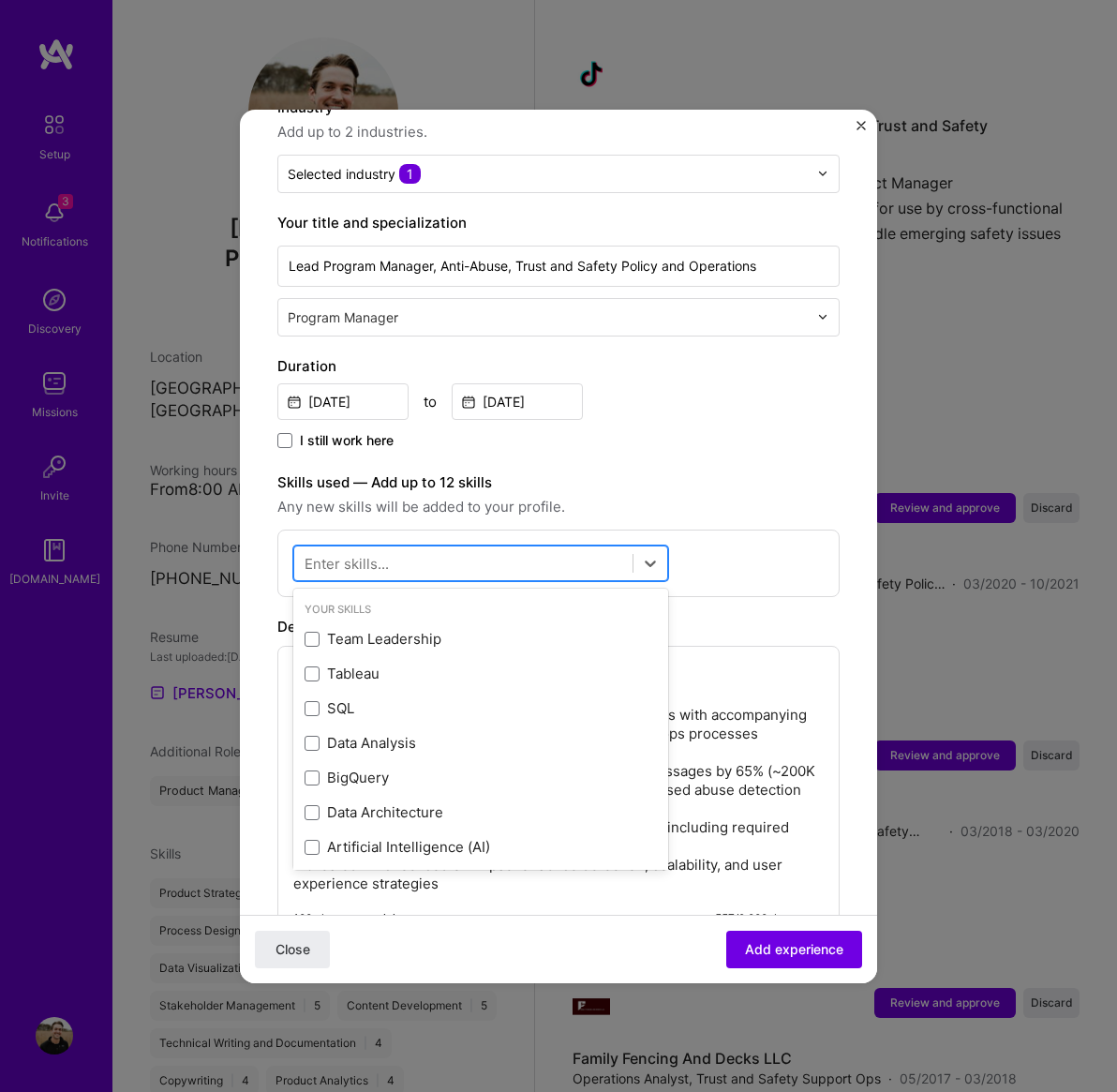
click at [553, 547] on div at bounding box center [464, 562] width 338 height 31
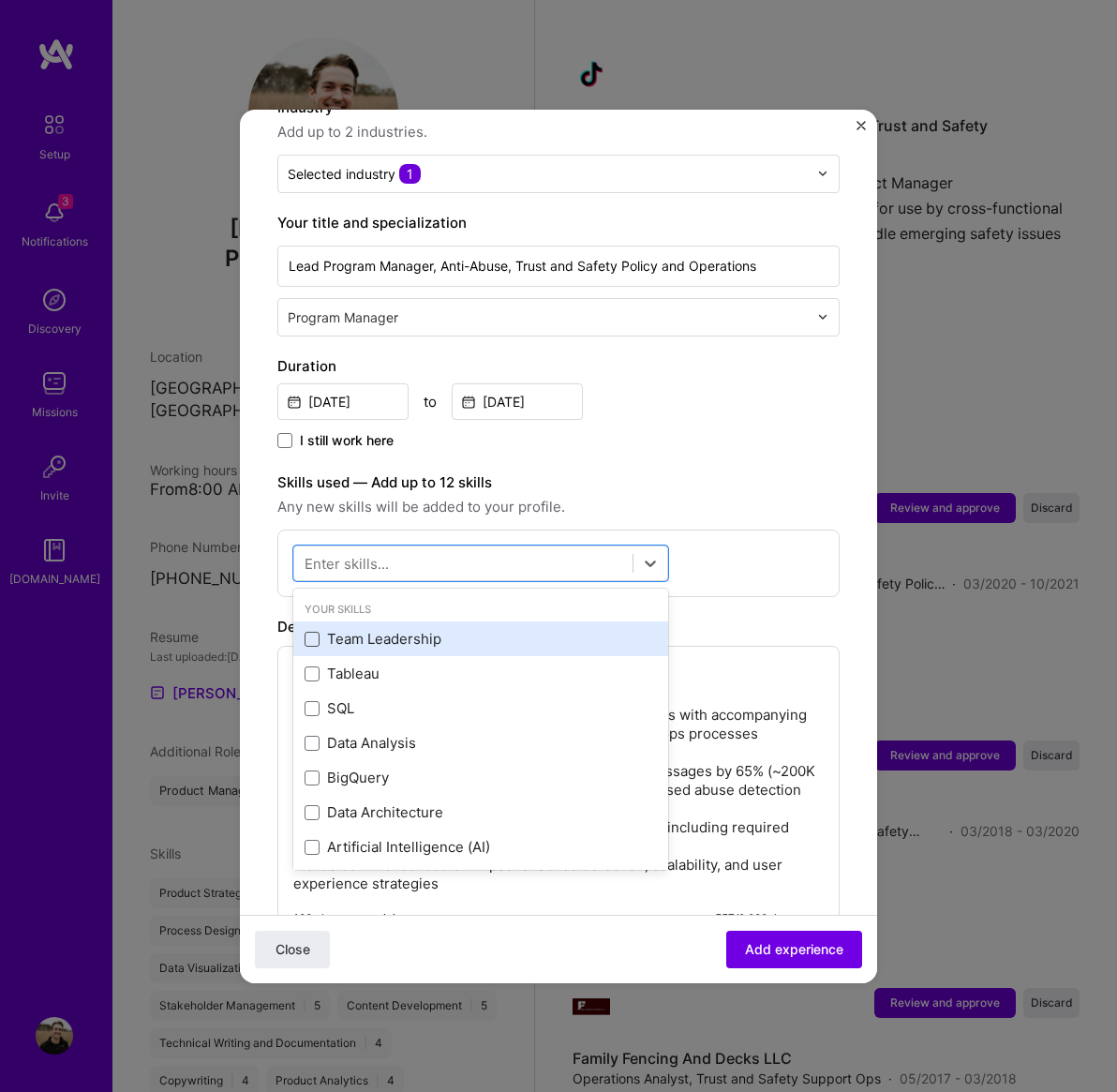
click at [306, 632] on span at bounding box center [312, 640] width 15 height 15
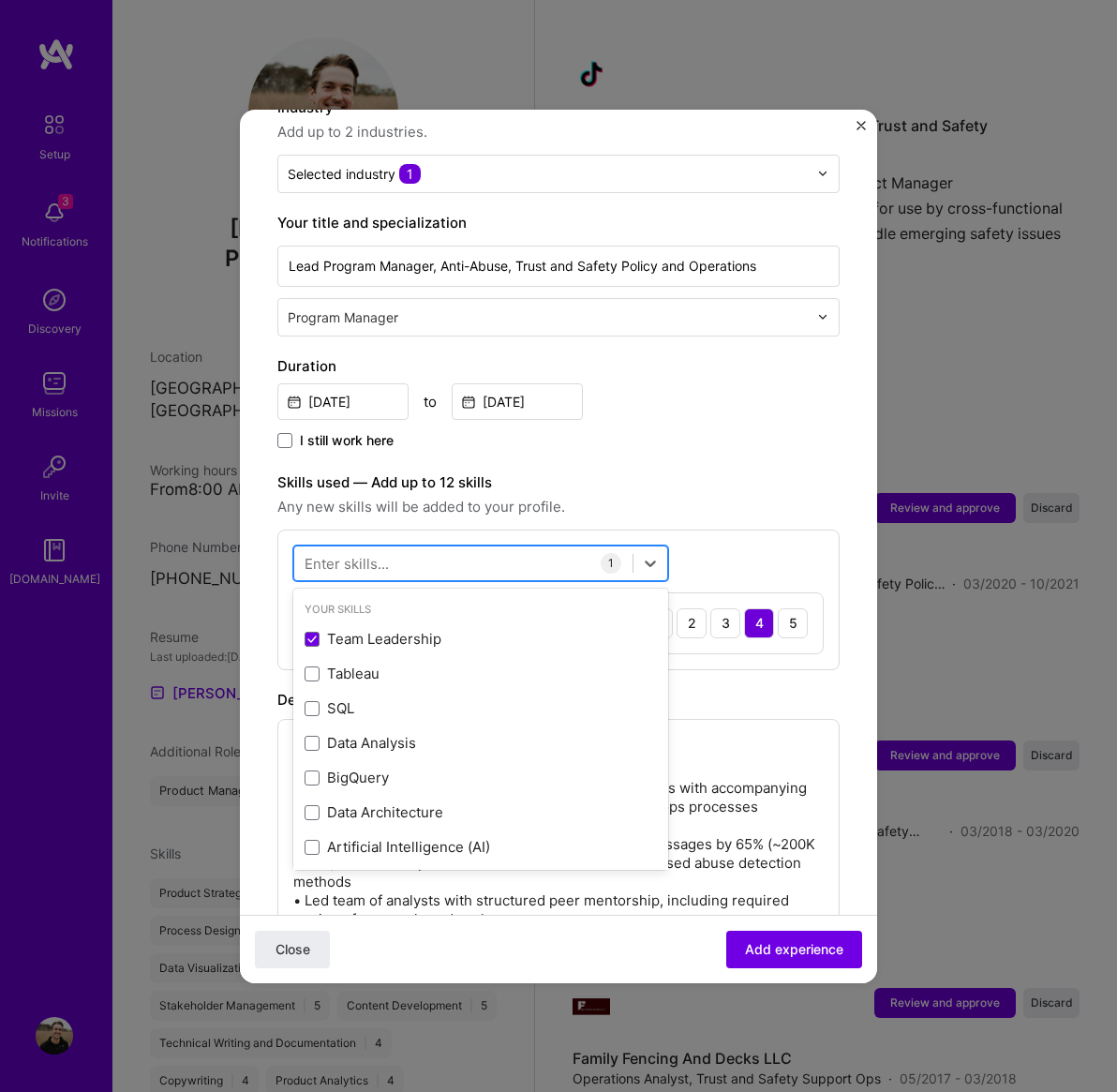
click at [468, 547] on div at bounding box center [464, 562] width 338 height 31
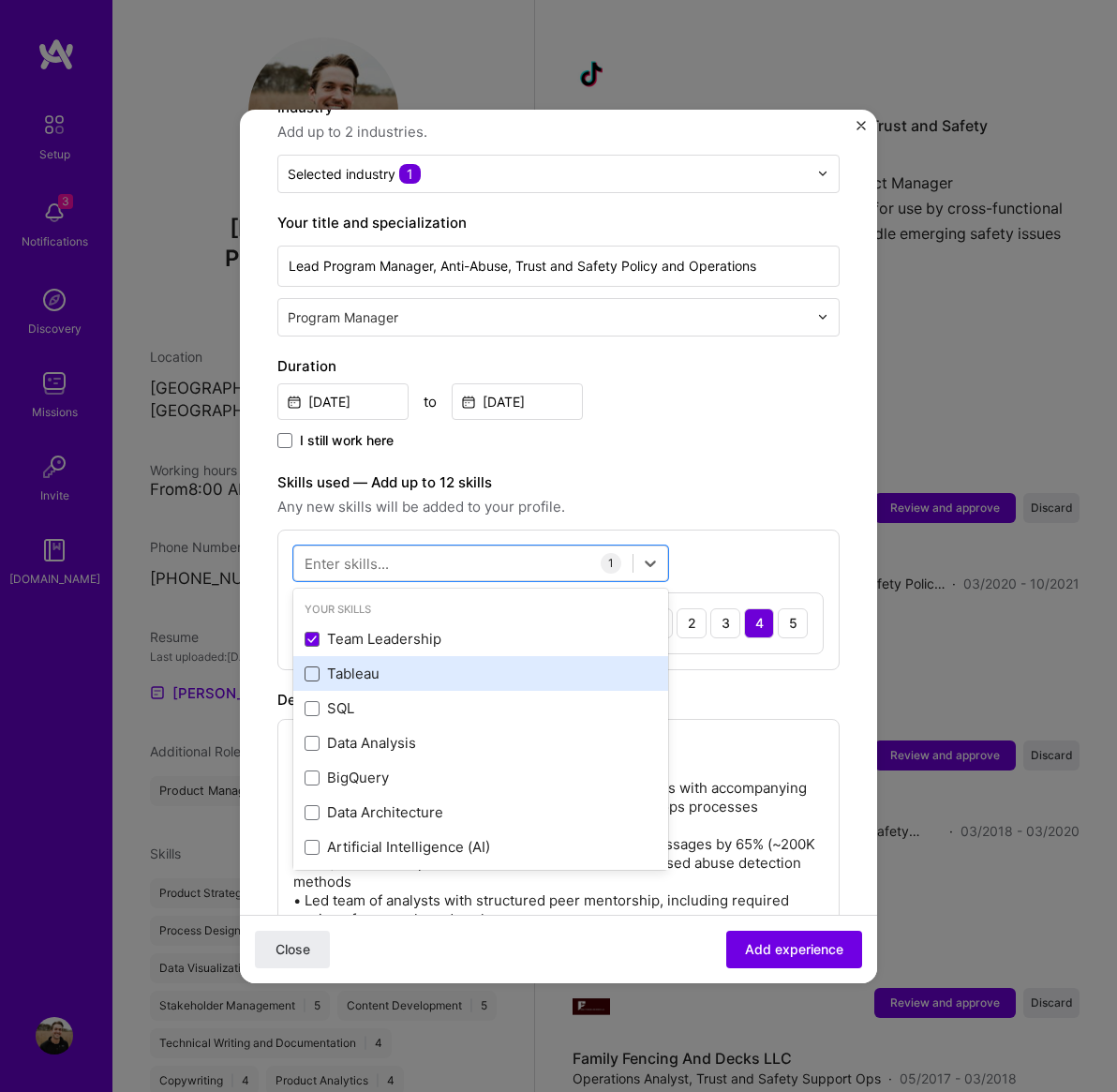
click at [310, 667] on span at bounding box center [312, 675] width 15 height 15
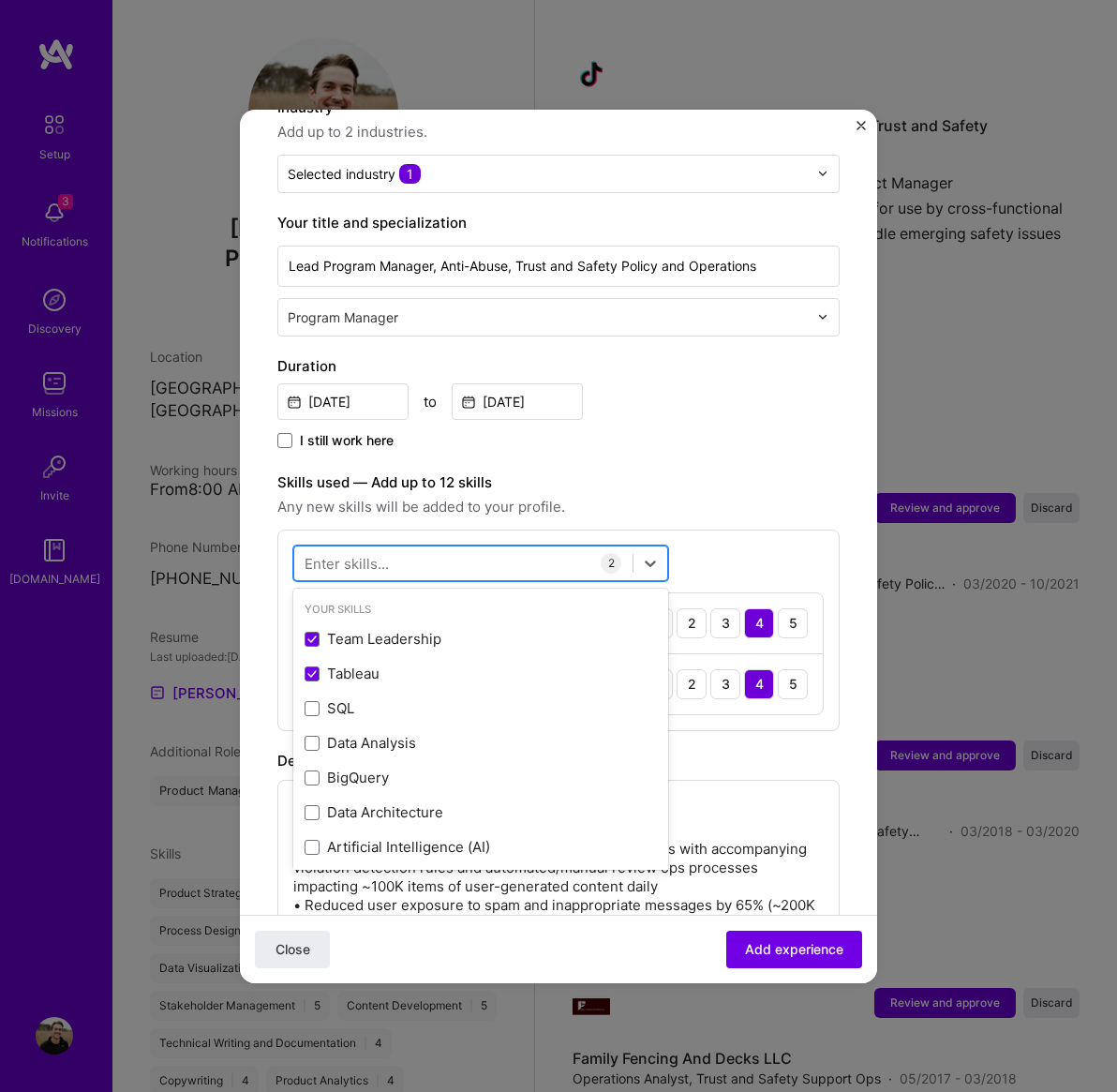
click at [388, 547] on div at bounding box center [464, 562] width 338 height 31
click at [310, 701] on span at bounding box center [312, 708] width 15 height 15
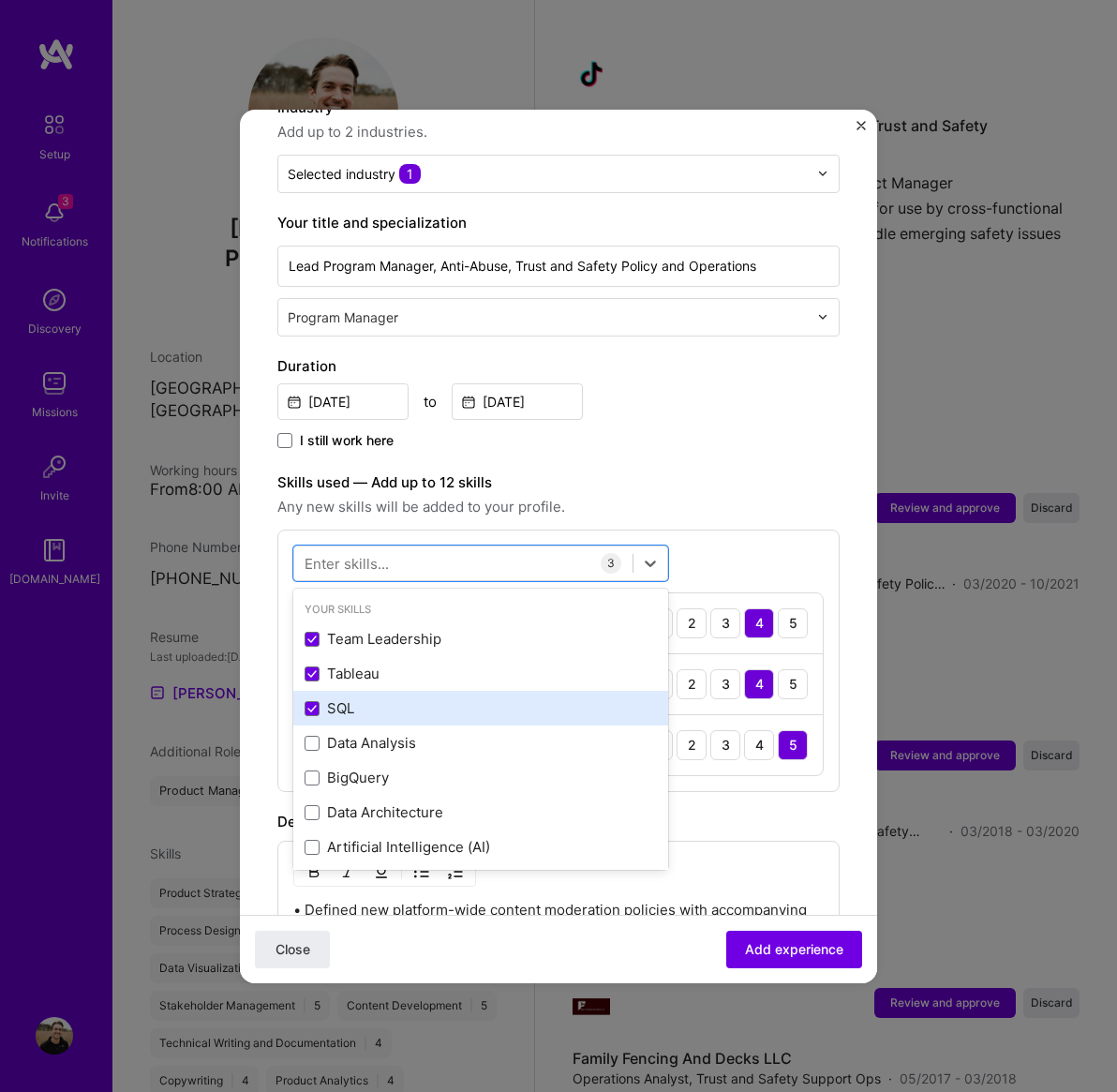
drag, startPoint x: 436, startPoint y: 514, endPoint x: 365, endPoint y: 660, distance: 162.3
click at [436, 547] on div at bounding box center [464, 562] width 338 height 31
click at [313, 735] on span at bounding box center [312, 743] width 15 height 15
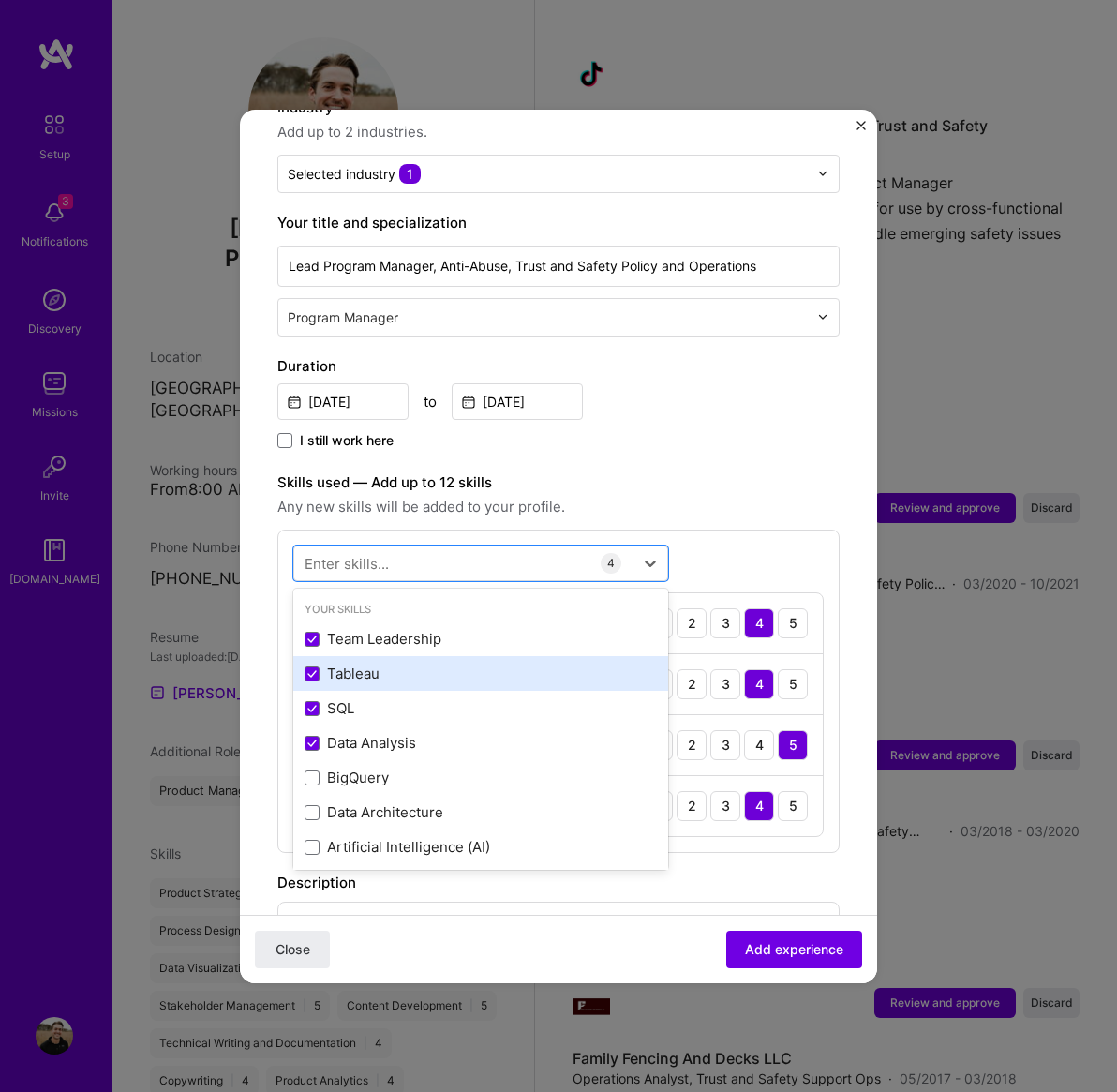
drag, startPoint x: 443, startPoint y: 514, endPoint x: 431, endPoint y: 641, distance: 127.6
click at [443, 547] on div at bounding box center [464, 562] width 338 height 31
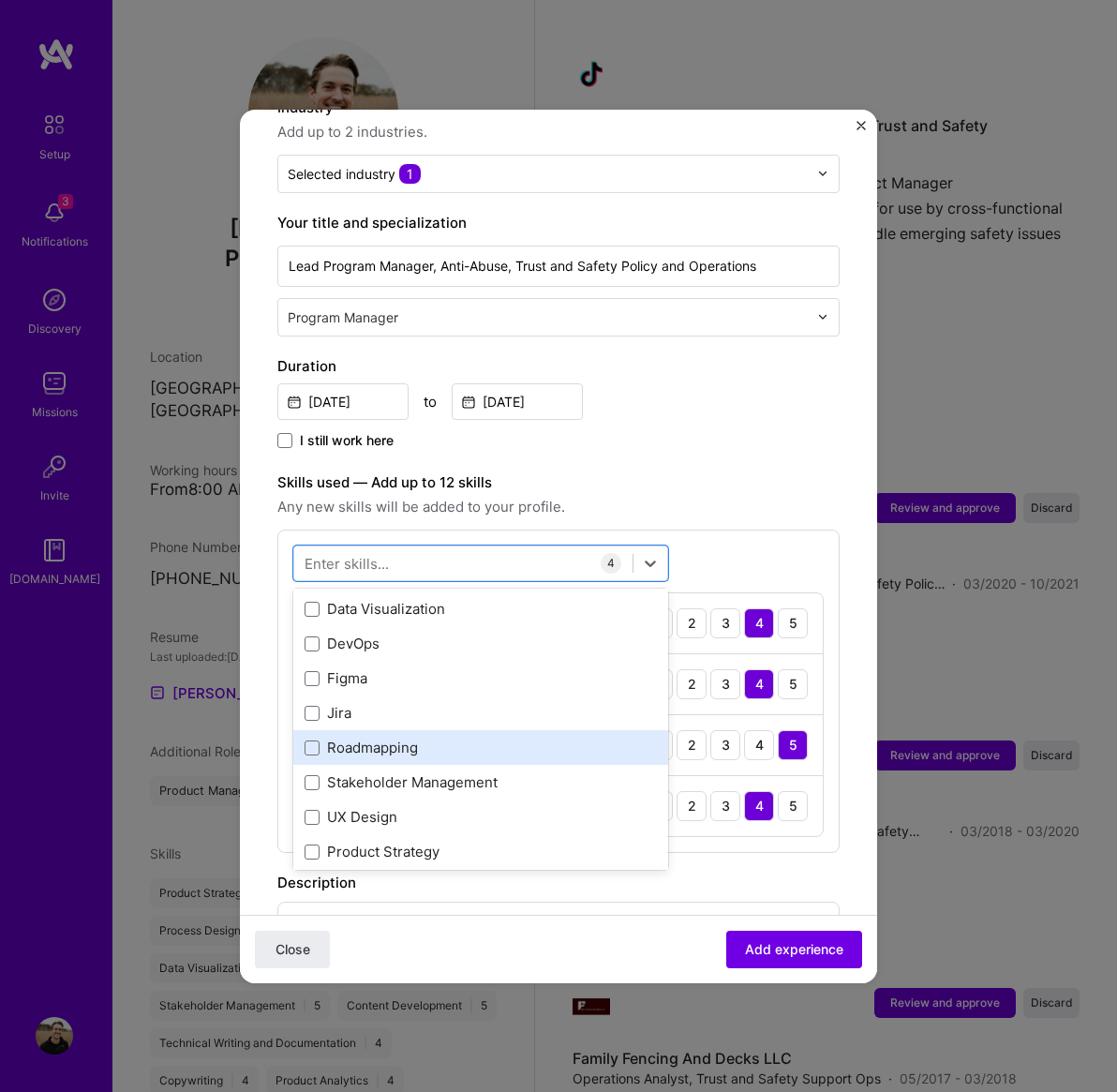
scroll to position [330, 0]
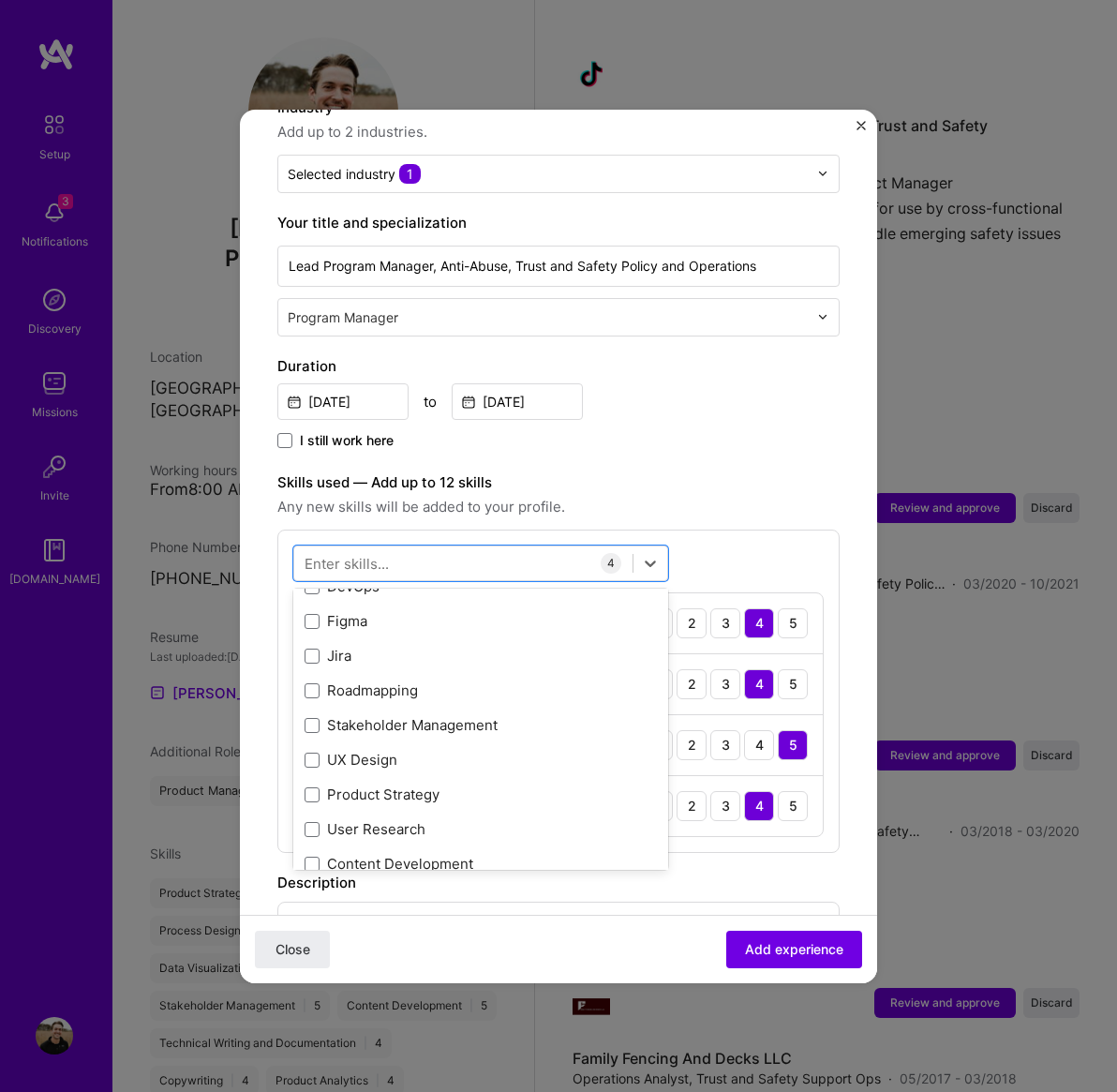
click at [341, 715] on div "Stakeholder Management" at bounding box center [480, 725] width 353 height 19
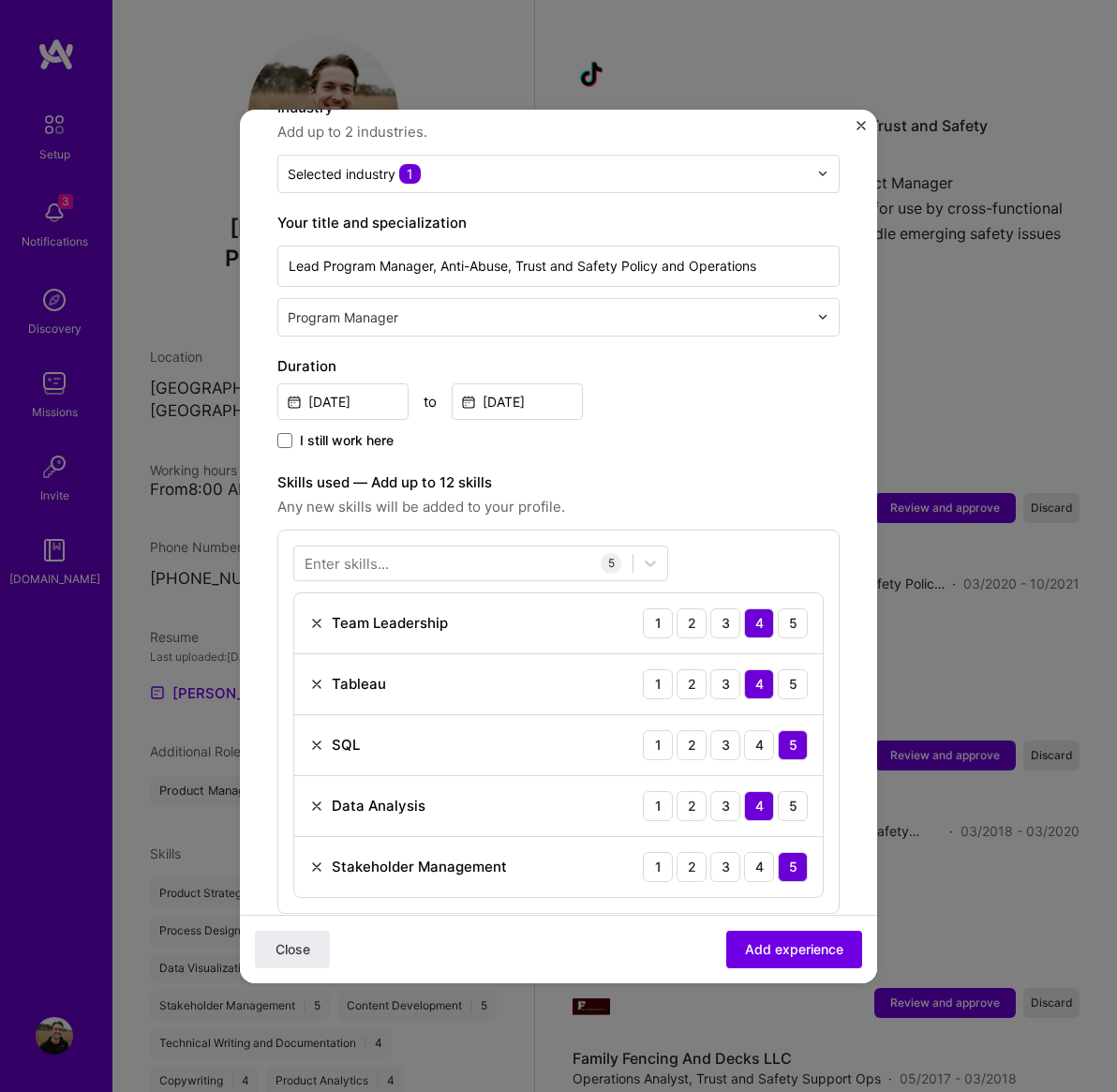
click at [387, 553] on div "Enter skills..." at bounding box center [346, 562] width 84 height 19
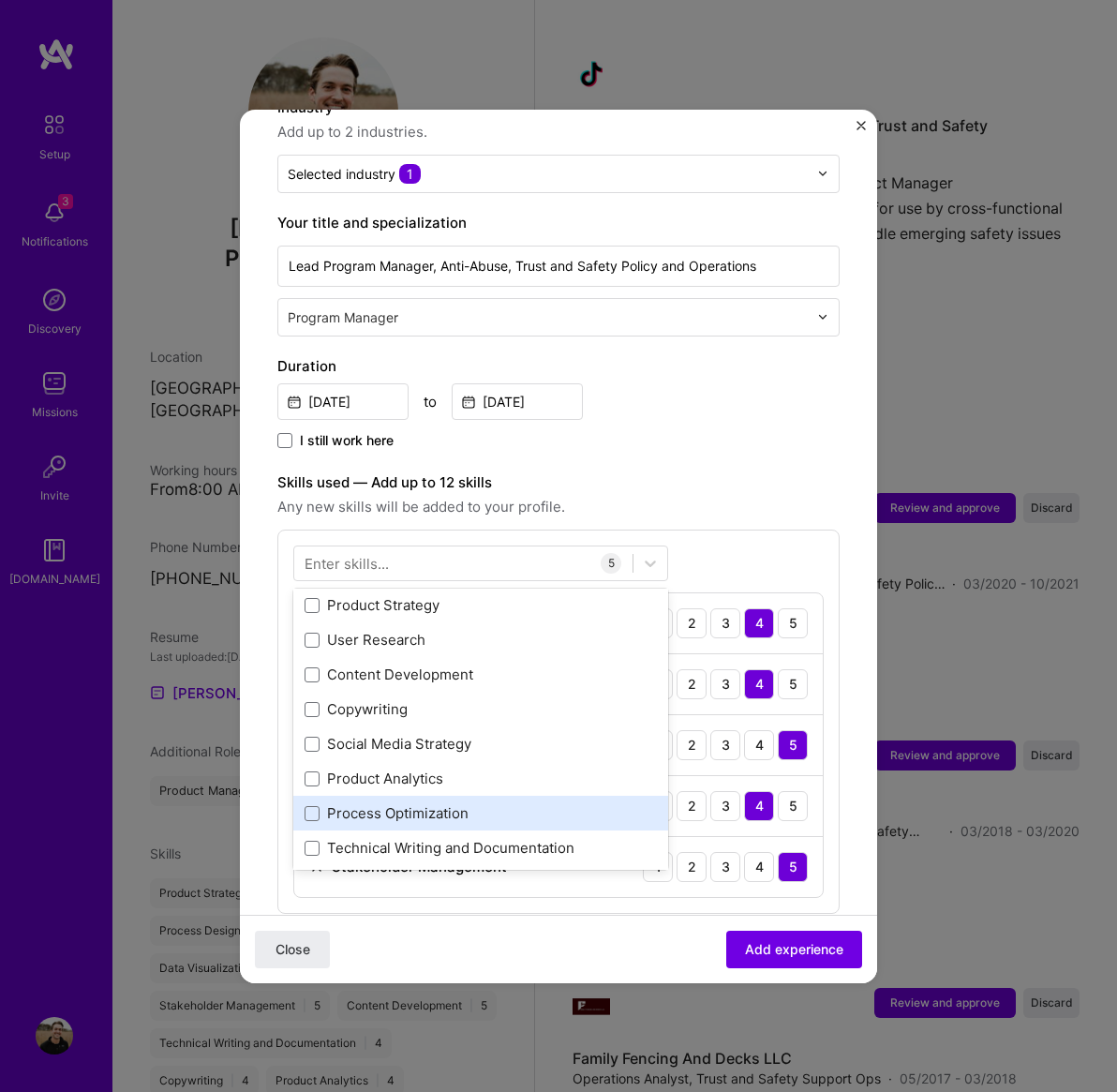
scroll to position [612, 0]
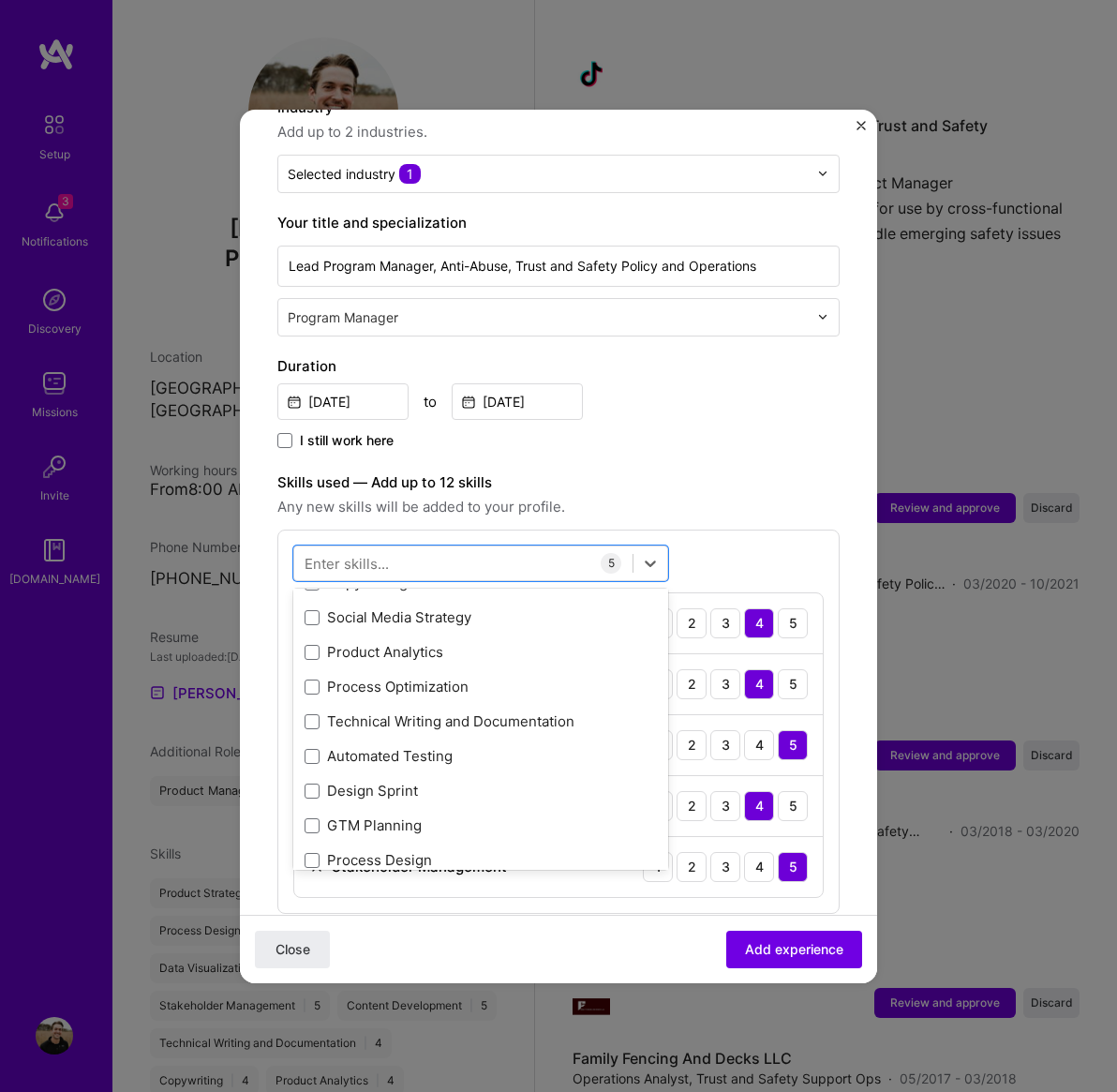
click at [372, 647] on div "Team Leadership Tableau SQL Data Analysis BigQuery Data Architecture Artificial…" at bounding box center [481, 426] width 375 height 902
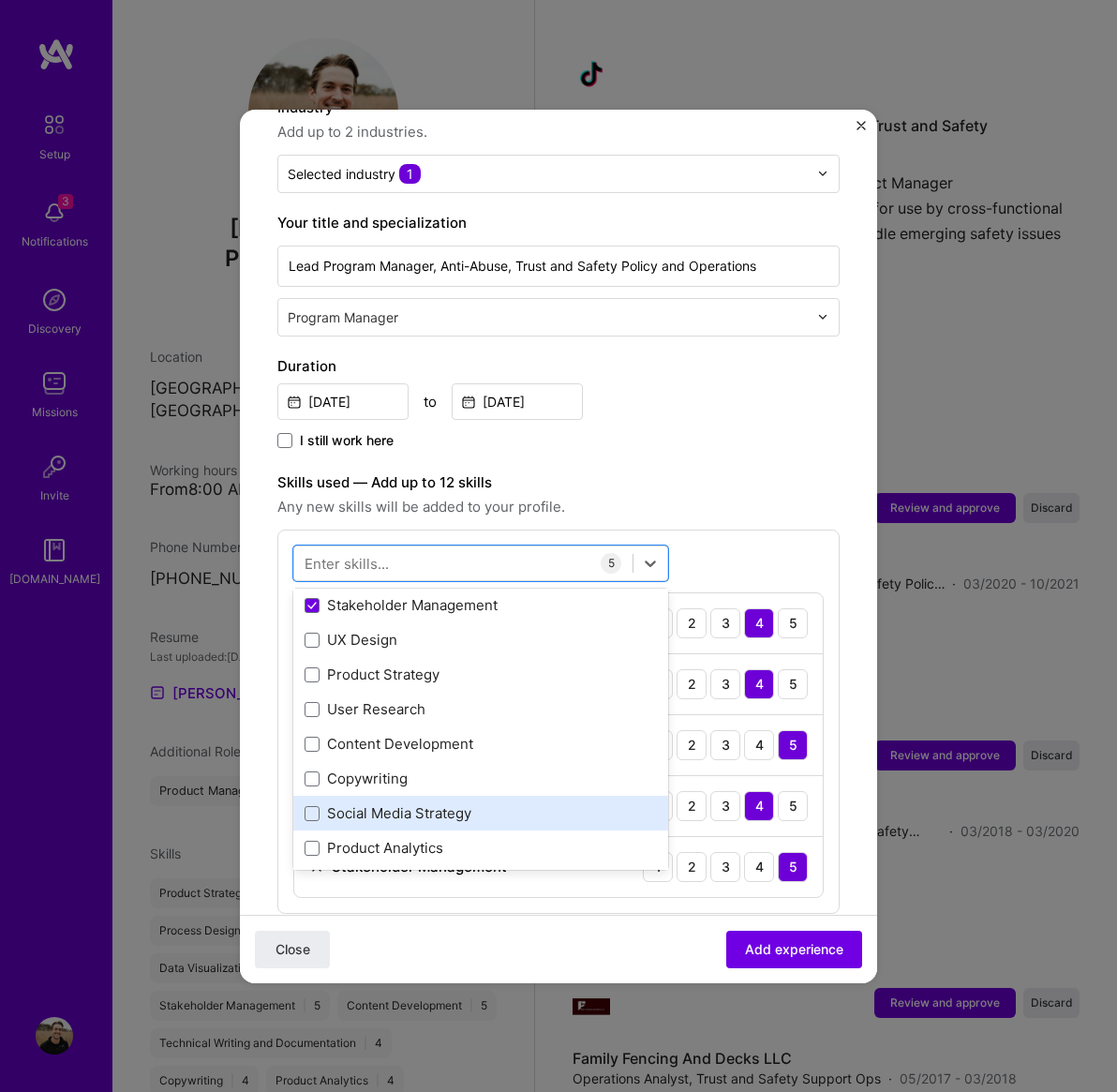
scroll to position [548, 0]
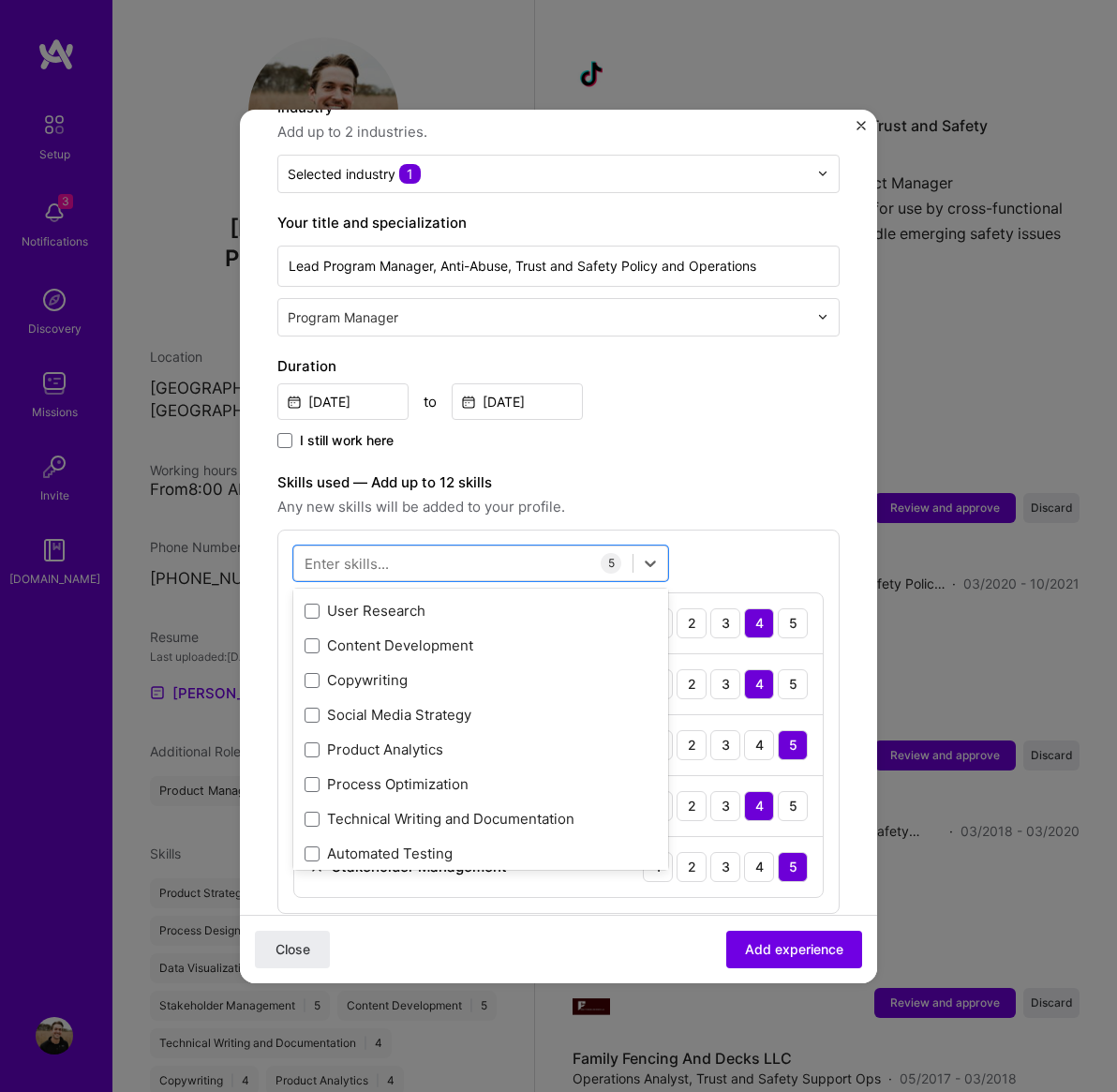
click at [401, 774] on div "Process Optimization" at bounding box center [480, 784] width 353 height 19
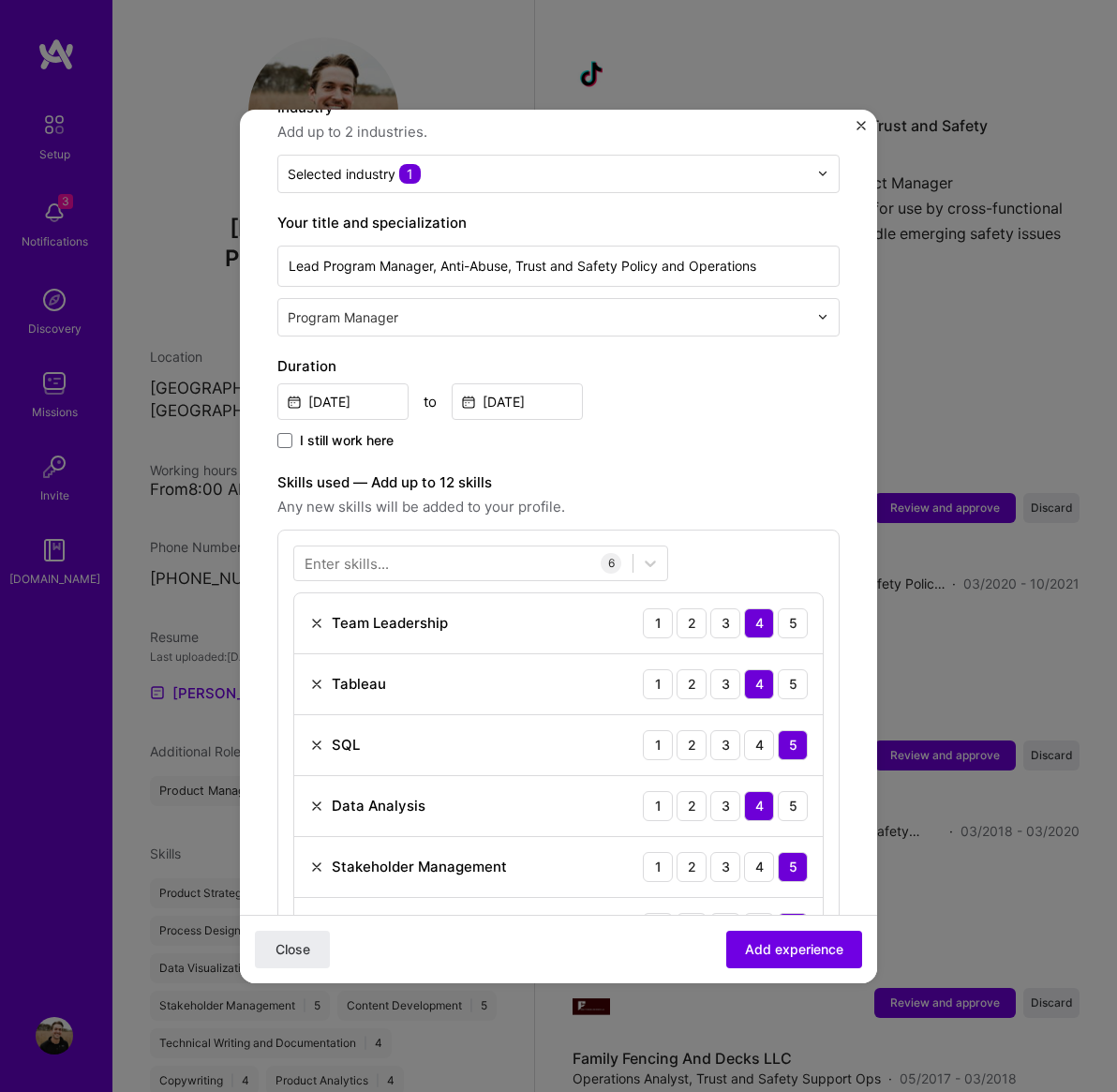
click at [382, 553] on div "Enter skills..." at bounding box center [346, 562] width 84 height 19
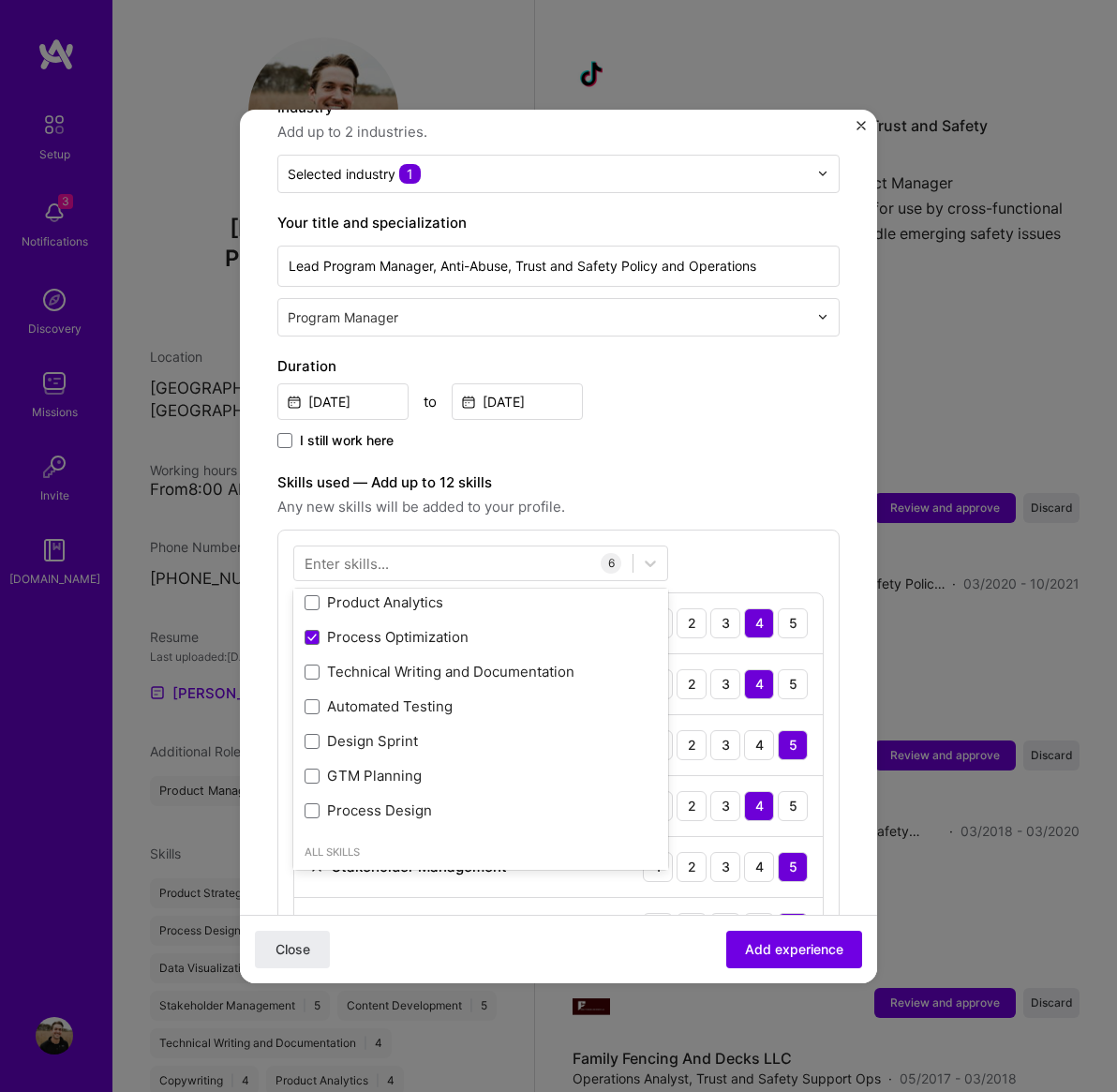
scroll to position [21, 0]
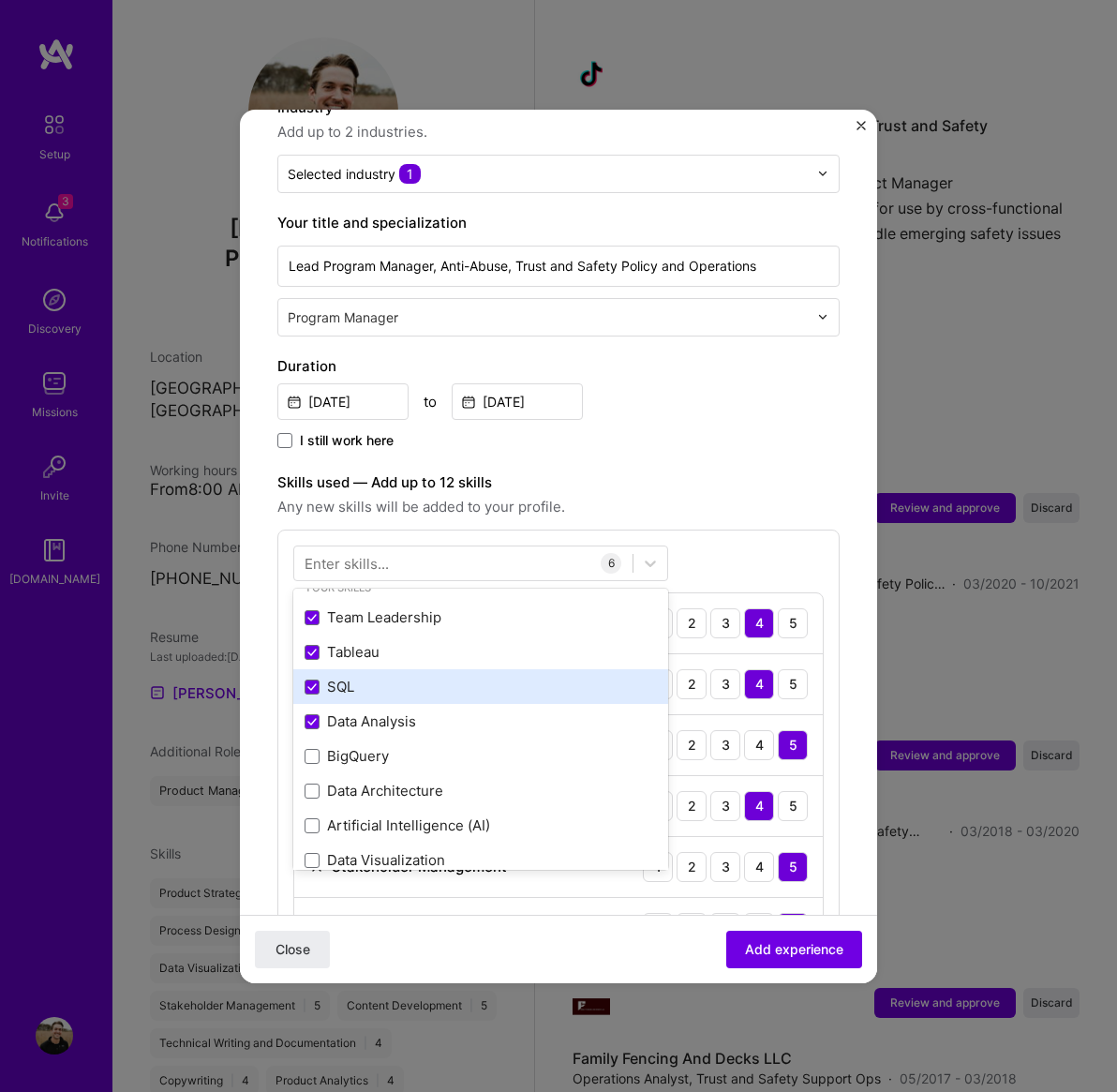
click at [365, 626] on div "Team Leadership Tableau SQL Data Analysis BigQuery Data Architecture Artificial…" at bounding box center [481, 1050] width 375 height 902
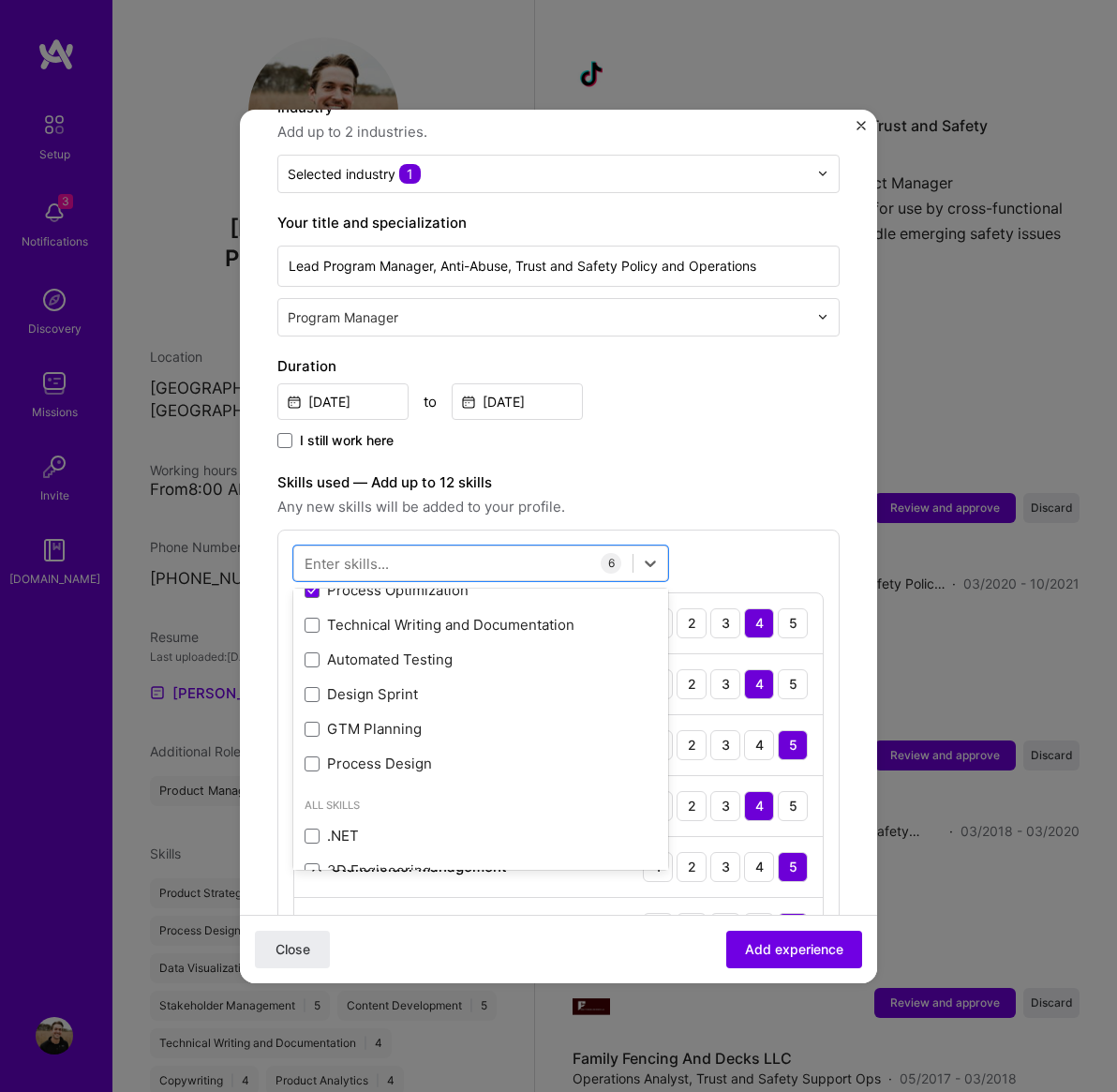
scroll to position [679, 0]
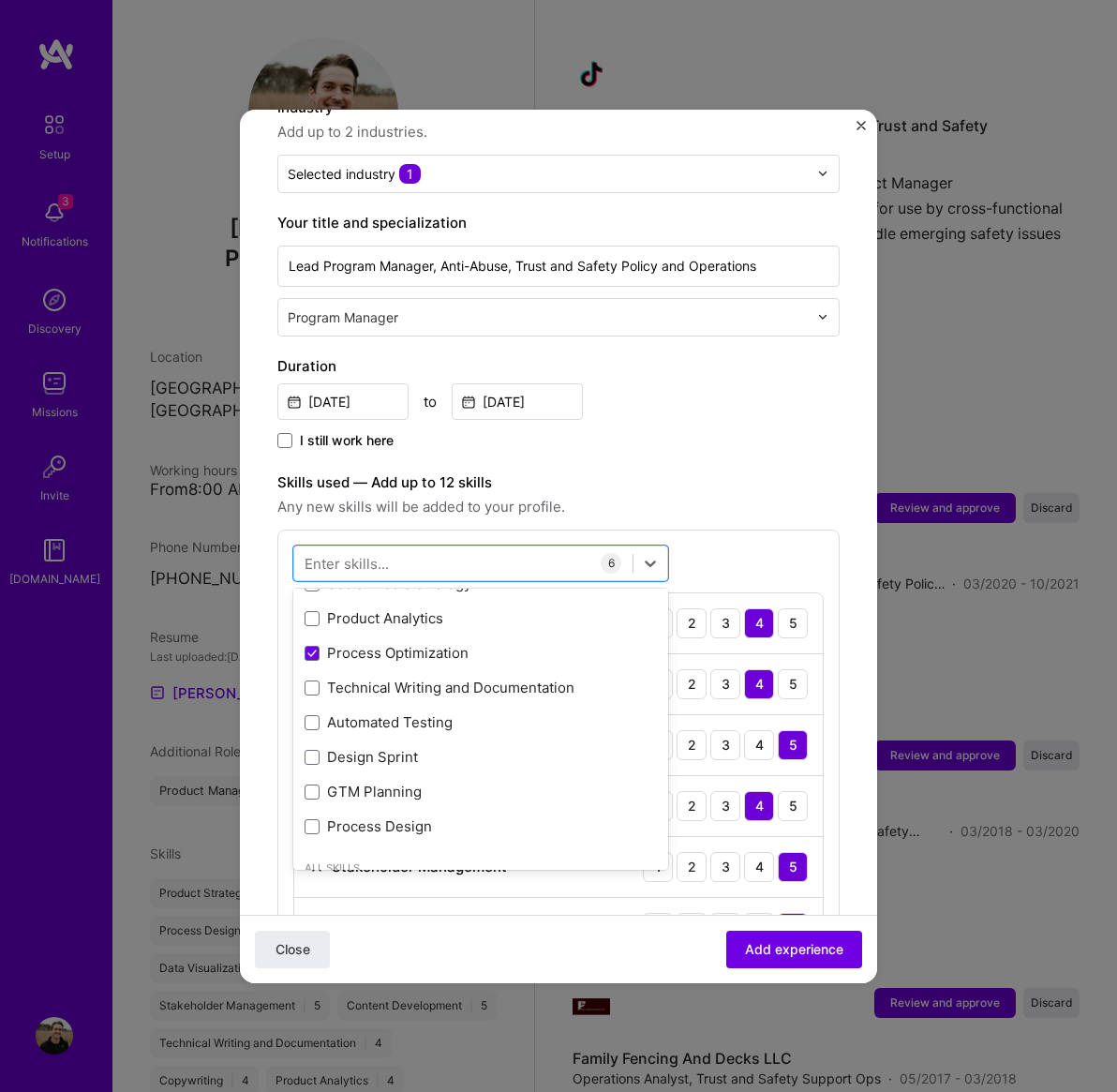
click at [402, 677] on div "Technical Writing and Documentation" at bounding box center [480, 687] width 353 height 19
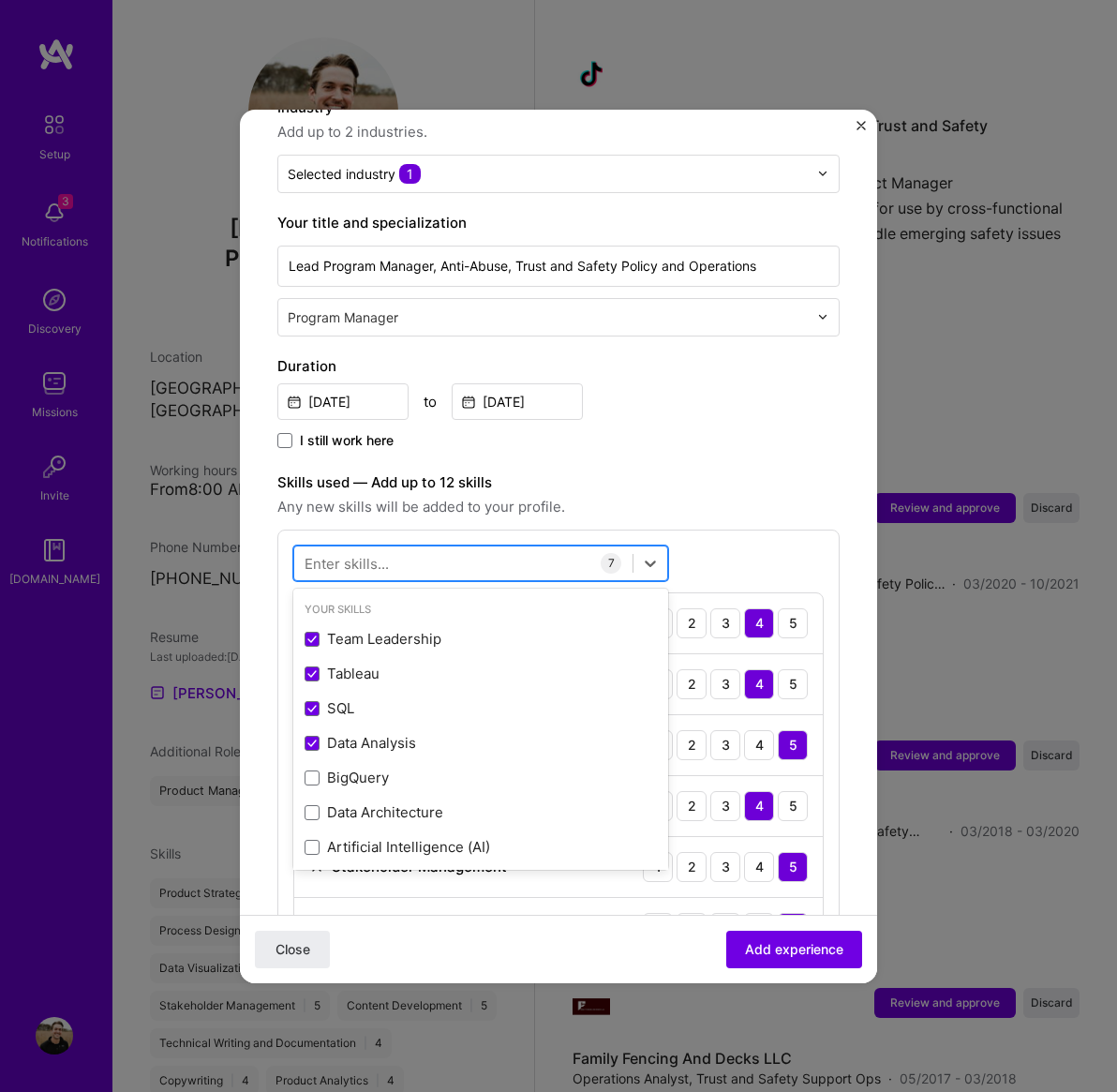
click at [410, 547] on div at bounding box center [464, 562] width 338 height 31
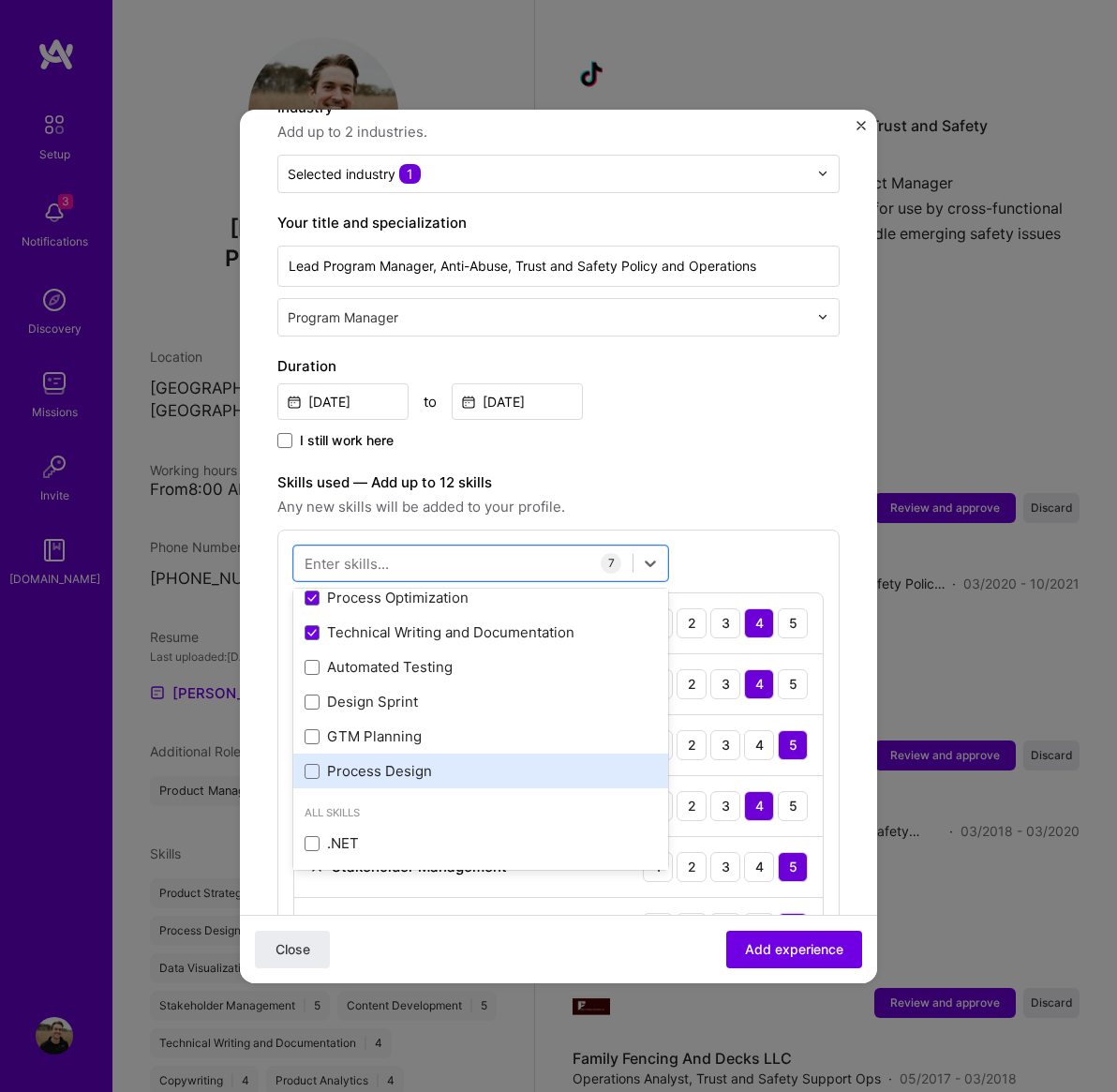
scroll to position [729, 0]
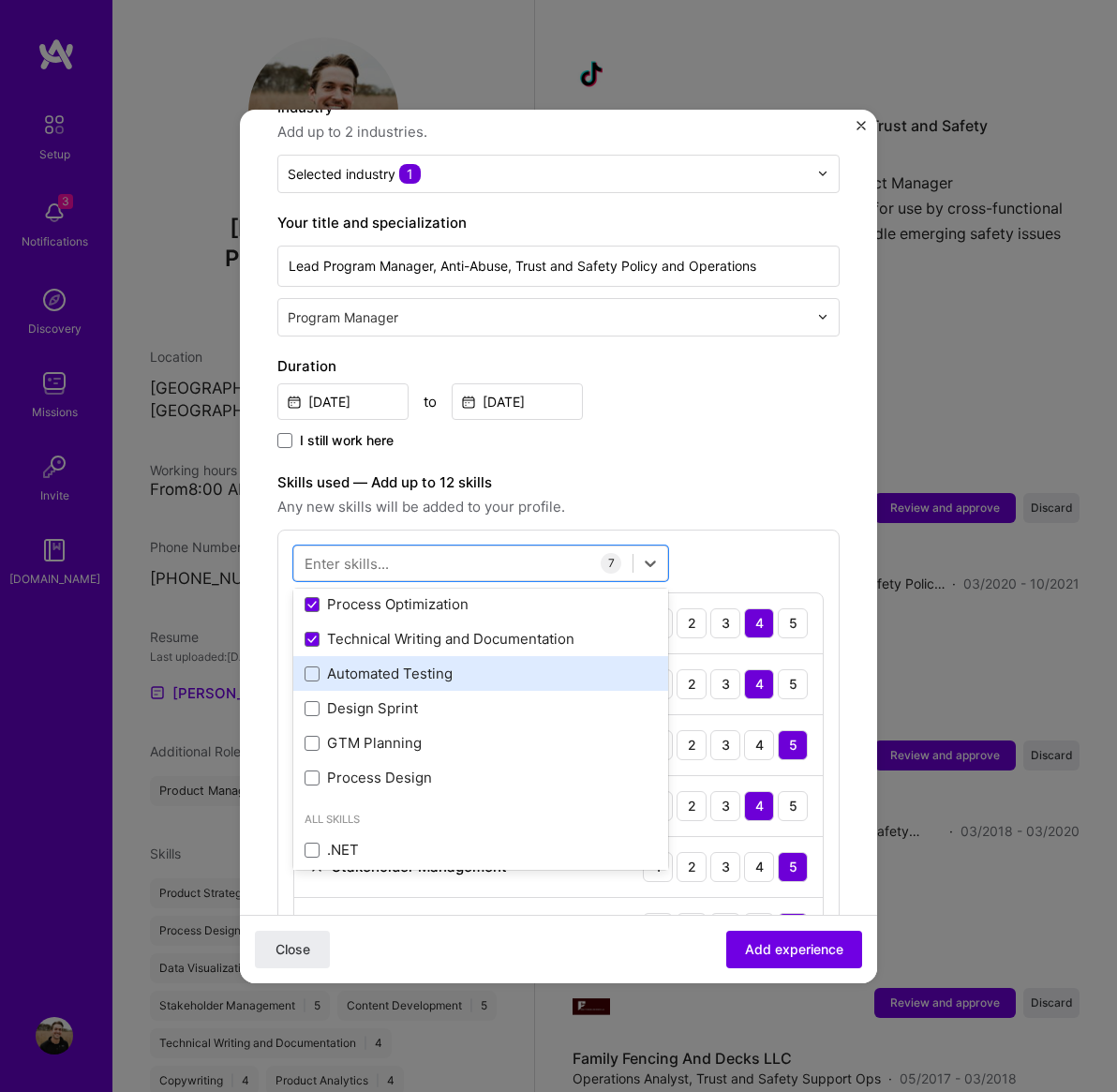
click at [422, 664] on div "Automated Testing" at bounding box center [480, 674] width 353 height 19
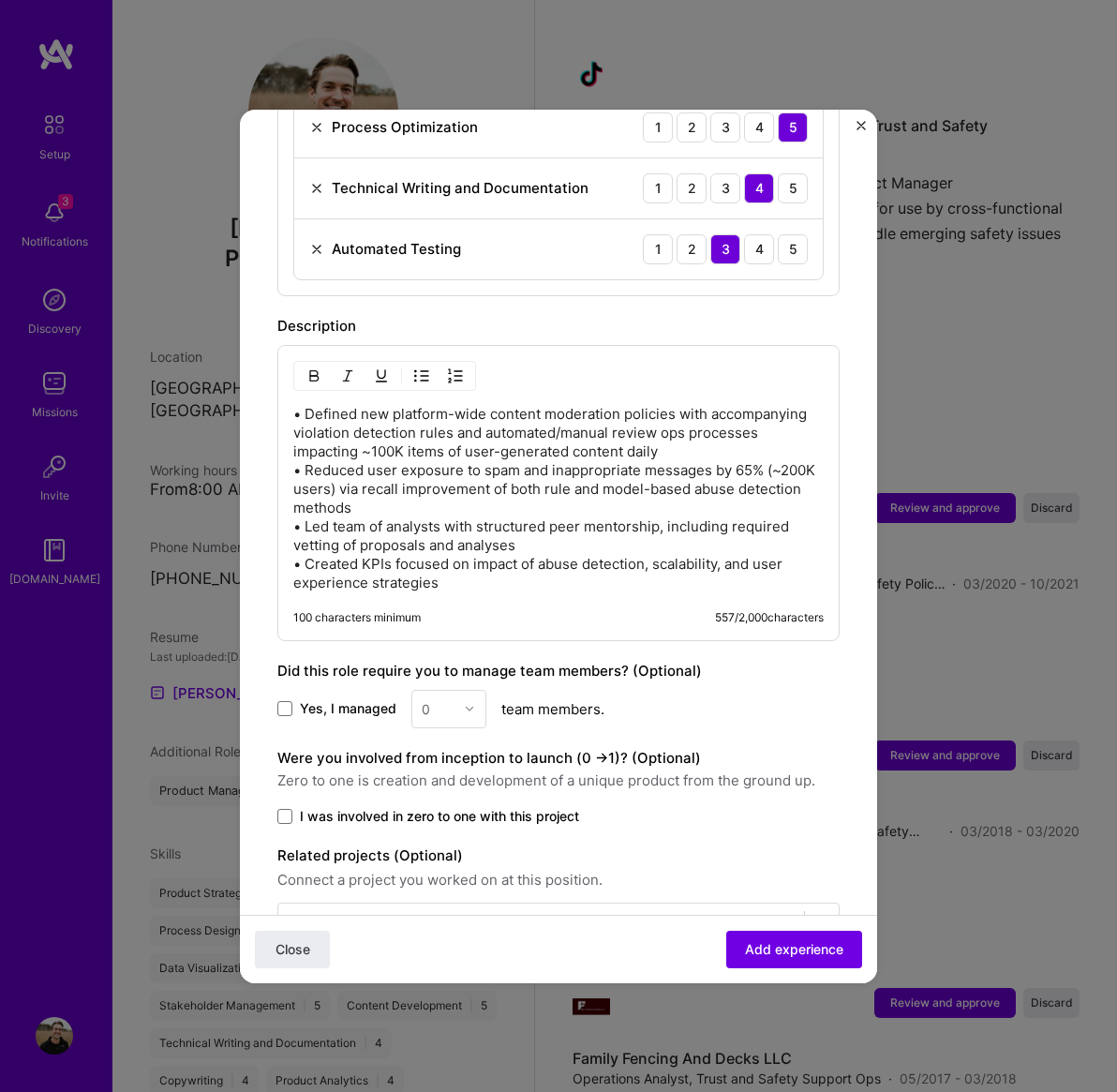
scroll to position [1105, 0]
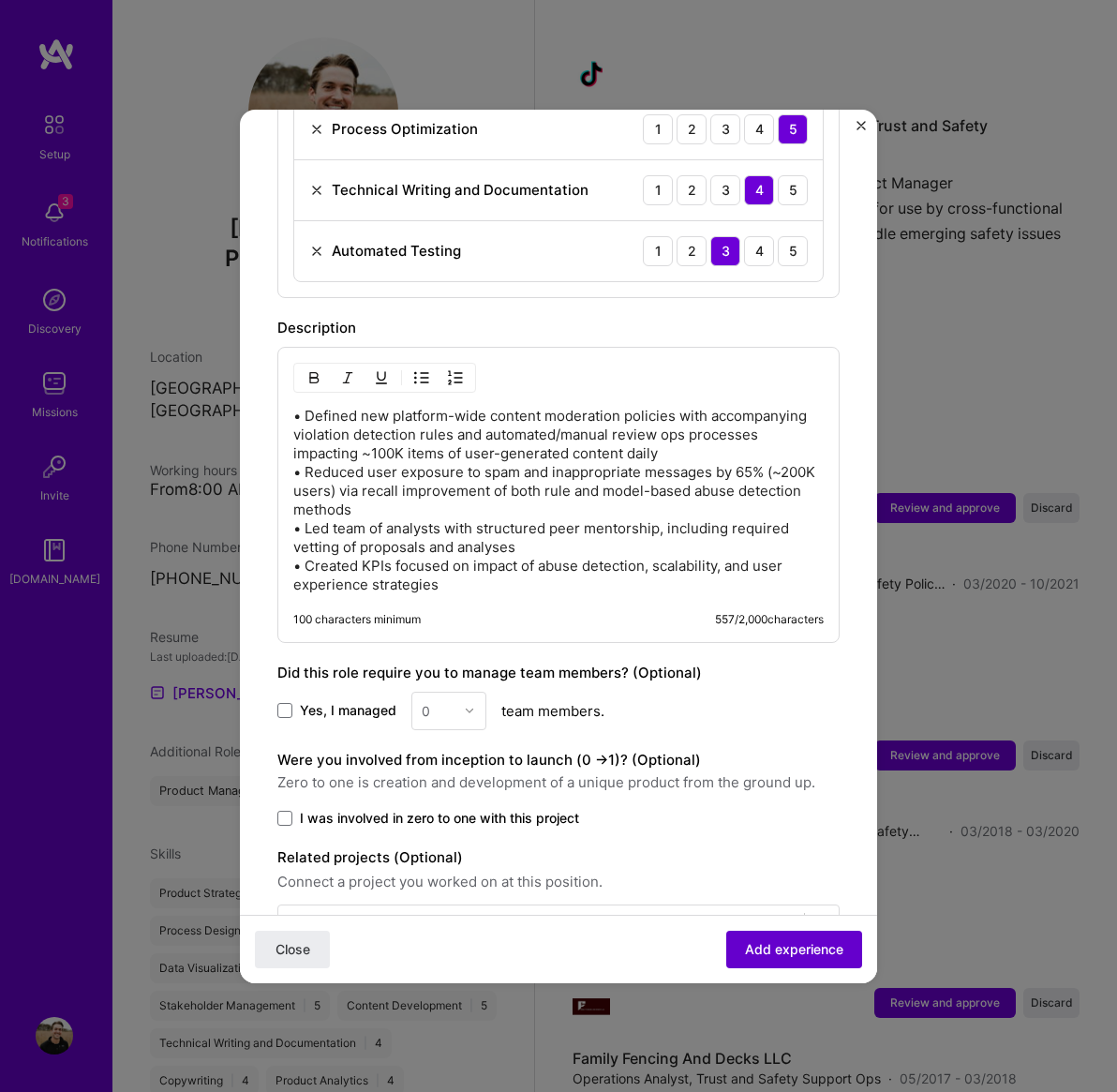
click at [796, 958] on span "Add experience" at bounding box center [794, 948] width 99 height 18
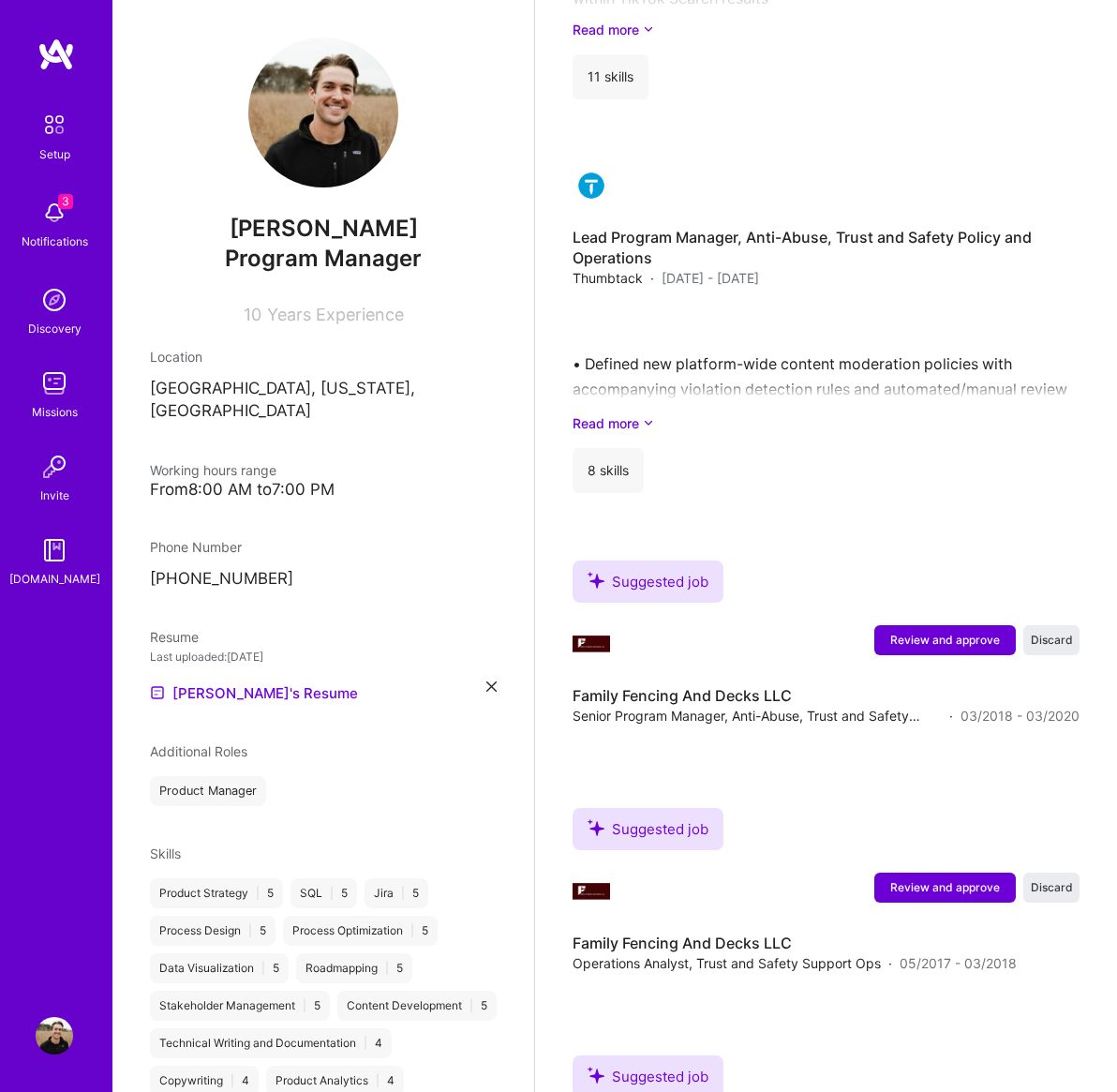
scroll to position [2520, 0]
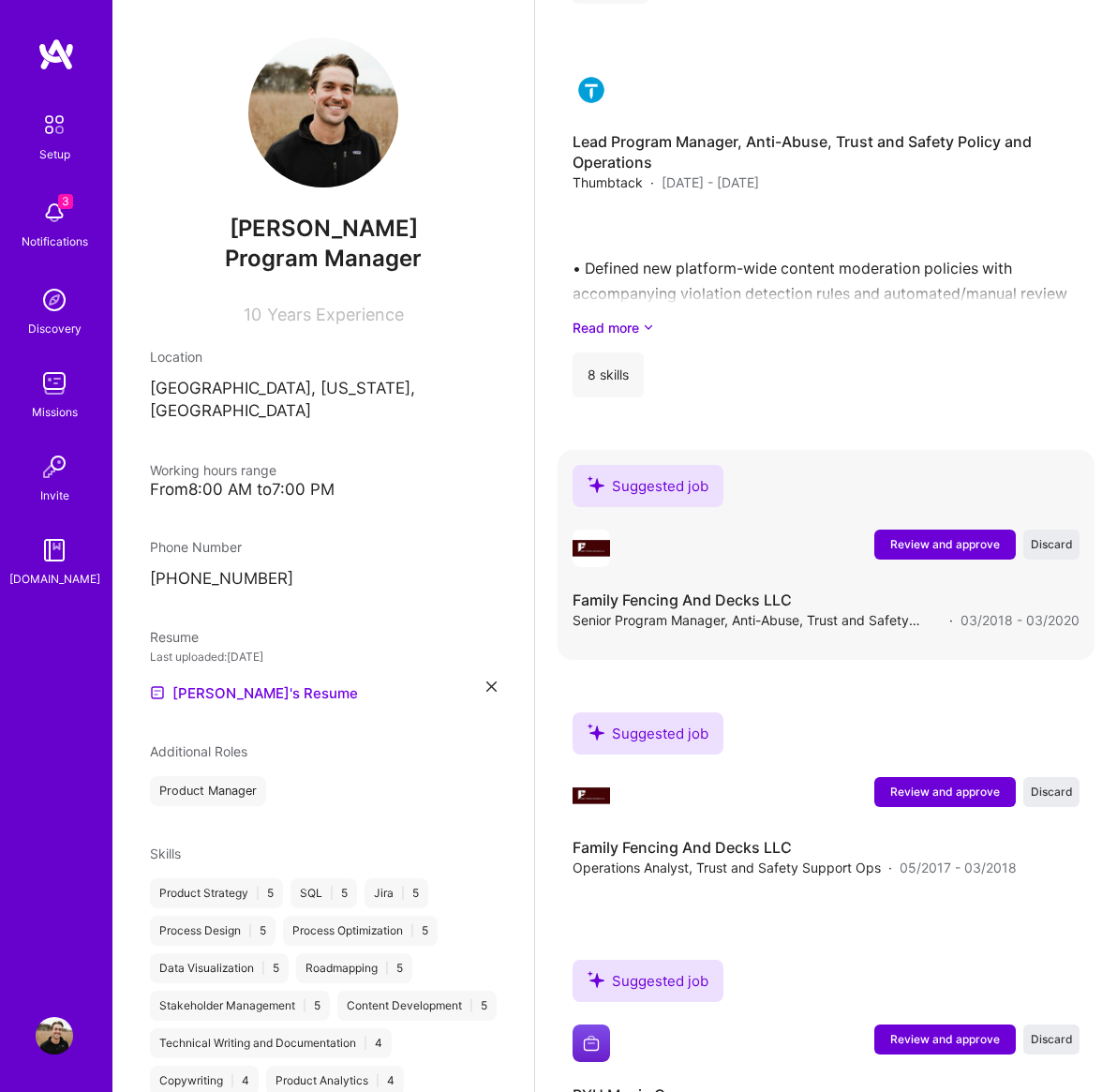
click at [1043, 551] on span "Discard" at bounding box center [1052, 544] width 43 height 15
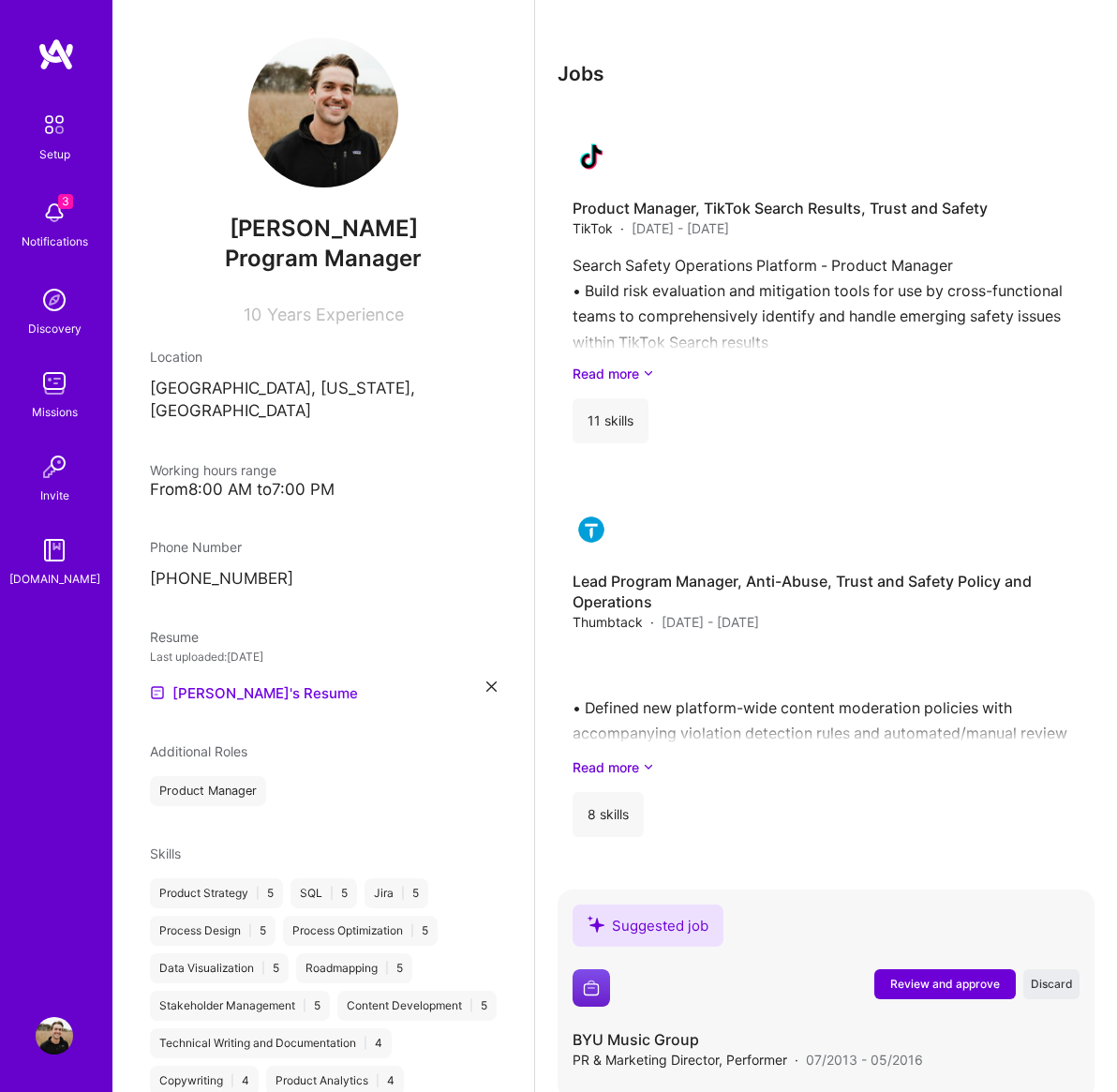
scroll to position [2079, 0]
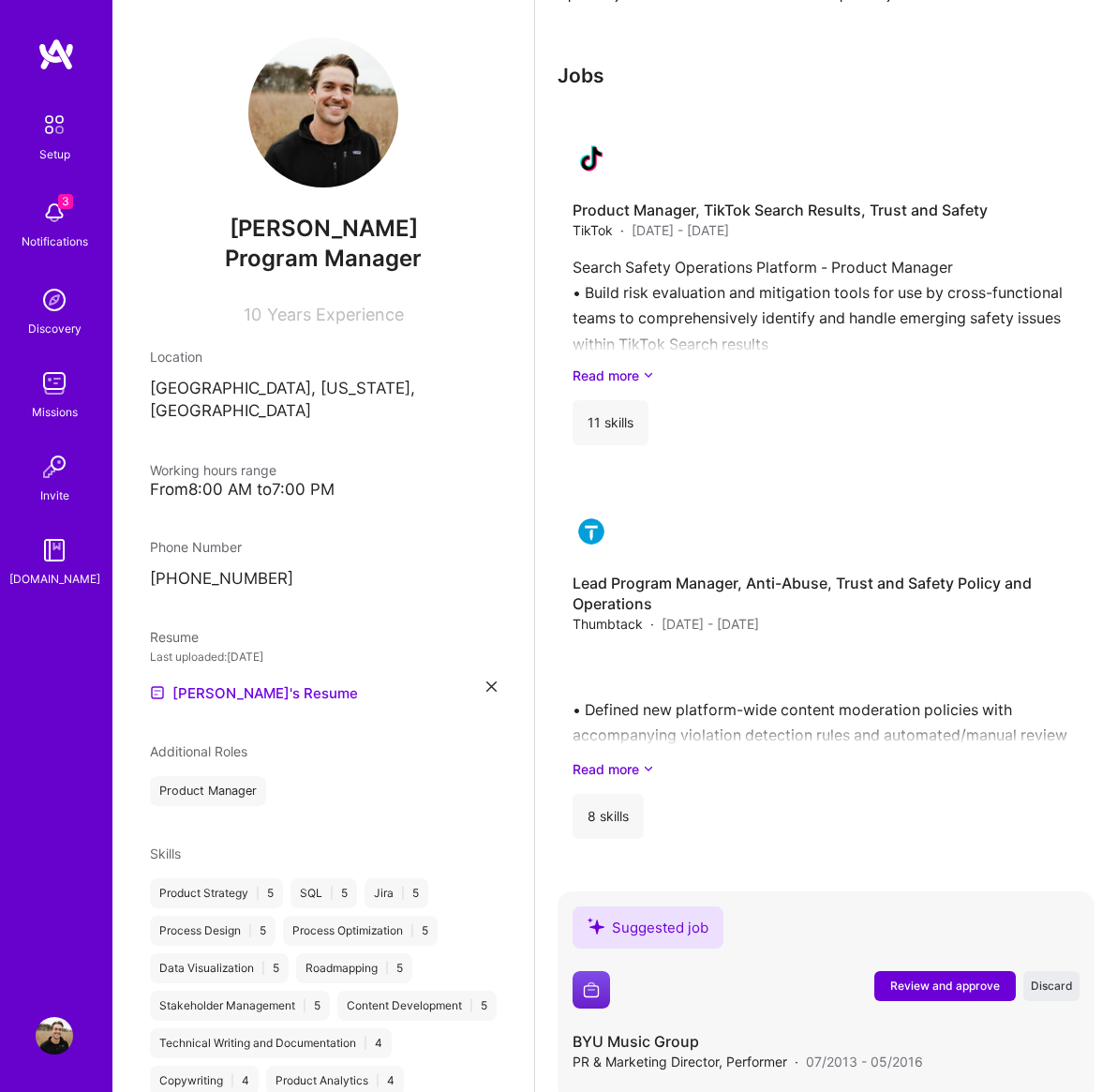
click at [1046, 987] on span "Discard" at bounding box center [1052, 986] width 43 height 15
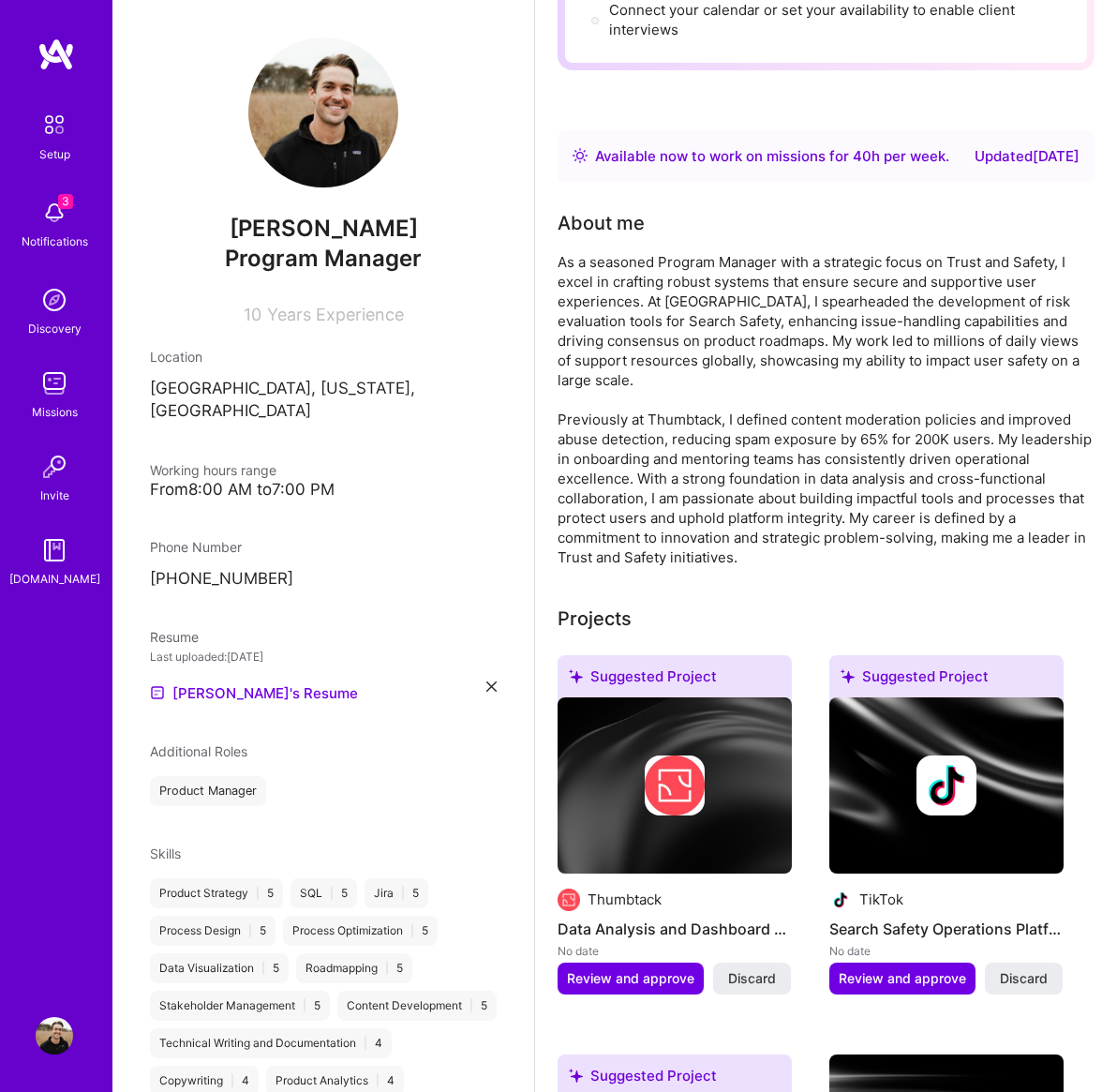
scroll to position [0, 0]
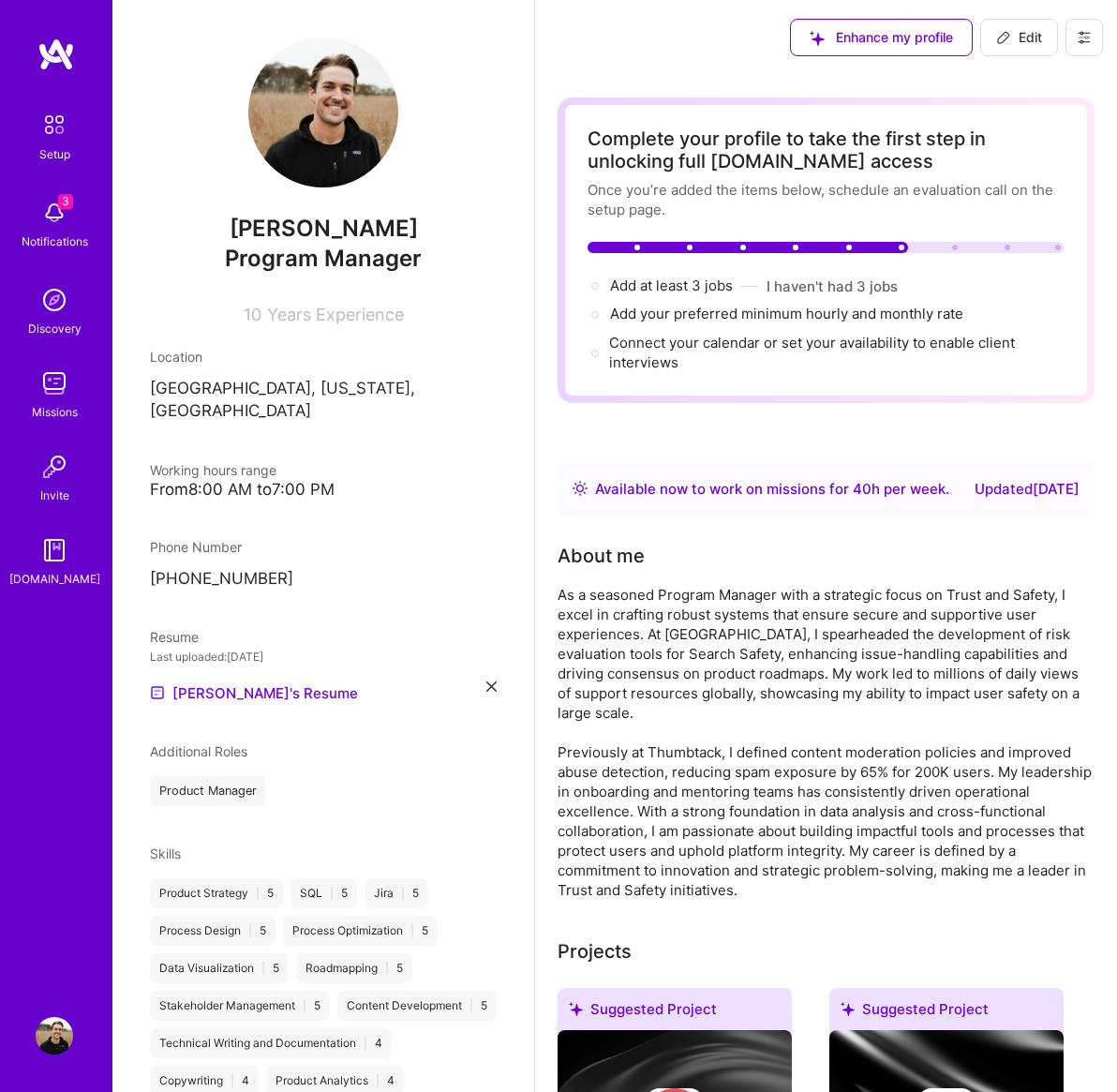
click at [1011, 36] on span "Edit" at bounding box center [1019, 37] width 46 height 18
select select "US"
select select "Right Now"
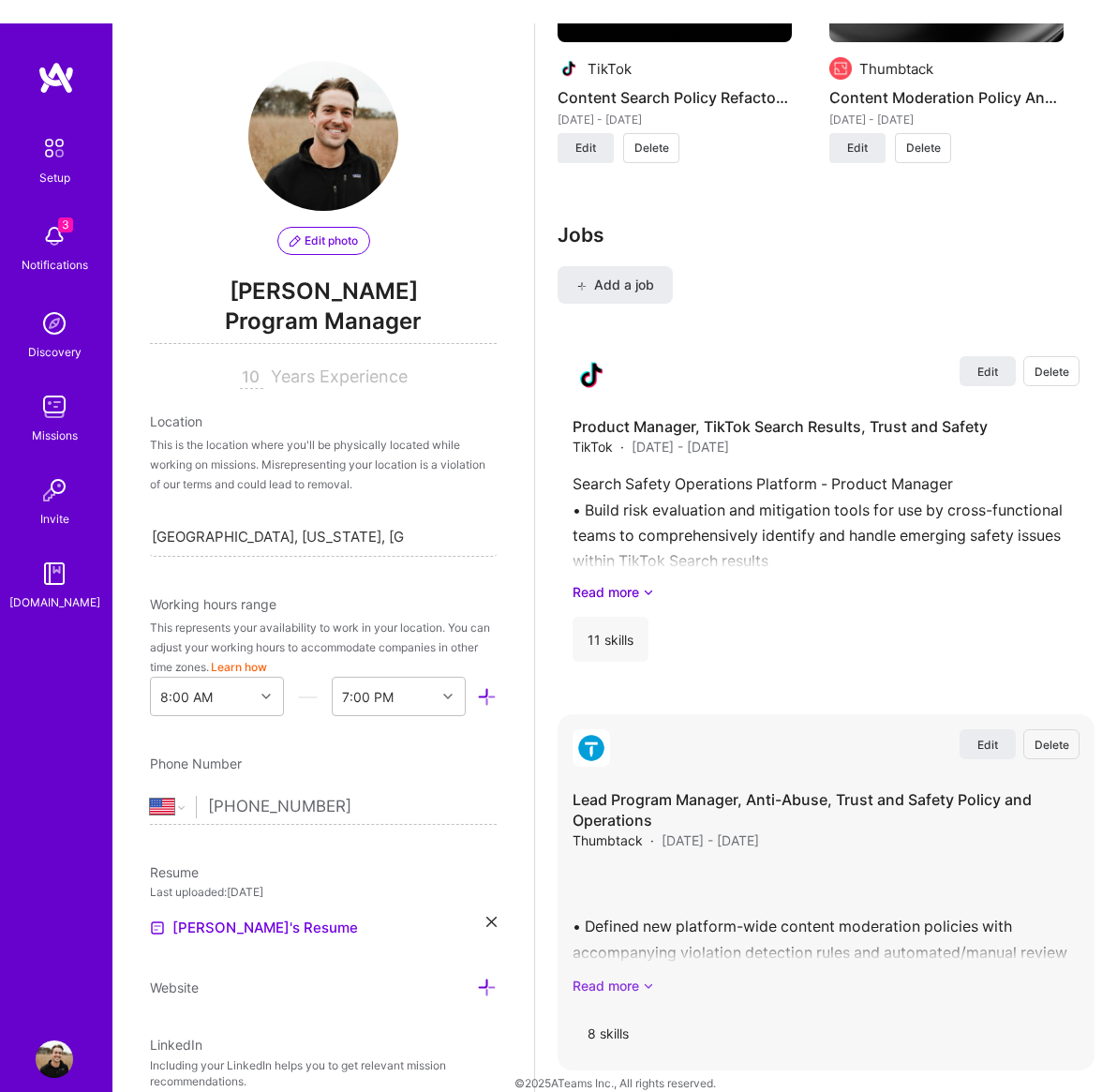
scroll to position [2812, 0]
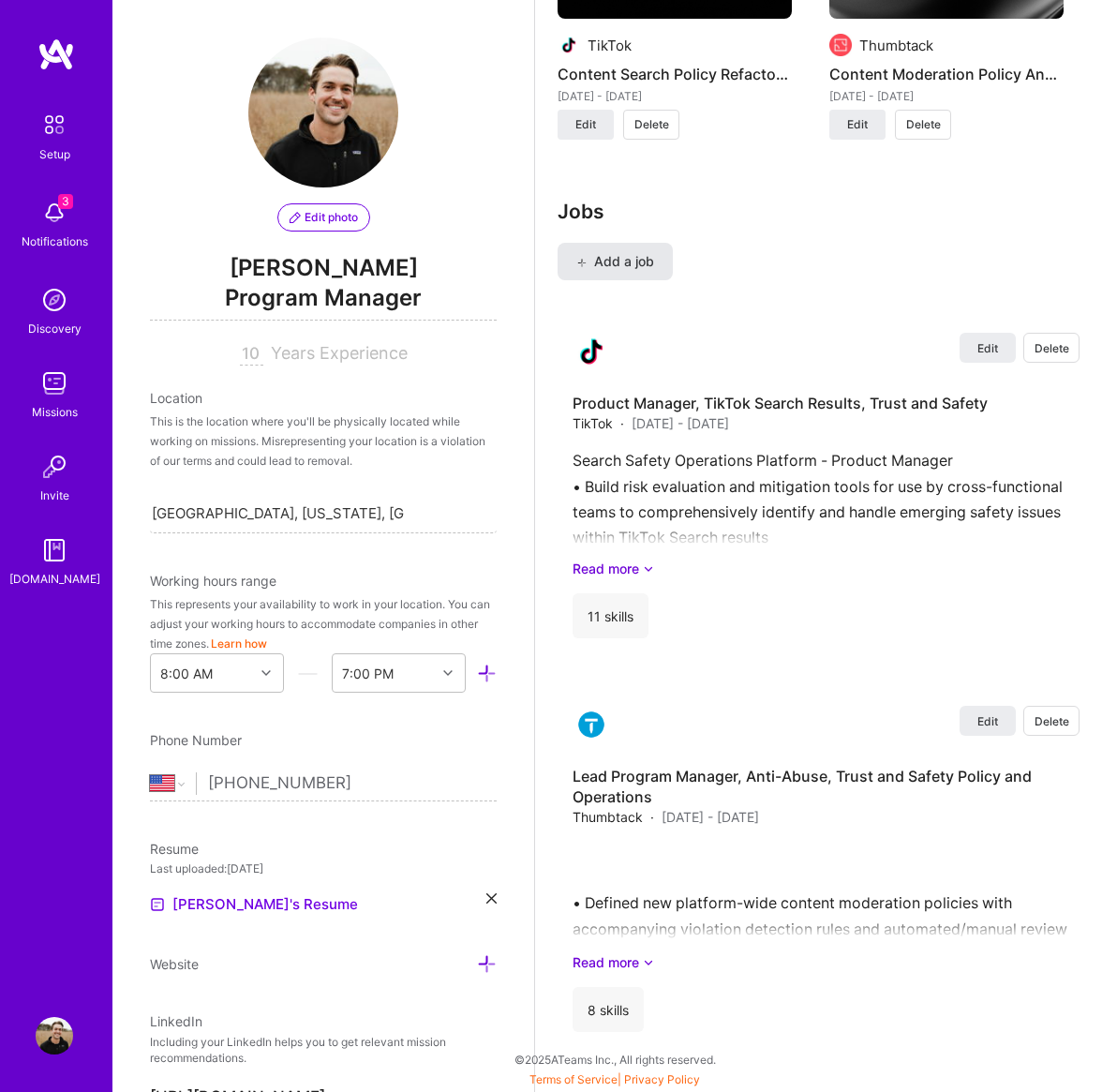
click at [586, 200] on div "Jobs Add a job Edit Delete Product Manager, TikTok Search Results, Trust and Sa…" at bounding box center [826, 623] width 537 height 848
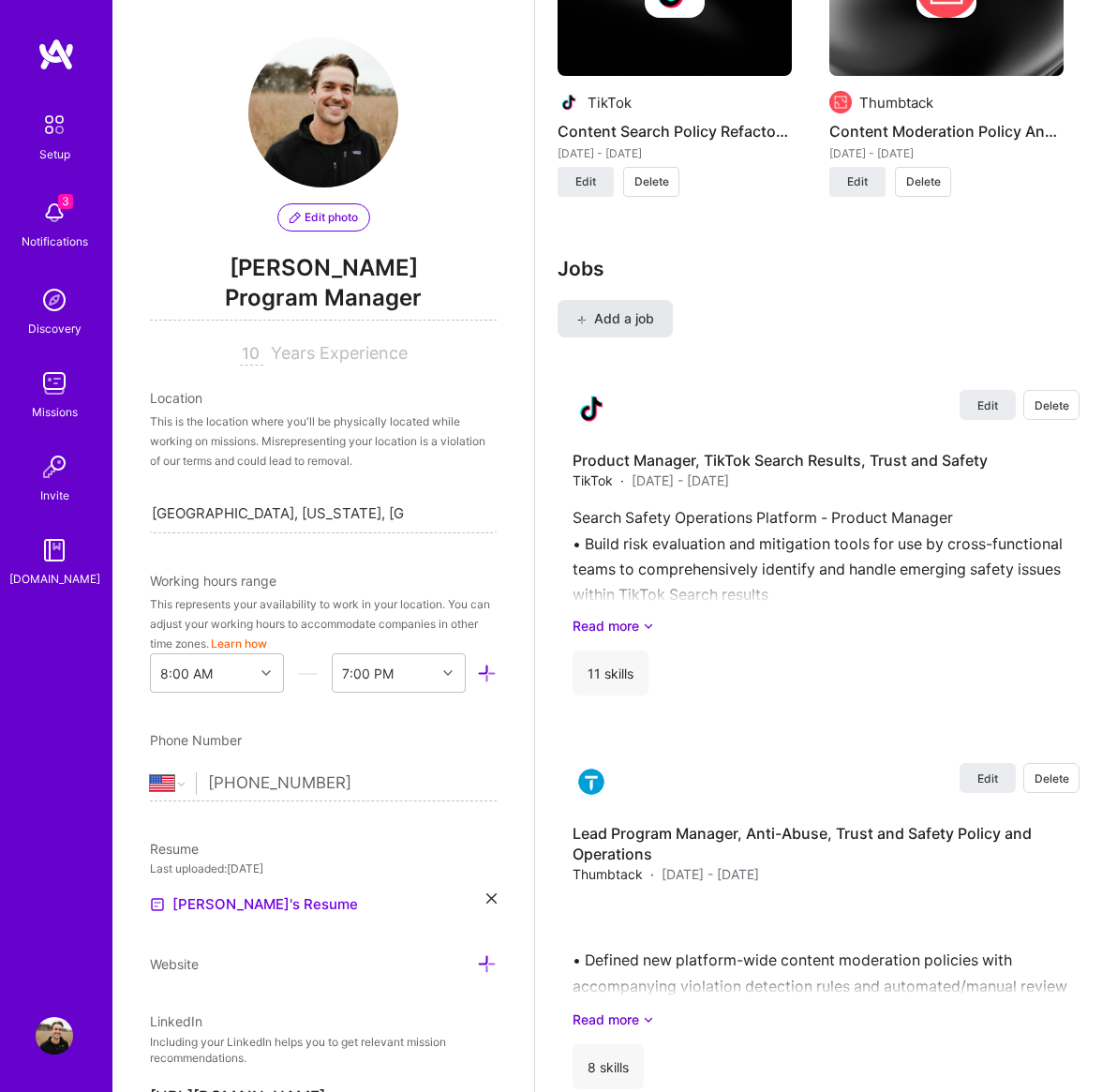
click at [582, 321] on icon at bounding box center [581, 320] width 11 height 11
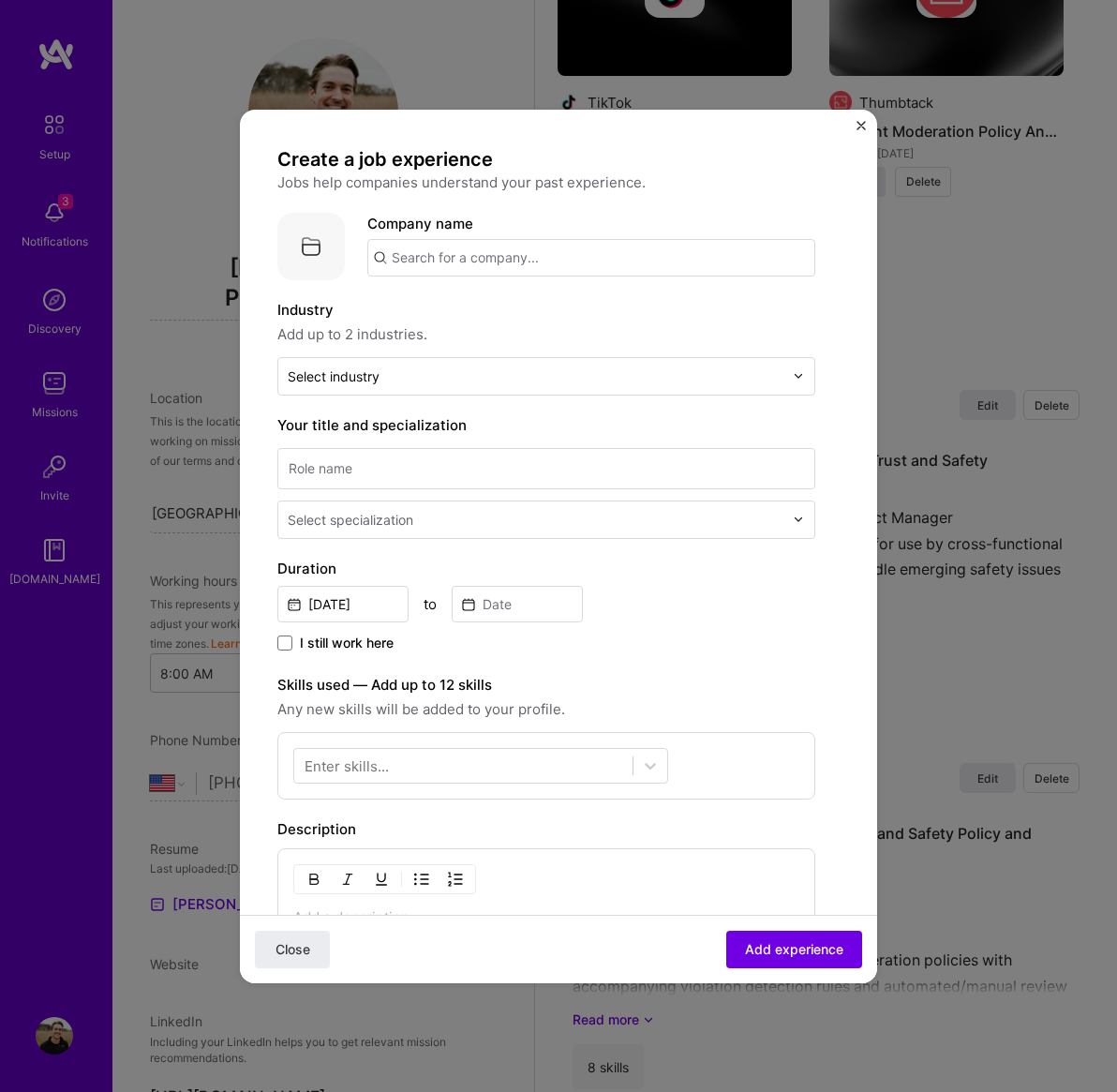
click at [456, 263] on input "text" at bounding box center [591, 257] width 448 height 38
click at [855, 132] on div "Create a job experience Jobs help companies understand your past experience. Co…" at bounding box center [558, 546] width 638 height 874
click at [863, 130] on img "Close" at bounding box center [861, 126] width 10 height 10
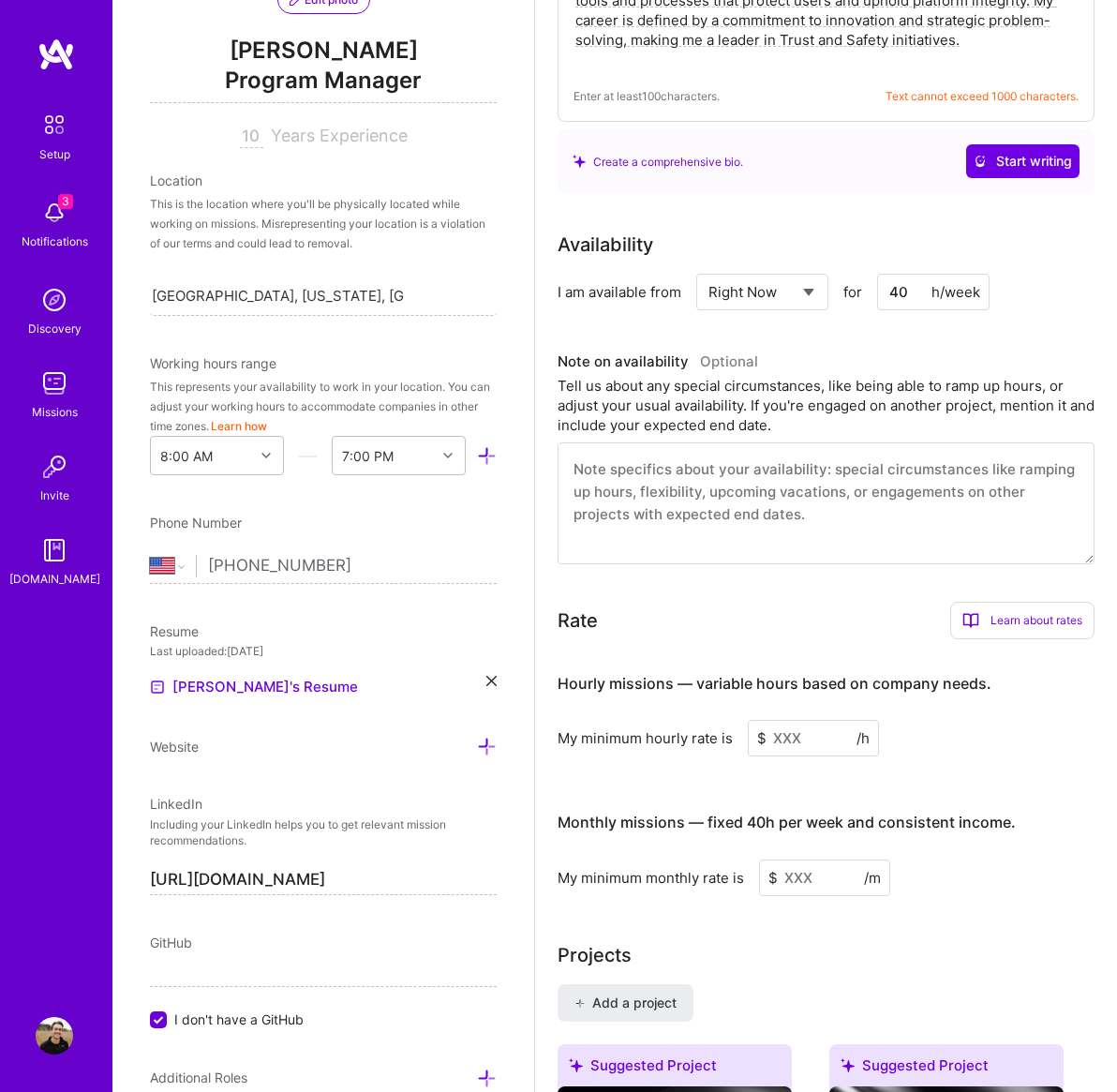
scroll to position [235, 0]
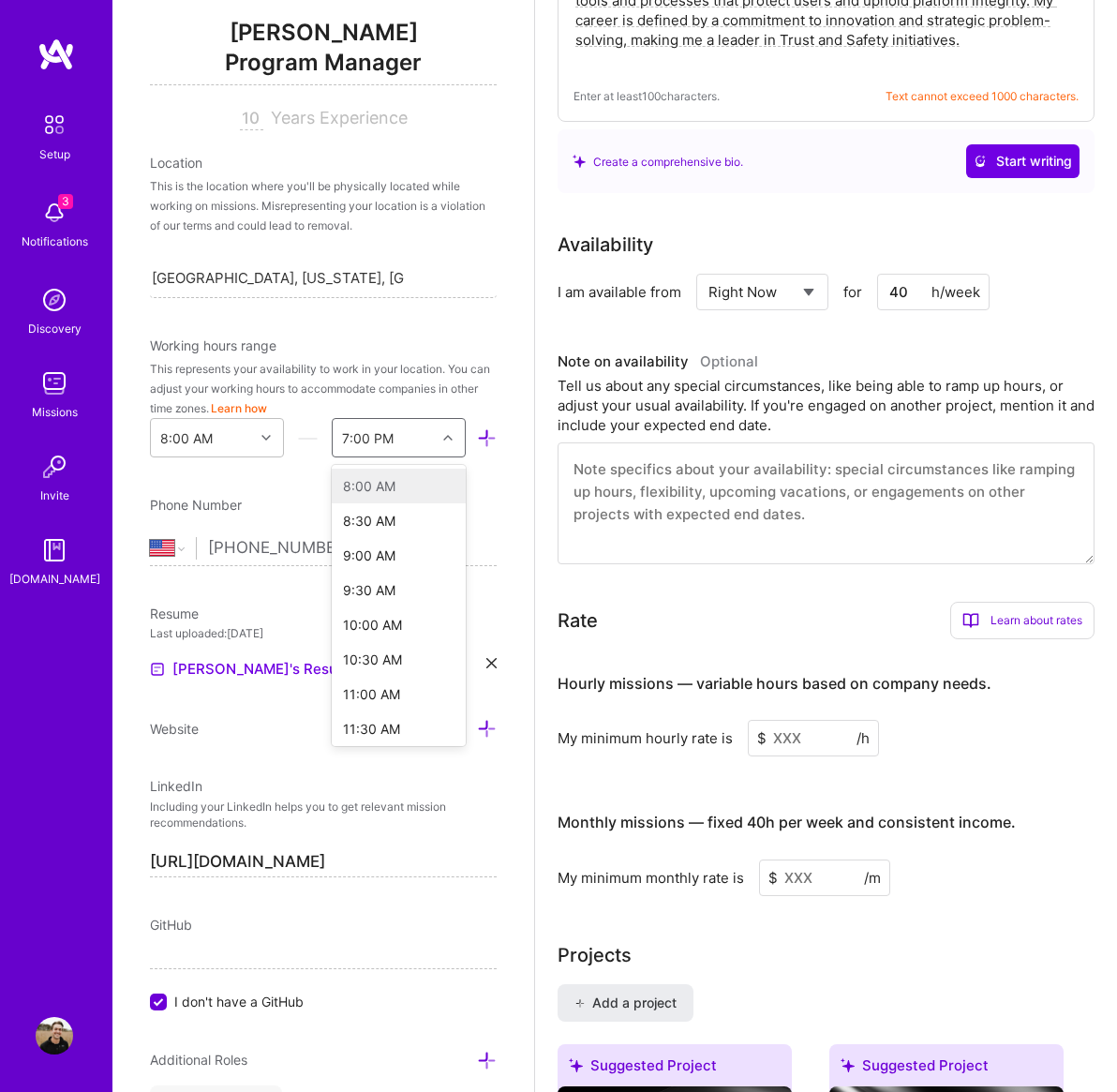
click at [446, 443] on icon at bounding box center [448, 438] width 10 height 10
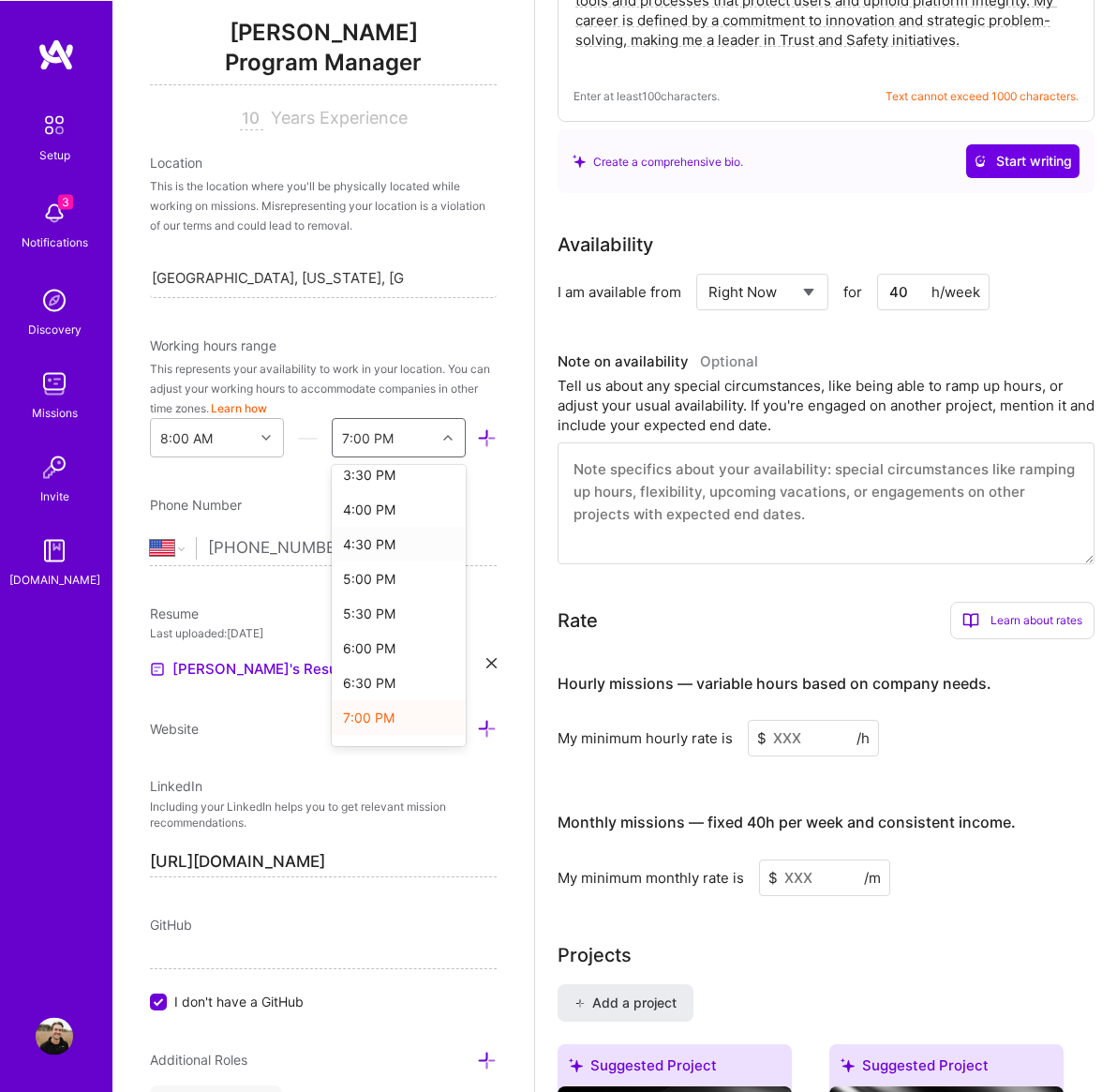
scroll to position [808, 0]
click at [388, 589] on div "5:00 PM" at bounding box center [398, 579] width 134 height 35
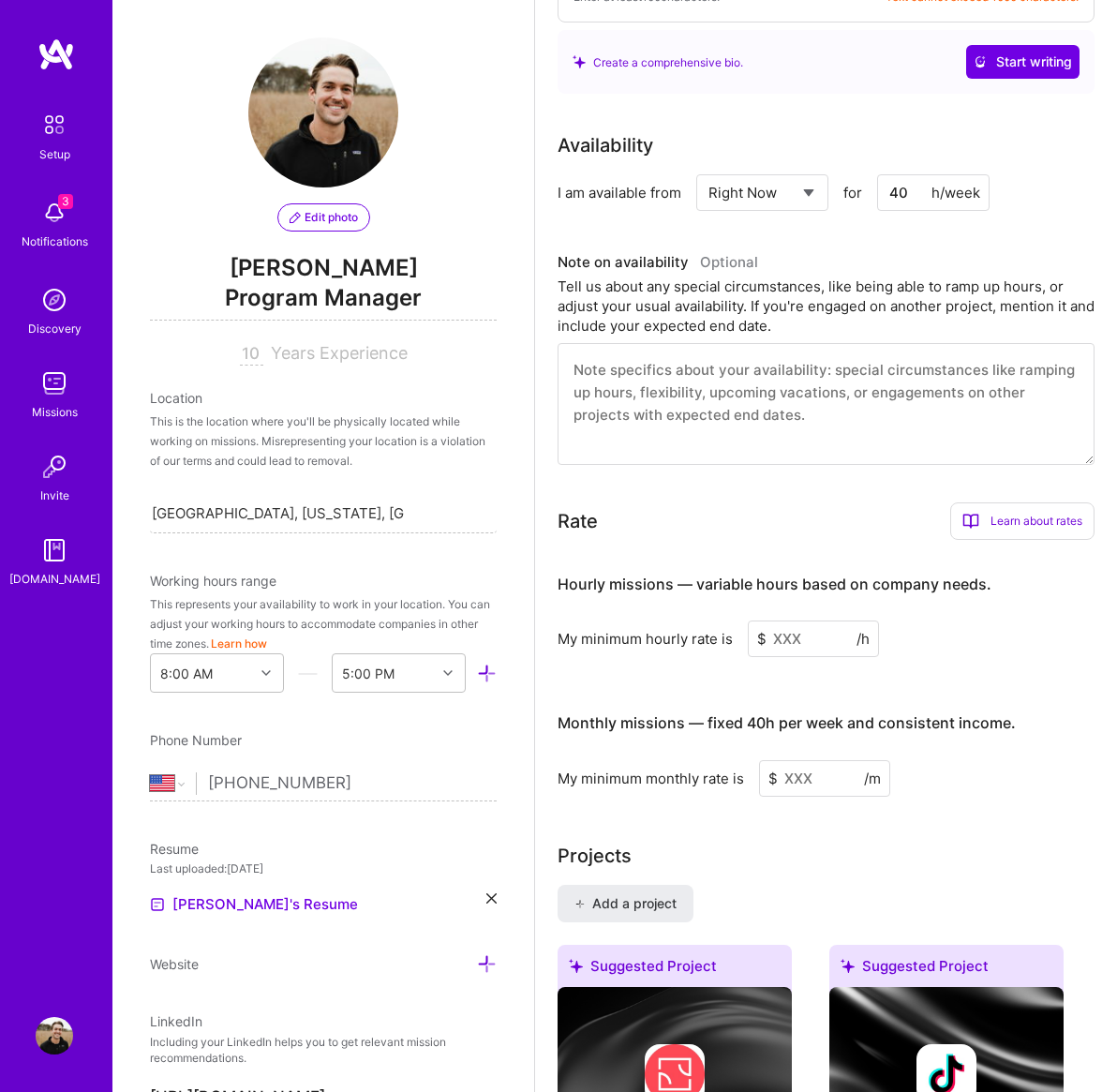
scroll to position [914, 0]
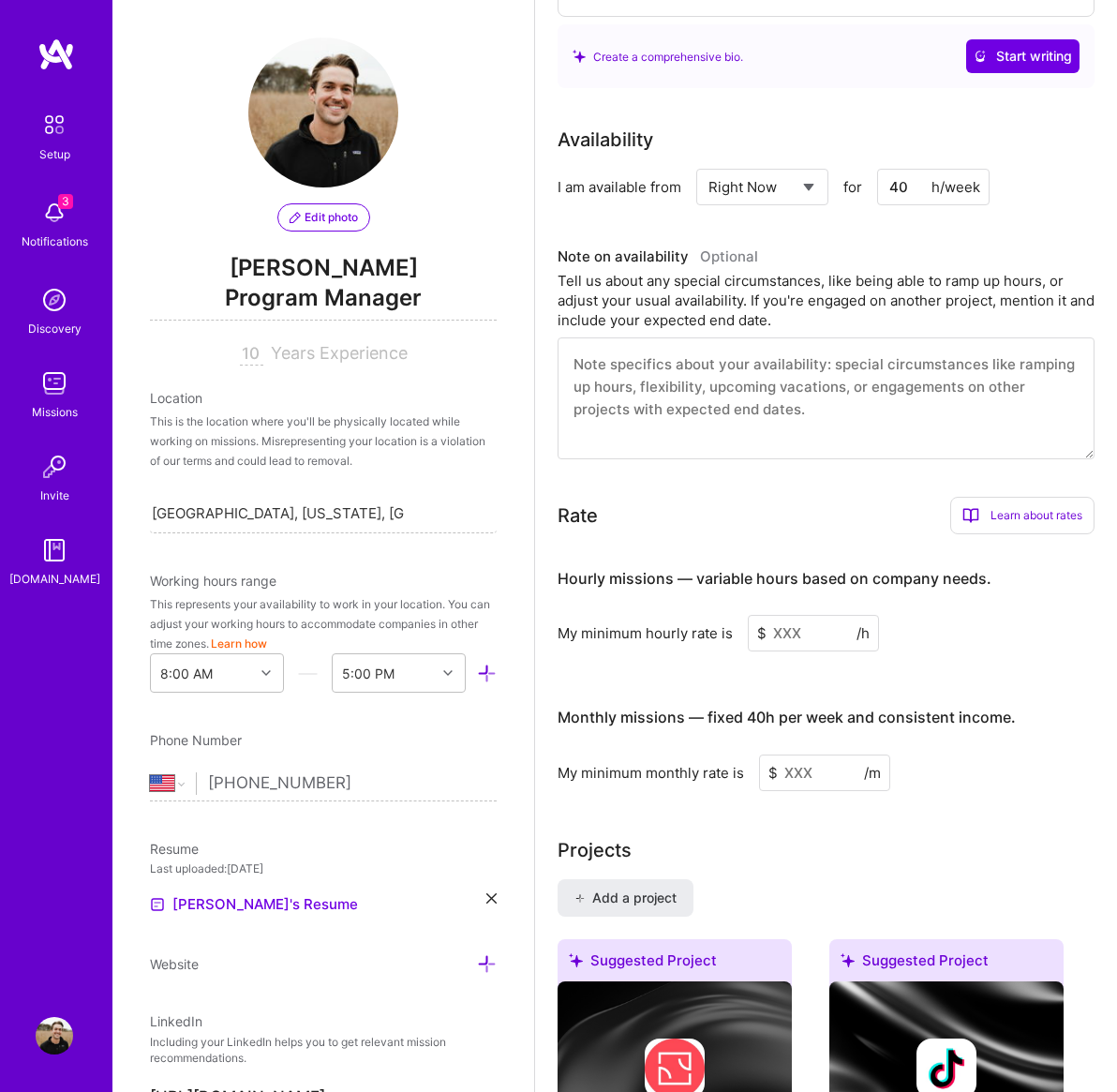
click at [219, 431] on div "This is the location where you'll be physically located while working on missio…" at bounding box center [323, 441] width 347 height 59
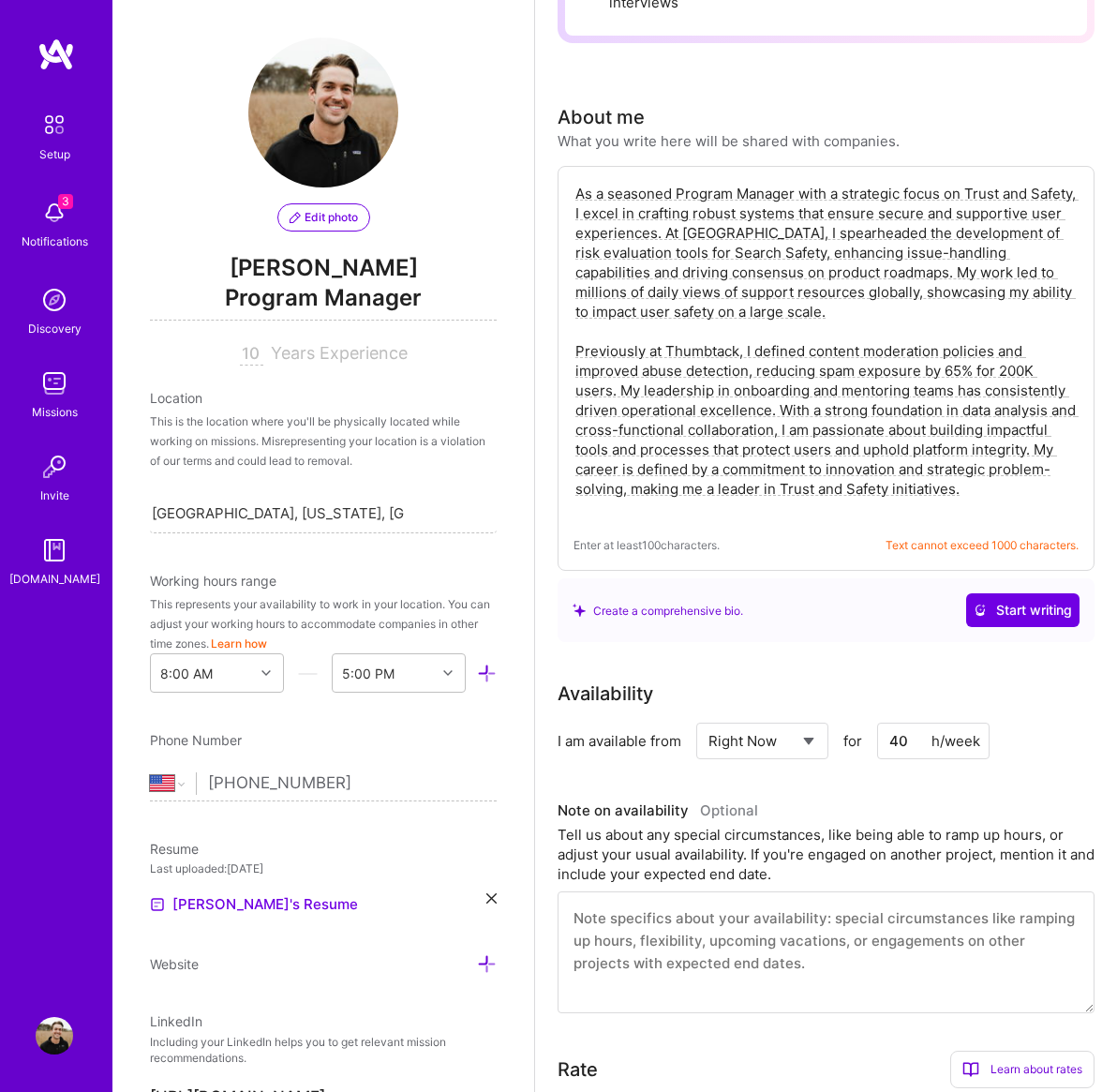
scroll to position [0, 0]
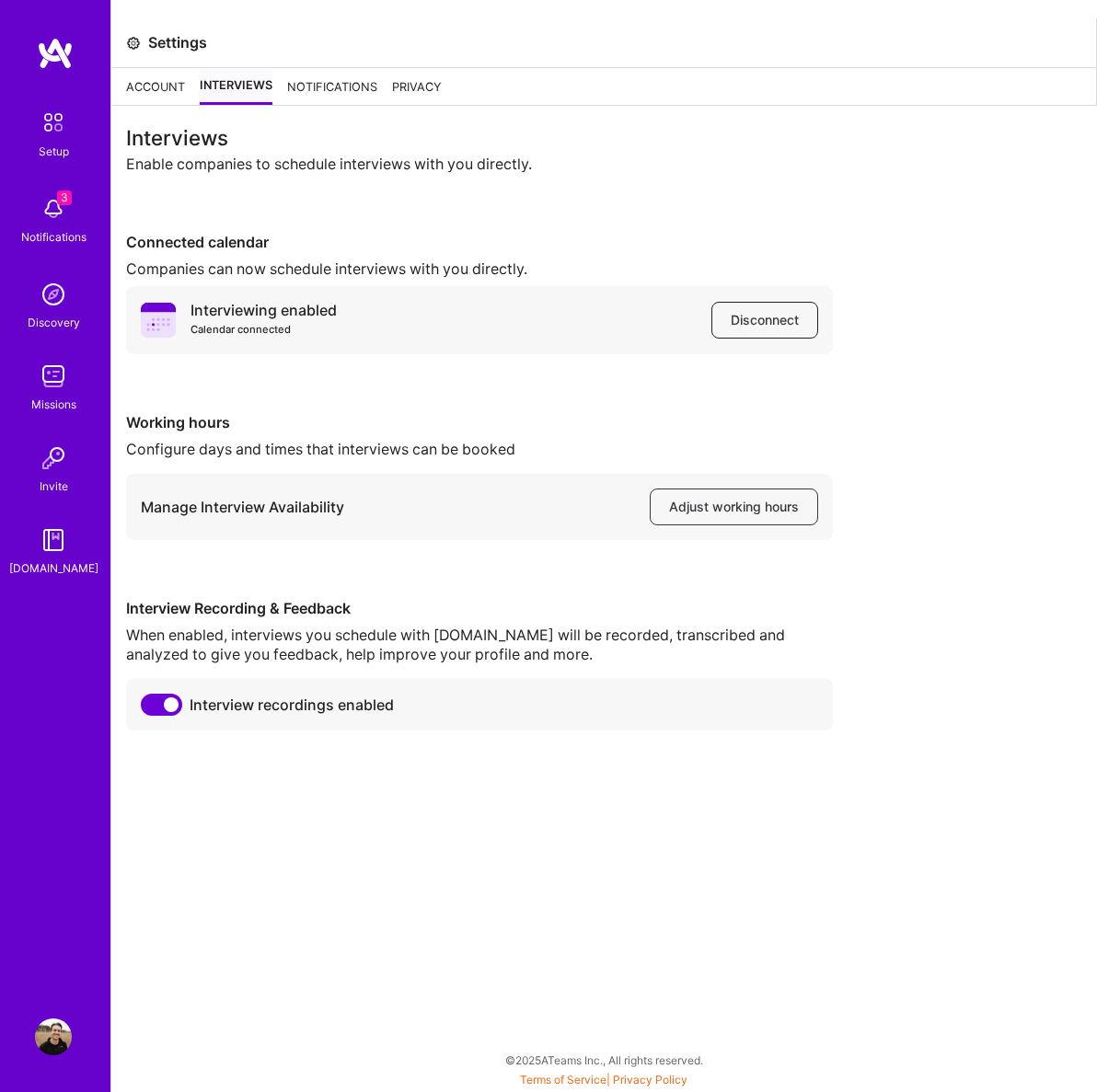
click at [785, 318] on span "Disconnect" at bounding box center [765, 320] width 68 height 18
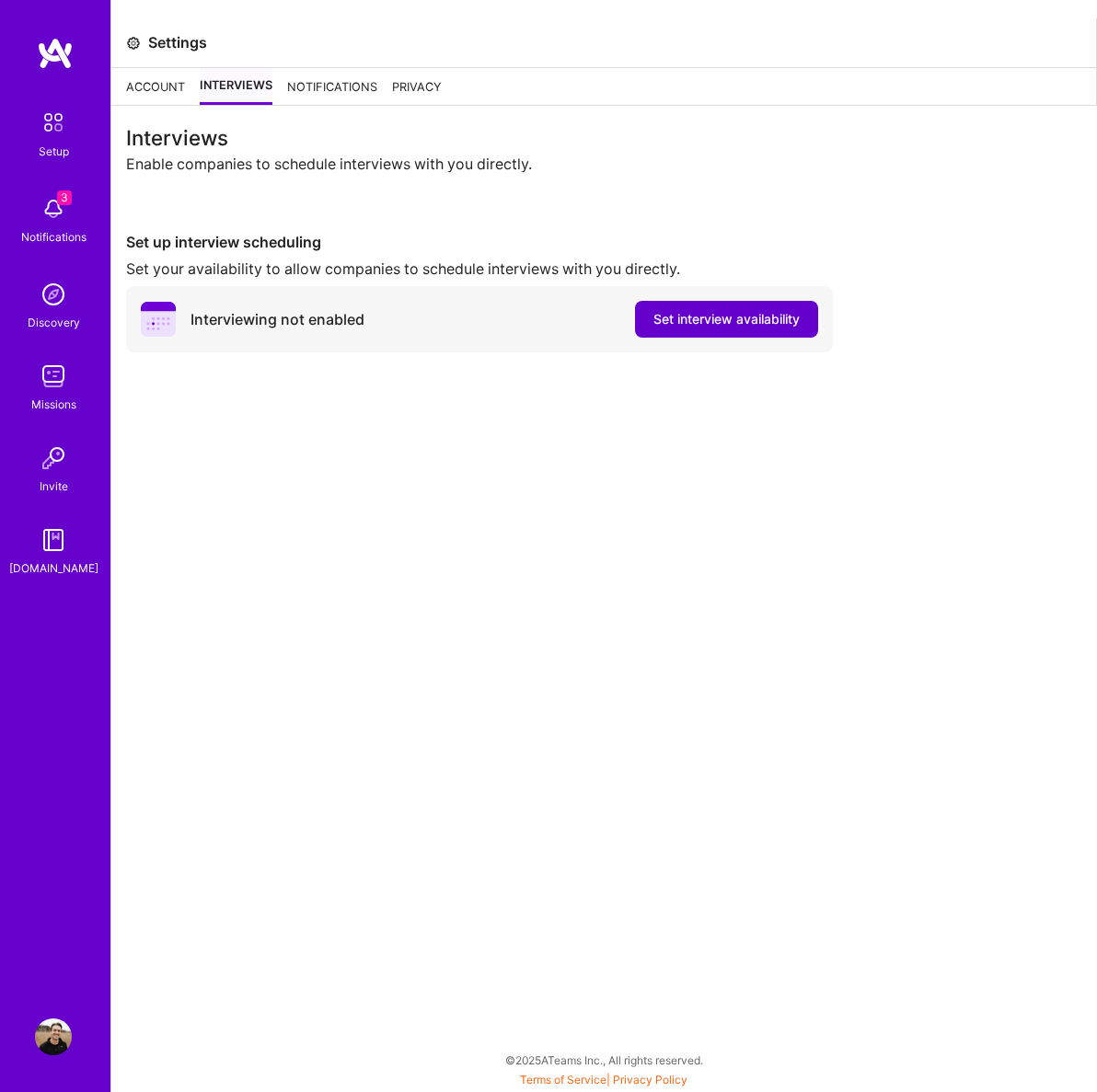
click at [712, 320] on span "Set interview availability" at bounding box center [727, 319] width 146 height 18
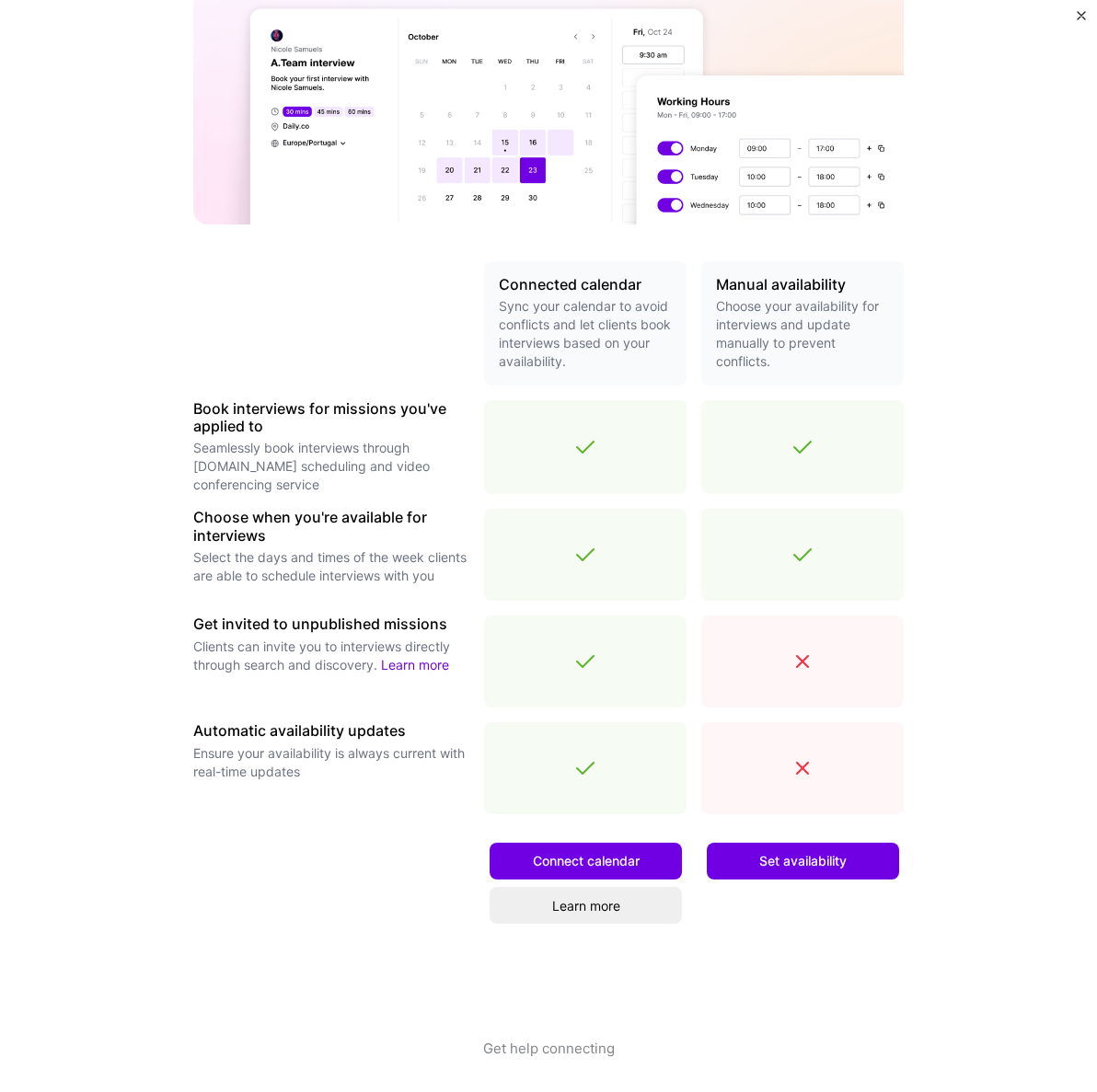
scroll to position [195, 0]
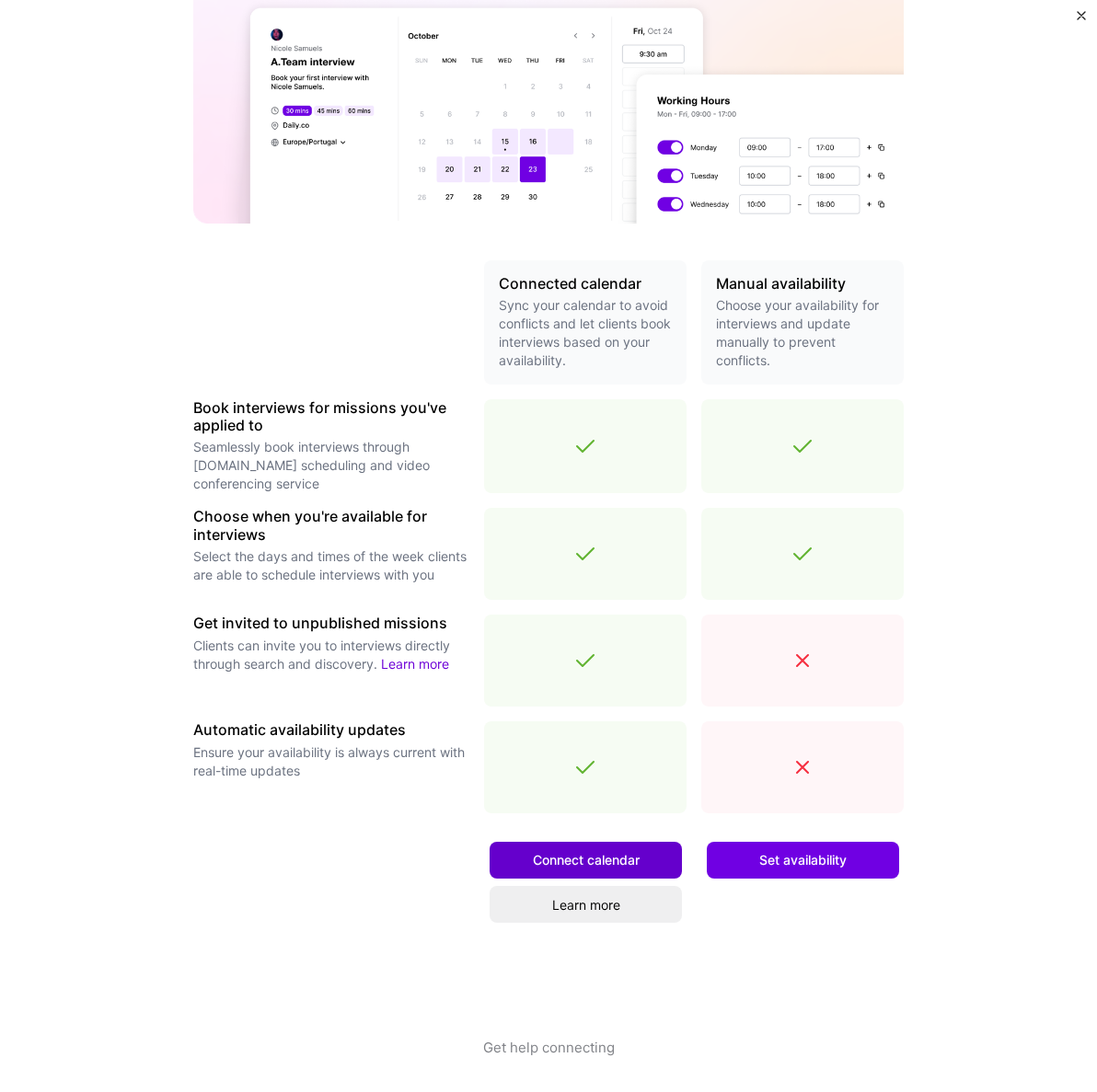
click at [556, 861] on span "Connect calendar" at bounding box center [586, 860] width 107 height 18
click at [579, 854] on span "Connect calendar" at bounding box center [586, 860] width 107 height 18
click at [788, 854] on span "Set availability" at bounding box center [803, 860] width 87 height 18
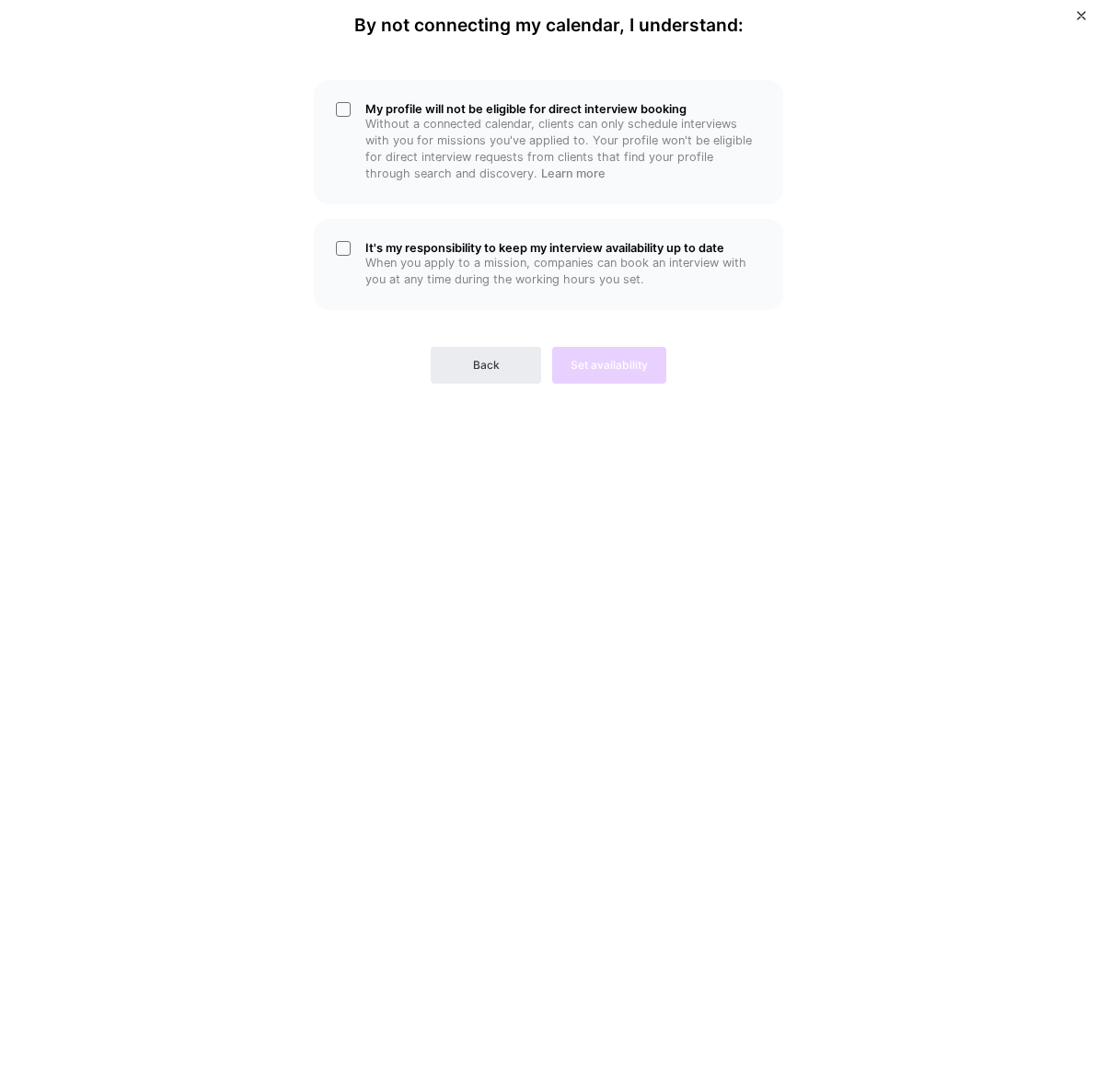
scroll to position [0, 0]
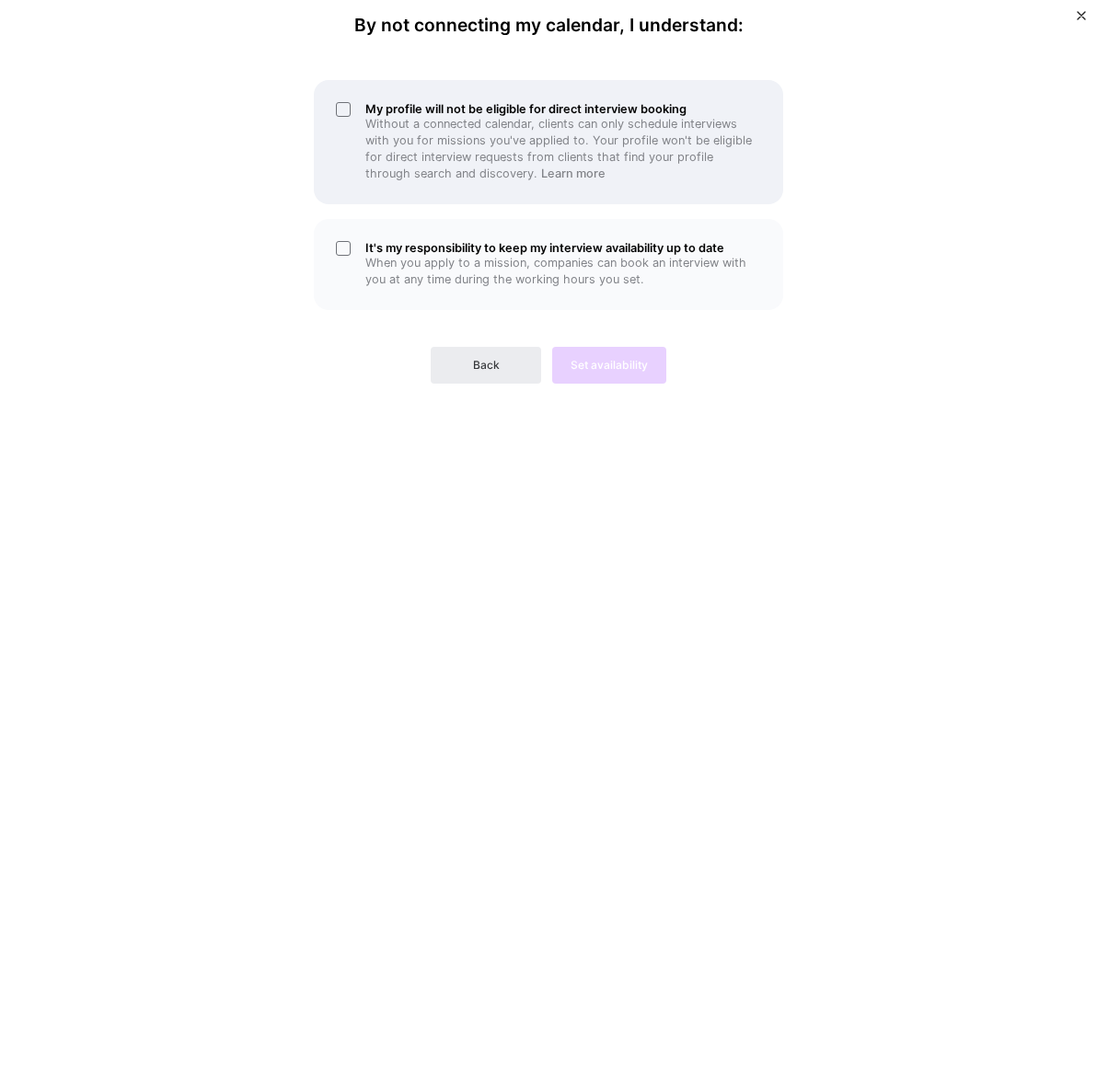
click at [341, 107] on div "My profile will not be eligible for direct interview booking Without a connecte…" at bounding box center [548, 141] width 470 height 124
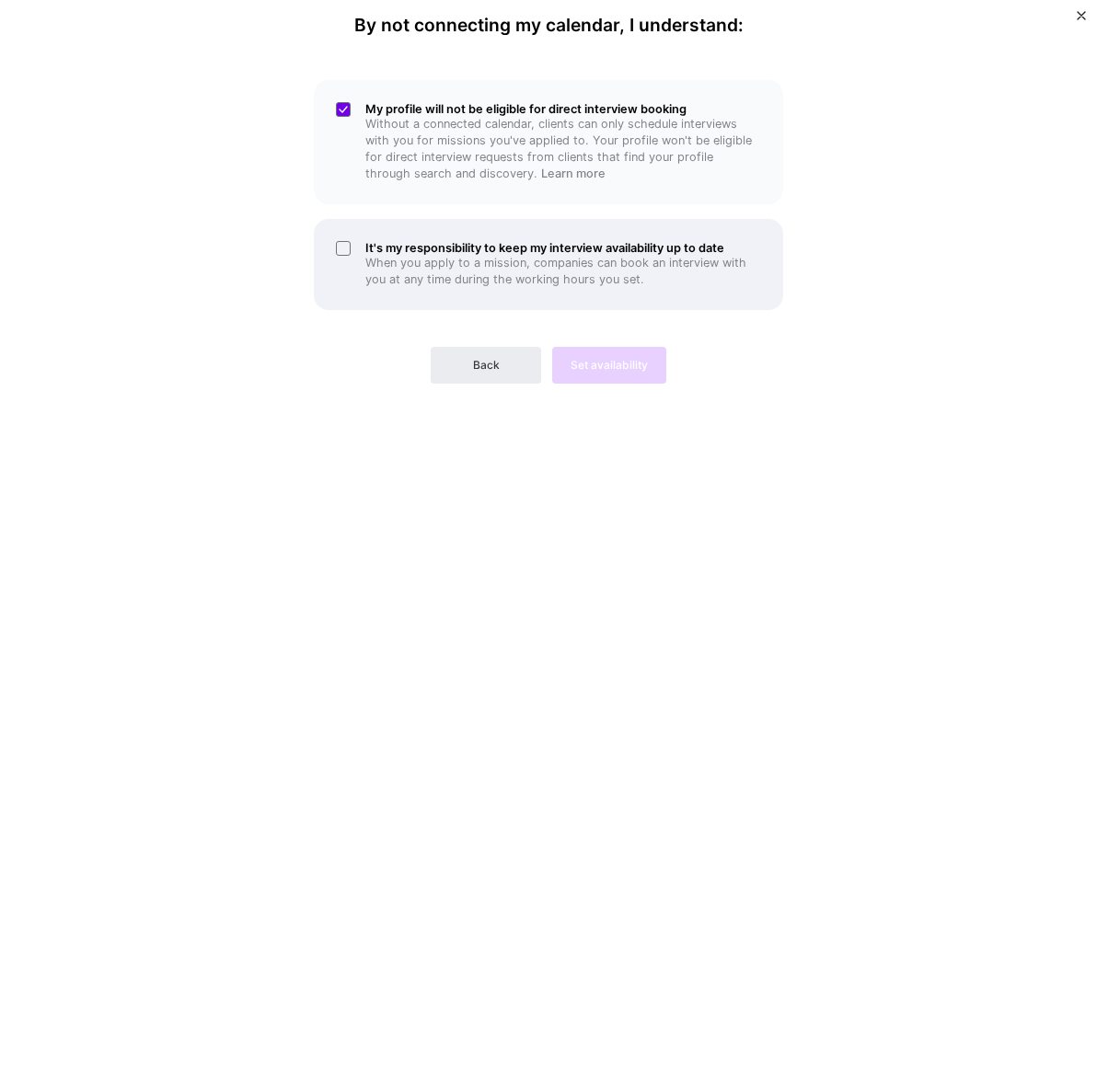
click at [341, 244] on div "It's my responsibility to keep my interview availability up to date When you ap…" at bounding box center [548, 265] width 470 height 91
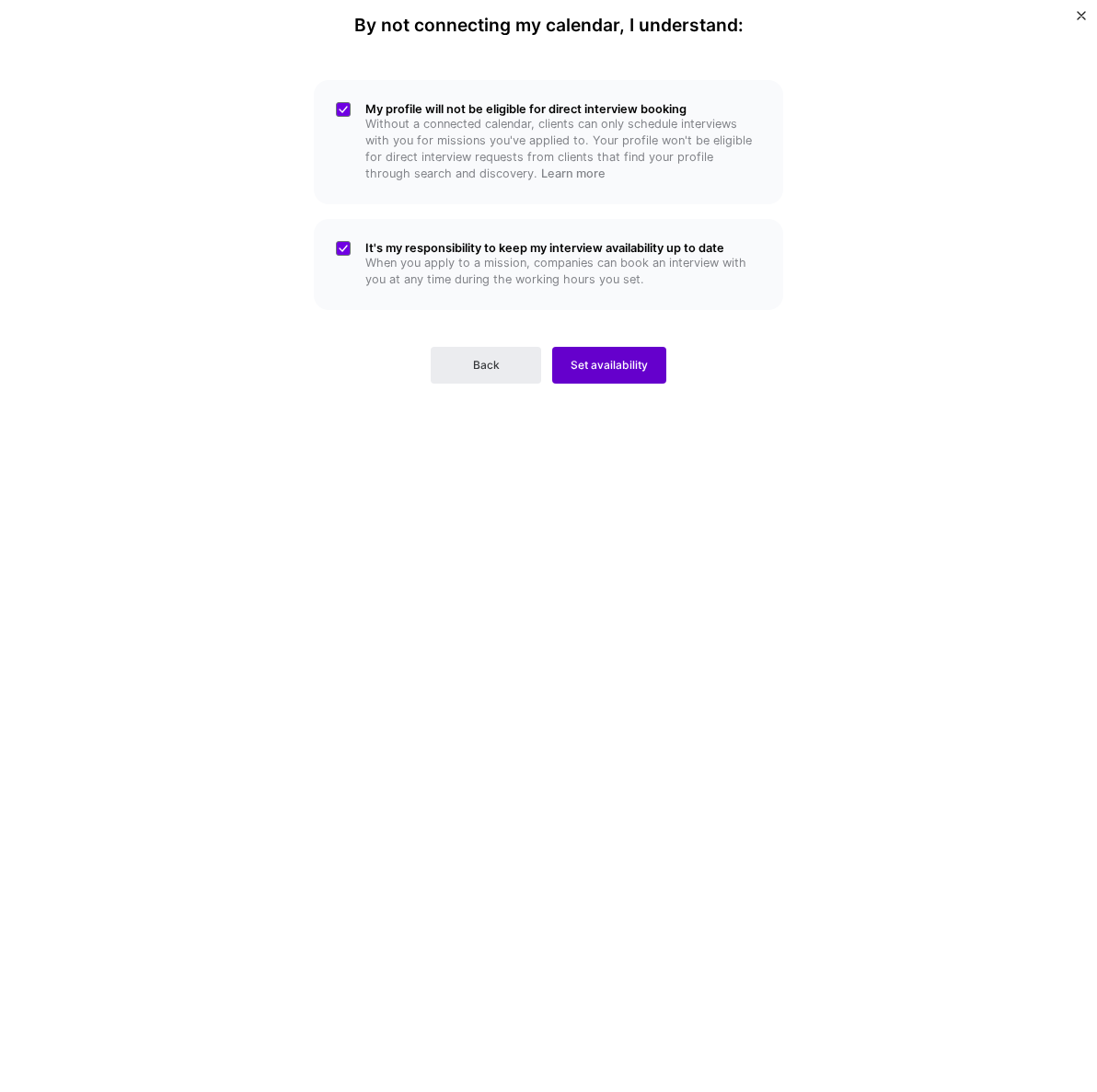
click at [604, 357] on span "Set availability" at bounding box center [608, 364] width 77 height 16
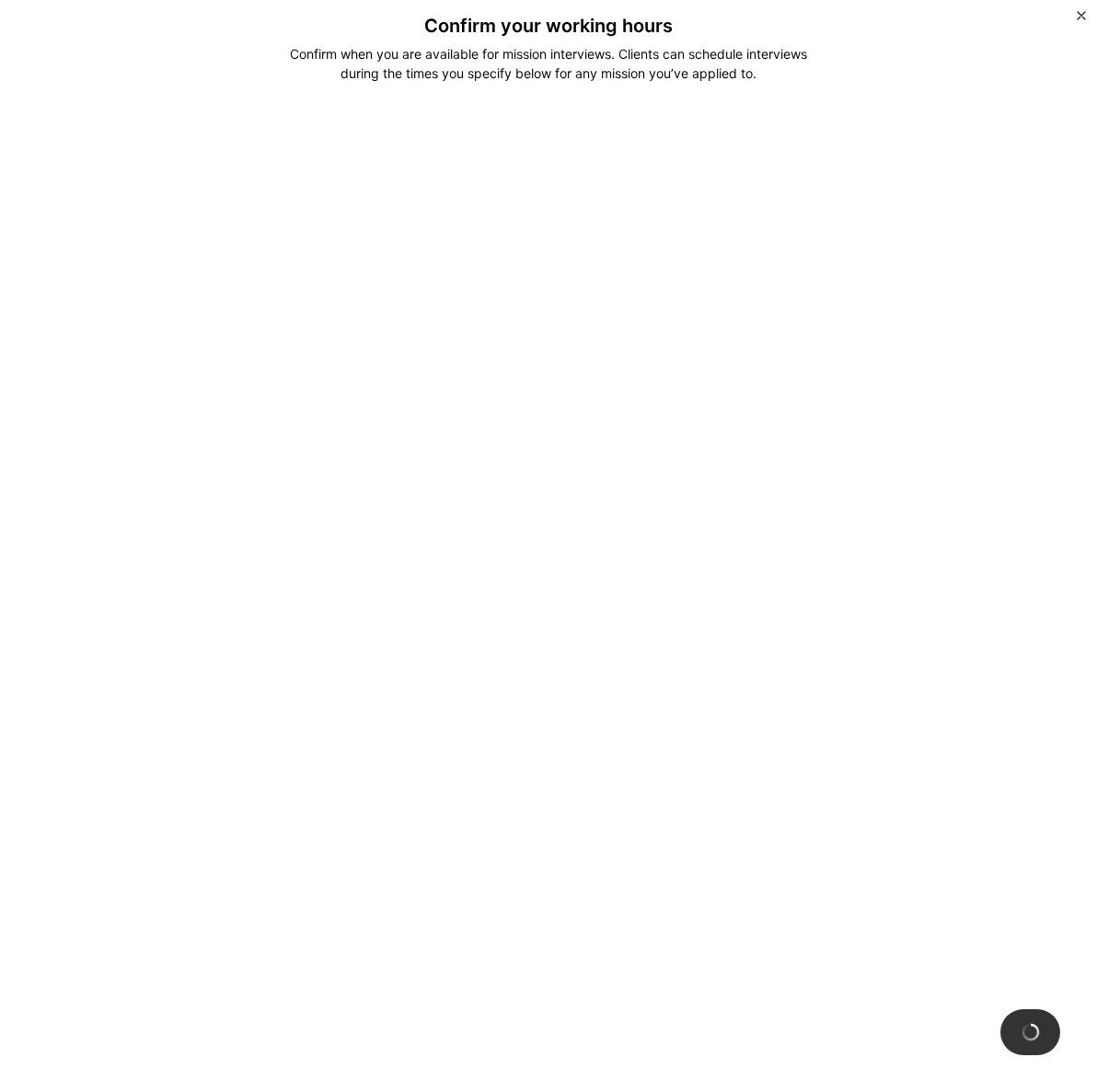
scroll to position [56, 0]
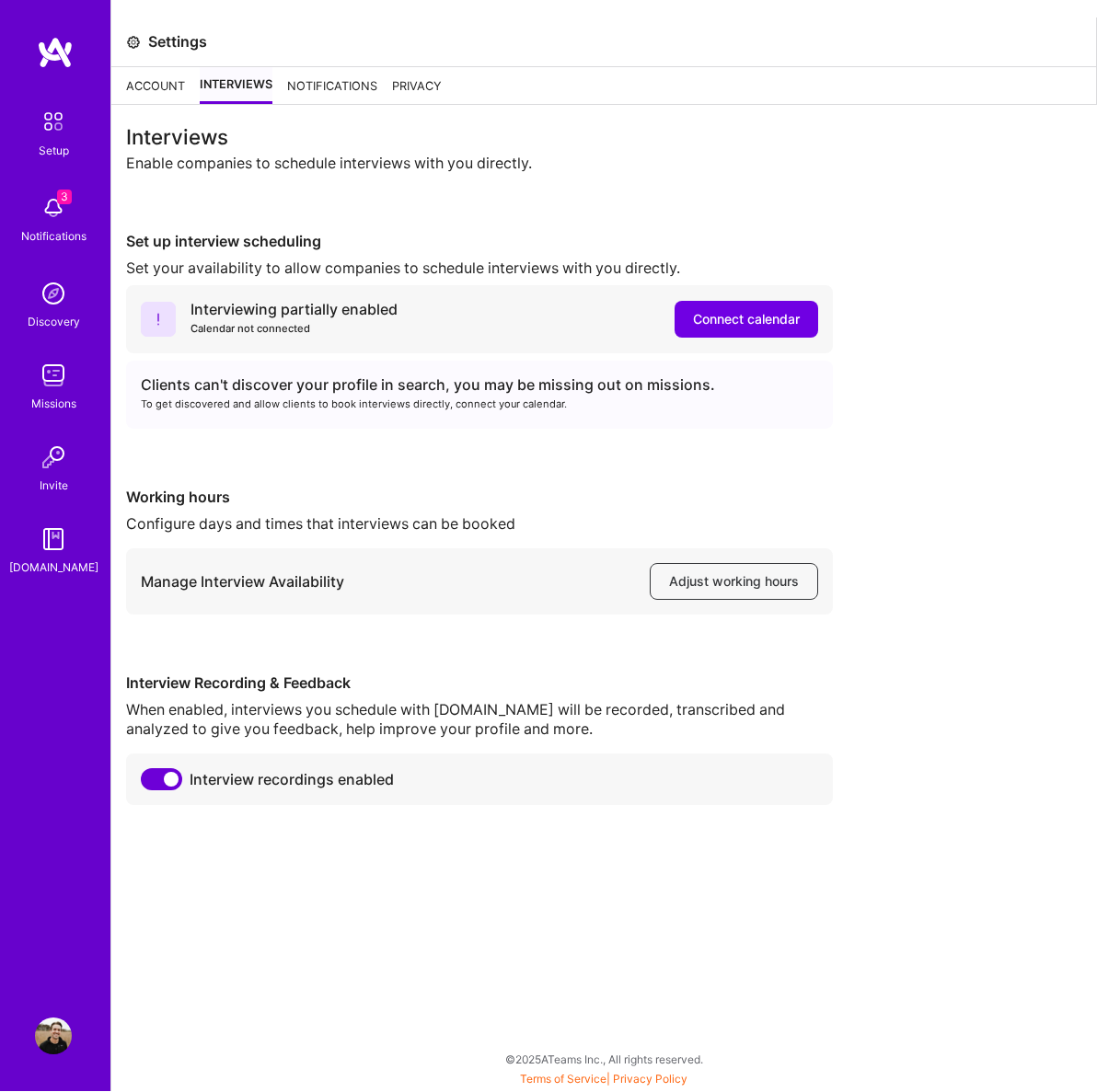
click at [332, 68] on div "Notifications" at bounding box center [332, 86] width 90 height 37
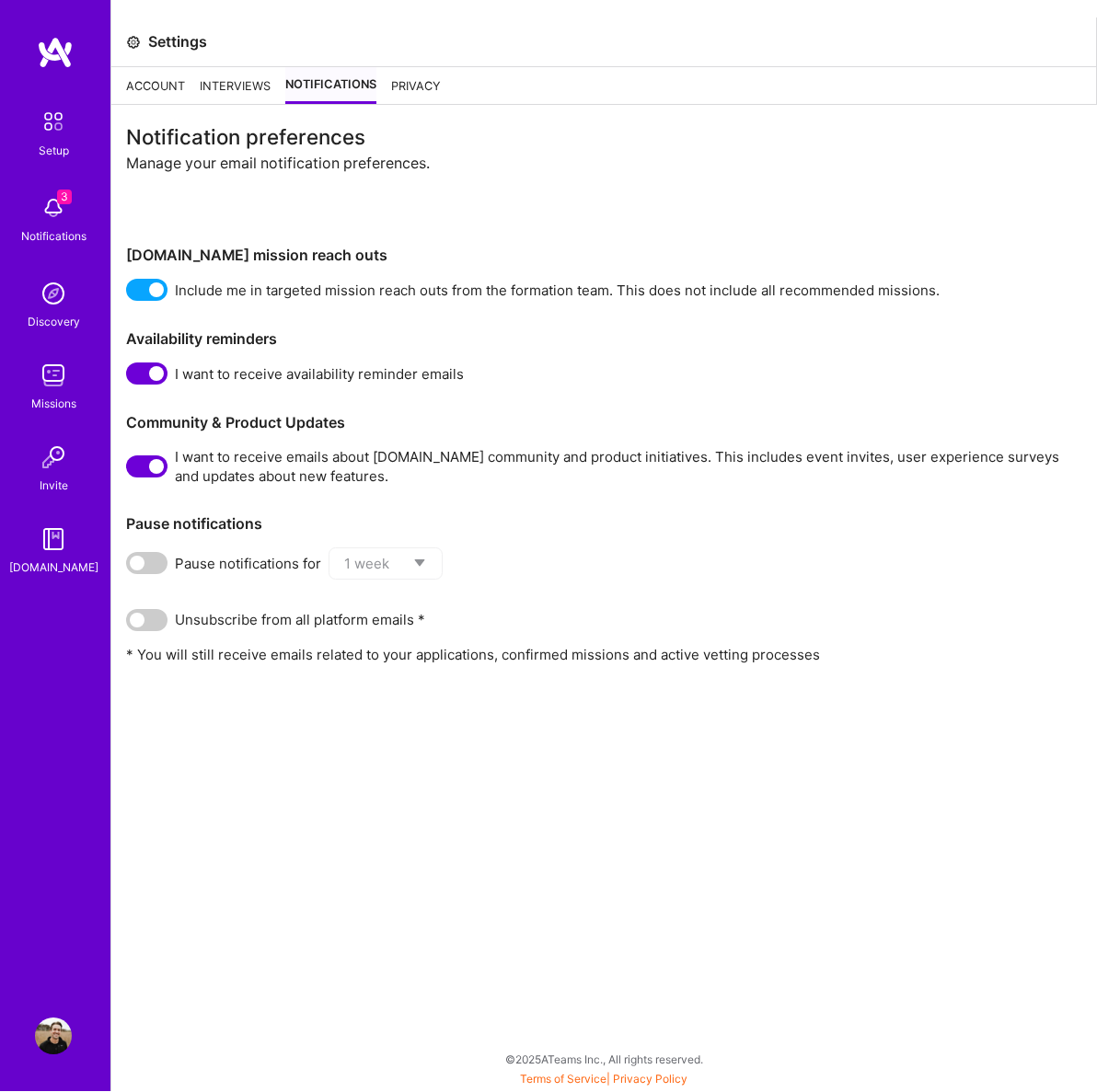
click at [402, 68] on div "Privacy" at bounding box center [416, 86] width 49 height 37
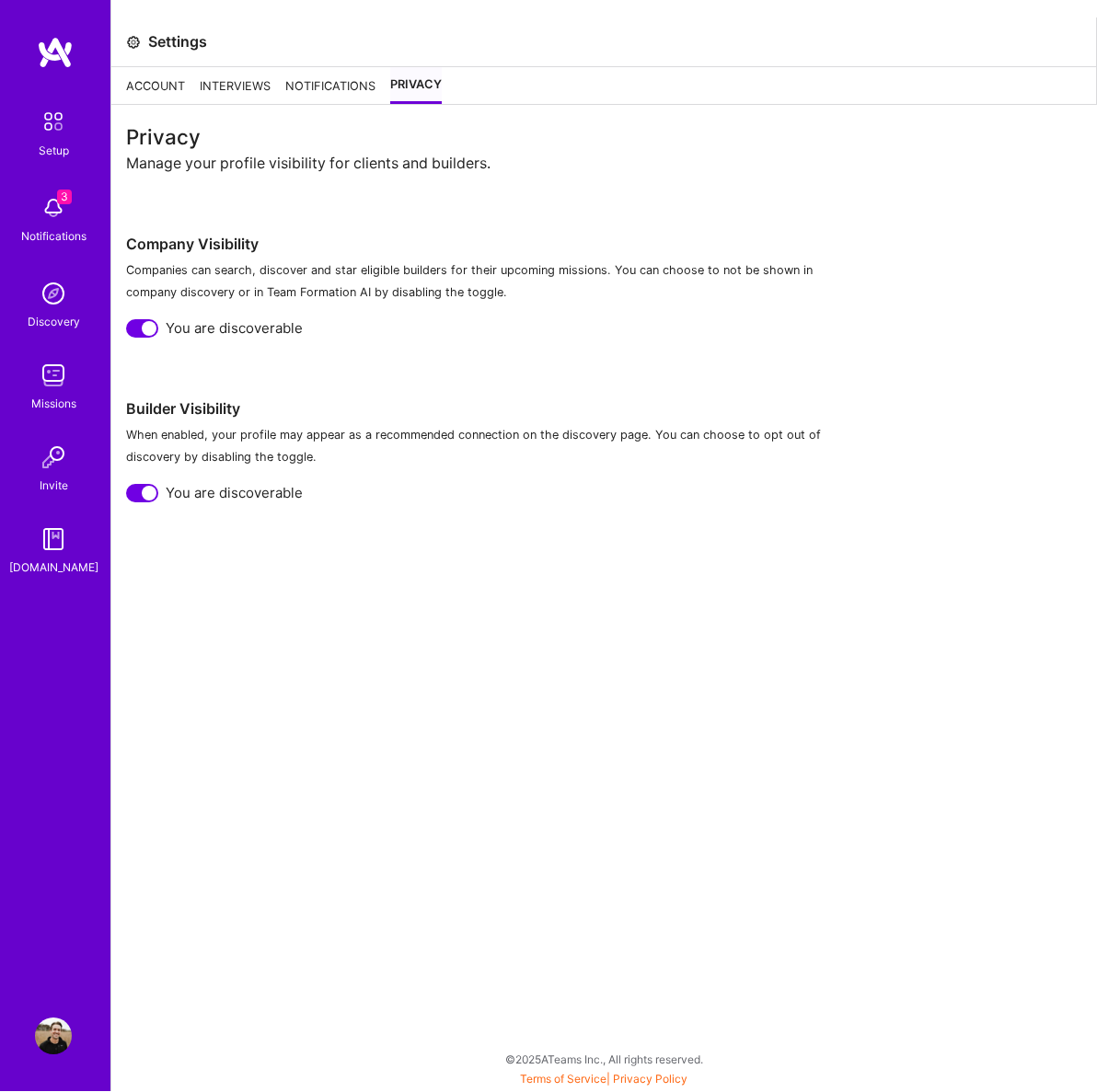
click at [177, 68] on div "Account" at bounding box center [156, 86] width 59 height 37
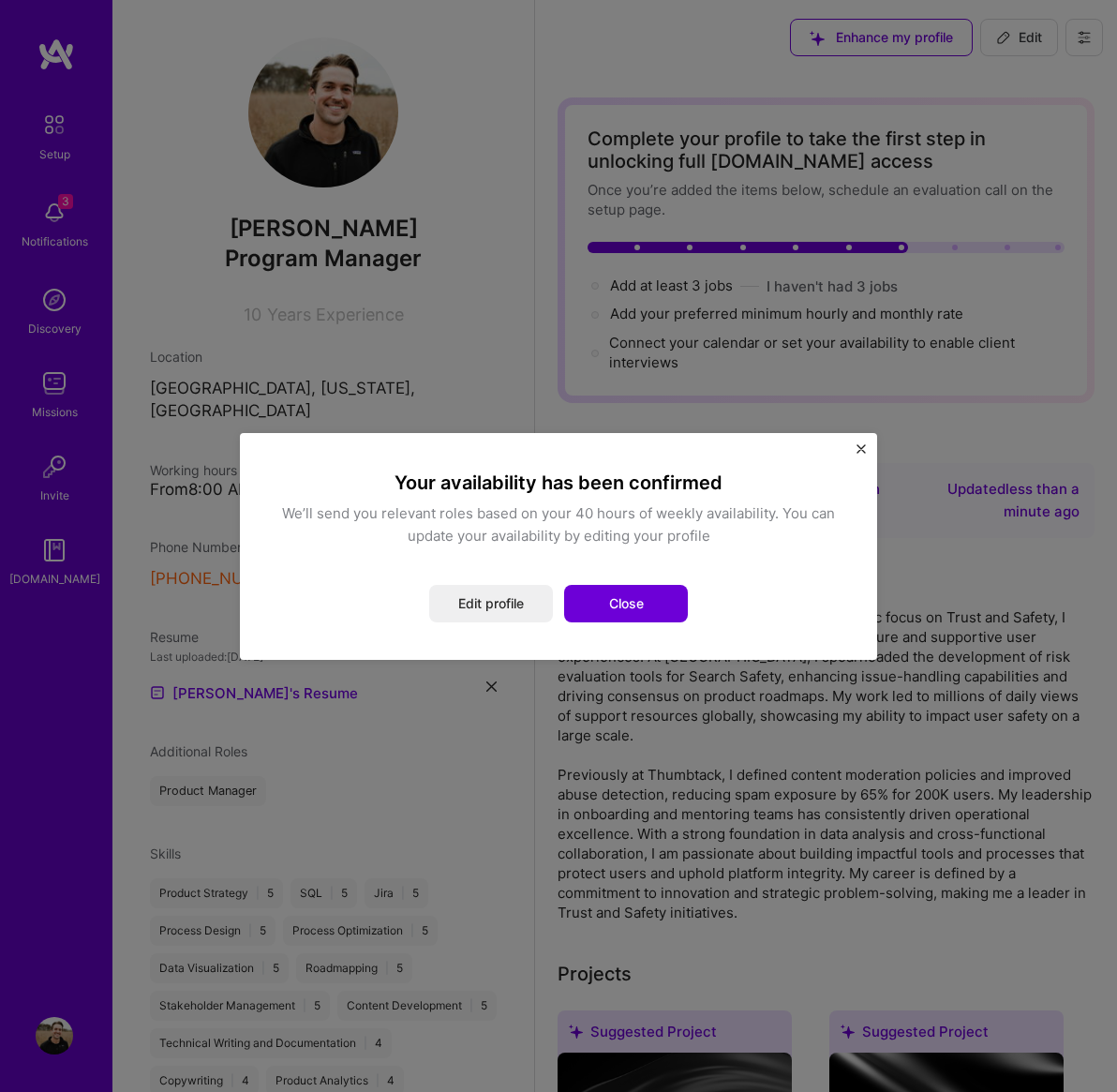
click at [611, 606] on button "Close" at bounding box center [626, 603] width 124 height 38
